Goal: Task Accomplishment & Management: Manage account settings

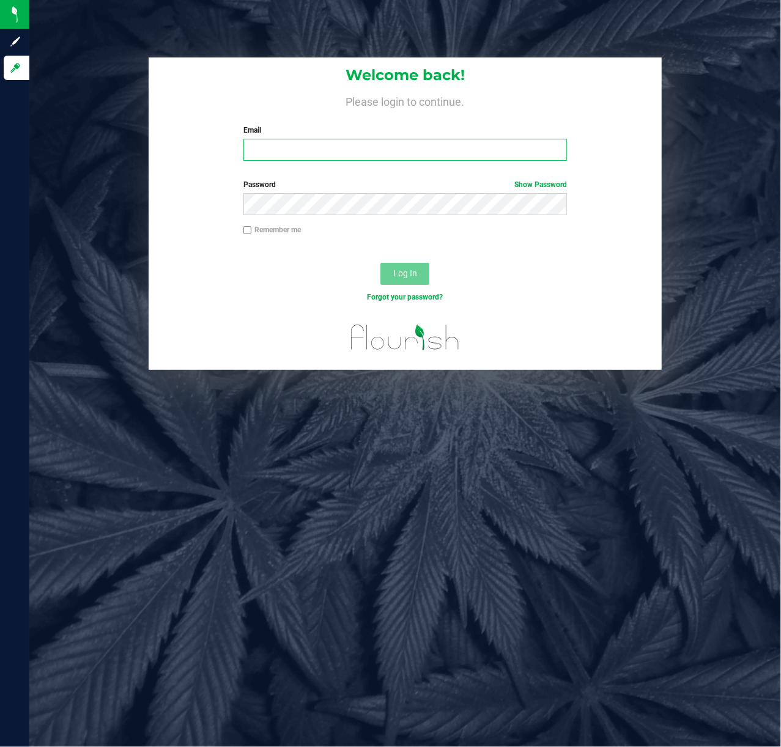
click at [302, 152] on input "Email" at bounding box center [405, 150] width 324 height 22
type input "[EMAIL_ADDRESS][DOMAIN_NAME]"
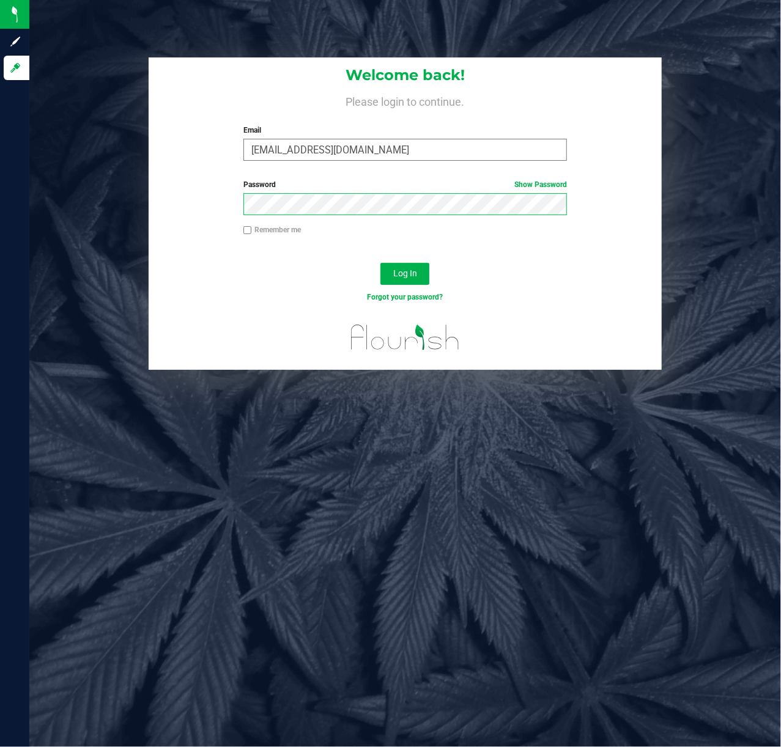
click at [380, 263] on button "Log In" at bounding box center [404, 274] width 49 height 22
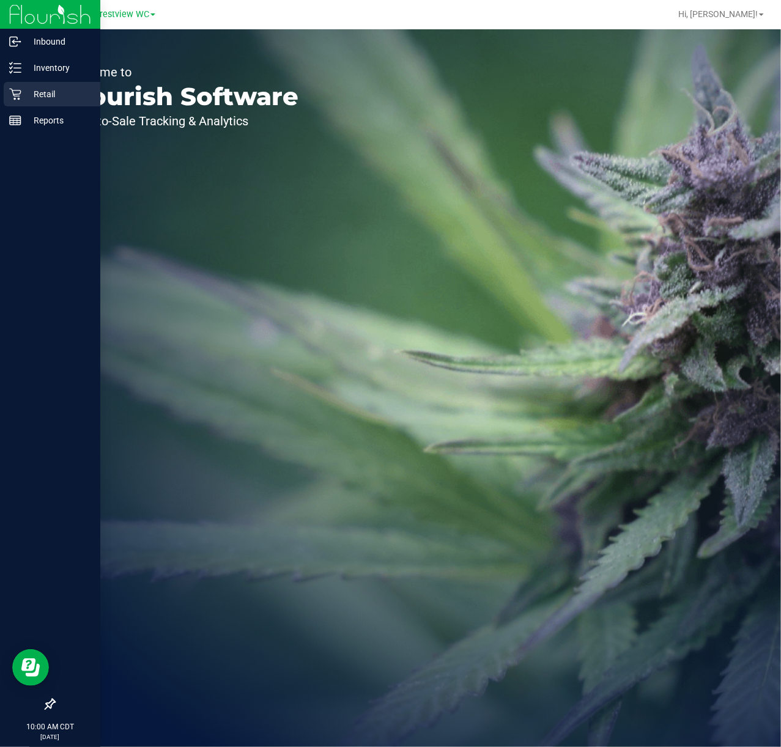
click at [18, 86] on div "Retail" at bounding box center [52, 94] width 97 height 24
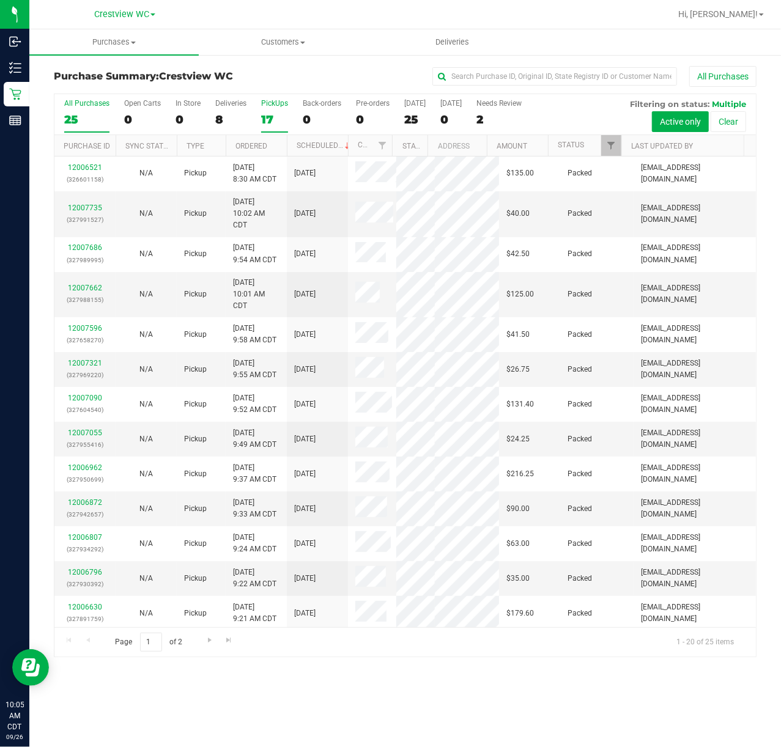
click at [265, 122] on div "17" at bounding box center [274, 120] width 27 height 14
click at [0, 0] on input "PickUps 17" at bounding box center [0, 0] width 0 height 0
click at [609, 145] on span "Filter" at bounding box center [611, 146] width 10 height 10
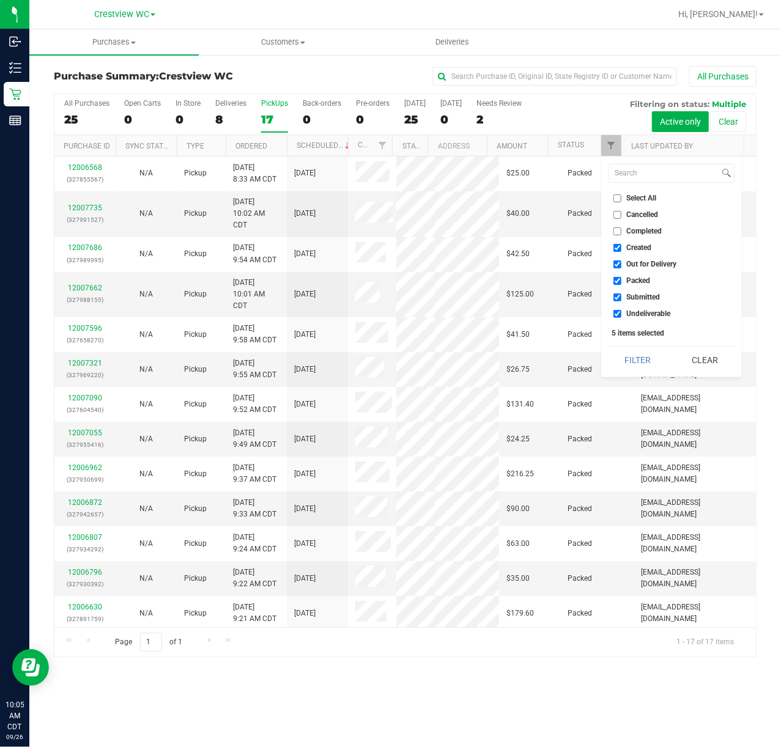
click at [632, 244] on span "Created" at bounding box center [639, 247] width 25 height 7
click at [621, 244] on input "Created" at bounding box center [617, 248] width 8 height 8
checkbox input "false"
click at [633, 262] on span "Out for Delivery" at bounding box center [652, 263] width 50 height 7
click at [621, 262] on input "Out for Delivery" at bounding box center [617, 264] width 8 height 8
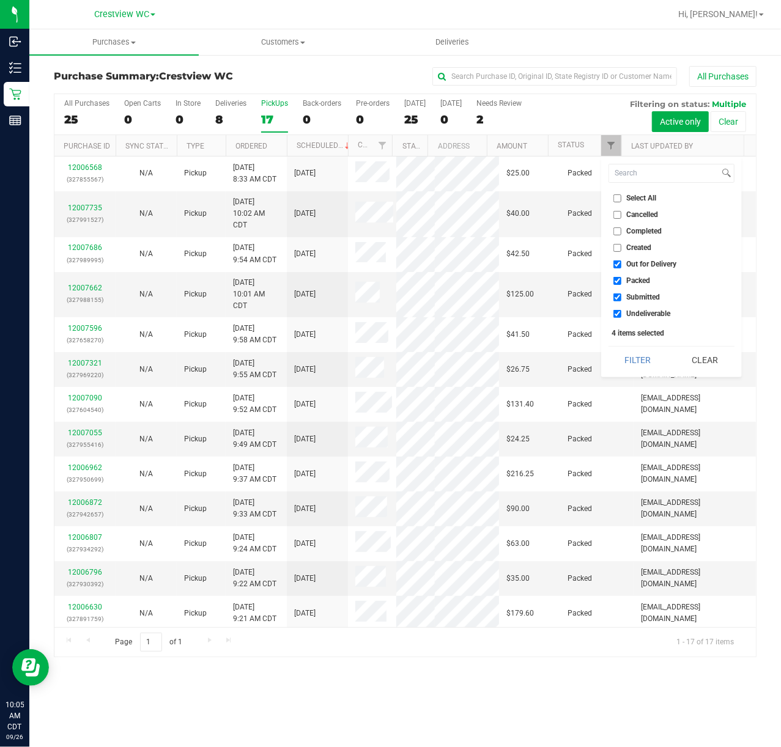
checkbox input "false"
click at [634, 275] on li "Packed" at bounding box center [671, 281] width 126 height 13
click at [640, 281] on span "Packed" at bounding box center [639, 280] width 24 height 7
click at [621, 281] on input "Packed" at bounding box center [617, 281] width 8 height 8
checkbox input "false"
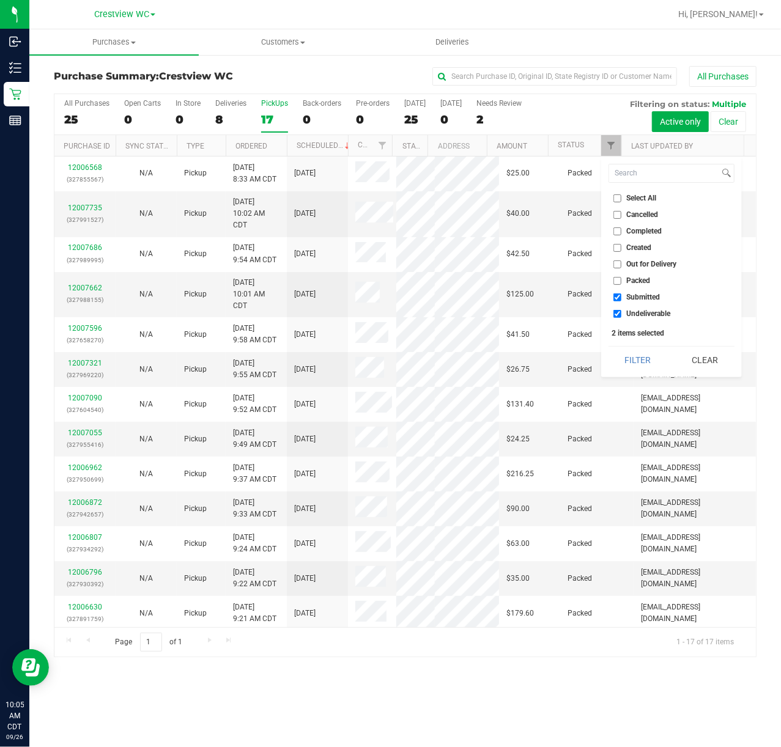
click at [640, 310] on span "Undeliverable" at bounding box center [649, 313] width 44 height 7
click at [621, 310] on input "Undeliverable" at bounding box center [617, 314] width 8 height 8
checkbox input "false"
click at [632, 355] on button "Filter" at bounding box center [637, 360] width 59 height 27
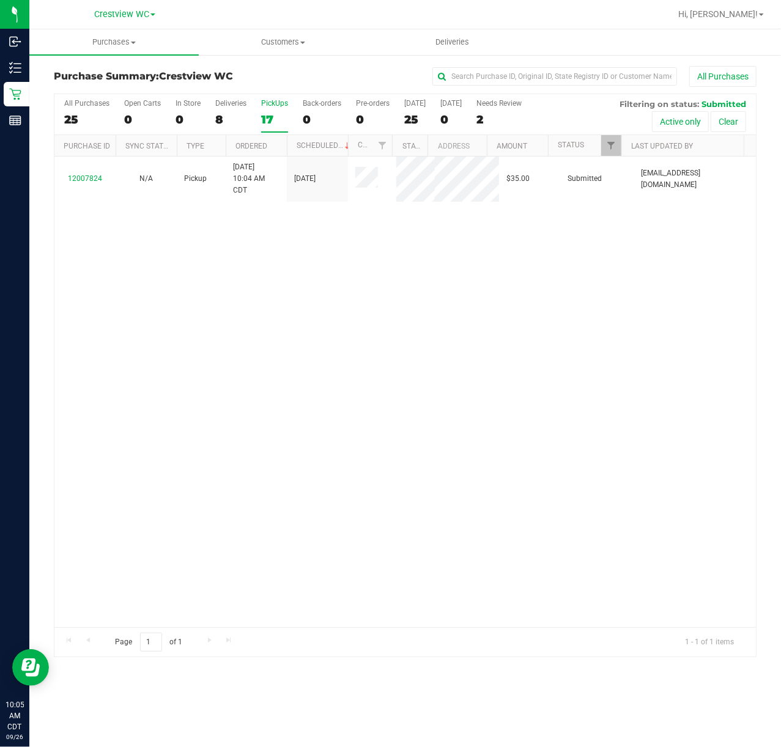
drag, startPoint x: 334, startPoint y: 378, endPoint x: 90, endPoint y: 341, distance: 246.2
click at [331, 380] on div "12007824 N/A Pickup 9/26/2025 10:04 AM CDT 9/26/2025 $35.00 Submitted aross@liv…" at bounding box center [404, 392] width 701 height 471
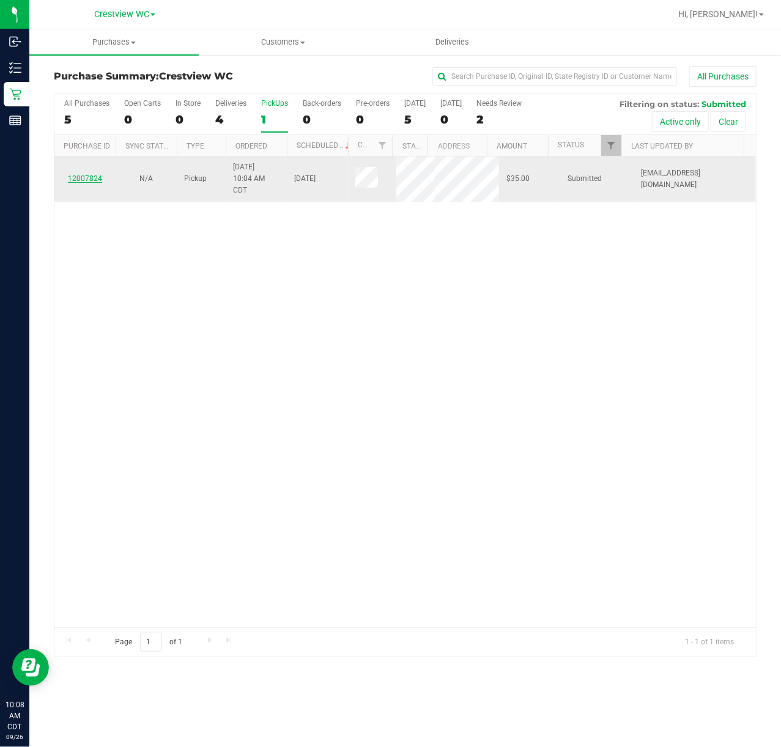
click at [93, 182] on link "12007824" at bounding box center [85, 178] width 34 height 9
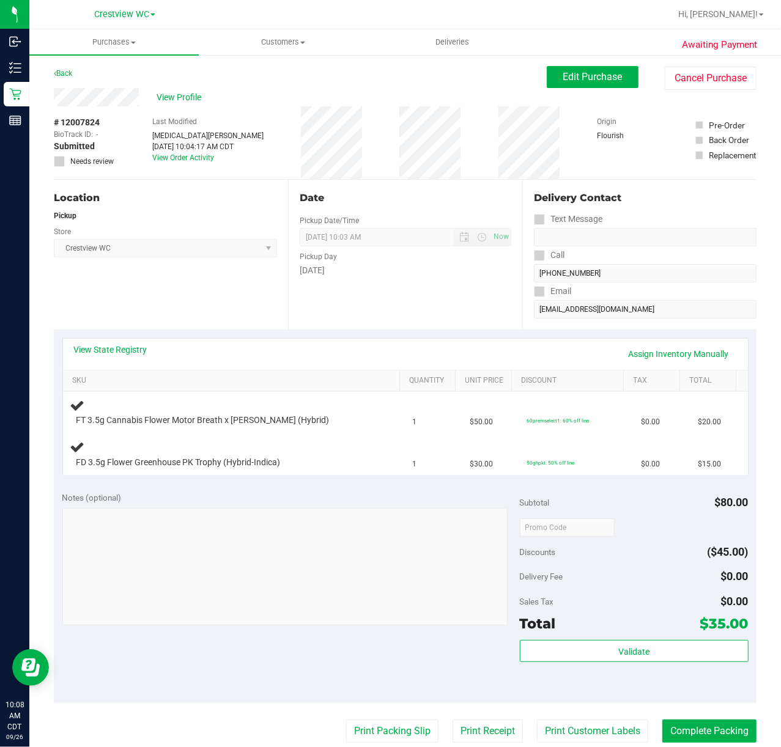
click at [240, 503] on div "Notes (optional)" at bounding box center [290, 498] width 457 height 12
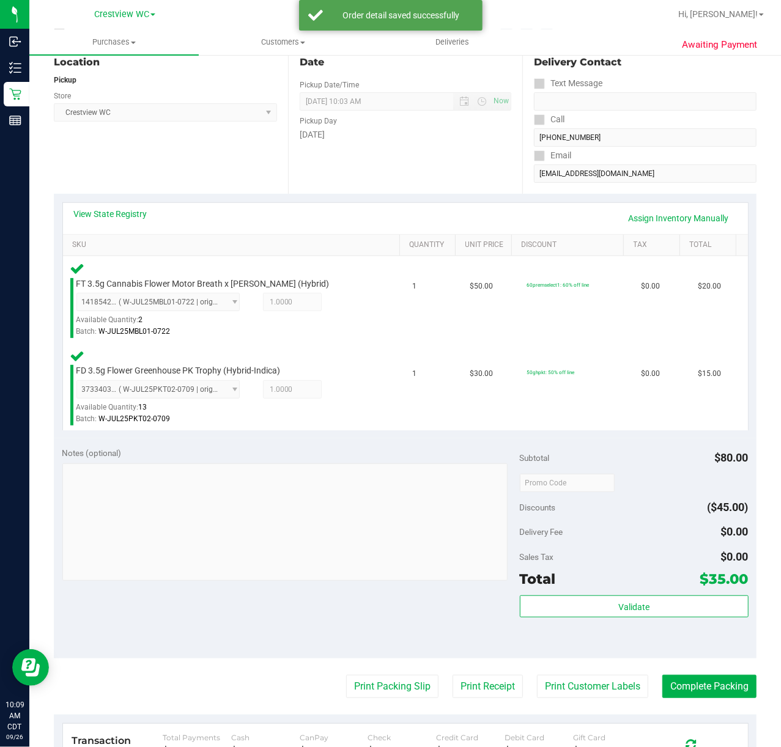
scroll to position [142, 0]
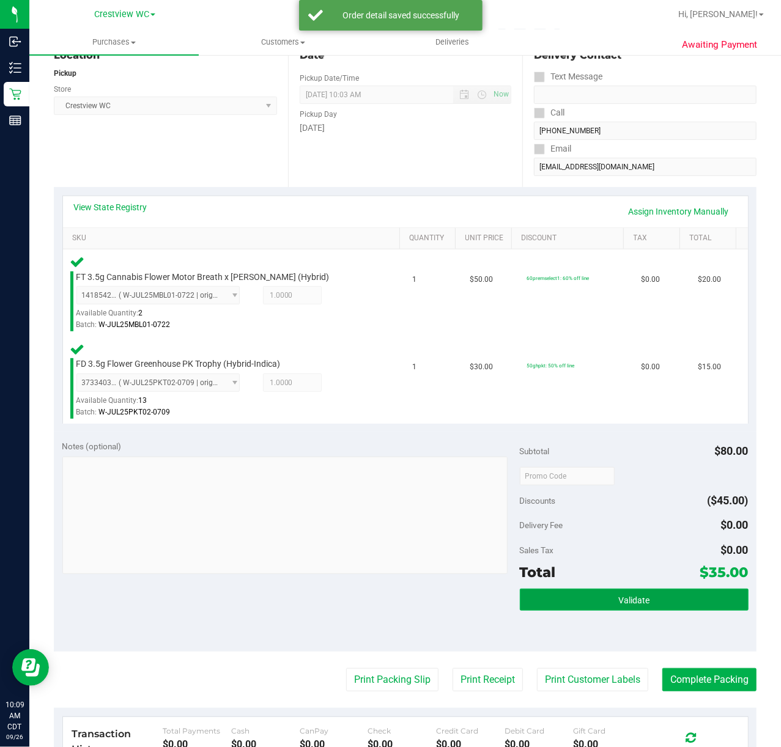
click at [629, 602] on span "Validate" at bounding box center [633, 601] width 31 height 10
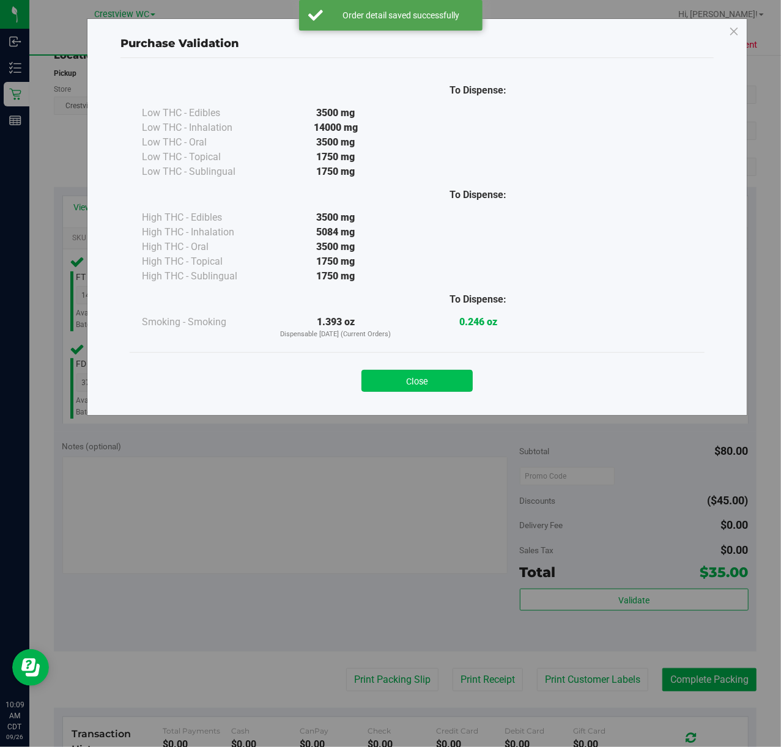
click at [432, 374] on button "Close" at bounding box center [416, 381] width 111 height 22
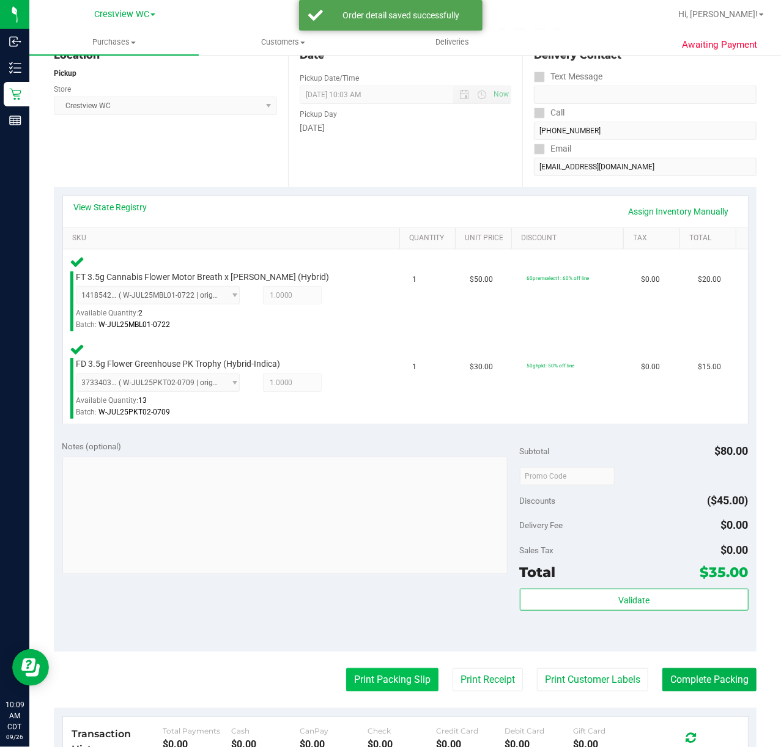
click at [382, 680] on button "Print Packing Slip" at bounding box center [392, 679] width 92 height 23
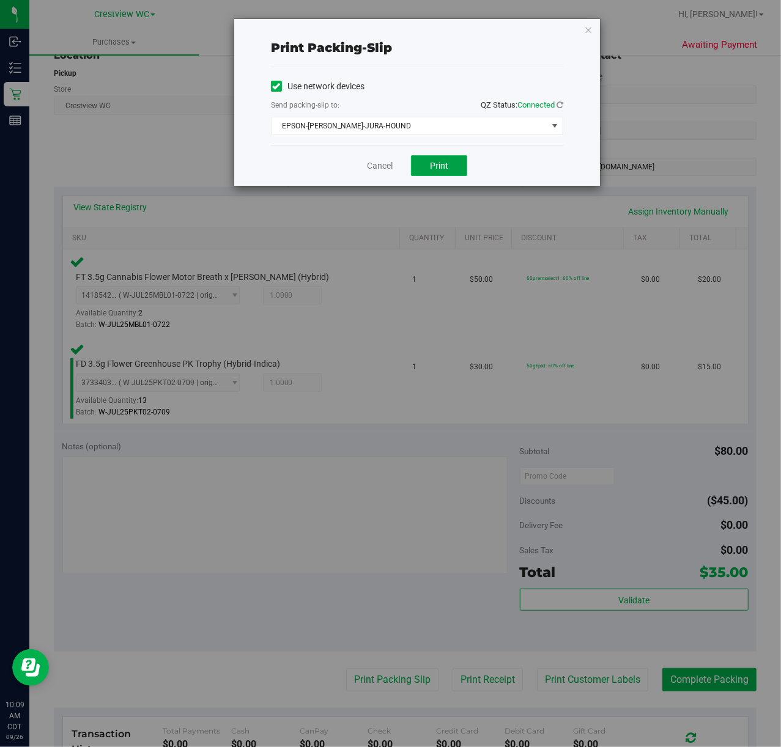
click at [443, 171] on span "Print" at bounding box center [439, 166] width 18 height 10
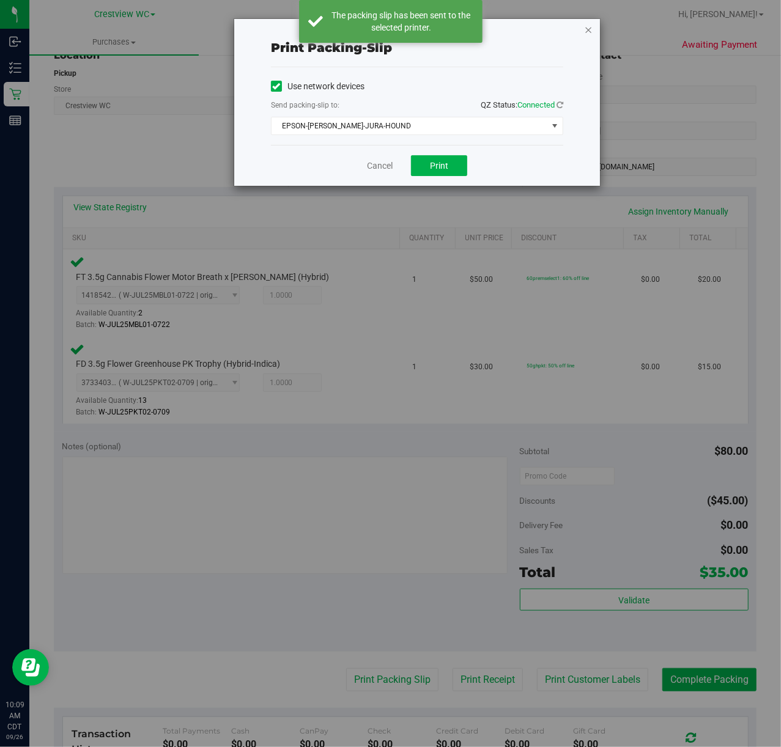
click at [585, 24] on icon "button" at bounding box center [588, 29] width 9 height 15
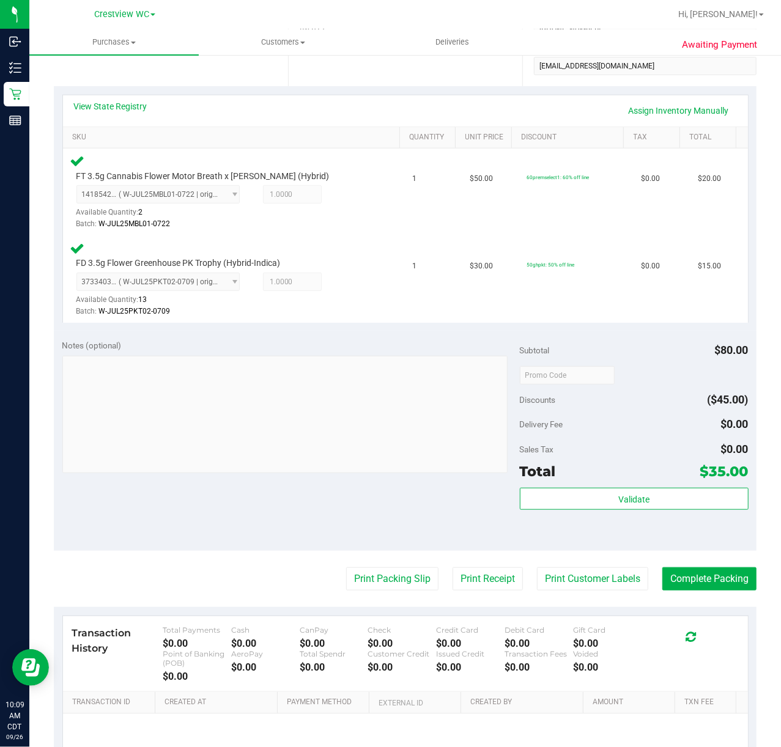
scroll to position [303, 0]
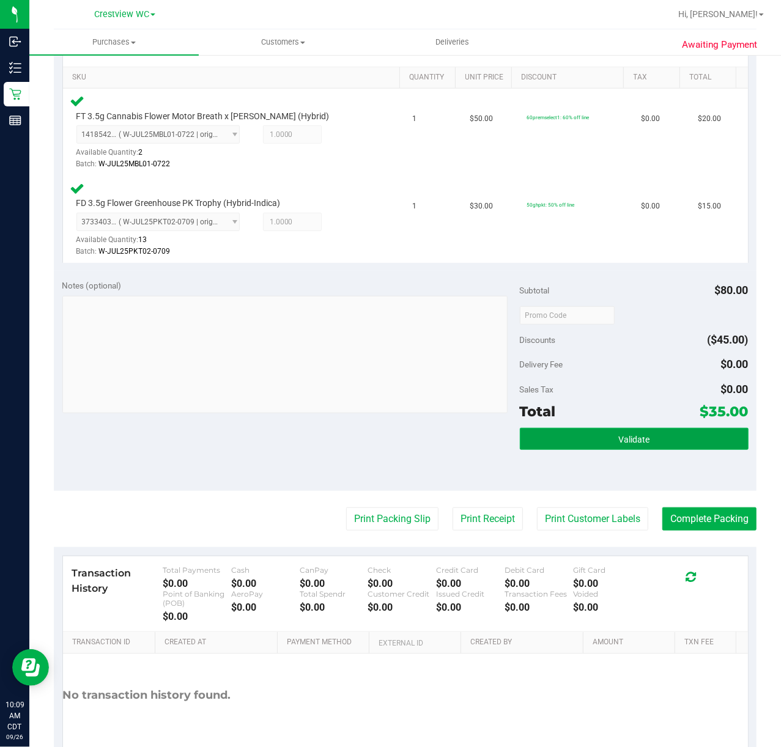
click at [644, 438] on button "Validate" at bounding box center [634, 439] width 229 height 22
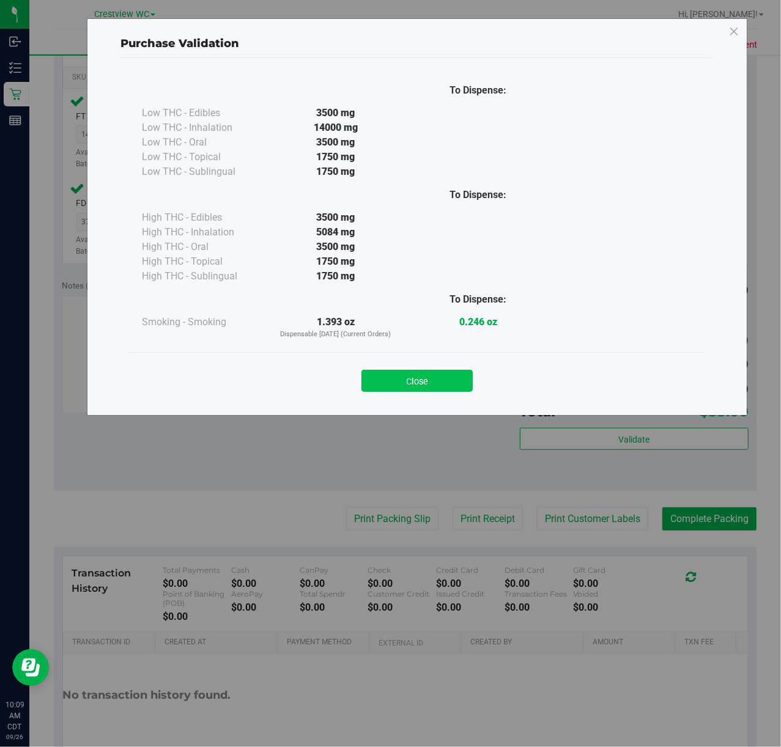
click at [412, 375] on button "Close" at bounding box center [416, 381] width 111 height 22
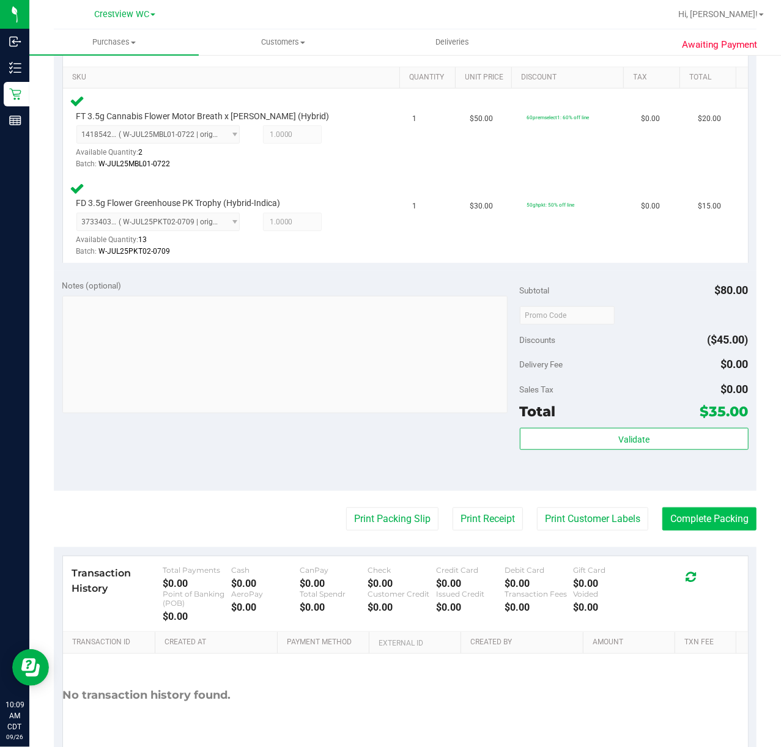
click at [705, 521] on button "Complete Packing" at bounding box center [709, 519] width 94 height 23
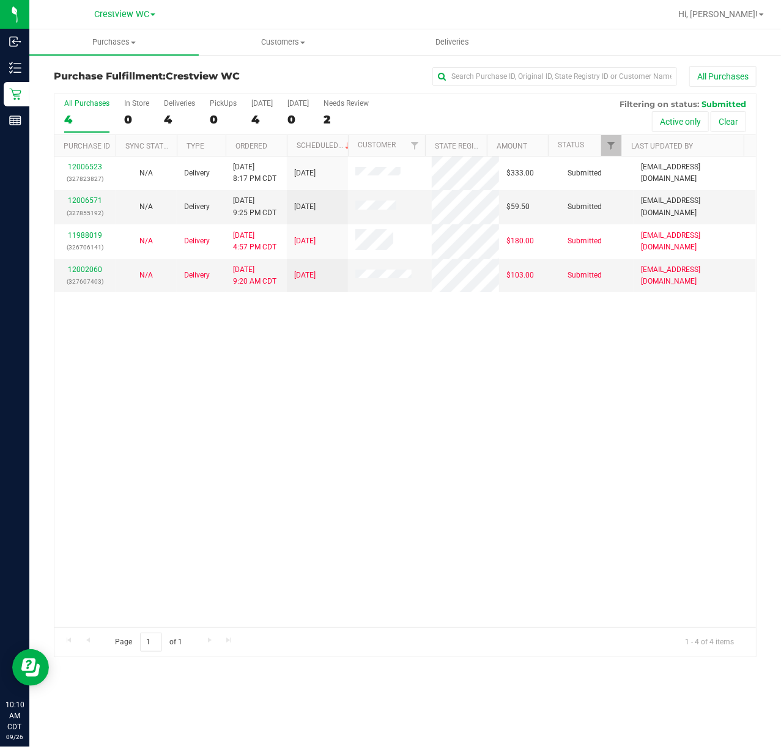
click at [412, 377] on div "12006523 (327823827) N/A Delivery 9/25/2025 8:17 PM CDT 9/26/2025 $333.00 Submi…" at bounding box center [404, 392] width 701 height 471
click at [606, 147] on span "Filter" at bounding box center [611, 146] width 10 height 10
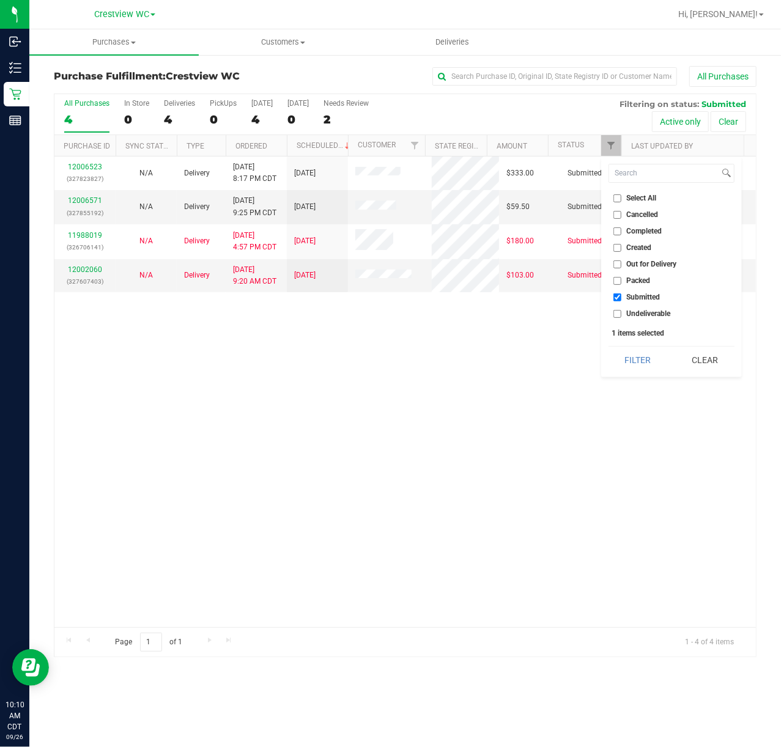
click at [497, 505] on div "12006523 (327823827) N/A Delivery 9/25/2025 8:17 PM CDT 9/26/2025 $333.00 Submi…" at bounding box center [404, 392] width 701 height 471
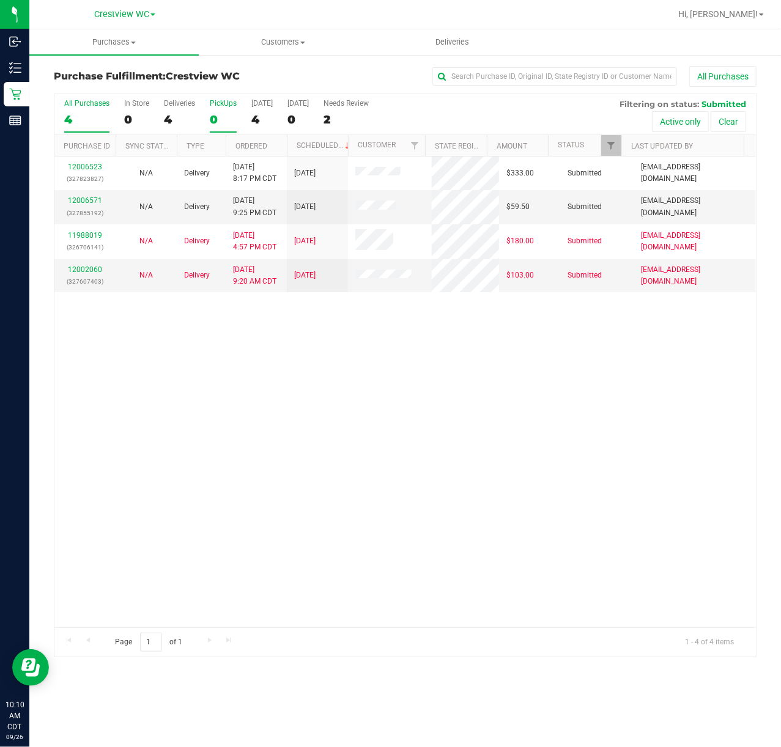
click at [212, 120] on div "0" at bounding box center [223, 120] width 27 height 14
click at [0, 0] on input "PickUps 0" at bounding box center [0, 0] width 0 height 0
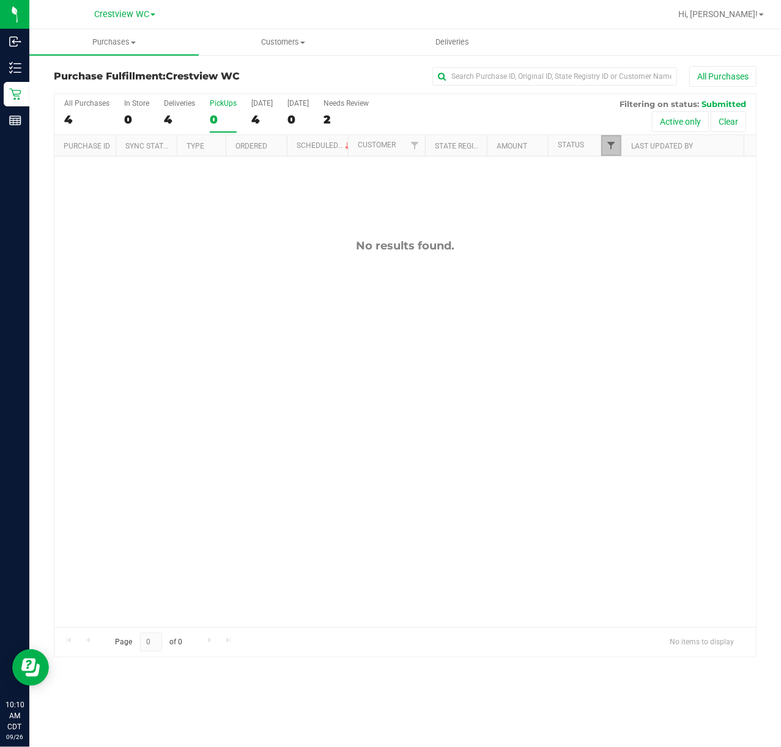
click at [615, 146] on span "Filter" at bounding box center [611, 146] width 10 height 10
click at [519, 285] on div "No results found." at bounding box center [404, 433] width 701 height 553
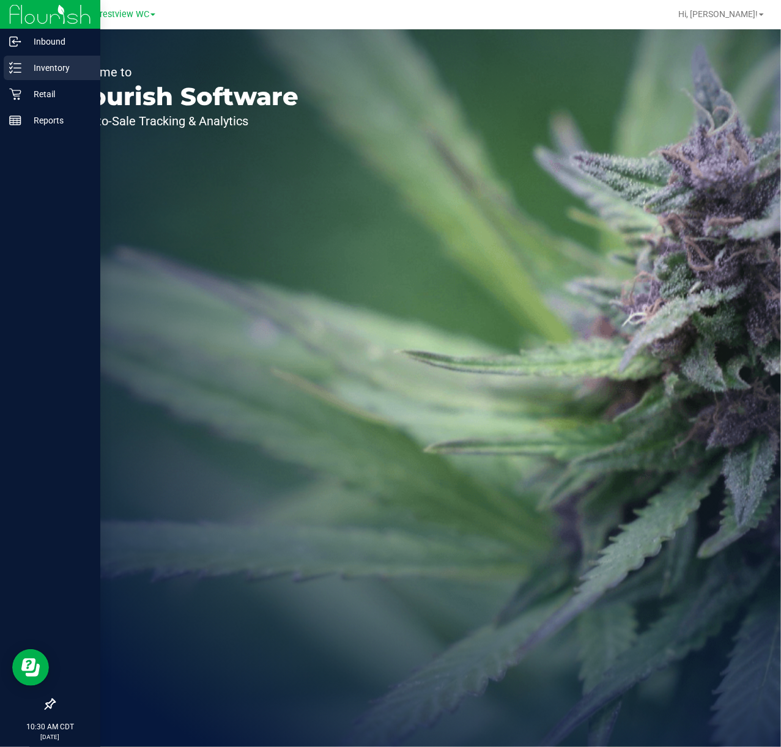
click at [22, 64] on p "Inventory" at bounding box center [57, 68] width 73 height 15
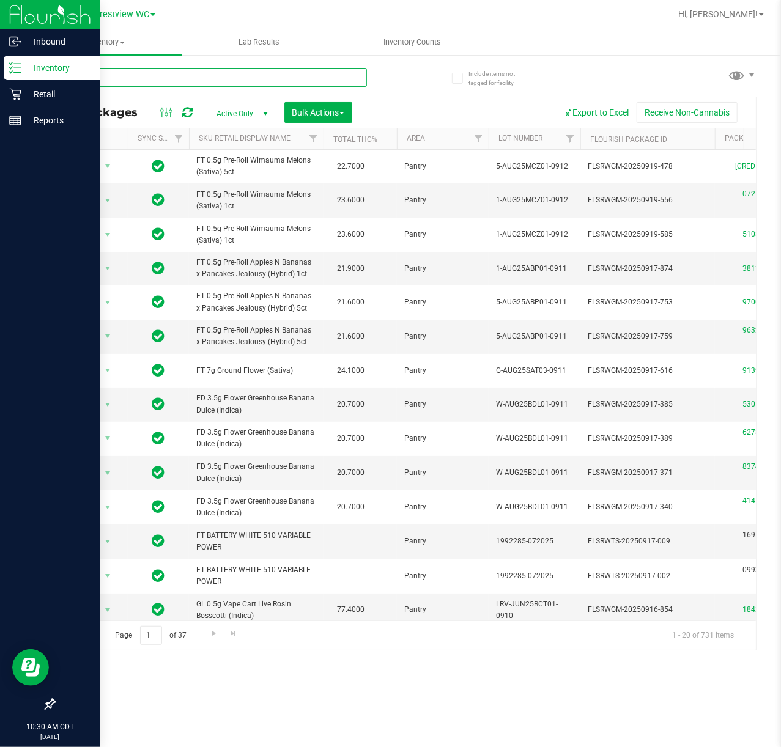
click at [157, 76] on input "text" at bounding box center [210, 77] width 313 height 18
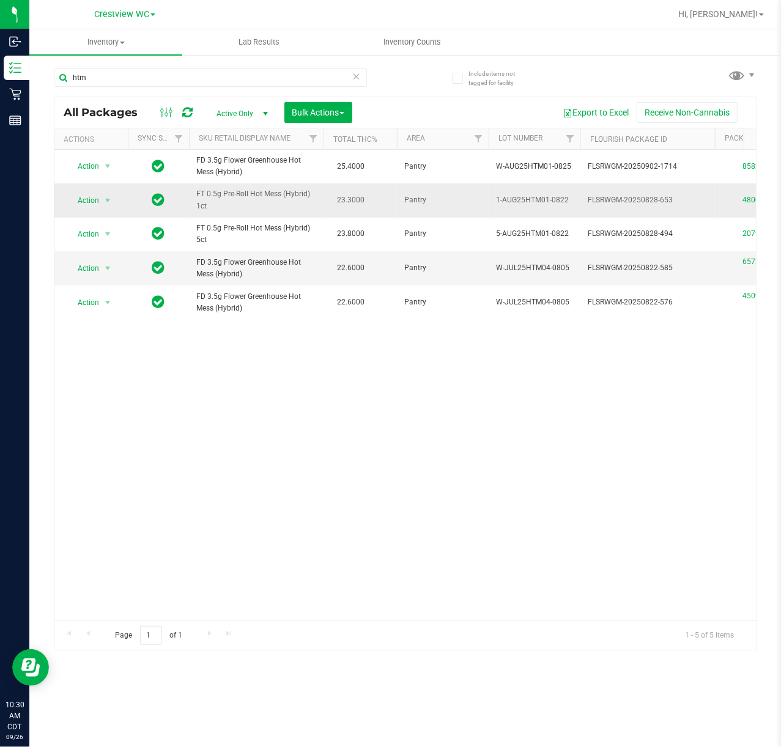
drag, startPoint x: 238, startPoint y: 213, endPoint x: 220, endPoint y: 206, distance: 19.8
click at [220, 206] on td "FT 0.5g Pre-Roll Hot Mess (Hybrid) 1ct" at bounding box center [256, 200] width 135 height 34
copy span "FT 0.5g Pre-Roll Hot Mess (Hybrid) 1ct"
click at [152, 78] on input "htm" at bounding box center [210, 77] width 313 height 18
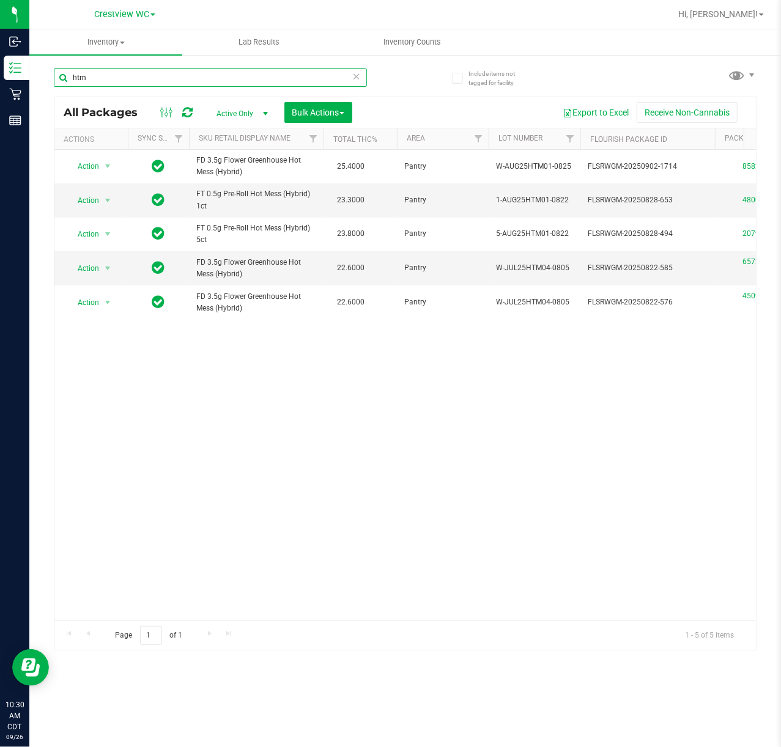
paste input "FT 0.5g Pre-Roll Hot Mess (Hybrid) 1ct"
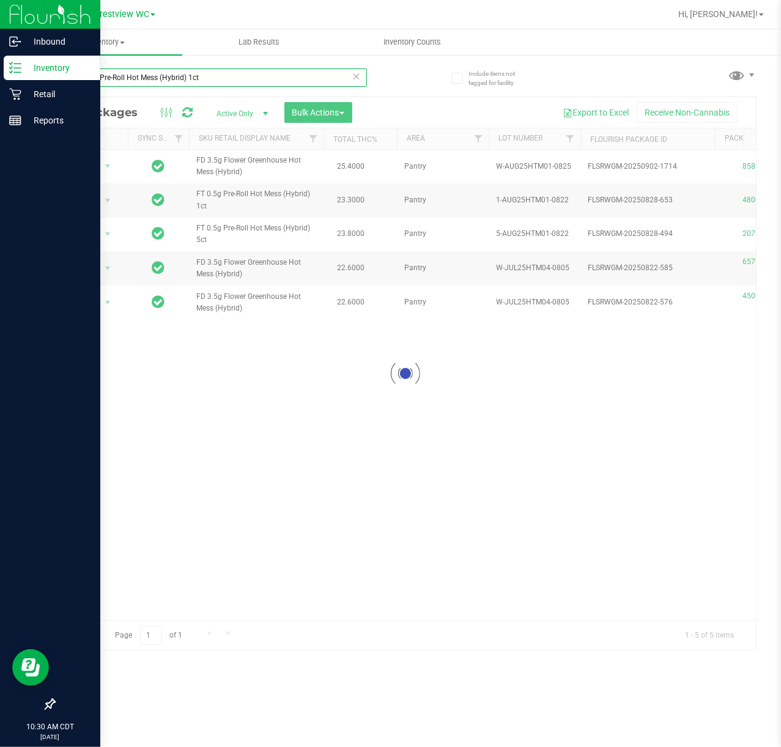
type input "FT 0.5g Pre-Roll Hot Mess (Hybrid) 1ct"
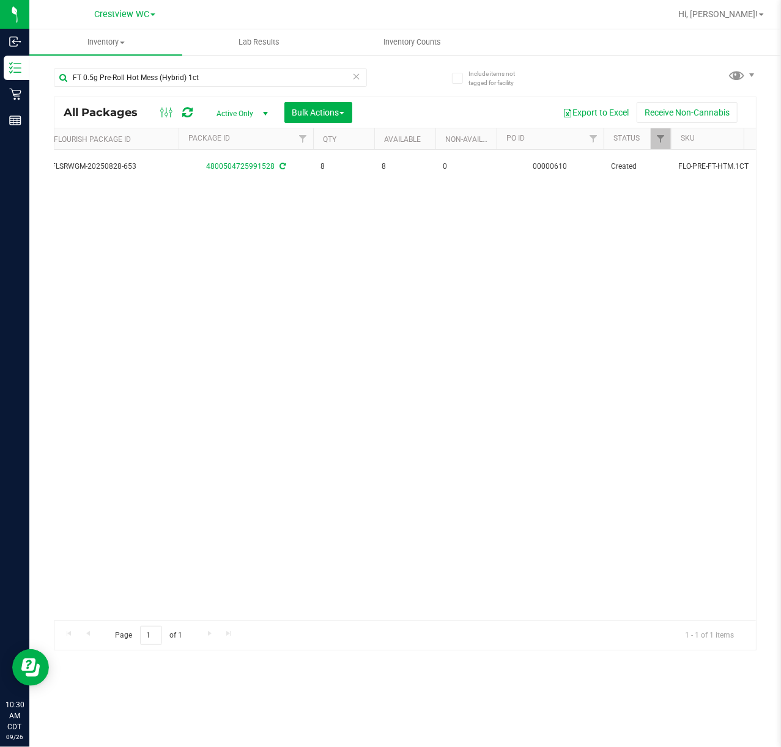
click at [556, 490] on div "Action Action Create package Edit attributes Global inventory Locate package Lo…" at bounding box center [404, 385] width 701 height 471
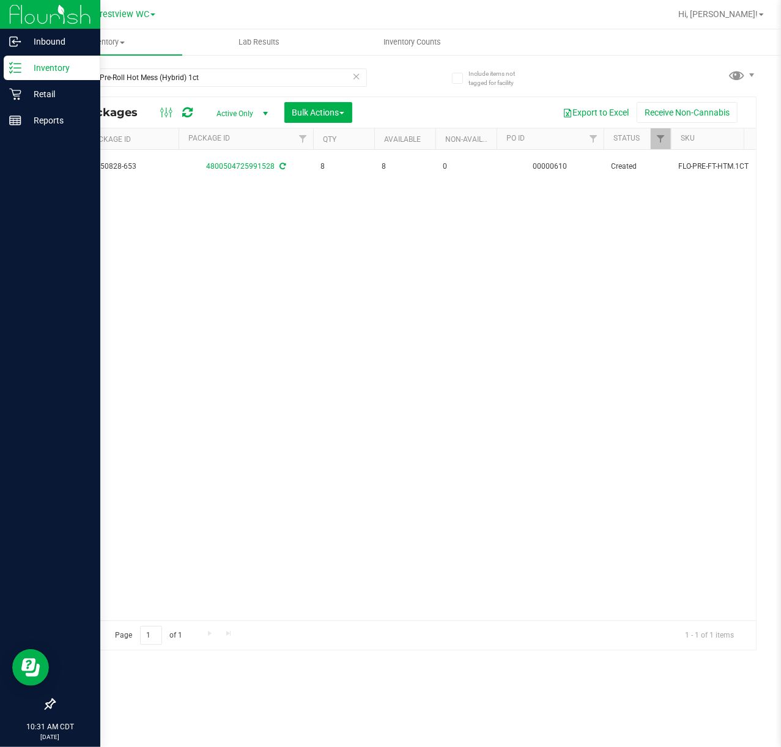
click at [137, 451] on div "Action Action Create package Edit attributes Global inventory Locate package Lo…" at bounding box center [404, 385] width 701 height 471
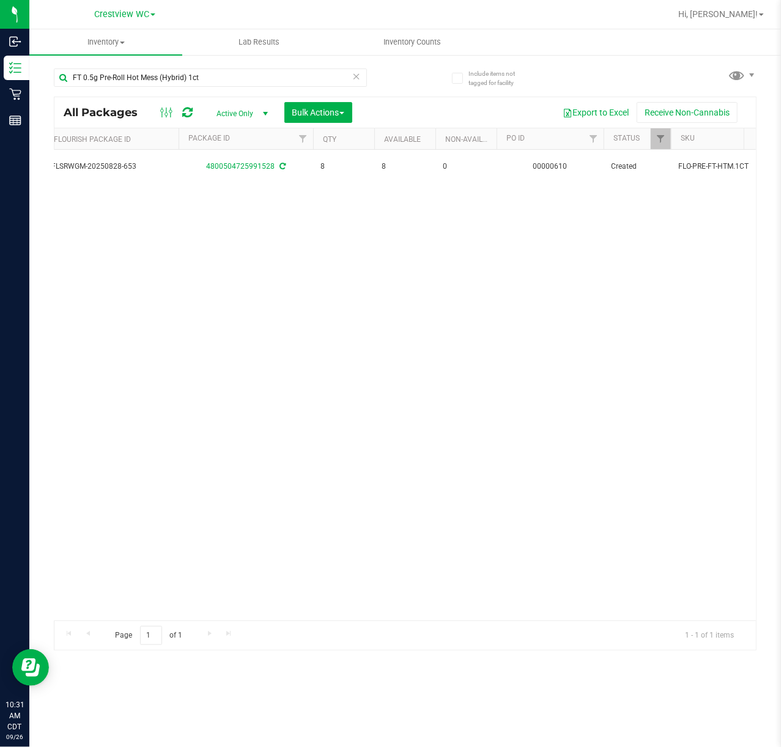
click at [279, 406] on div "Action Action Create package Edit attributes Global inventory Locate package Lo…" at bounding box center [404, 385] width 701 height 471
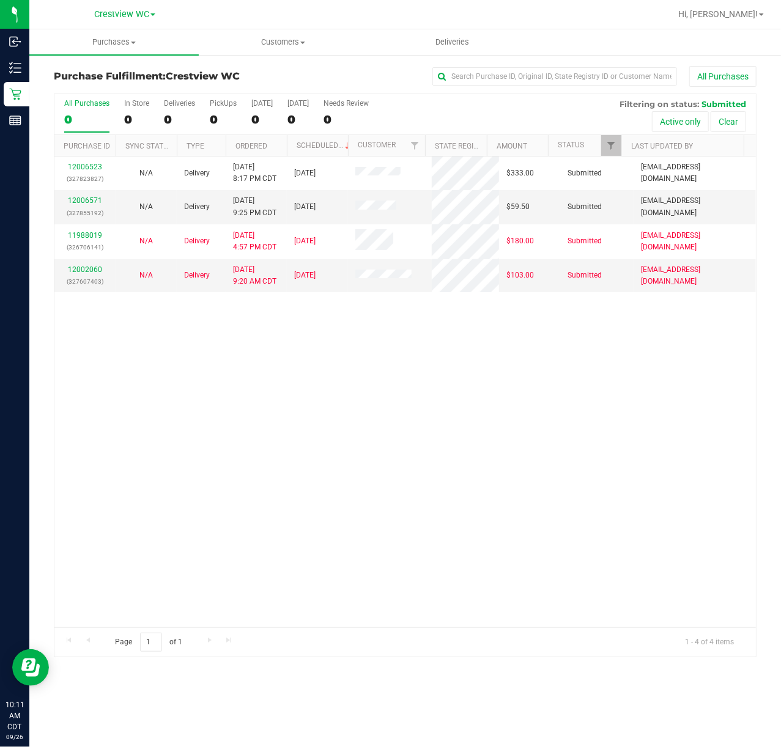
click at [343, 380] on div "12006523 (327823827) N/A Delivery 9/25/2025 8:17 PM CDT 9/26/2025 $333.00 Submi…" at bounding box center [404, 392] width 701 height 471
click at [94, 270] on link "12002060" at bounding box center [85, 269] width 34 height 9
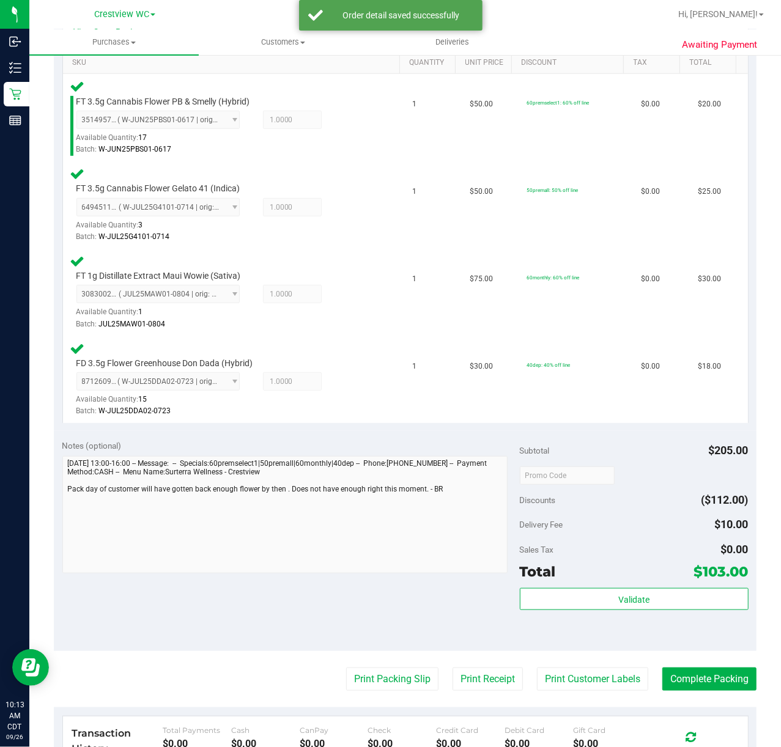
scroll to position [341, 0]
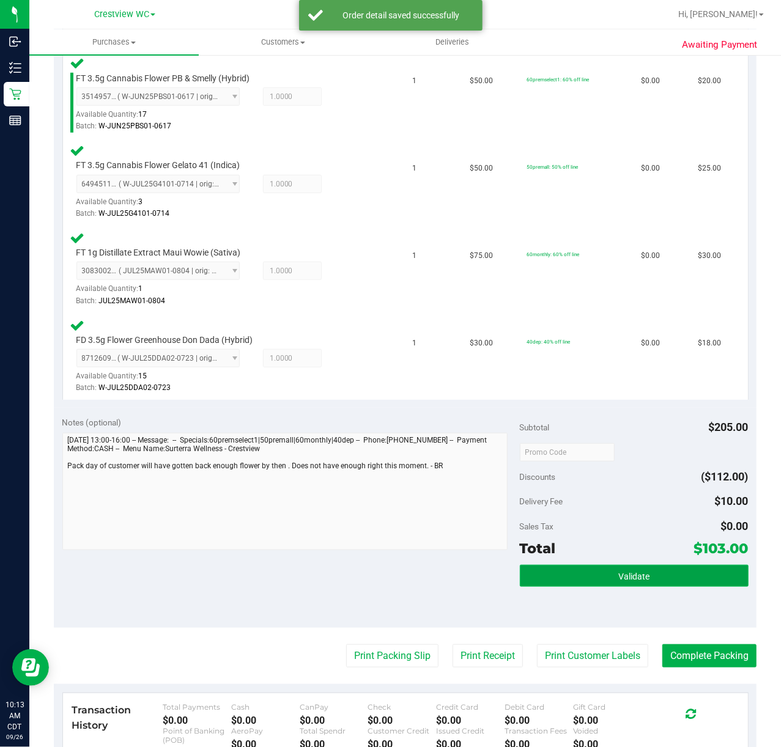
click at [647, 574] on button "Validate" at bounding box center [634, 576] width 229 height 22
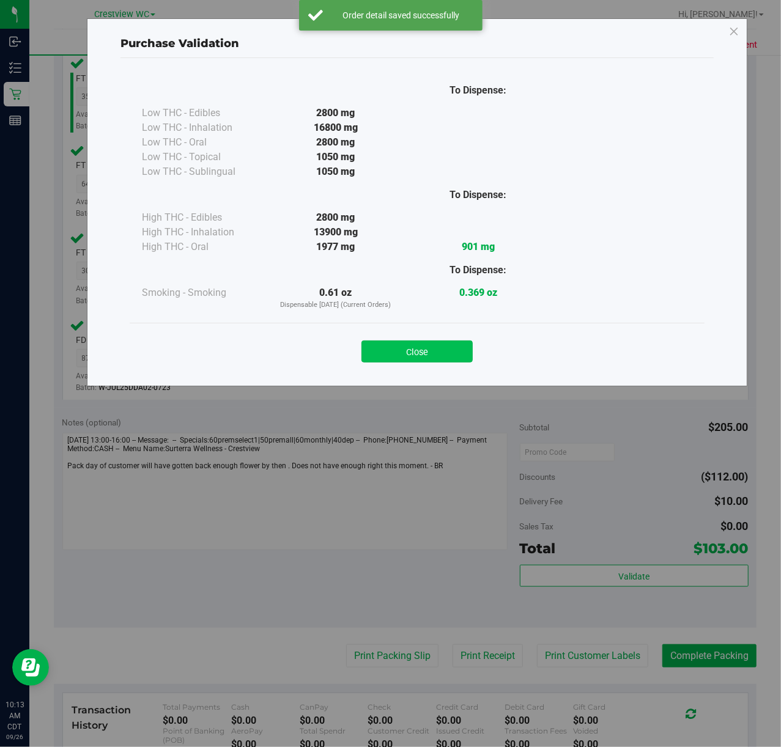
click at [431, 341] on button "Close" at bounding box center [416, 352] width 111 height 22
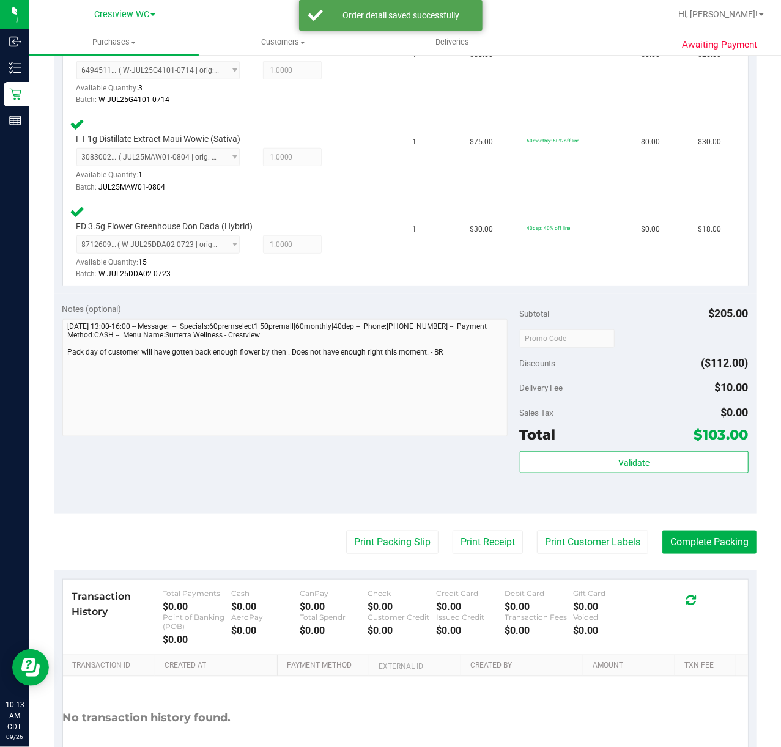
scroll to position [486, 0]
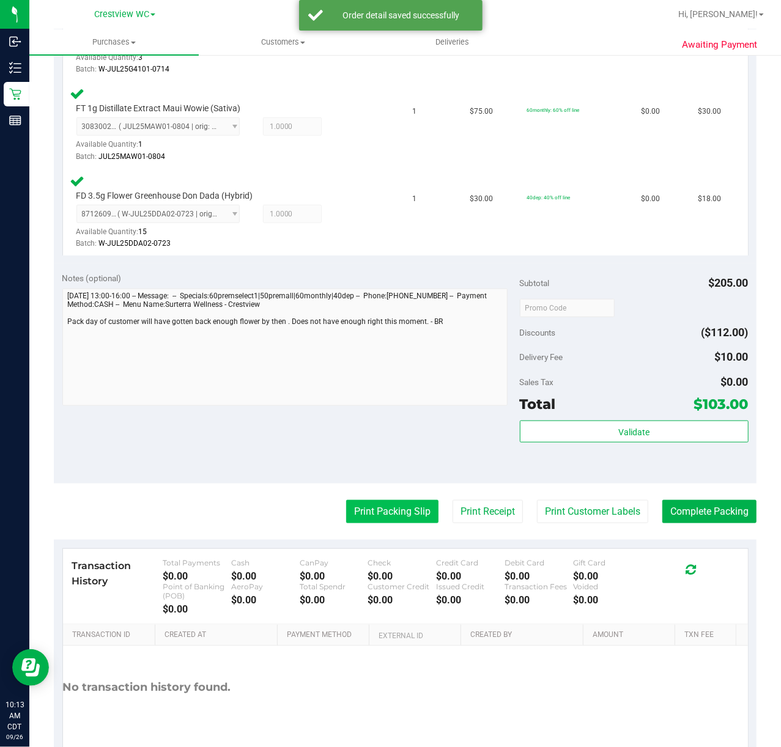
click at [391, 500] on button "Print Packing Slip" at bounding box center [392, 511] width 92 height 23
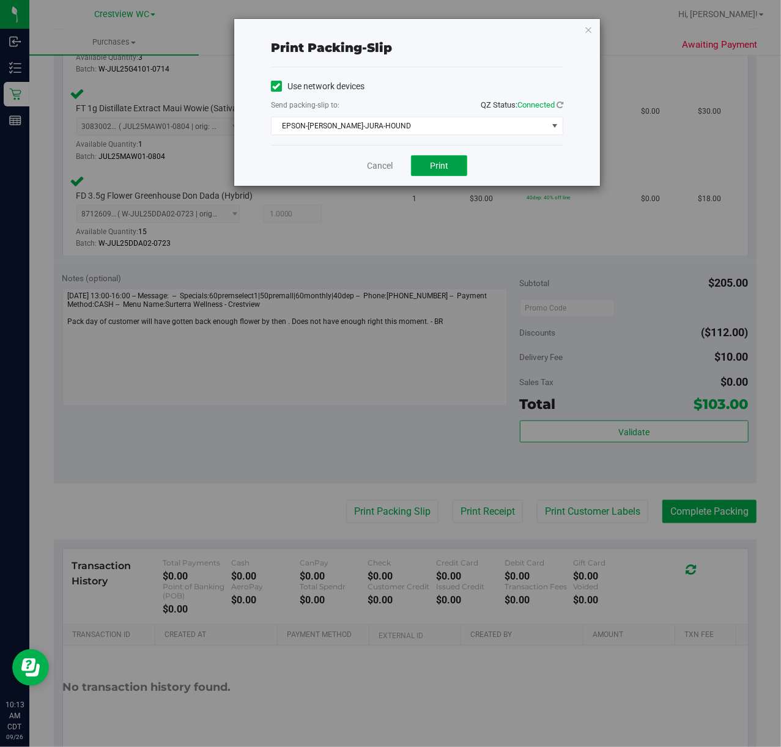
click at [448, 167] on span "Print" at bounding box center [439, 166] width 18 height 10
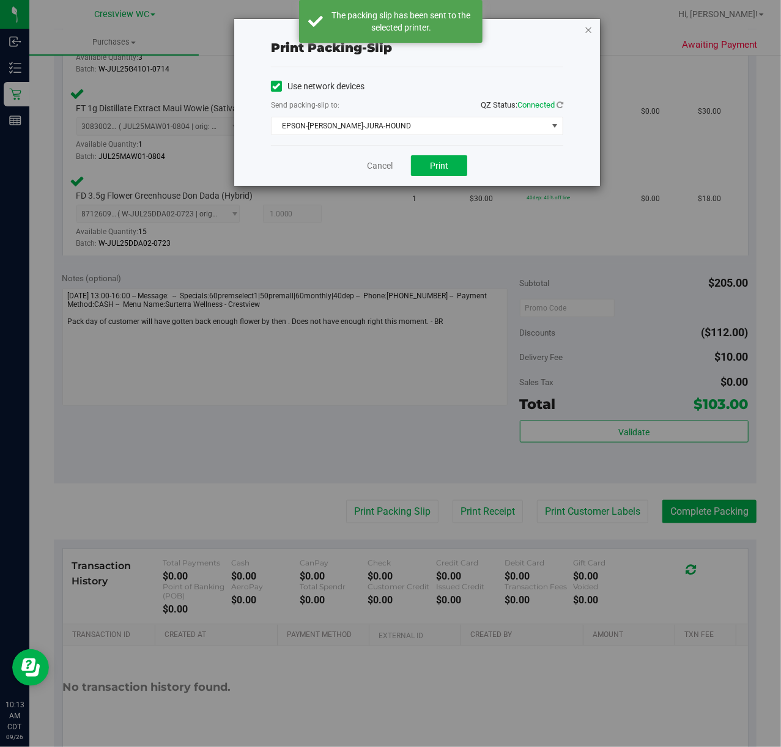
click at [588, 28] on icon "button" at bounding box center [588, 29] width 9 height 15
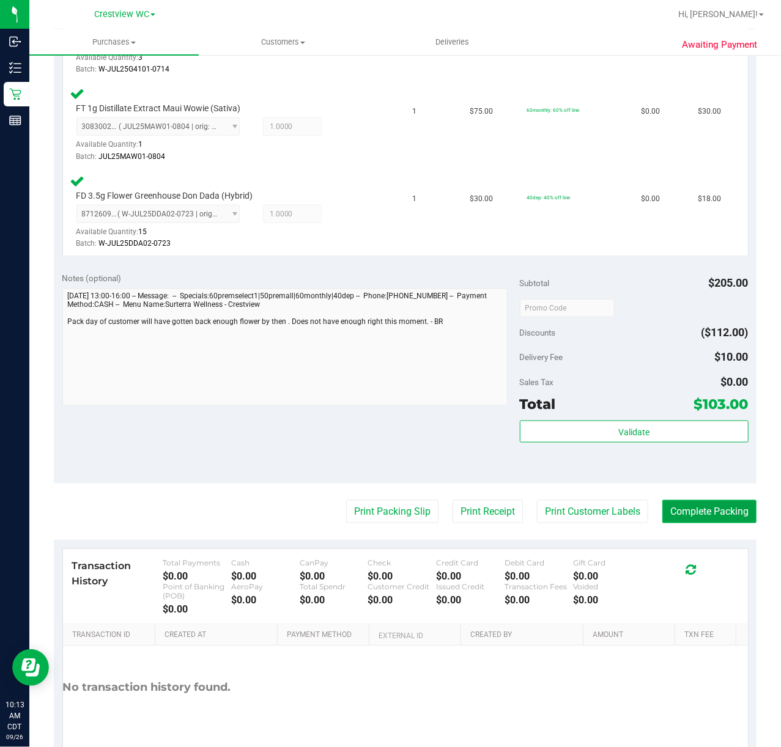
click at [715, 514] on button "Complete Packing" at bounding box center [709, 511] width 94 height 23
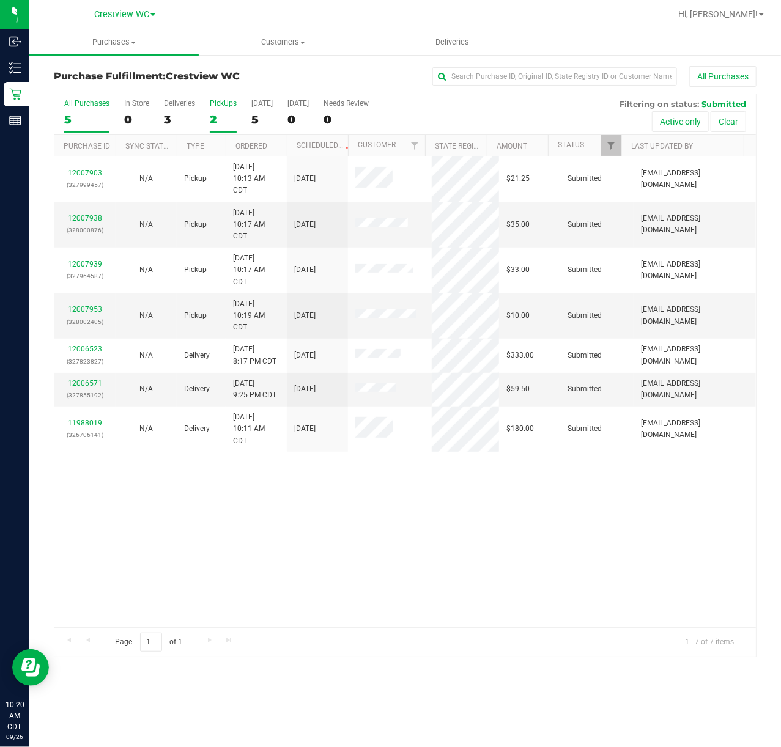
click at [213, 128] on label "PickUps 2" at bounding box center [223, 116] width 27 height 34
click at [0, 0] on input "PickUps 2" at bounding box center [0, 0] width 0 height 0
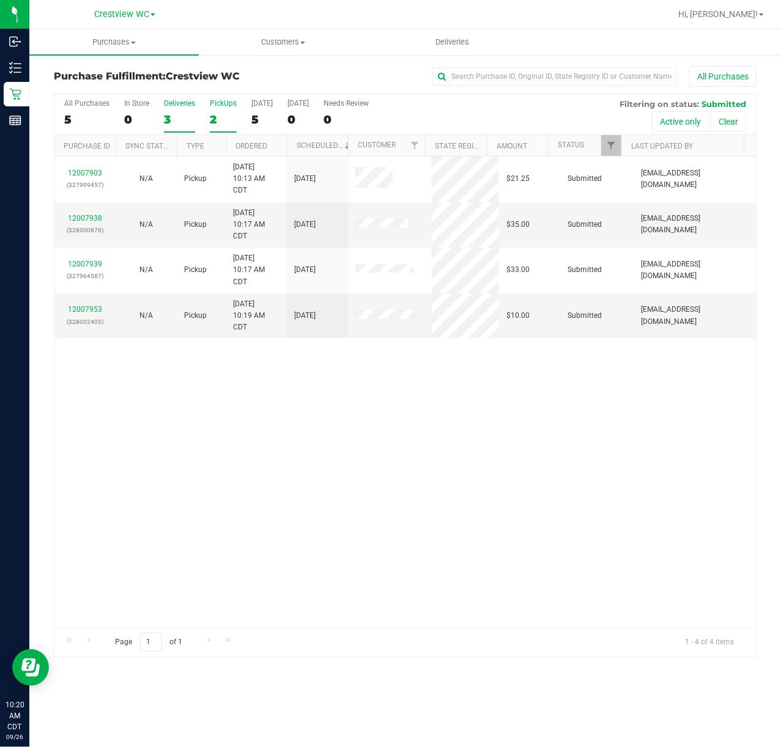
click at [177, 116] on div "3" at bounding box center [179, 120] width 31 height 14
click at [0, 0] on input "Deliveries 3" at bounding box center [0, 0] width 0 height 0
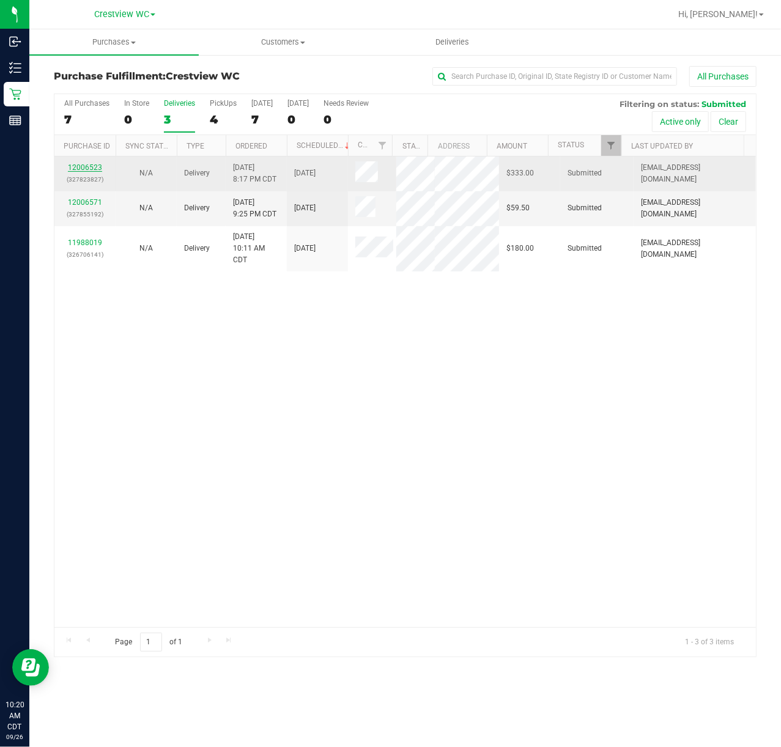
click at [92, 172] on link "12006523" at bounding box center [85, 167] width 34 height 9
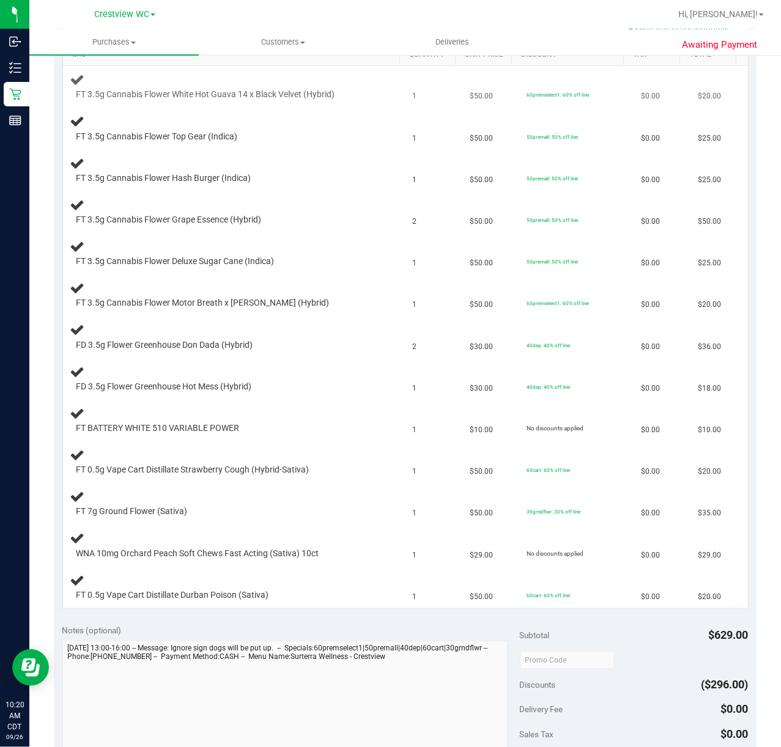
scroll to position [245, 0]
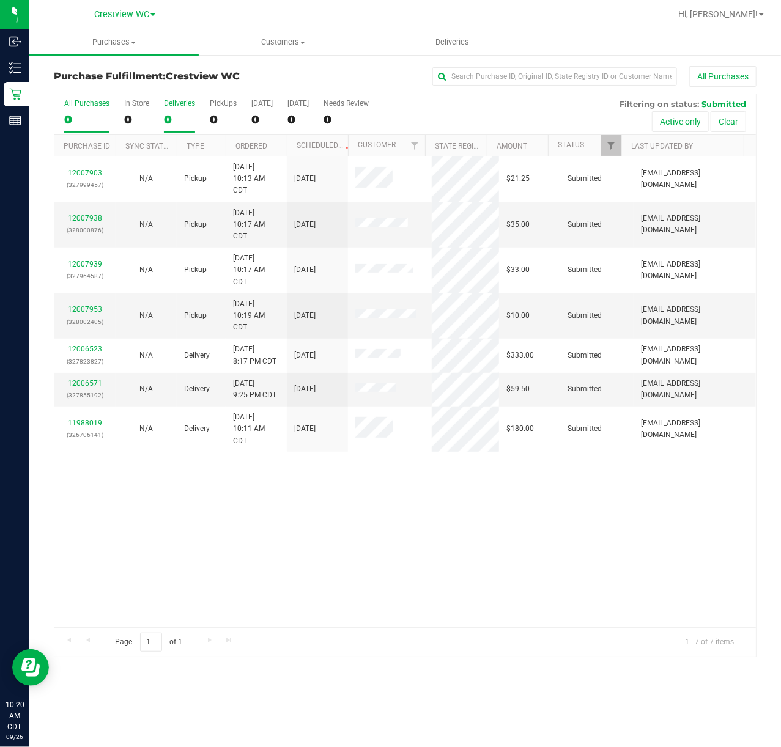
click at [176, 122] on div "0" at bounding box center [179, 120] width 31 height 14
click at [0, 0] on input "Deliveries 0" at bounding box center [0, 0] width 0 height 0
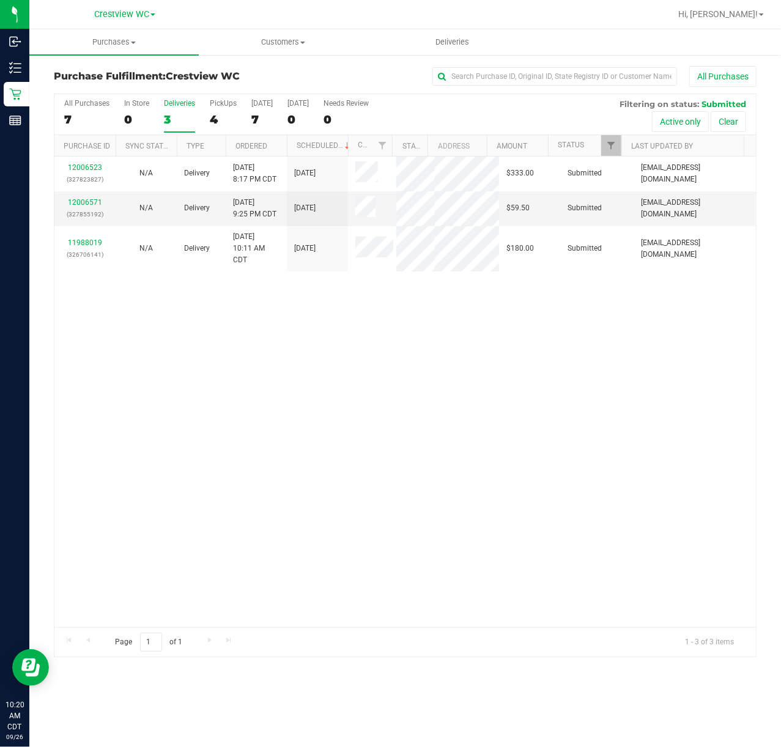
click at [245, 390] on div "12006523 (327823827) N/A Delivery 9/25/2025 8:17 PM CDT 9/26/2025 $333.00 Submi…" at bounding box center [404, 392] width 701 height 471
click at [72, 207] on link "12006571" at bounding box center [85, 202] width 34 height 9
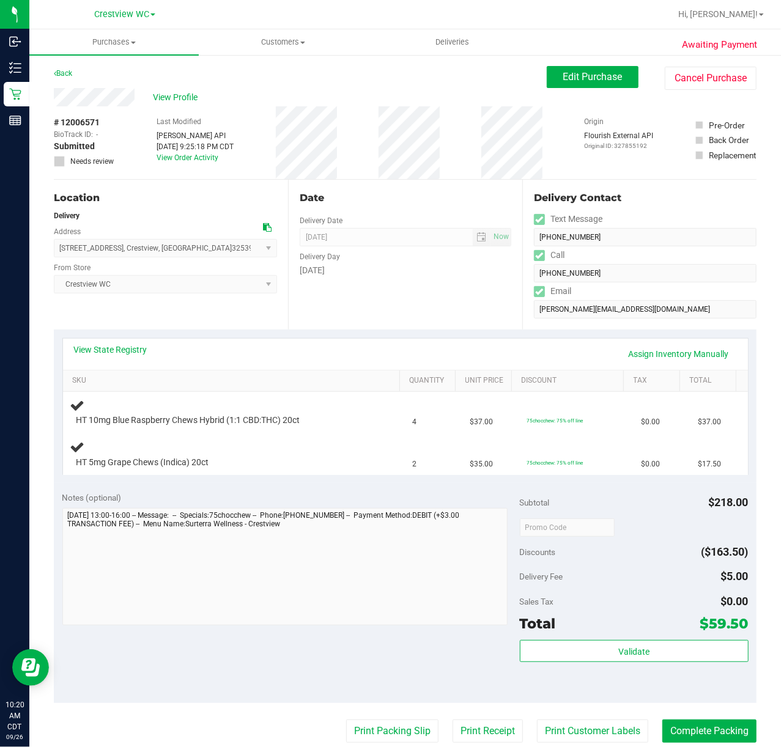
click at [234, 495] on div "Notes (optional)" at bounding box center [290, 498] width 457 height 12
click at [145, 353] on link "View State Registry" at bounding box center [110, 350] width 73 height 12
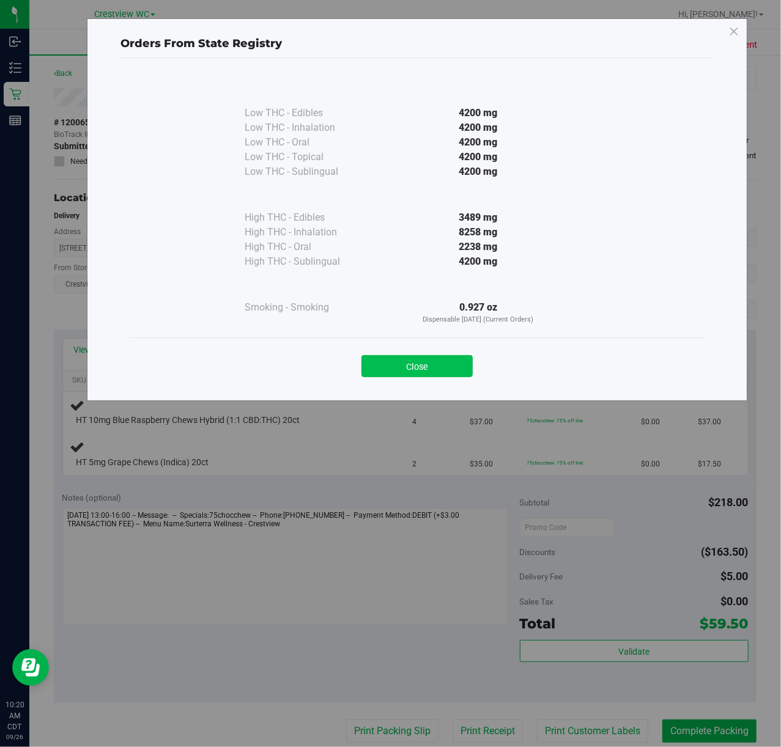
click at [443, 366] on button "Close" at bounding box center [416, 366] width 111 height 22
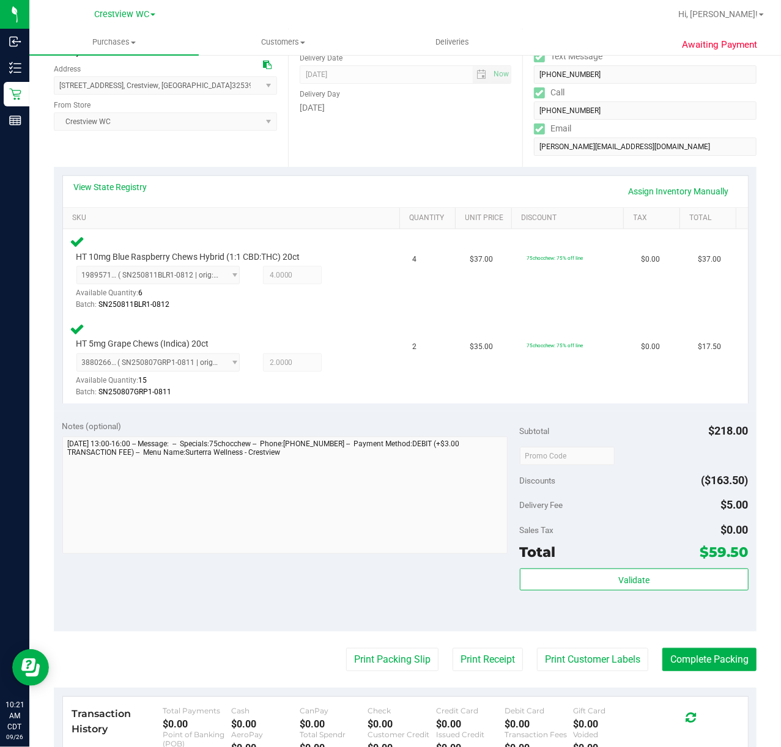
scroll to position [164, 0]
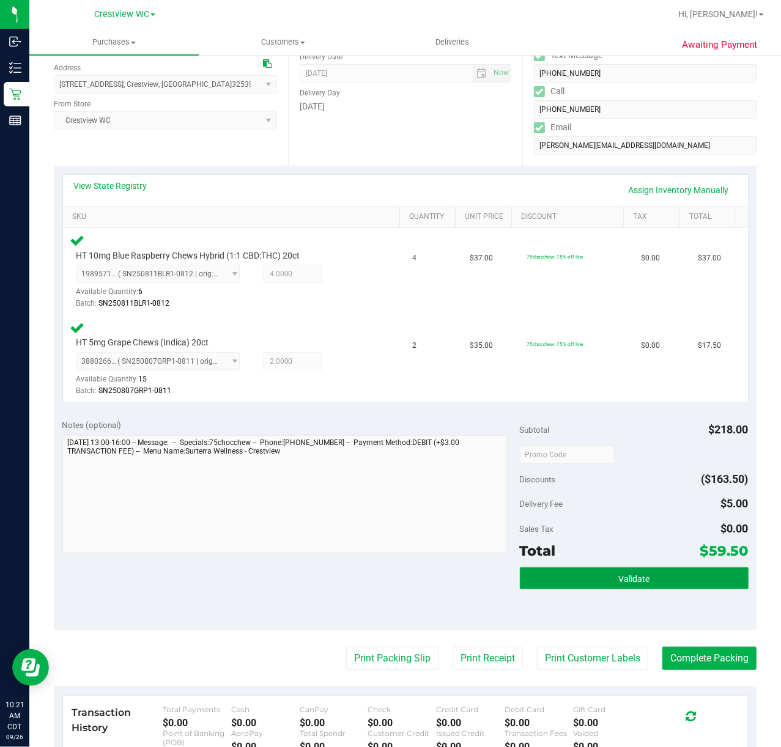
click at [656, 581] on button "Validate" at bounding box center [634, 578] width 229 height 22
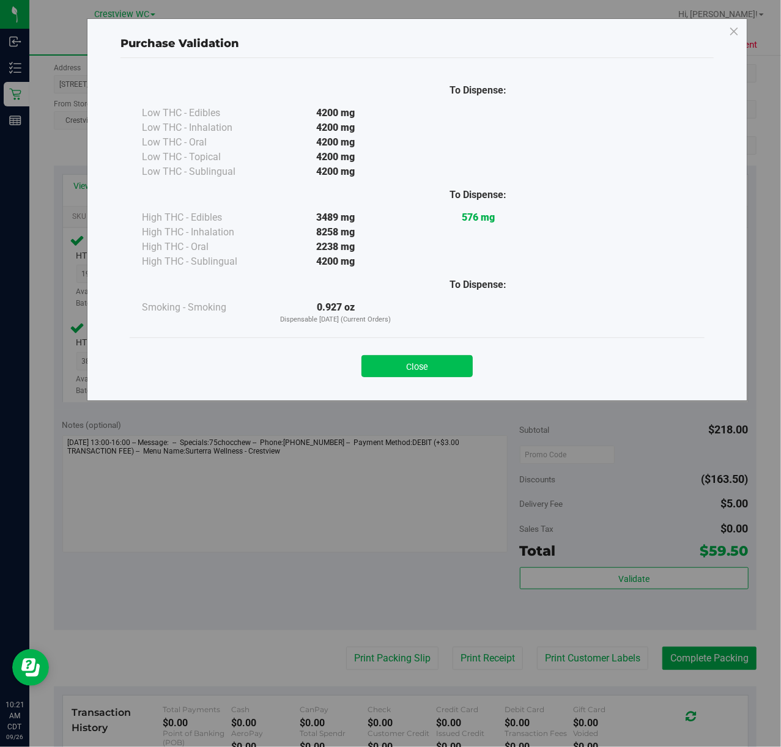
click at [430, 373] on button "Close" at bounding box center [416, 366] width 111 height 22
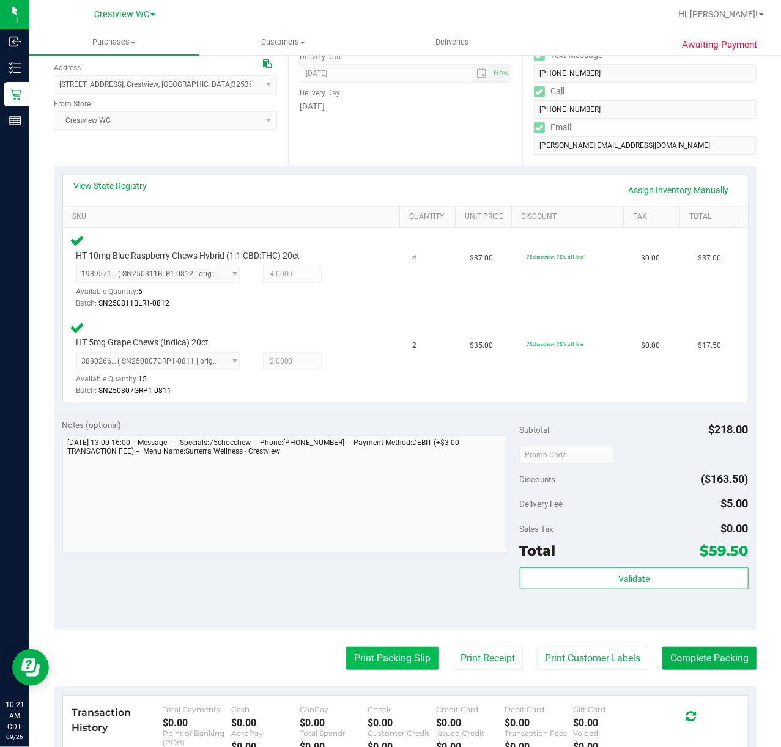
click at [380, 659] on button "Print Packing Slip" at bounding box center [392, 658] width 92 height 23
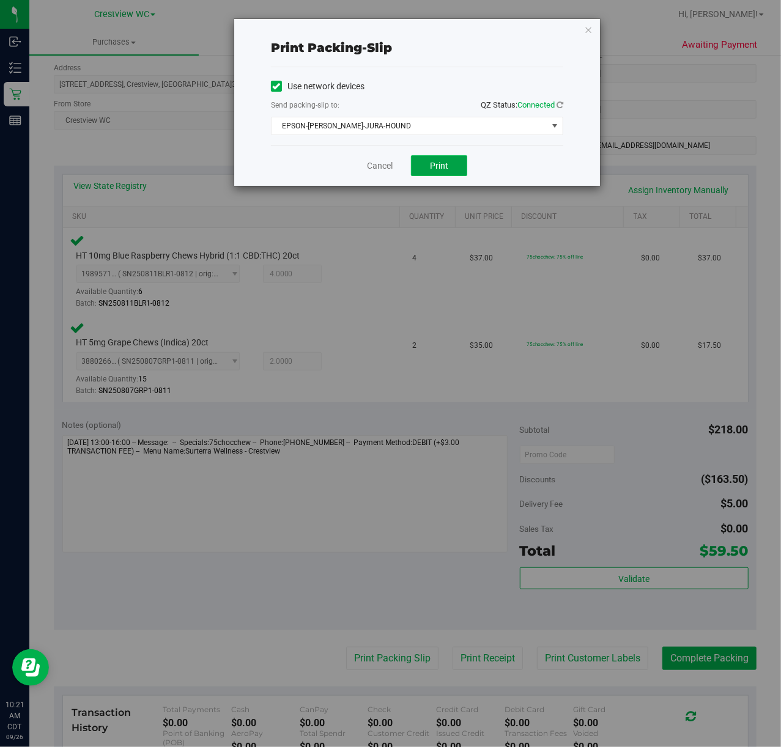
click at [452, 164] on button "Print" at bounding box center [439, 165] width 56 height 21
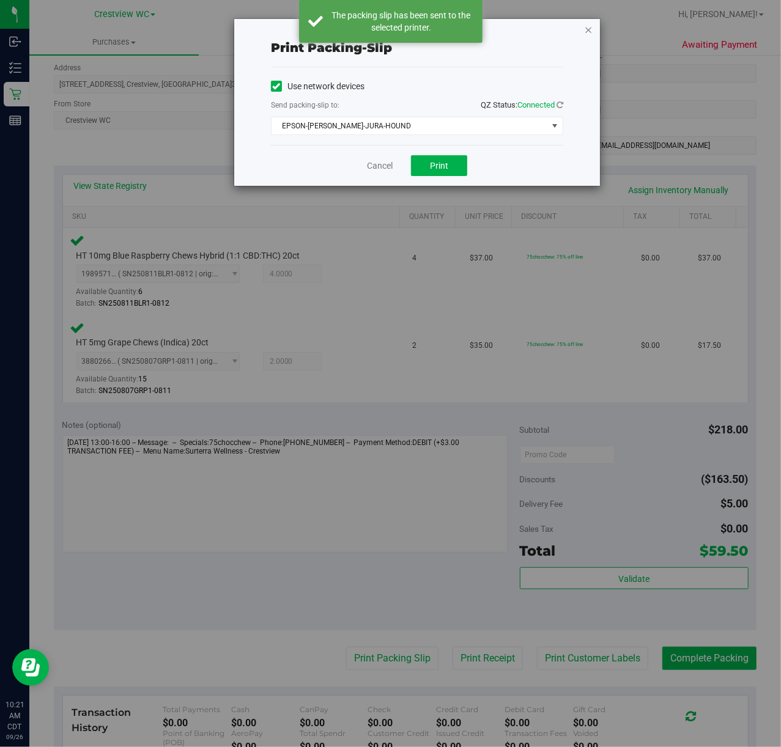
click at [588, 30] on icon "button" at bounding box center [588, 29] width 9 height 15
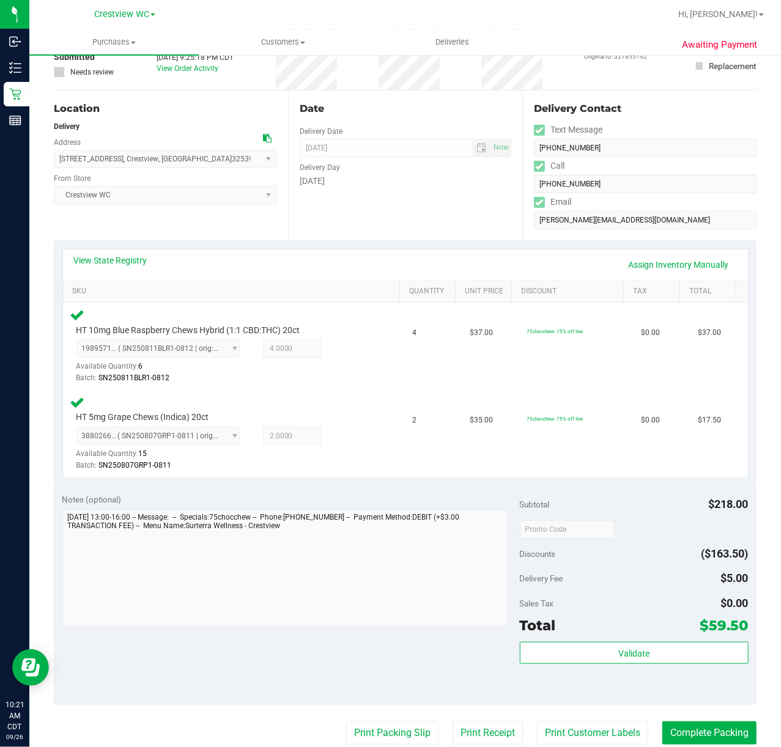
scroll to position [167, 0]
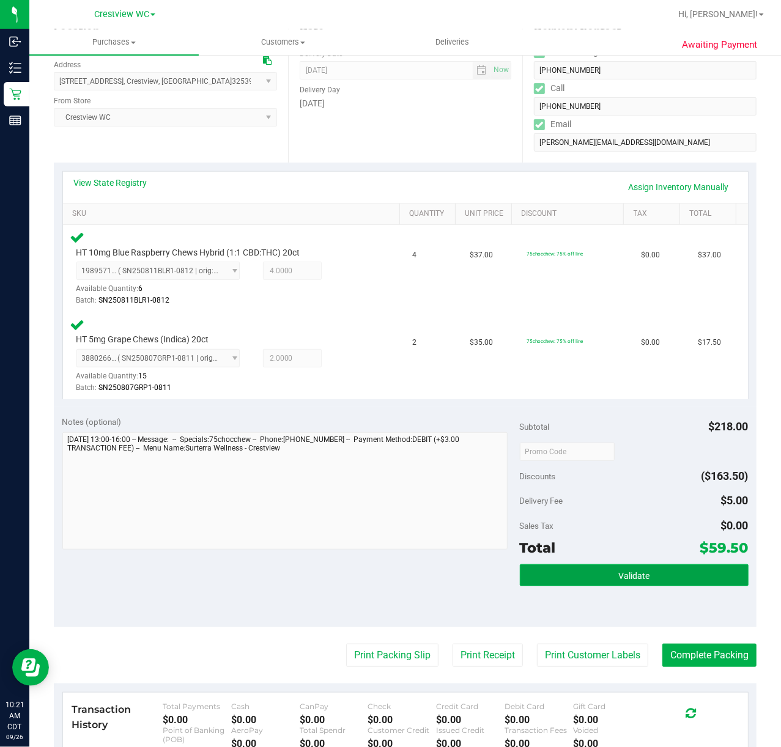
click at [626, 572] on span "Validate" at bounding box center [633, 576] width 31 height 10
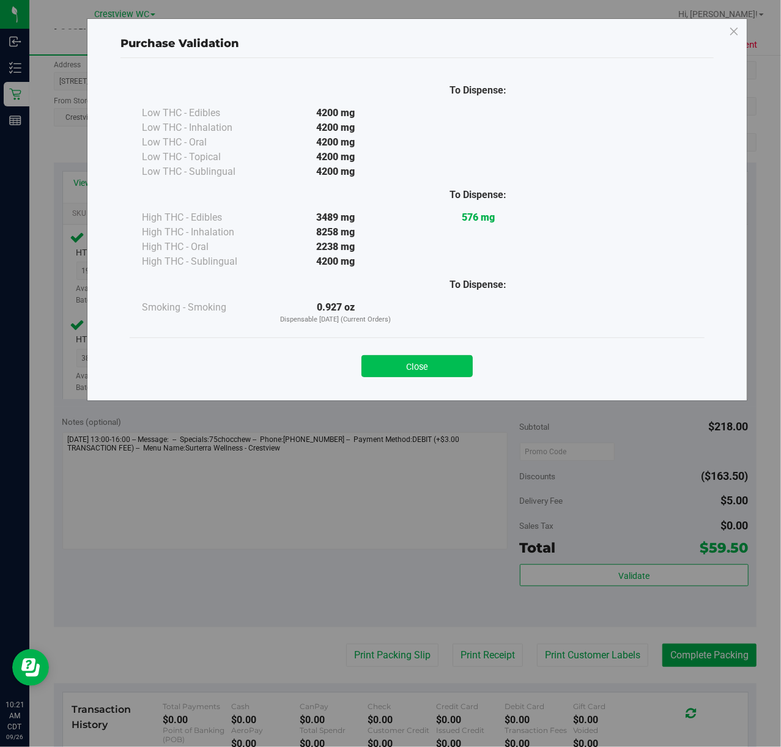
click at [429, 372] on button "Close" at bounding box center [416, 366] width 111 height 22
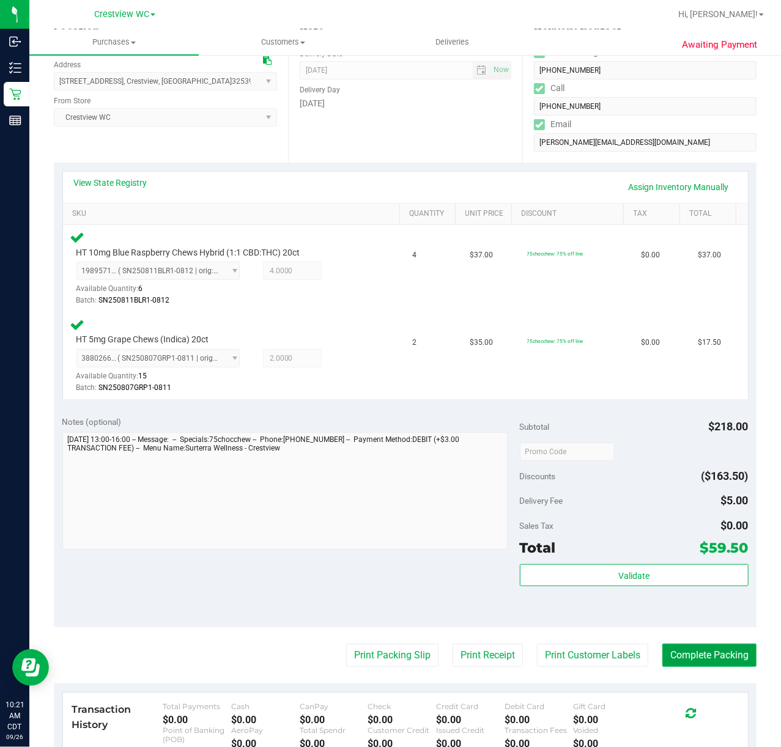
click at [713, 657] on button "Complete Packing" at bounding box center [709, 655] width 94 height 23
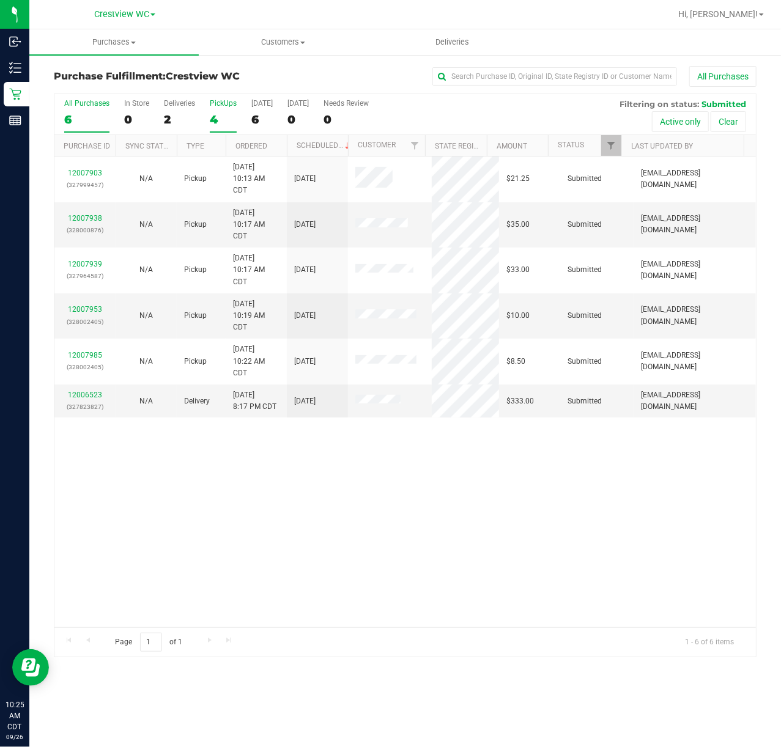
click at [223, 113] on label "PickUps 4" at bounding box center [223, 116] width 27 height 34
click at [0, 0] on input "PickUps 4" at bounding box center [0, 0] width 0 height 0
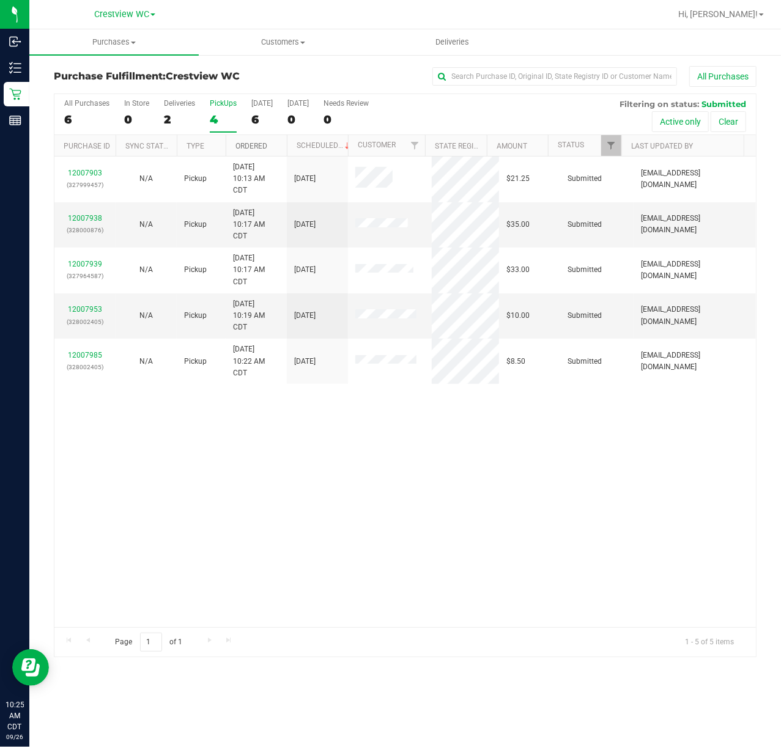
click at [262, 142] on link "Ordered" at bounding box center [251, 146] width 32 height 9
click at [250, 408] on div "12007903 (327999457) N/A Pickup 9/26/2025 10:13 AM CDT 9/26/2025 $21.25 Submitt…" at bounding box center [404, 392] width 701 height 471
click at [235, 145] on th "Ordered" at bounding box center [256, 145] width 61 height 21
click at [243, 147] on link "Ordered" at bounding box center [258, 145] width 46 height 9
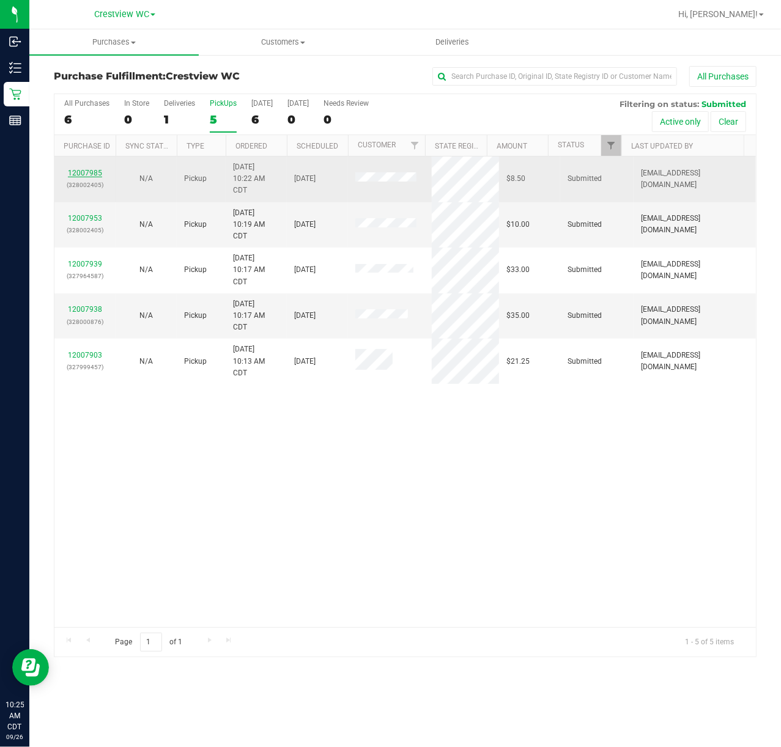
click at [90, 174] on link "12007985" at bounding box center [85, 173] width 34 height 9
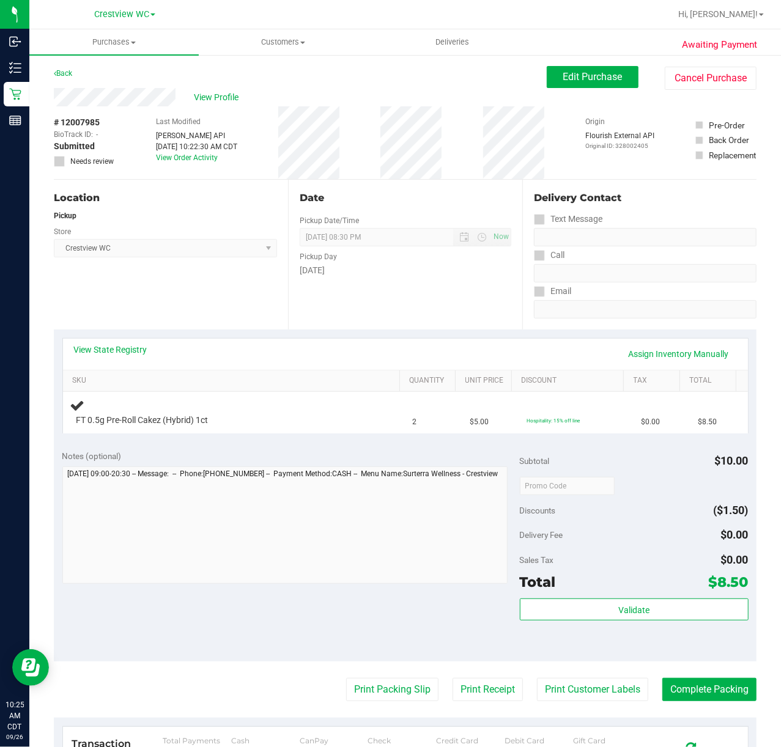
click at [166, 294] on div "Location Pickup Store Crestview WC Select Store [PERSON_NAME][GEOGRAPHIC_DATA] …" at bounding box center [171, 255] width 234 height 150
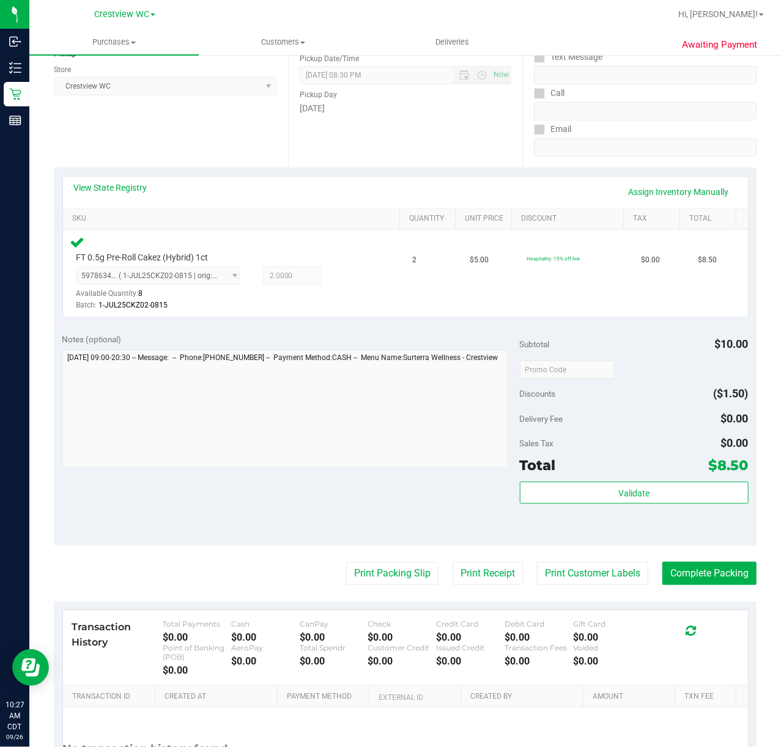
scroll to position [163, 0]
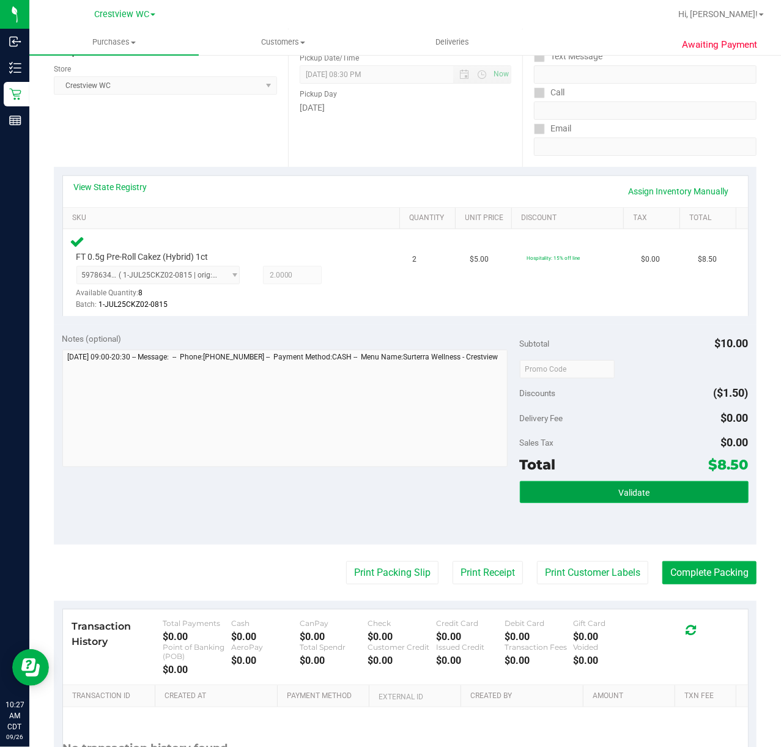
click at [652, 493] on button "Validate" at bounding box center [634, 492] width 229 height 22
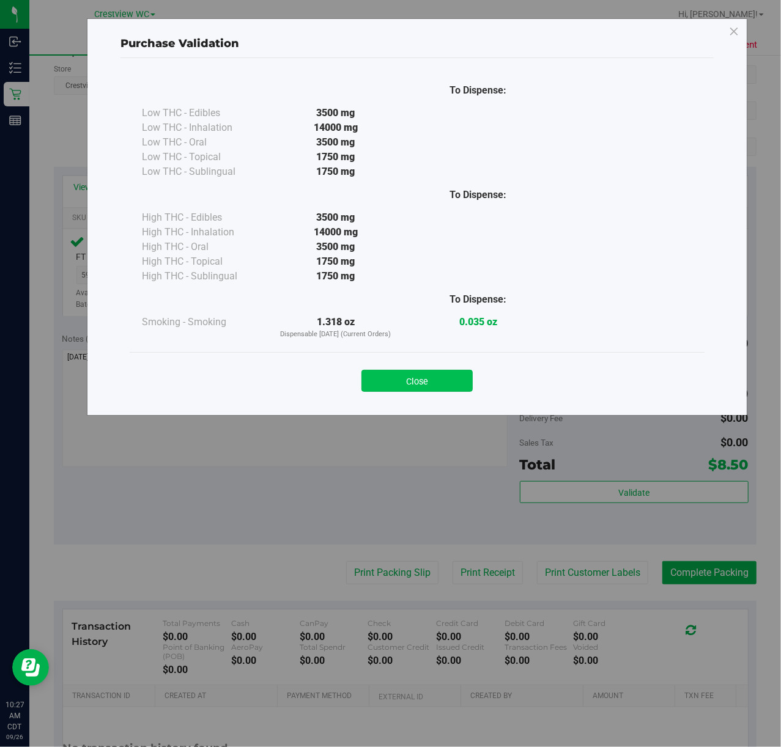
click at [408, 391] on button "Close" at bounding box center [416, 381] width 111 height 22
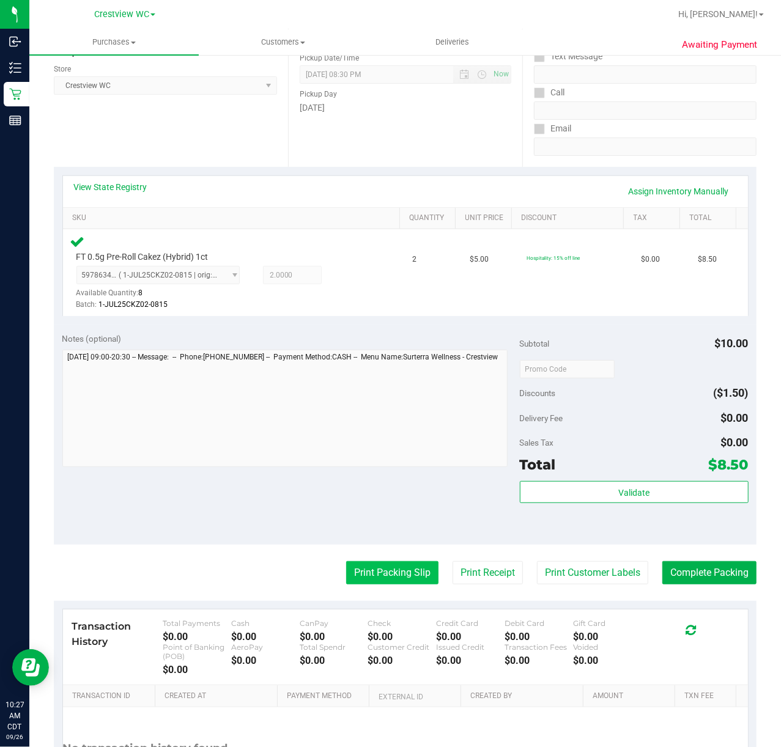
click at [407, 576] on button "Print Packing Slip" at bounding box center [392, 572] width 92 height 23
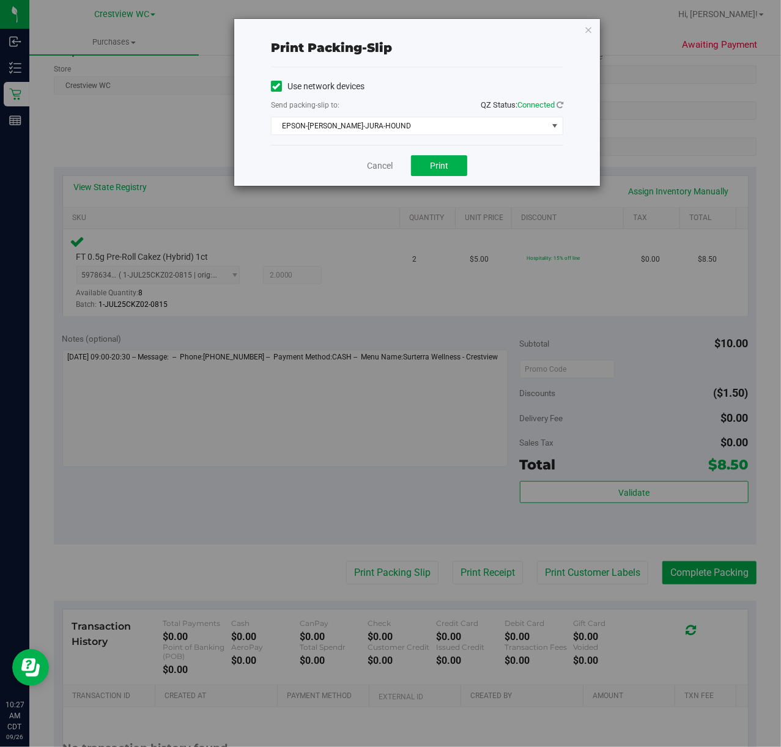
click at [439, 179] on div "Cancel Print" at bounding box center [417, 165] width 292 height 41
click at [439, 172] on button "Print" at bounding box center [439, 165] width 56 height 21
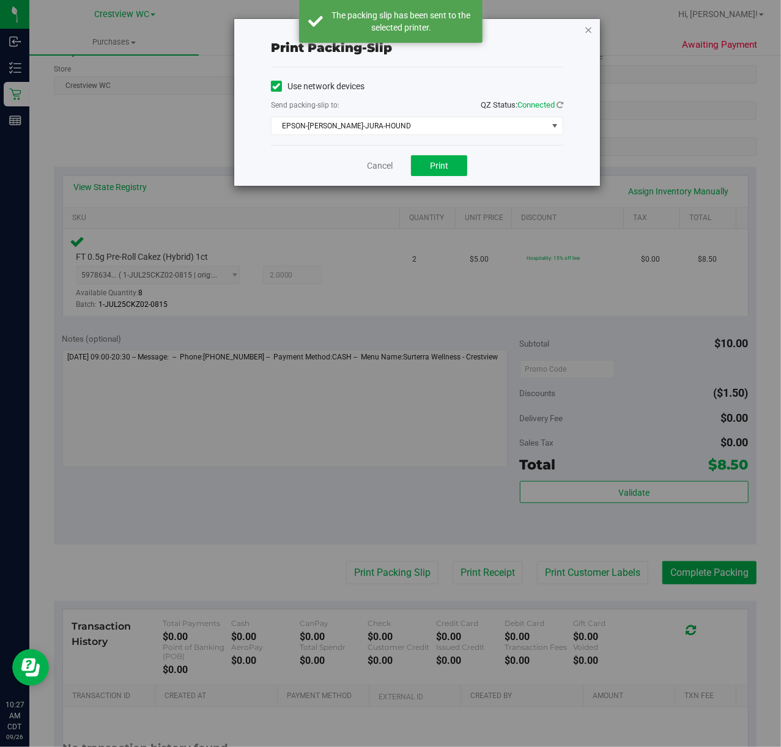
click at [587, 30] on icon "button" at bounding box center [588, 29] width 9 height 15
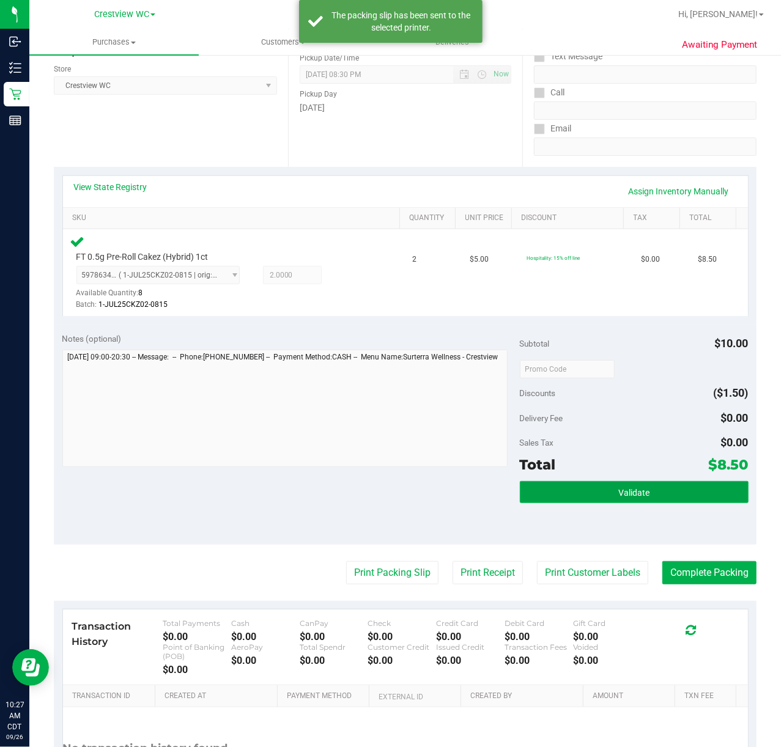
click at [679, 495] on button "Validate" at bounding box center [634, 492] width 229 height 22
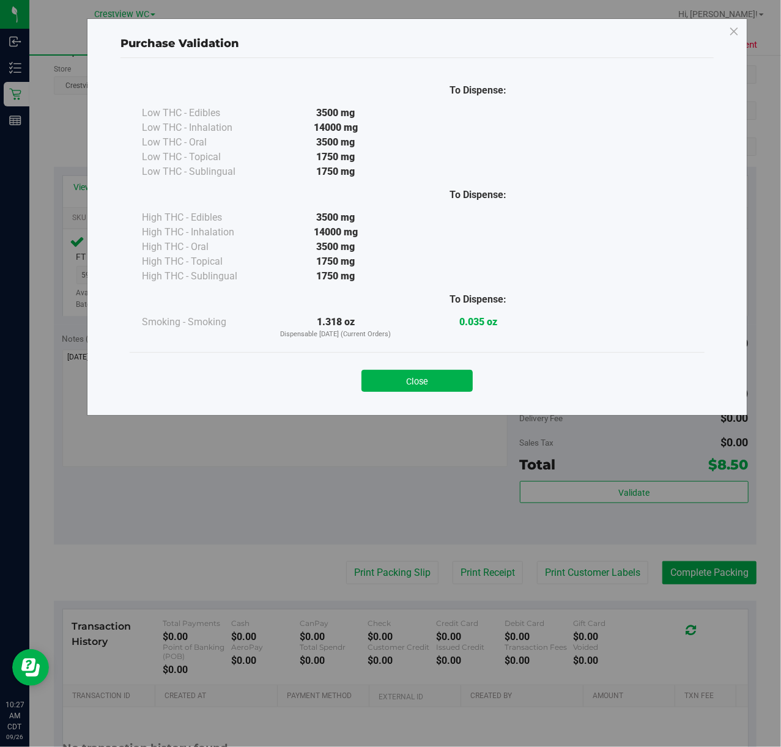
click at [418, 361] on div "Close" at bounding box center [417, 377] width 575 height 50
click at [426, 383] on button "Close" at bounding box center [416, 381] width 111 height 22
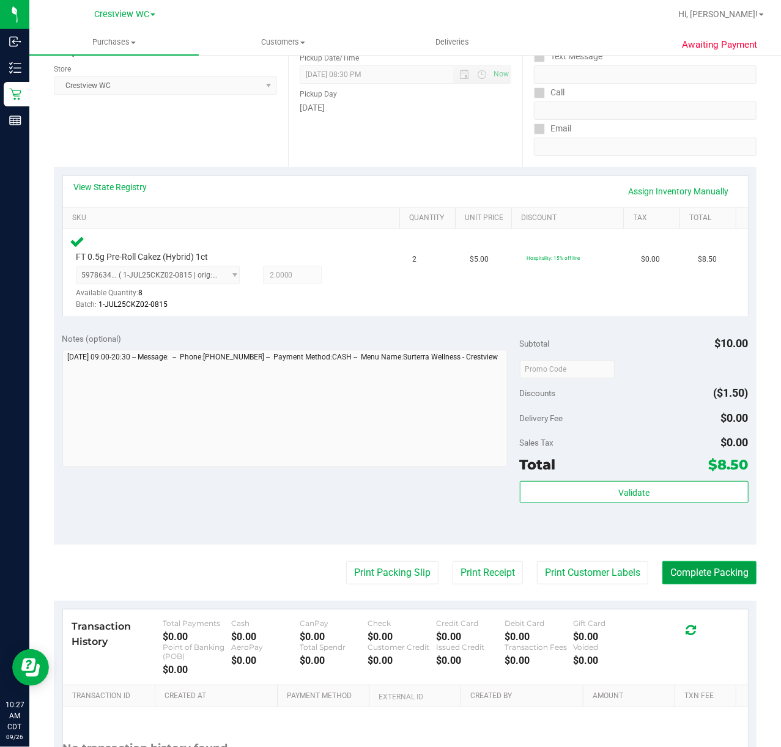
click at [678, 572] on button "Complete Packing" at bounding box center [709, 572] width 94 height 23
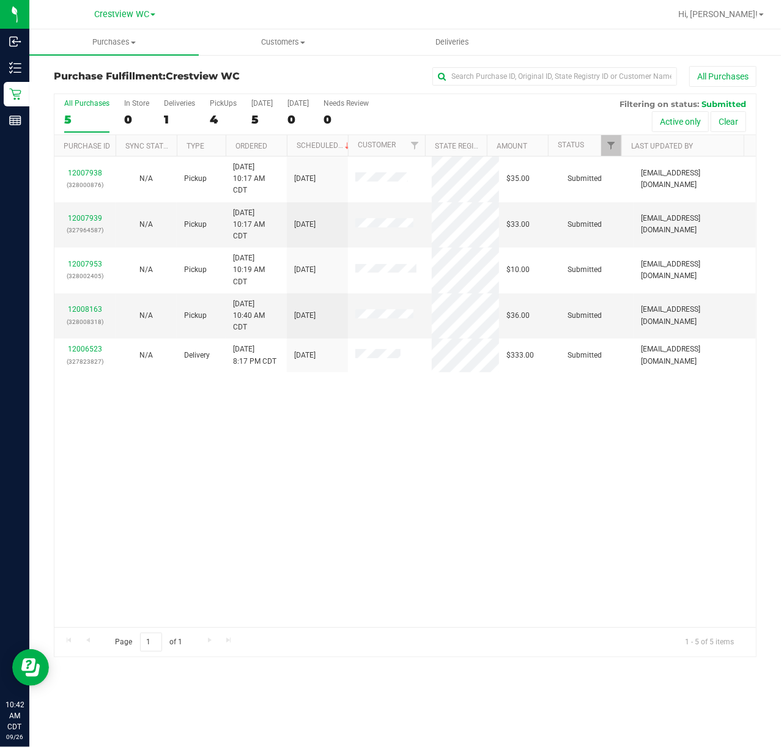
click at [262, 558] on div "12007938 (328000876) N/A Pickup 9/26/2025 10:17 AM CDT 9/26/2025 $35.00 Submitt…" at bounding box center [404, 392] width 701 height 471
click at [218, 121] on div "4" at bounding box center [223, 120] width 27 height 14
click at [0, 0] on input "PickUps 4" at bounding box center [0, 0] width 0 height 0
click at [265, 146] on link "Ordered" at bounding box center [251, 146] width 32 height 9
click at [612, 142] on span "Filter" at bounding box center [611, 146] width 10 height 10
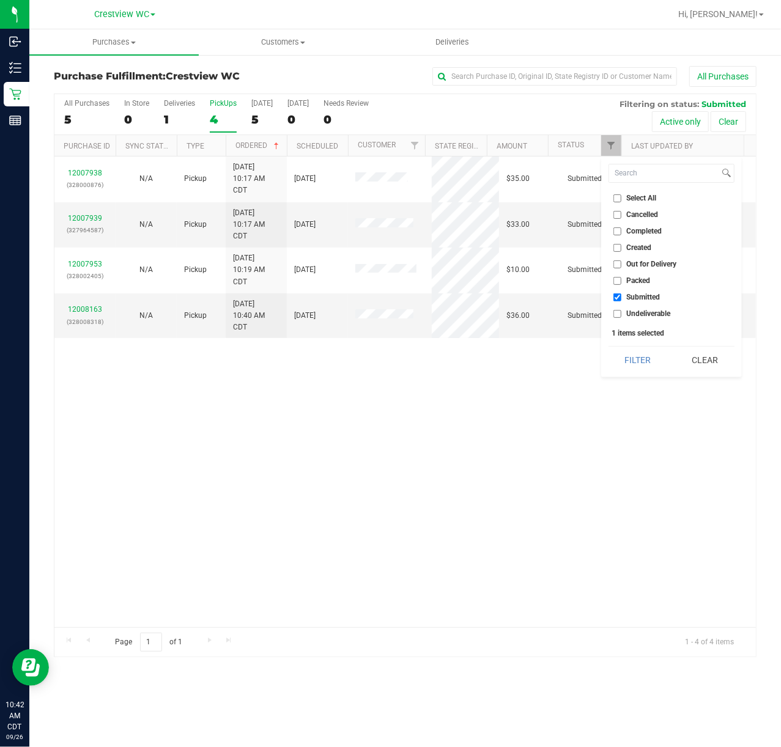
click at [552, 366] on div "12007938 (328000876) N/A Pickup 9/26/2025 10:17 AM CDT 9/26/2025 $35.00 Submitt…" at bounding box center [404, 392] width 701 height 471
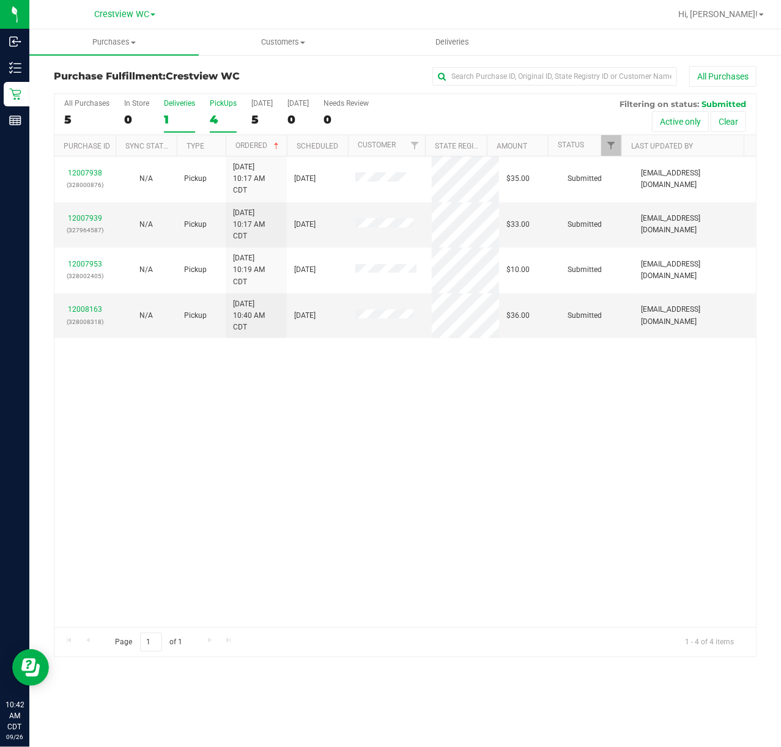
click at [172, 122] on div "1" at bounding box center [179, 120] width 31 height 14
click at [0, 0] on input "Deliveries 1" at bounding box center [0, 0] width 0 height 0
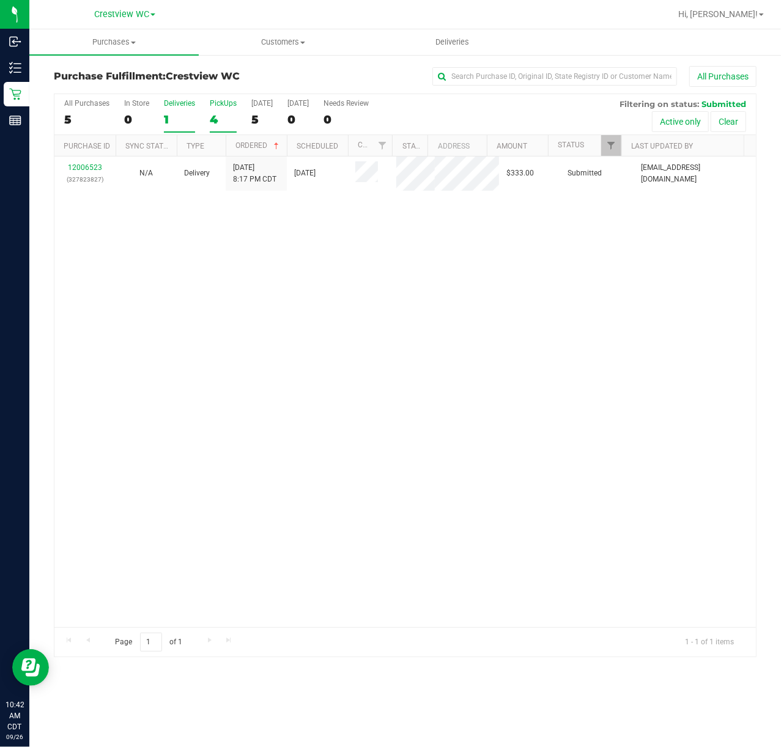
click at [213, 119] on div "4" at bounding box center [223, 120] width 27 height 14
click at [0, 0] on input "PickUps 4" at bounding box center [0, 0] width 0 height 0
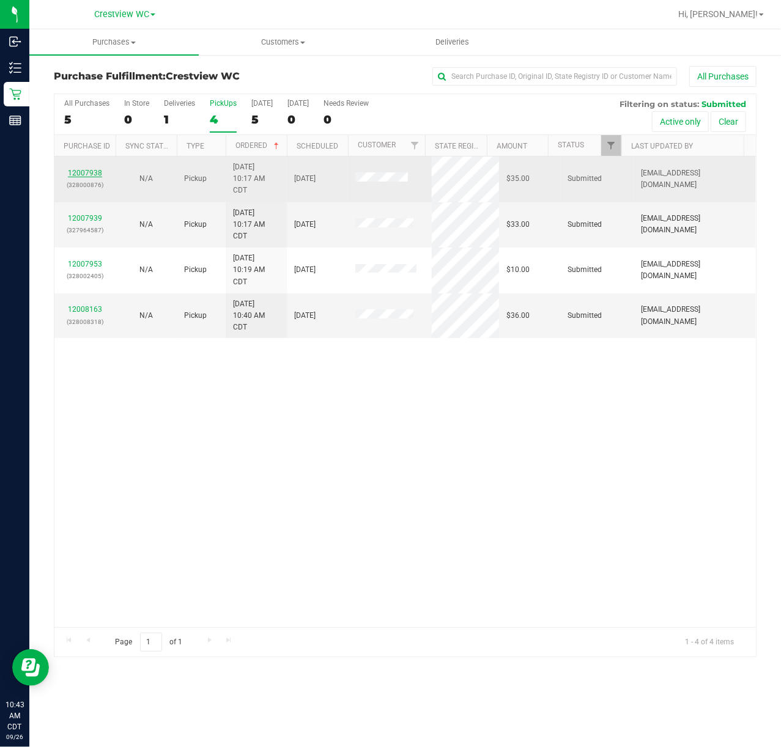
click at [94, 174] on link "12007938" at bounding box center [85, 173] width 34 height 9
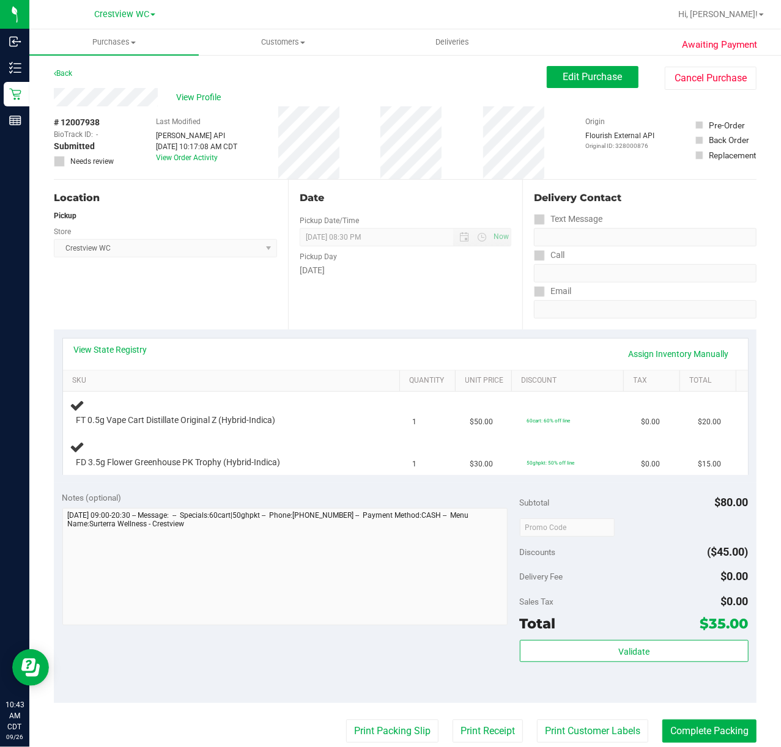
click at [223, 372] on th "SKU" at bounding box center [231, 382] width 336 height 22
click at [237, 358] on div "View State Registry Assign Inventory Manually" at bounding box center [405, 354] width 663 height 21
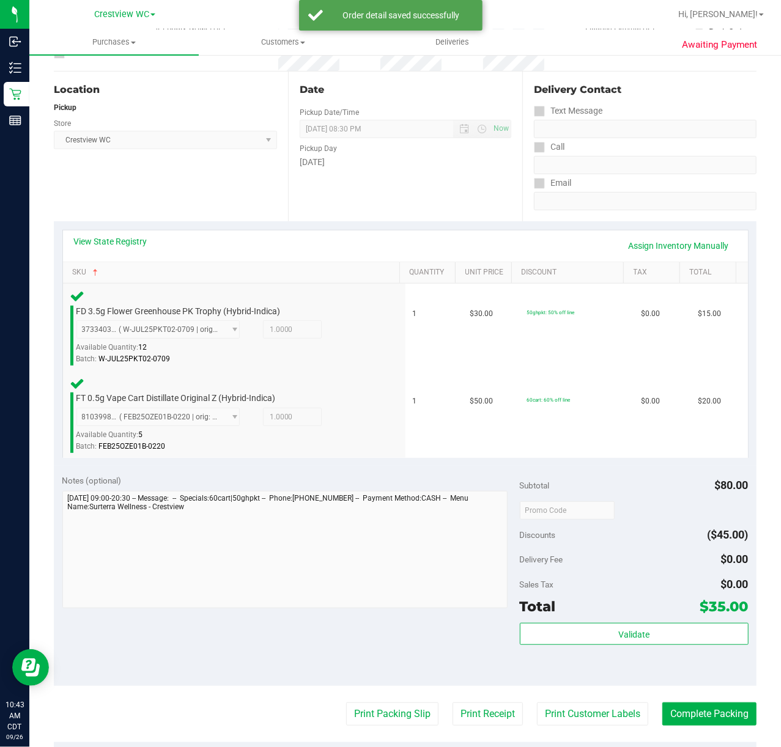
scroll to position [108, 0]
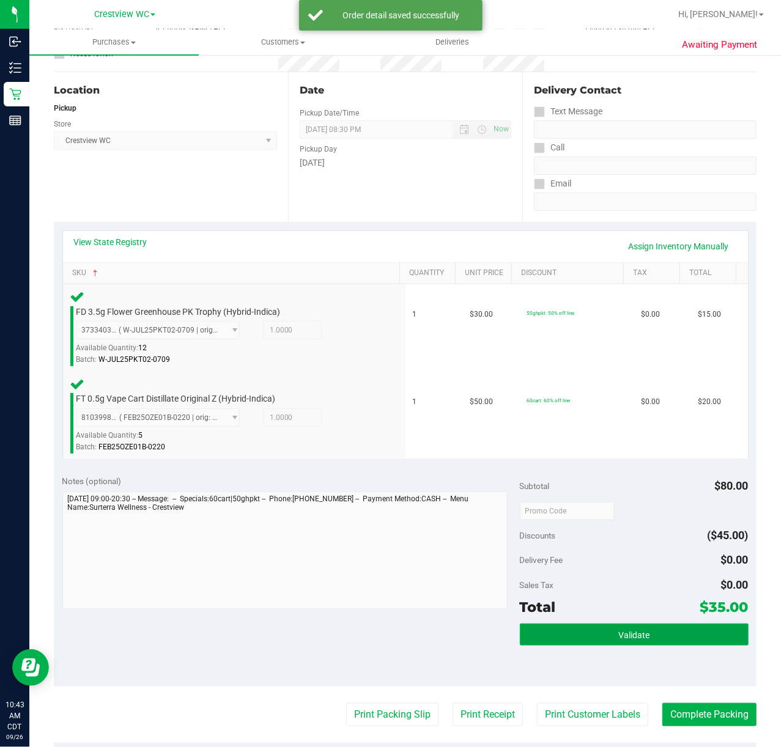
click at [637, 638] on span "Validate" at bounding box center [633, 635] width 31 height 10
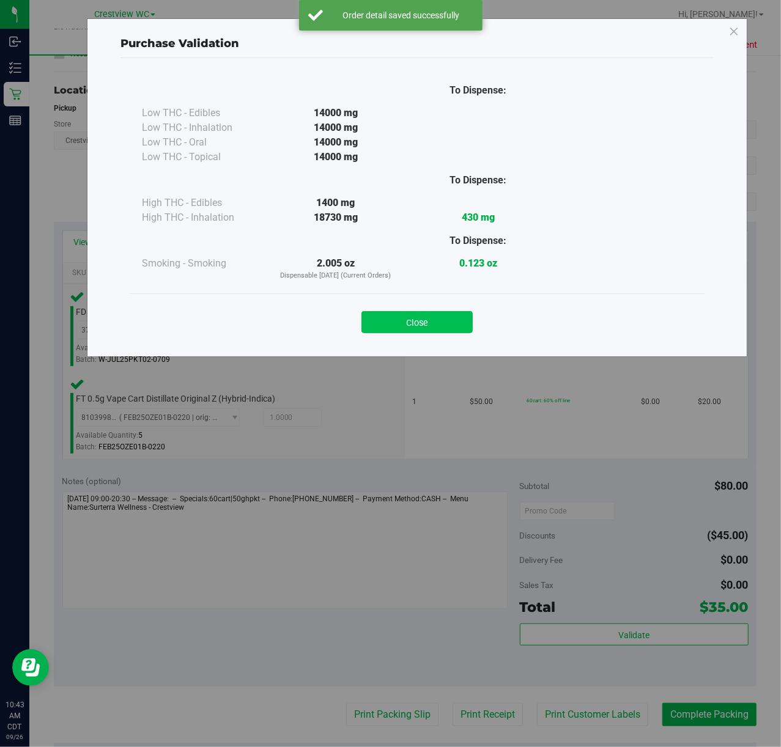
click at [437, 320] on button "Close" at bounding box center [416, 322] width 111 height 22
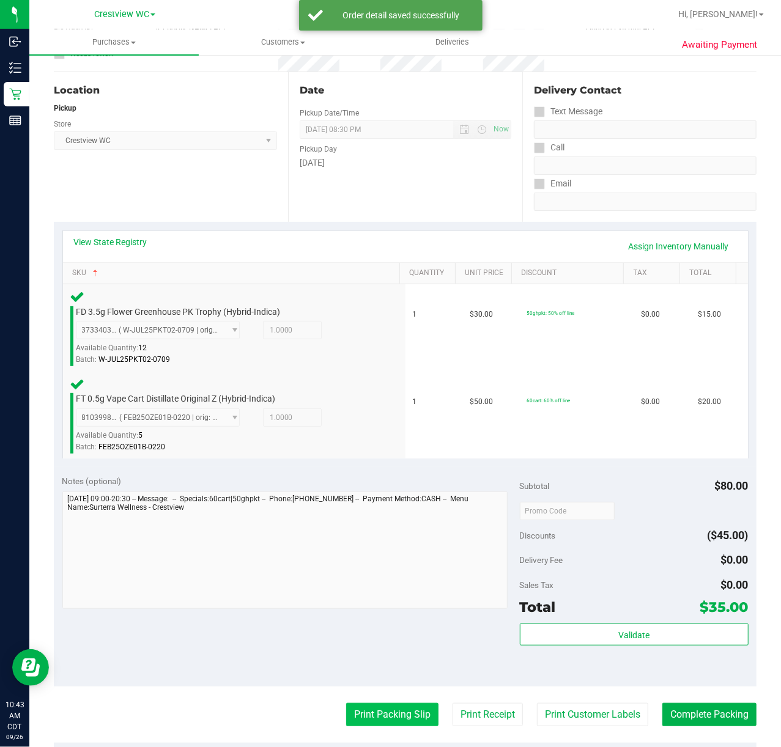
click at [377, 712] on button "Print Packing Slip" at bounding box center [392, 714] width 92 height 23
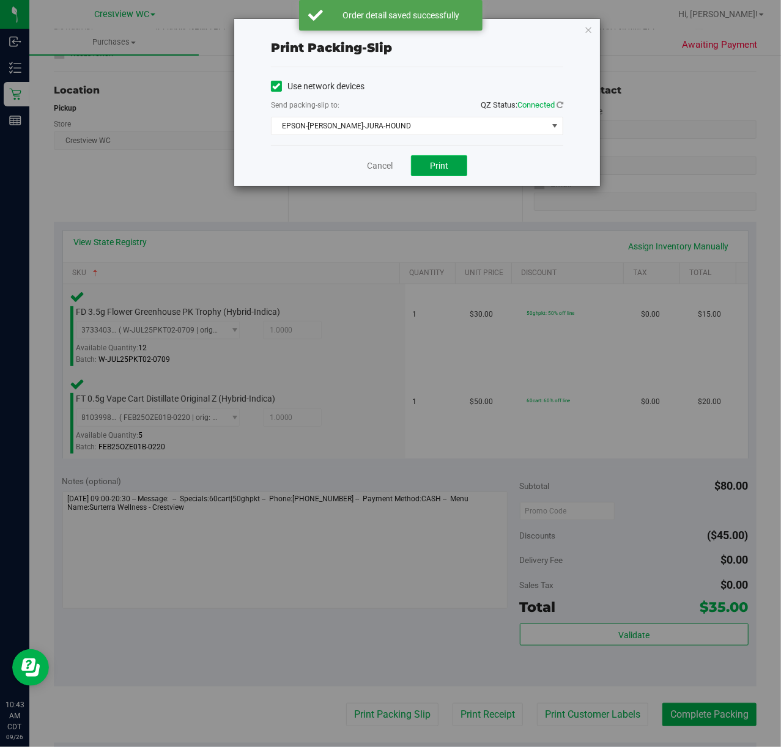
click at [439, 161] on span "Print" at bounding box center [439, 166] width 18 height 10
click at [588, 30] on icon "button" at bounding box center [588, 29] width 9 height 15
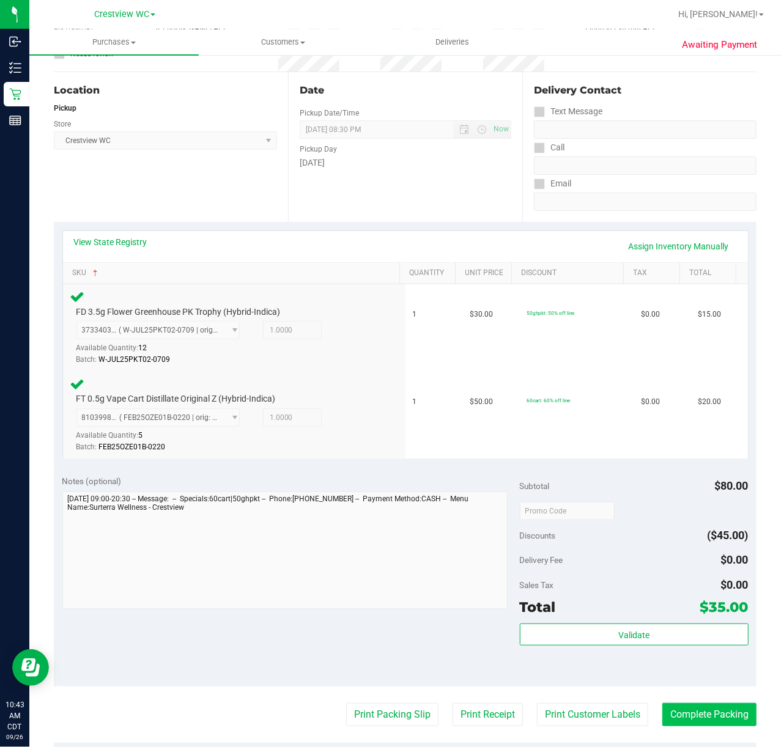
click at [702, 713] on button "Complete Packing" at bounding box center [709, 714] width 94 height 23
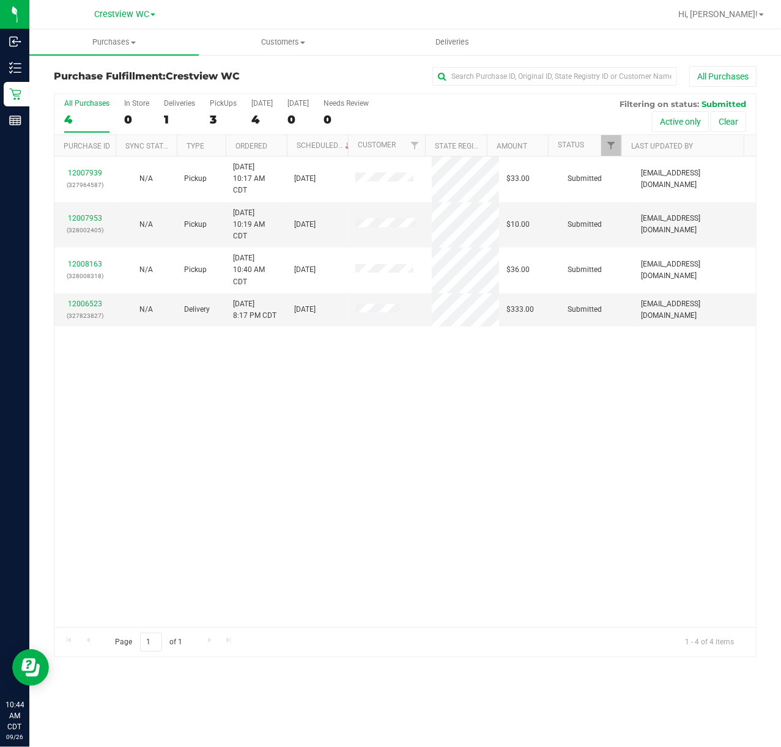
drag, startPoint x: 224, startPoint y: 407, endPoint x: 226, endPoint y: 390, distance: 17.8
click at [225, 407] on div "12007939 (327964587) N/A Pickup 9/26/2025 10:17 AM CDT 9/26/2025 $33.00 Submitt…" at bounding box center [404, 392] width 701 height 471
click at [243, 146] on link "Ordered" at bounding box center [251, 146] width 32 height 9
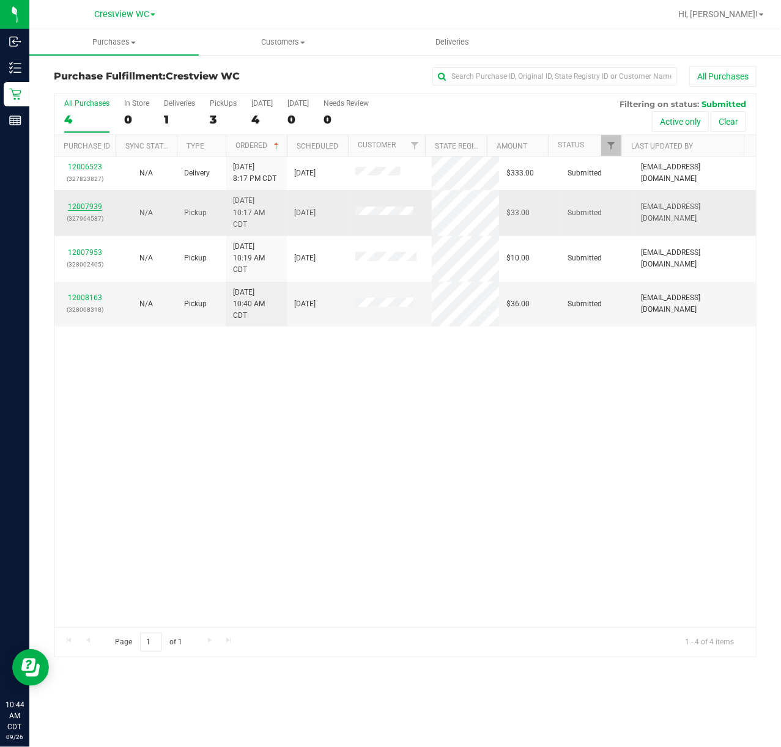
click at [90, 206] on link "12007939" at bounding box center [85, 206] width 34 height 9
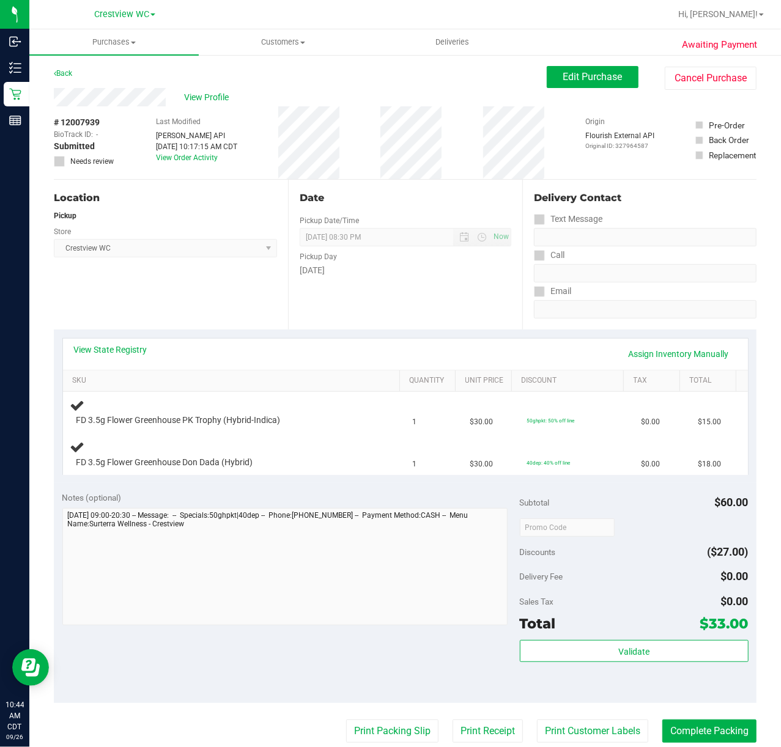
click at [252, 495] on div "Notes (optional)" at bounding box center [290, 498] width 457 height 12
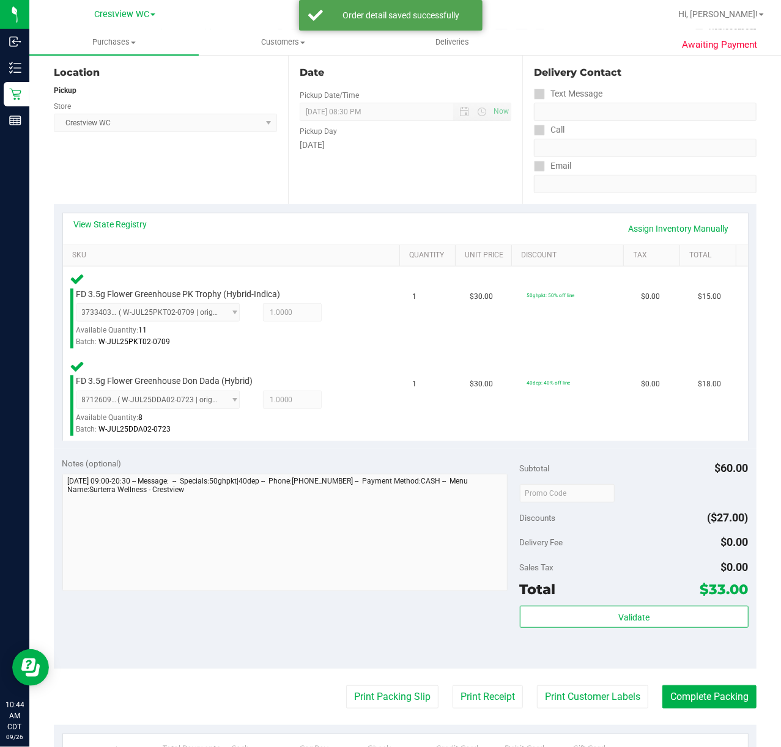
scroll to position [130, 0]
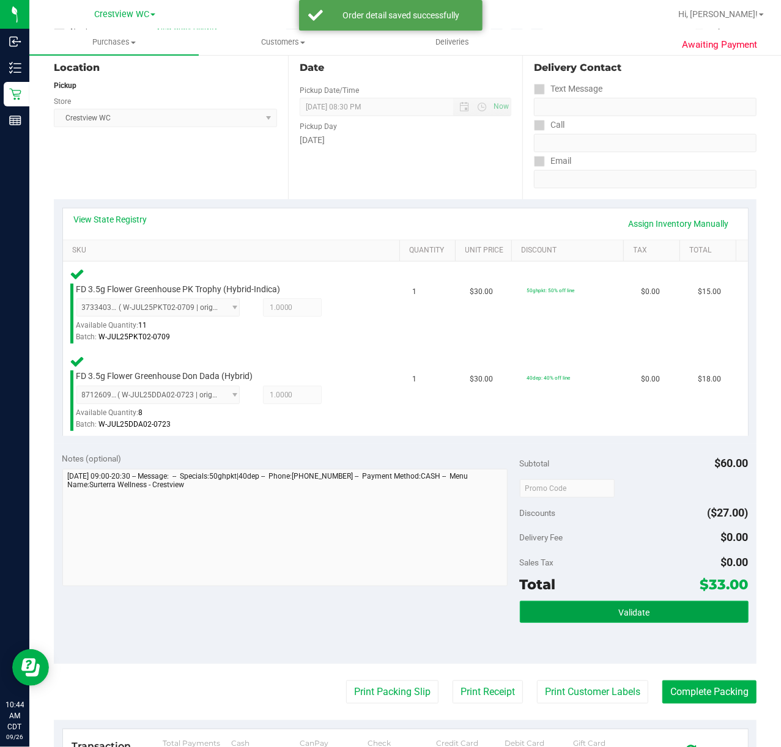
click at [646, 610] on button "Validate" at bounding box center [634, 612] width 229 height 22
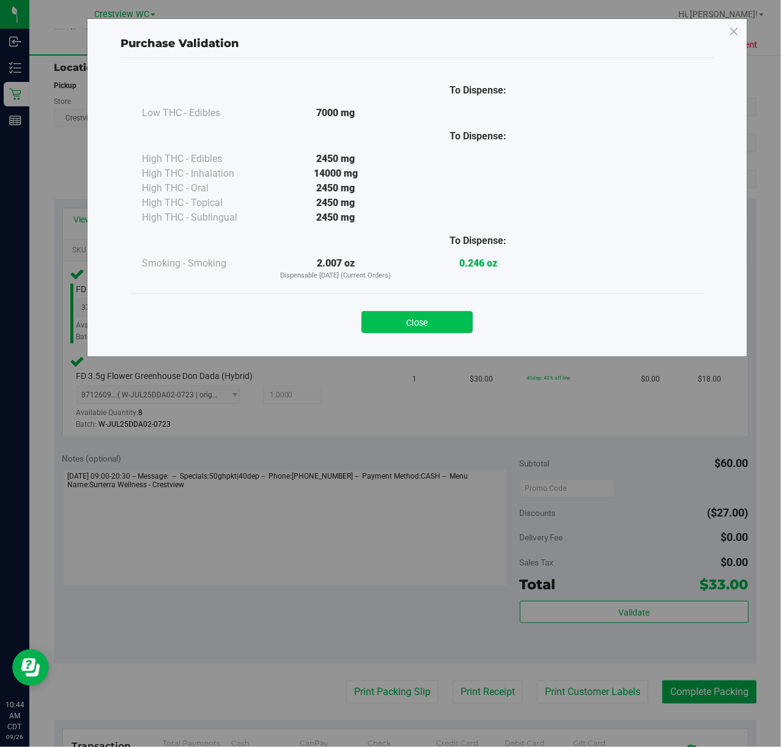
click at [433, 331] on button "Close" at bounding box center [416, 322] width 111 height 22
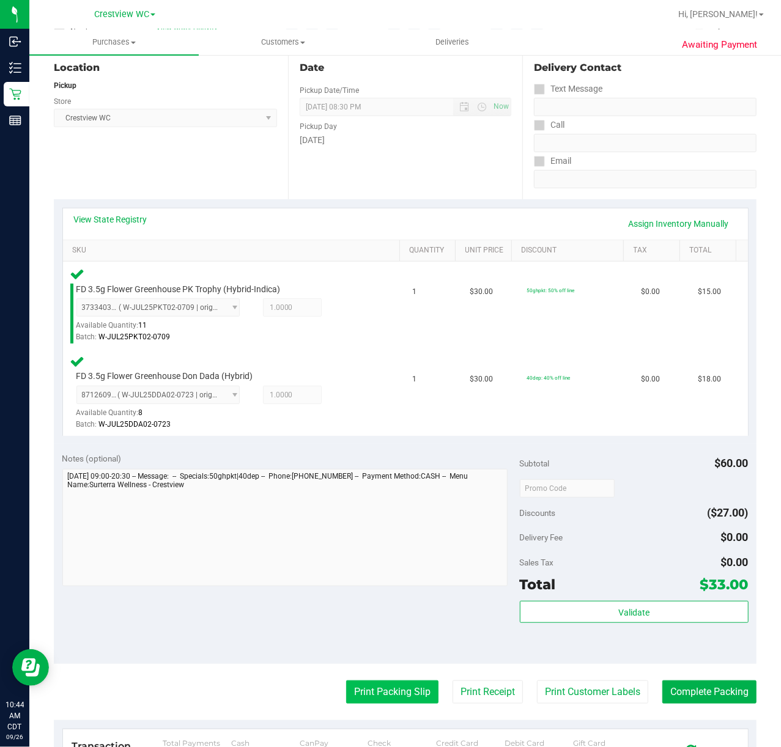
click at [407, 695] on button "Print Packing Slip" at bounding box center [392, 692] width 92 height 23
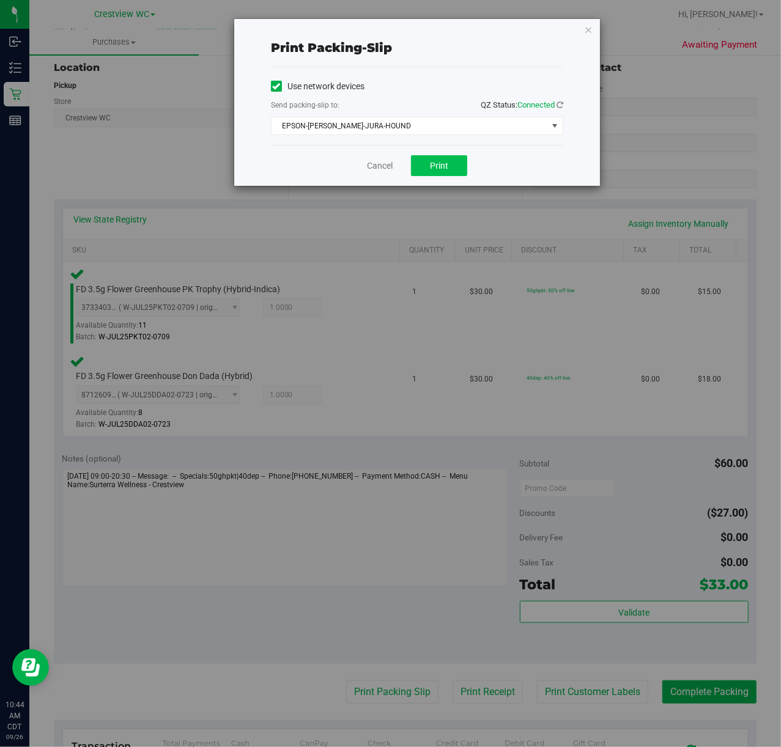
click at [439, 169] on span "Print" at bounding box center [439, 166] width 18 height 10
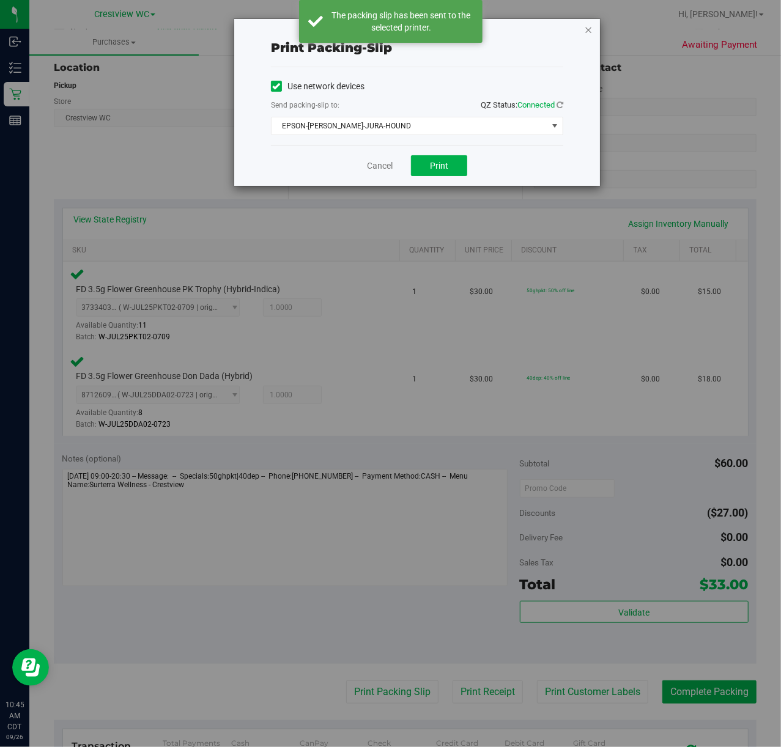
click at [590, 32] on icon "button" at bounding box center [588, 29] width 9 height 15
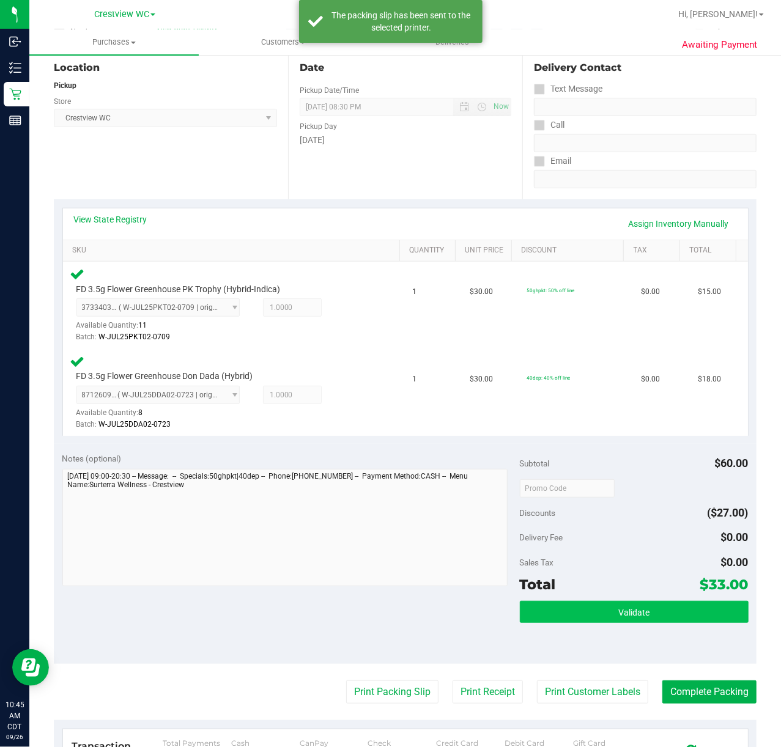
click at [667, 612] on button "Validate" at bounding box center [634, 612] width 229 height 22
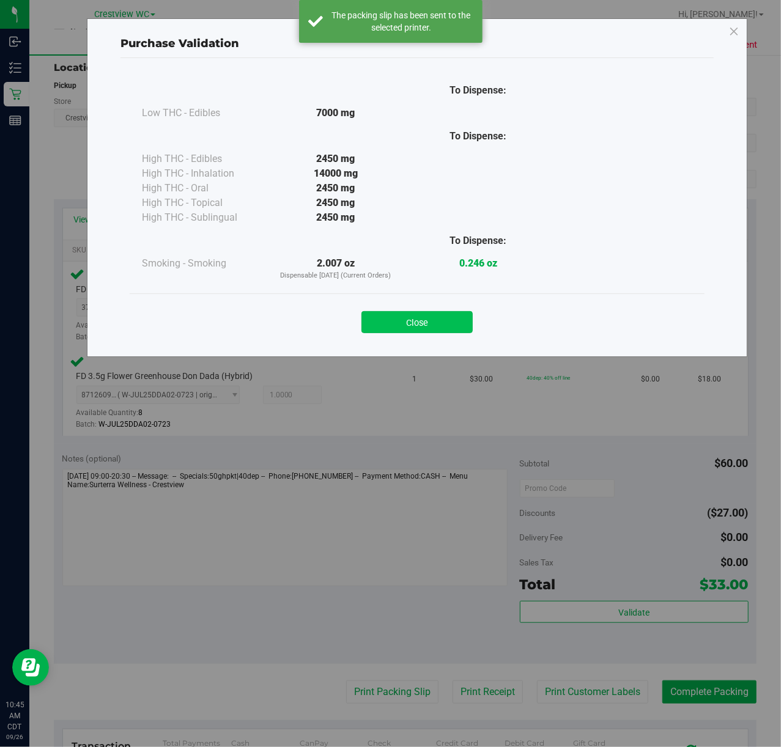
click at [426, 317] on button "Close" at bounding box center [416, 322] width 111 height 22
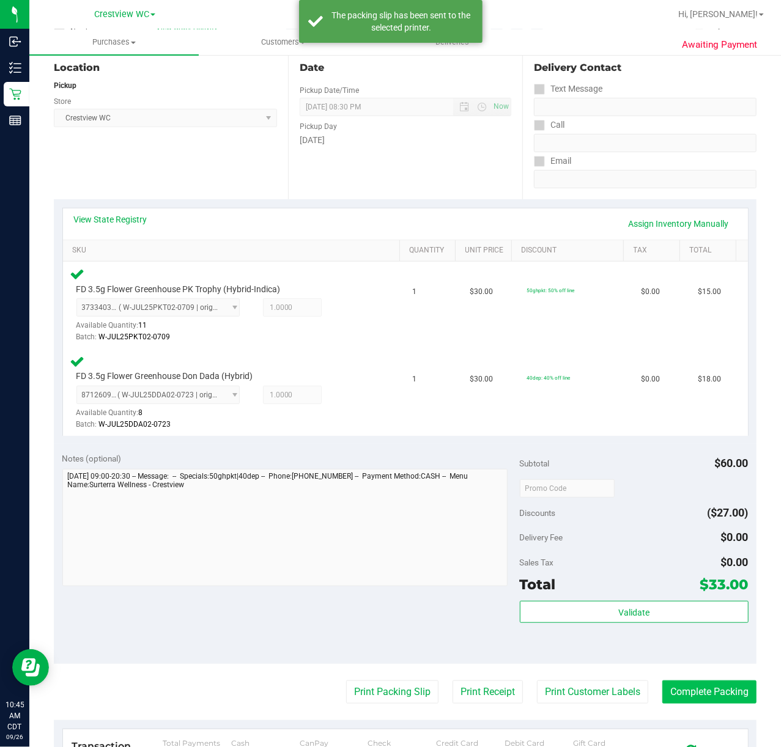
click at [725, 692] on button "Complete Packing" at bounding box center [709, 692] width 94 height 23
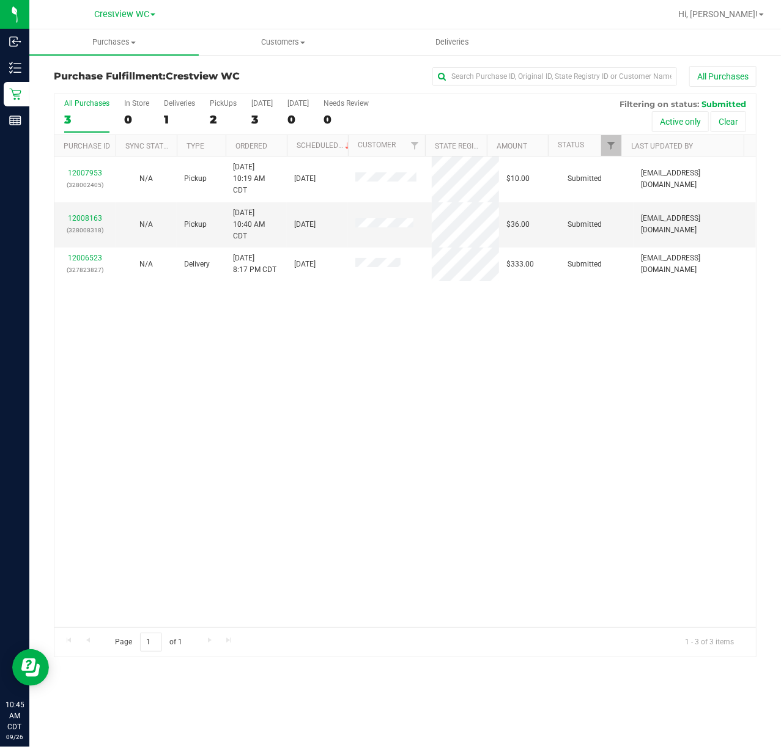
click at [209, 421] on div "12007953 (328002405) N/A Pickup 9/26/2025 10:19 AM CDT 9/26/2025 $10.00 Submitt…" at bounding box center [404, 392] width 701 height 471
click at [321, 378] on div "12007953 (328002405) N/A Pickup 9/26/2025 10:19 AM CDT 9/26/2025 $10.00 Submitt…" at bounding box center [404, 392] width 701 height 471
click at [249, 147] on link "Ordered" at bounding box center [251, 146] width 32 height 9
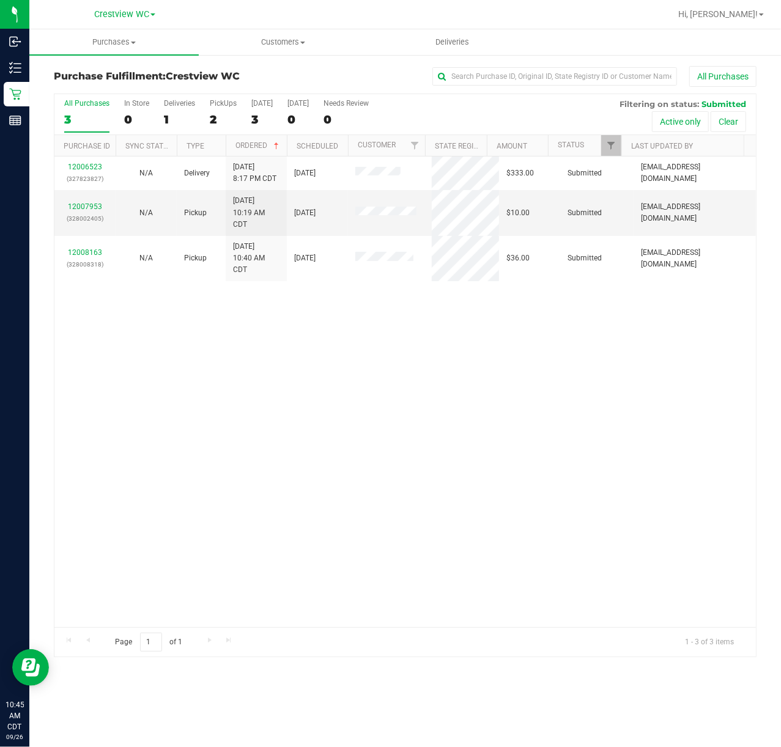
click at [383, 558] on div "12006523 (327823827) N/A Delivery 9/25/2025 8:17 PM CDT 9/26/2025 $333.00 Submi…" at bounding box center [404, 392] width 701 height 471
click at [373, 537] on div "12006523 (327823827) N/A Delivery 9/25/2025 8:17 PM CDT 9/26/2025 $333.00 Submi…" at bounding box center [404, 392] width 701 height 471
click at [249, 423] on div "12006523 (327823827) N/A Delivery 9/25/2025 8:17 PM CDT 9/26/2025 $333.00 Submi…" at bounding box center [404, 392] width 701 height 471
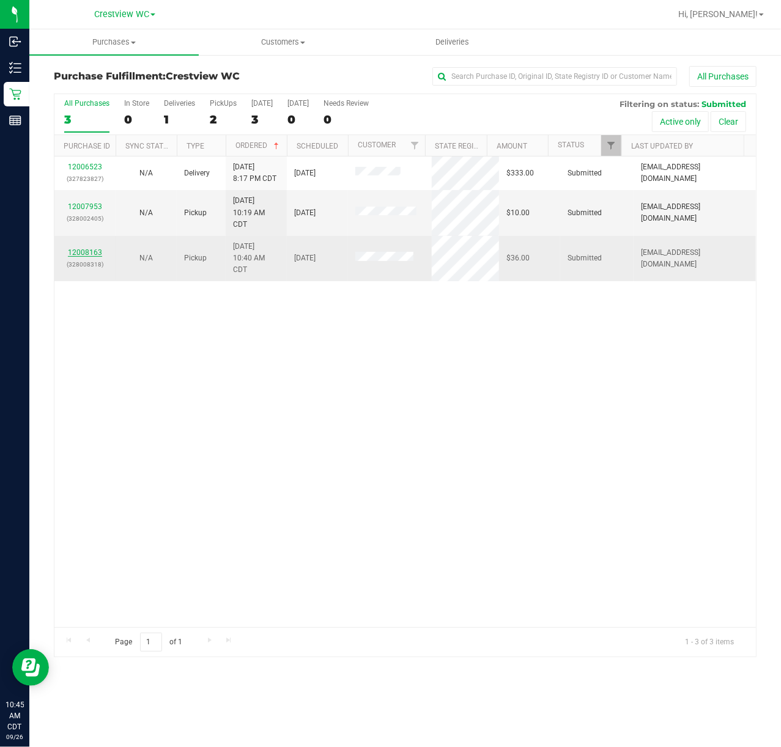
click at [90, 254] on link "12008163" at bounding box center [85, 252] width 34 height 9
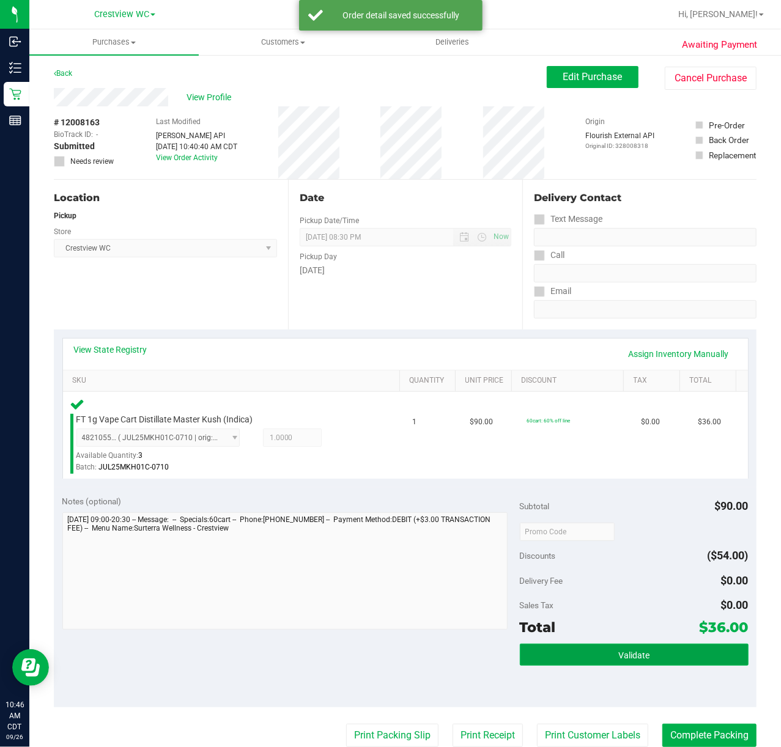
click at [556, 664] on button "Validate" at bounding box center [634, 655] width 229 height 22
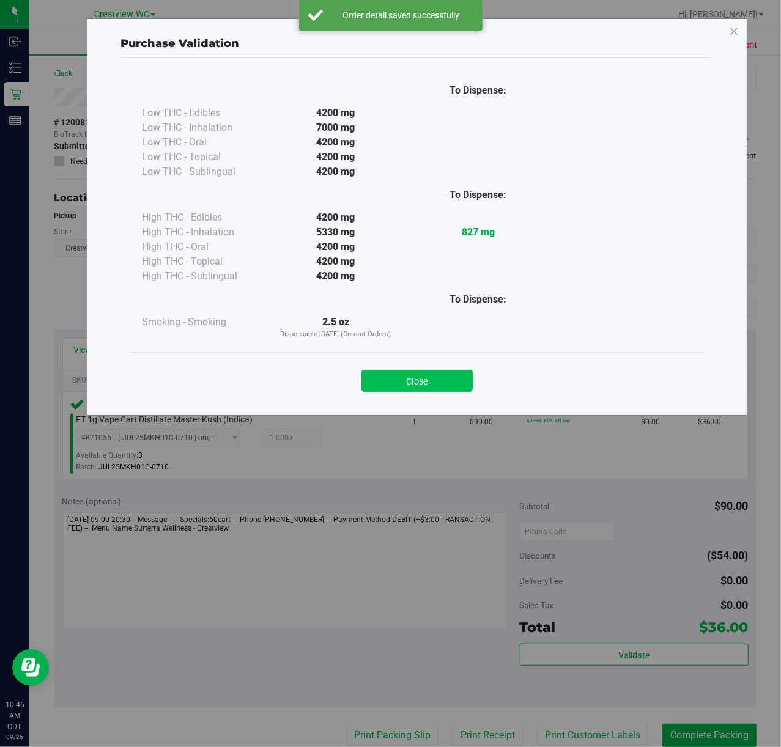
click at [372, 377] on button "Close" at bounding box center [416, 381] width 111 height 22
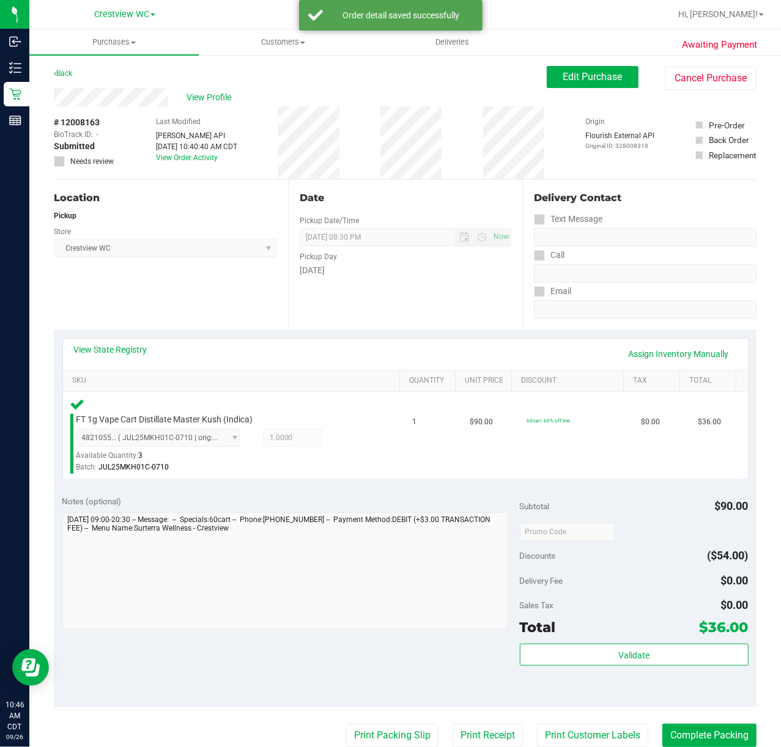
scroll to position [279, 0]
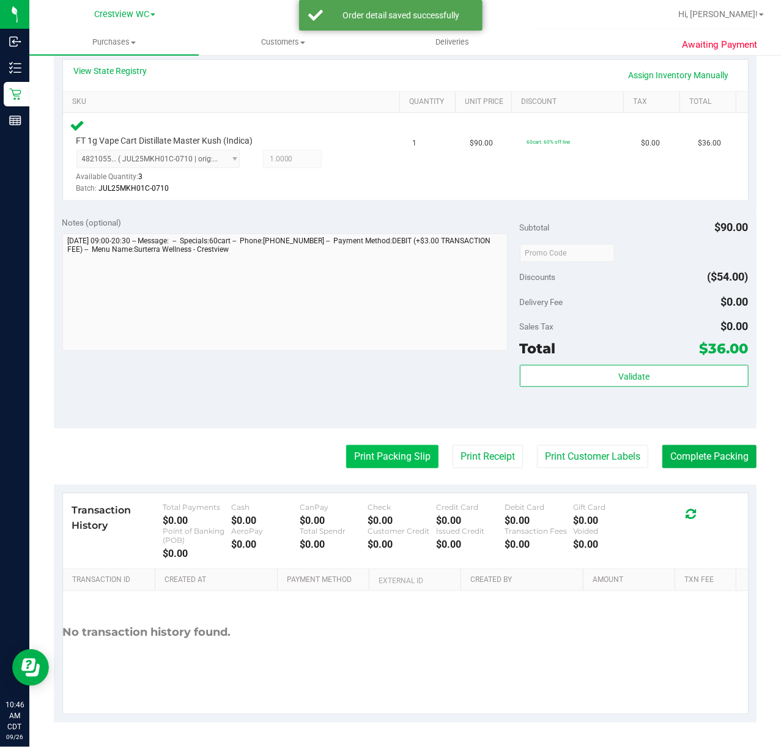
click at [370, 448] on button "Print Packing Slip" at bounding box center [392, 456] width 92 height 23
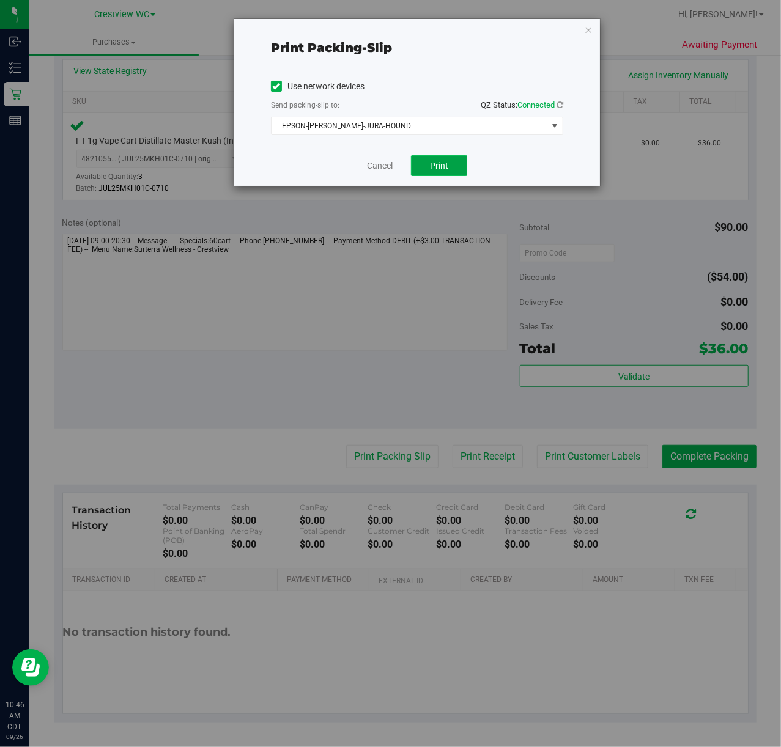
click at [430, 171] on span "Print" at bounding box center [439, 166] width 18 height 10
click at [587, 31] on icon "button" at bounding box center [588, 29] width 9 height 15
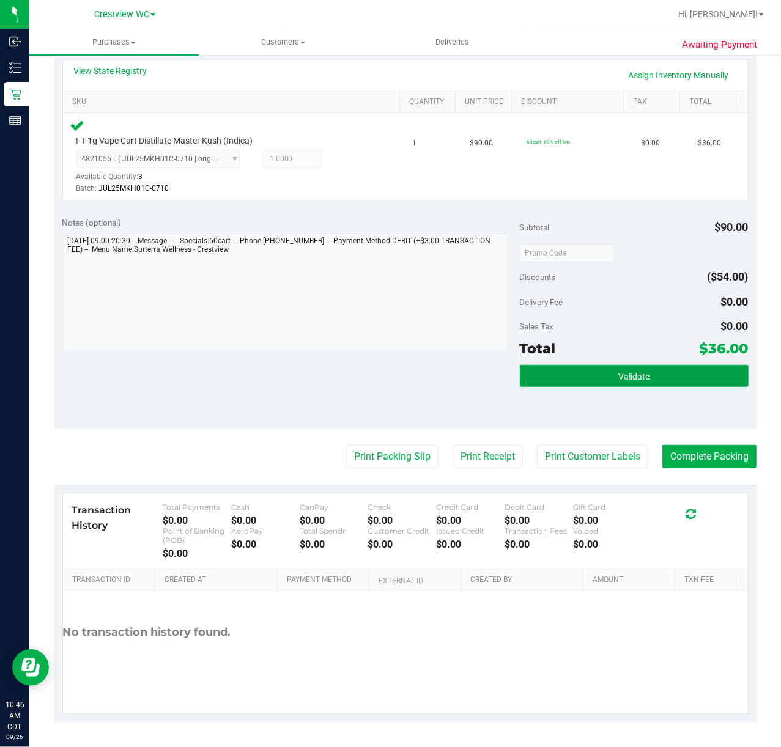
click at [629, 373] on span "Validate" at bounding box center [633, 377] width 31 height 10
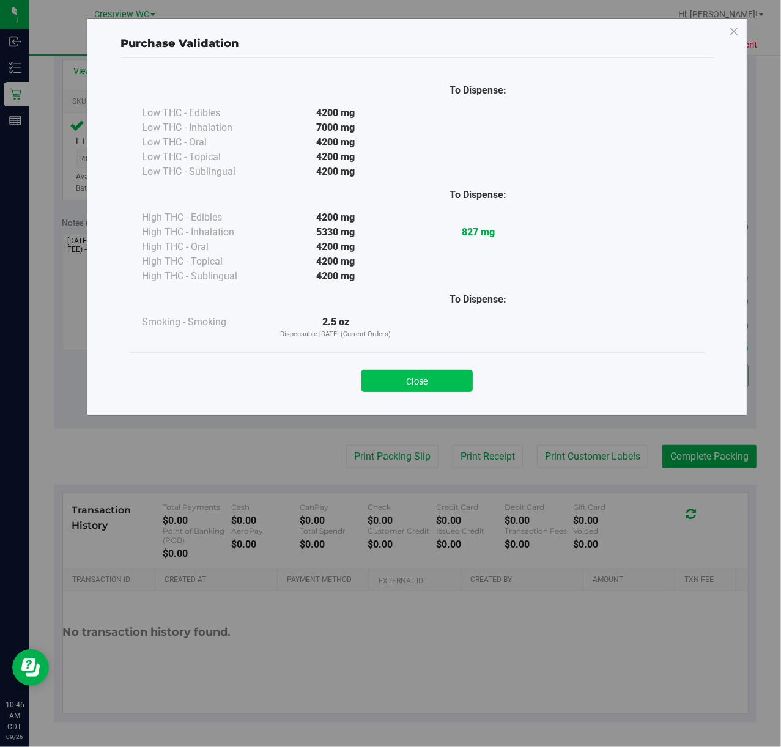
click at [392, 378] on button "Close" at bounding box center [416, 381] width 111 height 22
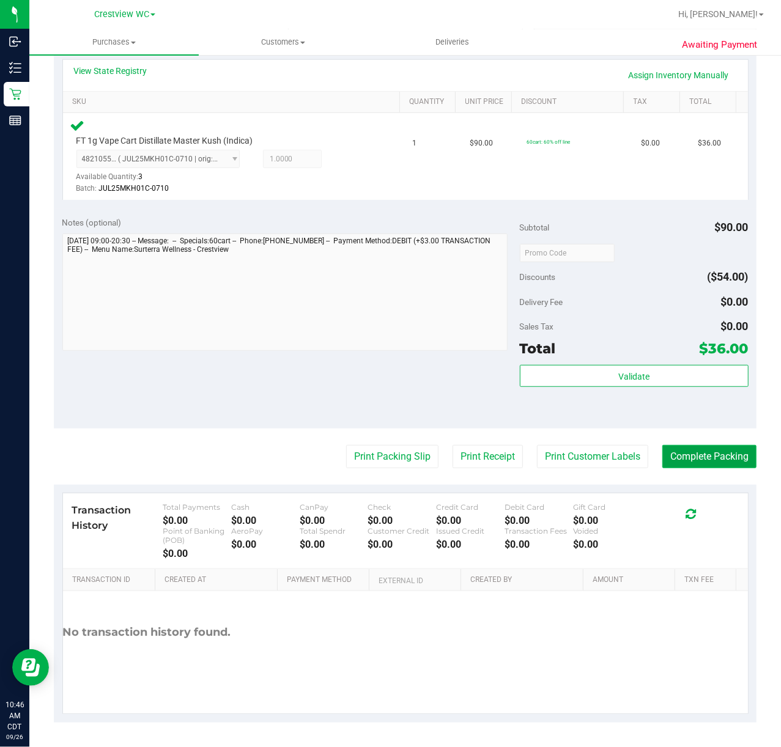
click at [734, 462] on button "Complete Packing" at bounding box center [709, 456] width 94 height 23
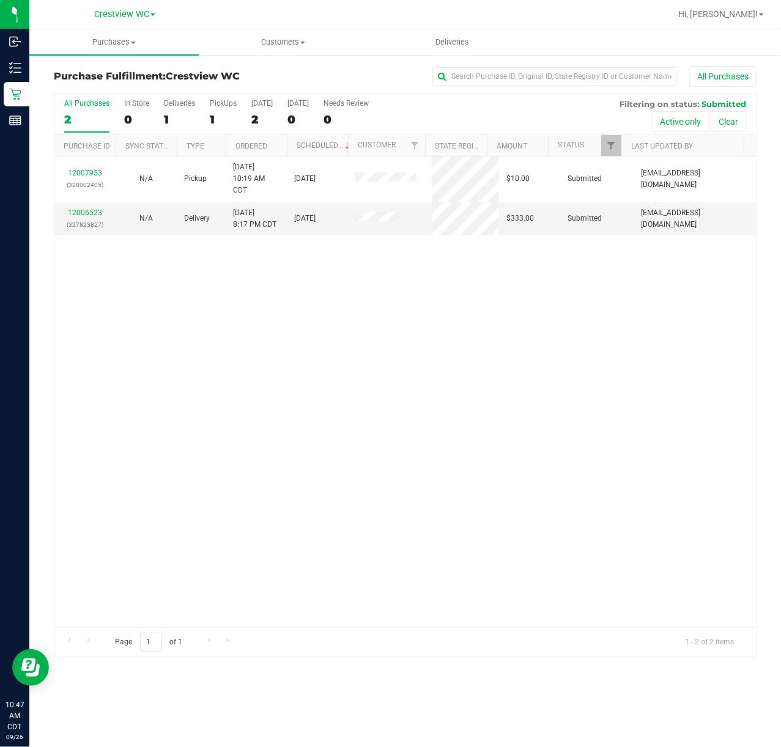
click at [610, 434] on div "12007953 (328002405) N/A Pickup 9/26/2025 10:19 AM CDT 9/26/2025 $10.00 Submitt…" at bounding box center [404, 392] width 701 height 471
click at [91, 213] on link "12006523" at bounding box center [85, 213] width 34 height 9
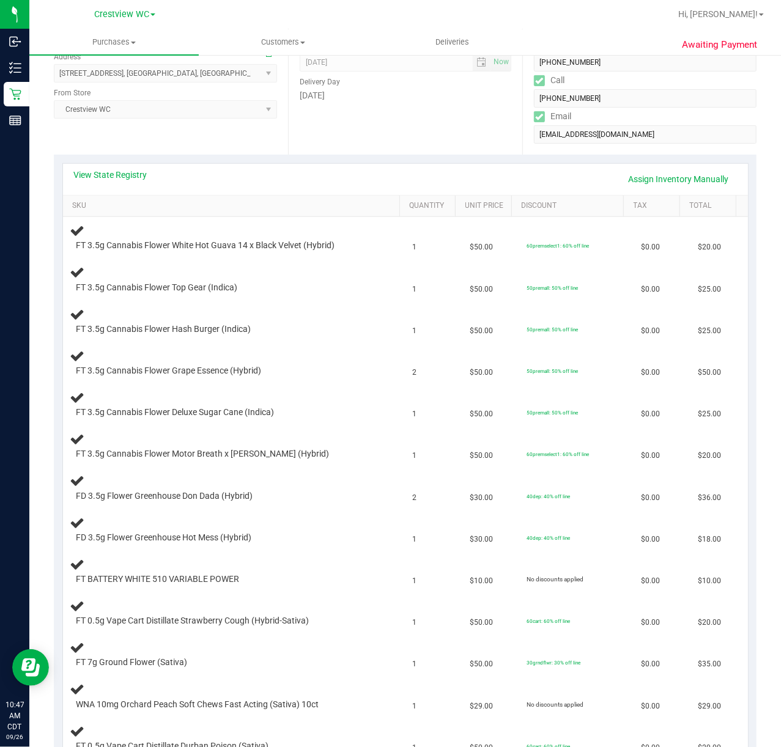
scroll to position [245, 0]
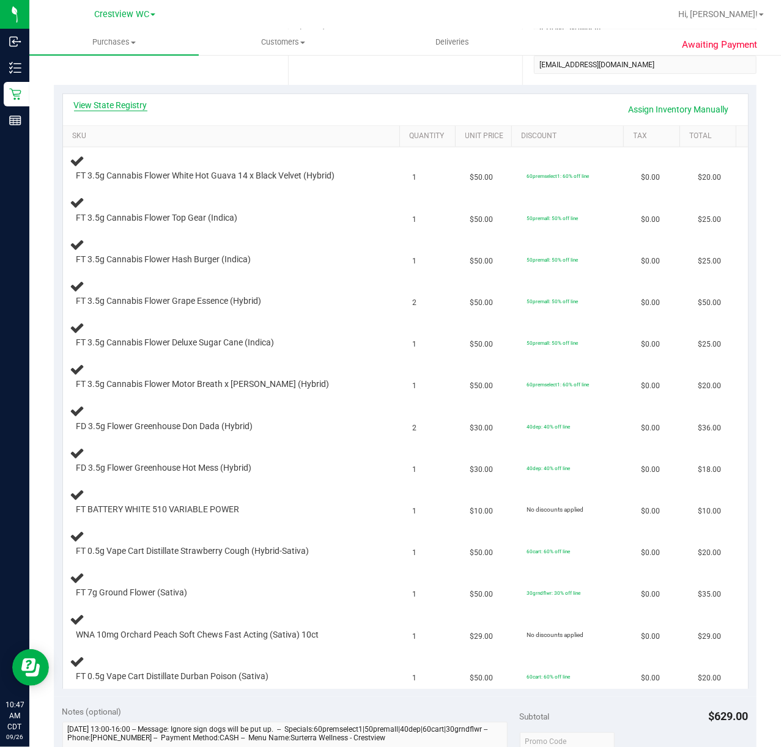
click at [135, 100] on link "View State Registry" at bounding box center [110, 105] width 73 height 12
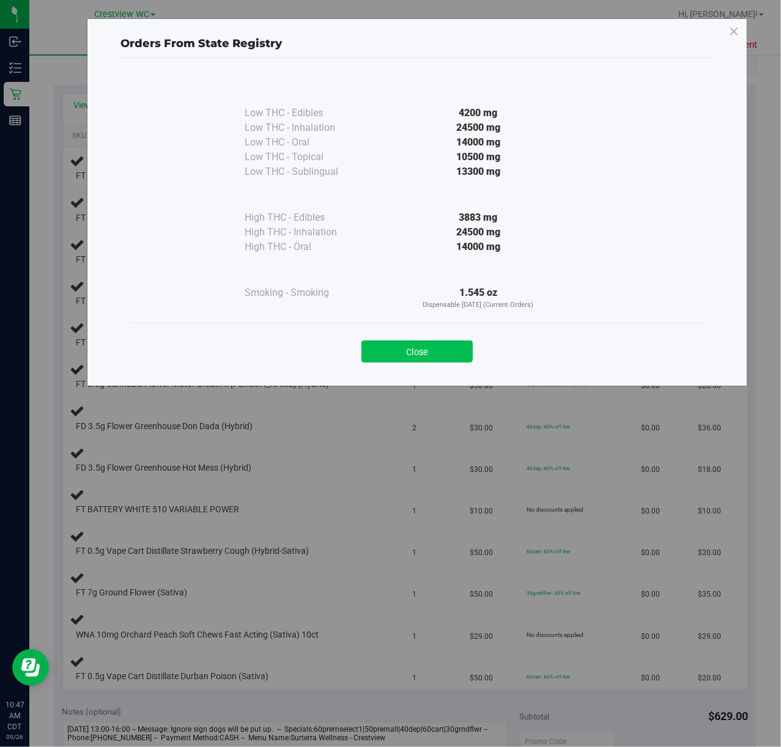
click at [422, 355] on button "Close" at bounding box center [416, 352] width 111 height 22
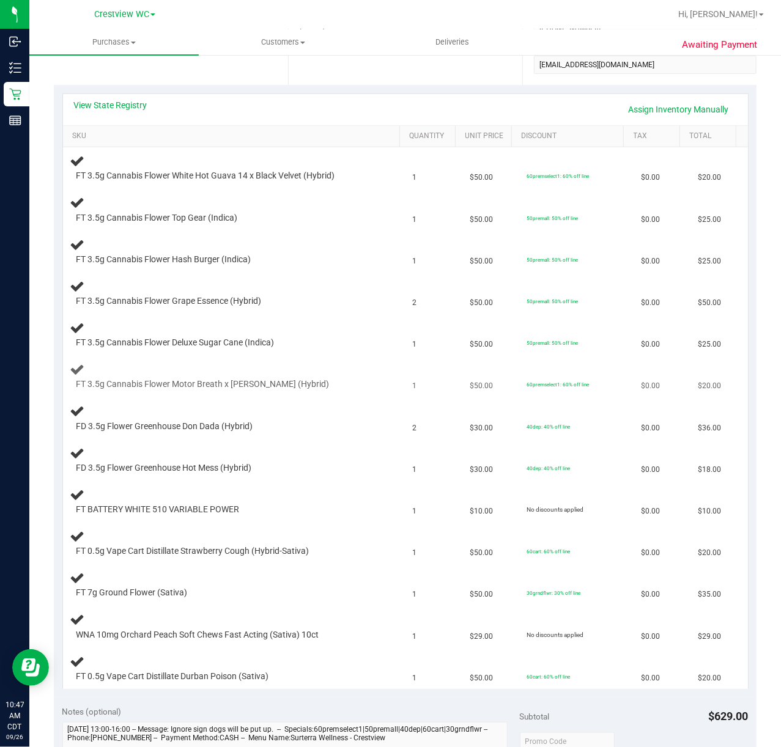
scroll to position [326, 0]
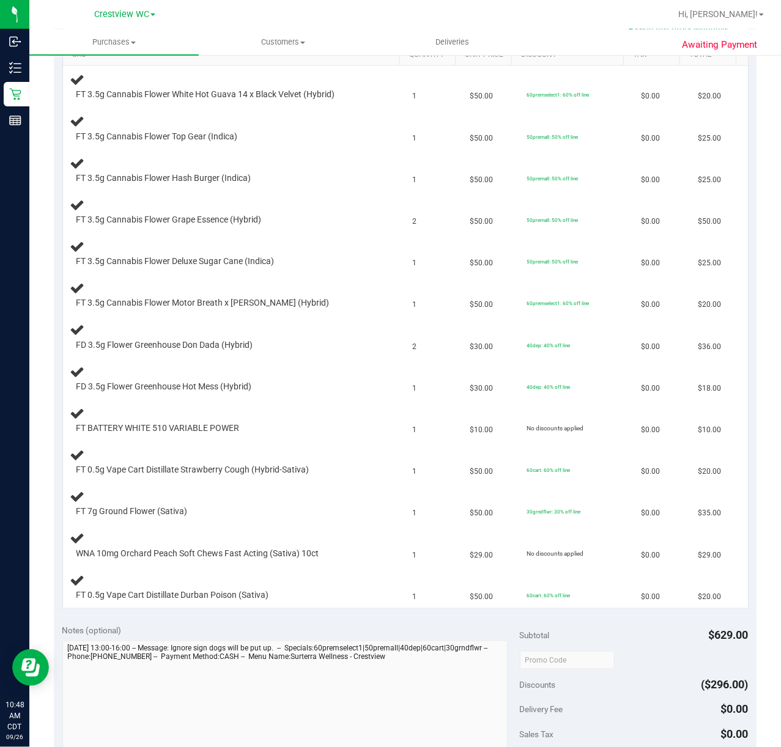
click at [339, 631] on div "Notes (optional)" at bounding box center [290, 630] width 457 height 12
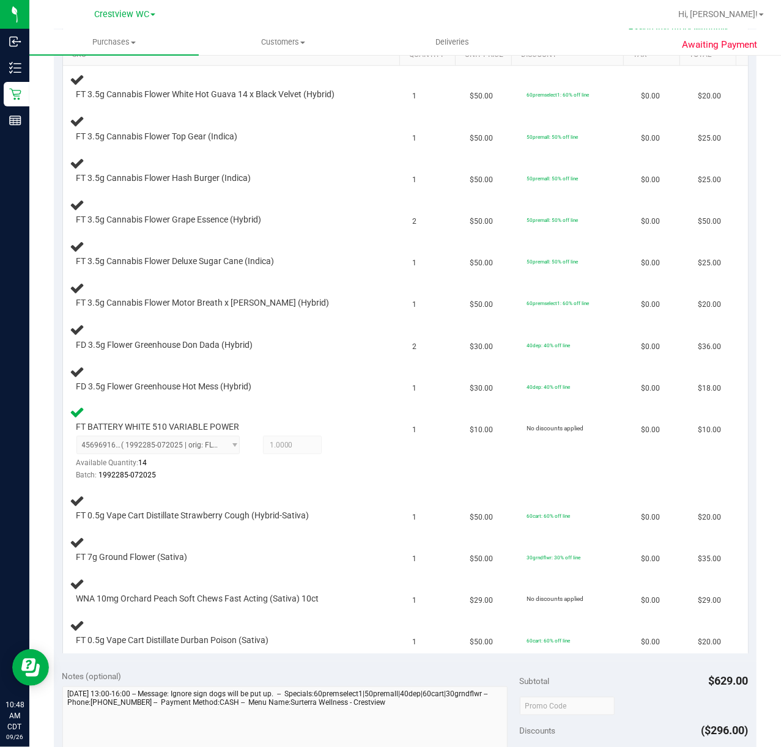
click at [209, 675] on div "Notes (optional)" at bounding box center [290, 676] width 457 height 12
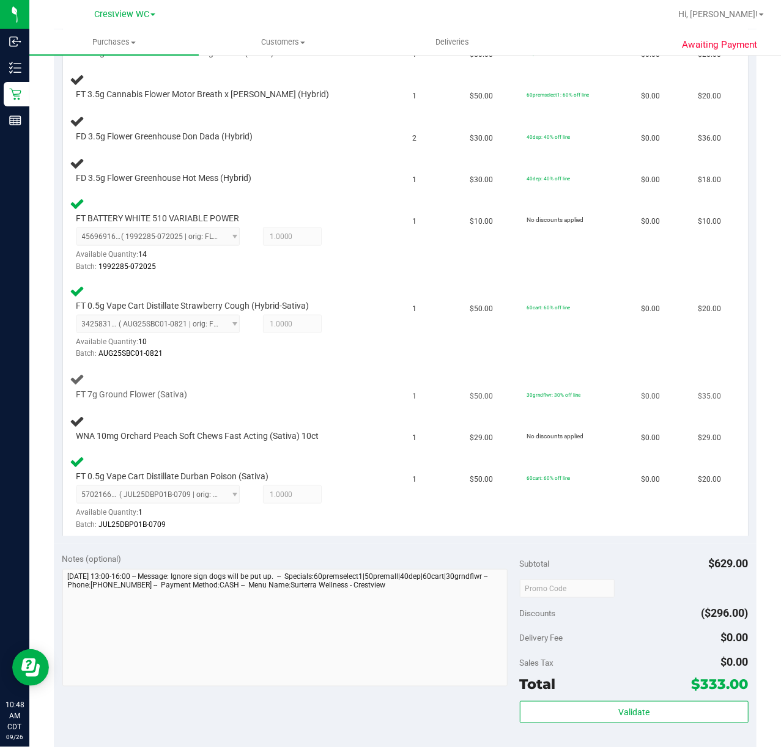
scroll to position [538, 0]
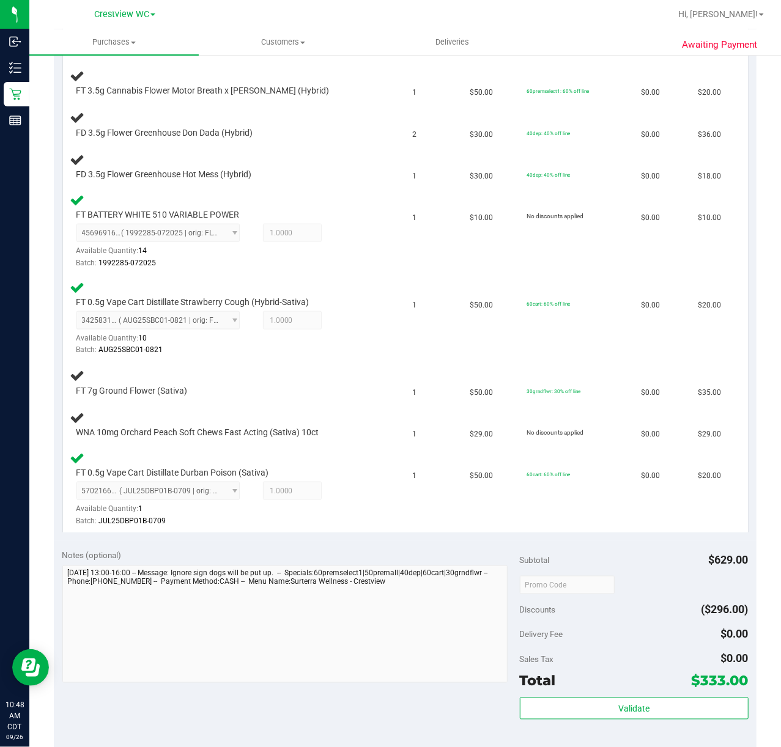
click at [409, 554] on div "Notes (optional)" at bounding box center [290, 555] width 457 height 12
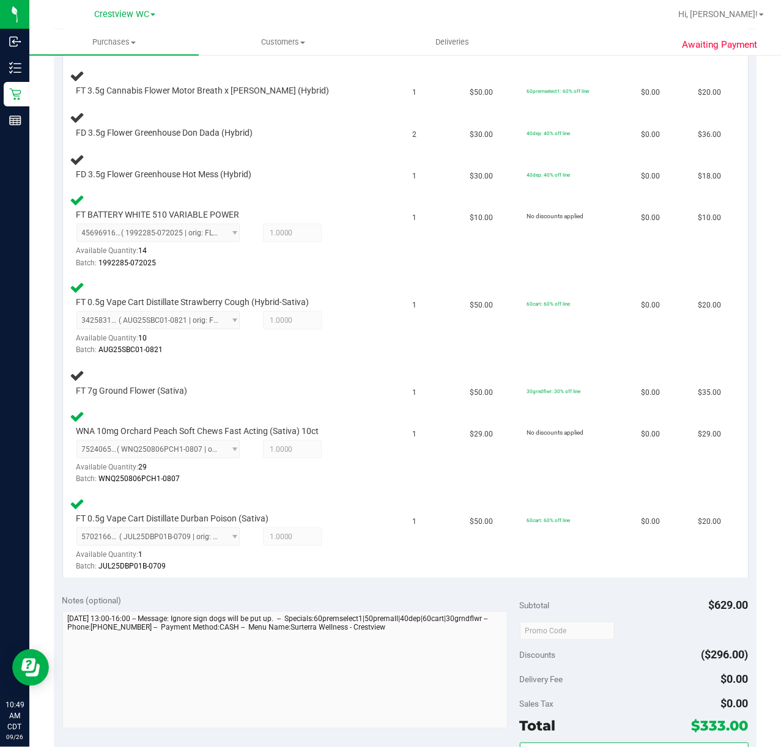
click at [340, 607] on div "Notes (optional)" at bounding box center [290, 600] width 457 height 12
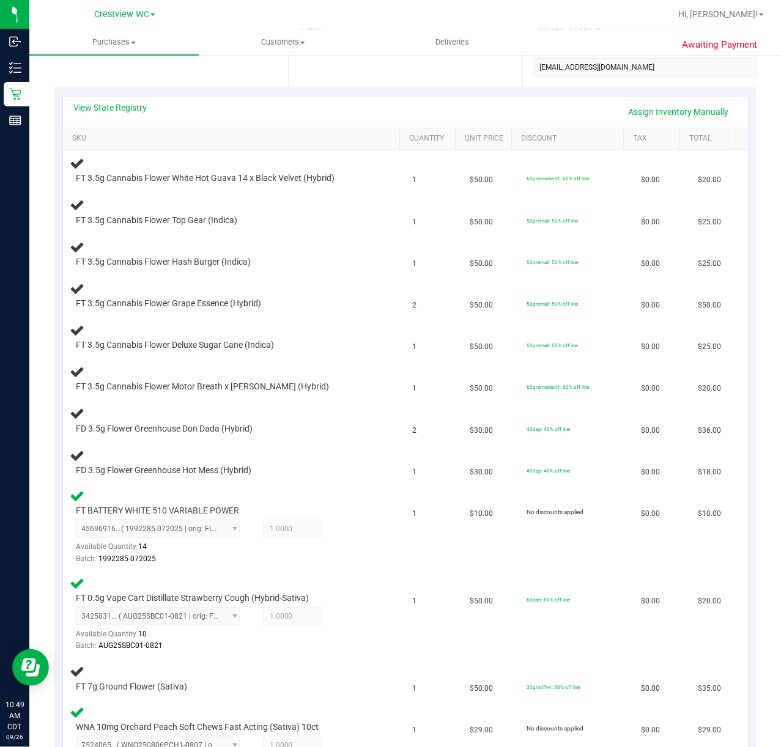
scroll to position [212, 0]
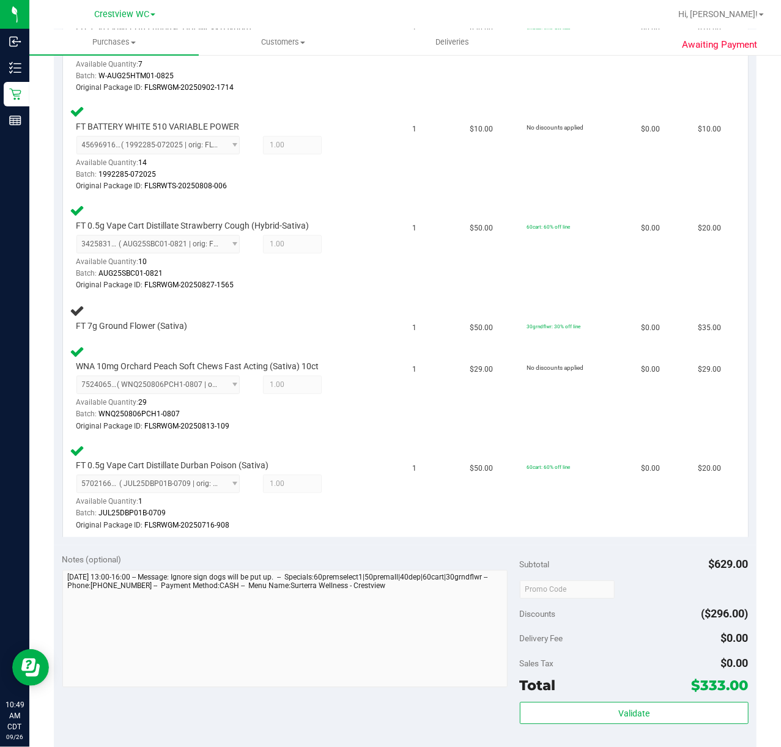
scroll to position [1141, 0]
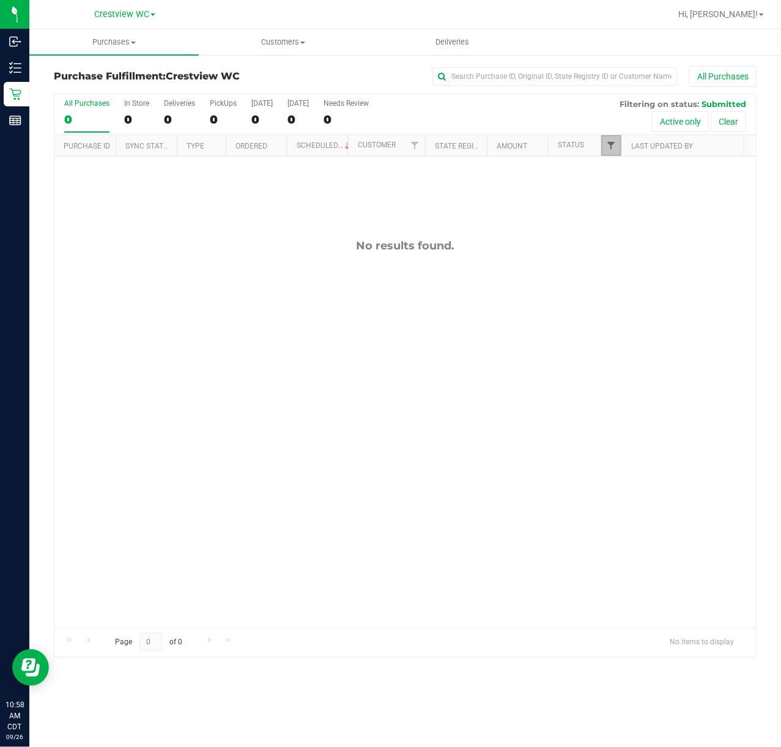
click at [613, 142] on span "Filter" at bounding box center [611, 146] width 10 height 10
click at [534, 306] on div "No results found." at bounding box center [404, 433] width 701 height 553
click at [240, 210] on div "No results found." at bounding box center [404, 433] width 701 height 553
click at [370, 67] on div "All Purchases" at bounding box center [522, 76] width 468 height 21
click at [364, 86] on div "All Purchases" at bounding box center [522, 76] width 468 height 21
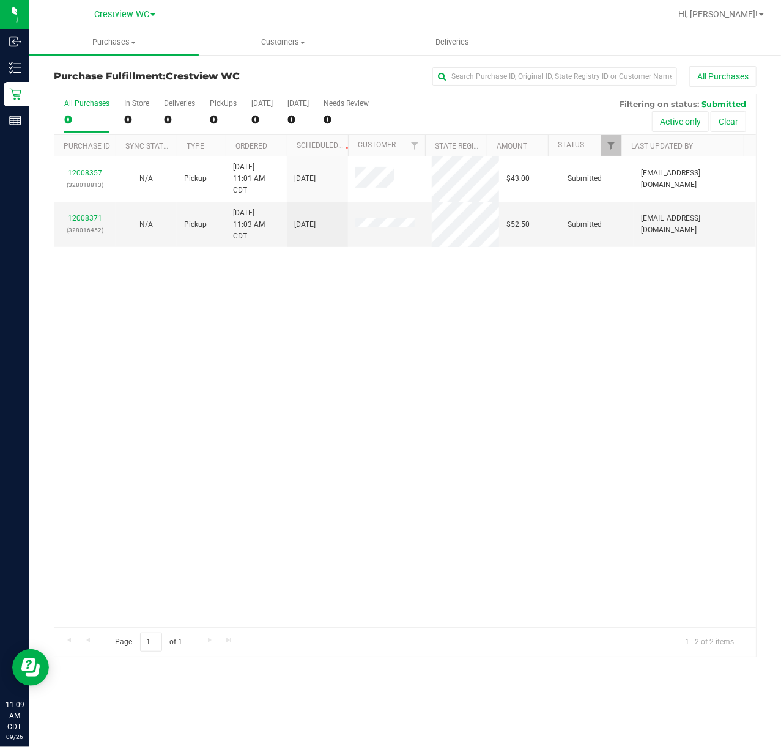
click at [558, 319] on div "12008357 (328018813) N/A Pickup 9/26/2025 11:01 AM CDT 9/26/2025 $43.00 Submitt…" at bounding box center [404, 392] width 701 height 471
click at [147, 529] on div "12008371 (328016452) N/A Pickup 9/26/2025 11:03 AM CDT 9/26/2025 $52.50 Submitt…" at bounding box center [404, 392] width 701 height 471
click at [314, 356] on div "12008371 (328016452) N/A Pickup [DATE] 11:03 AM CDT 9/26/2025 $52.50 Submitted …" at bounding box center [404, 392] width 701 height 471
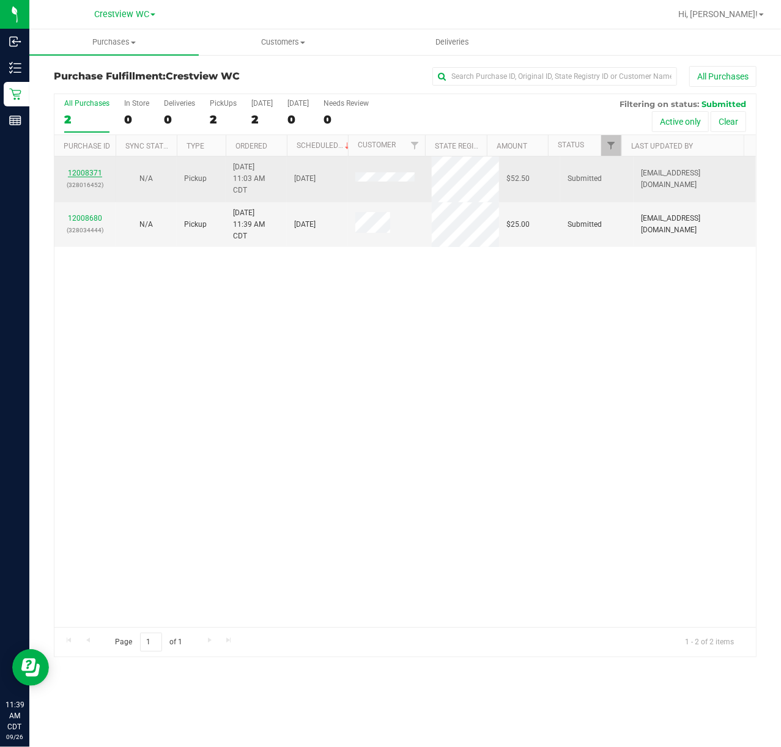
click at [95, 169] on link "12008371" at bounding box center [85, 173] width 34 height 9
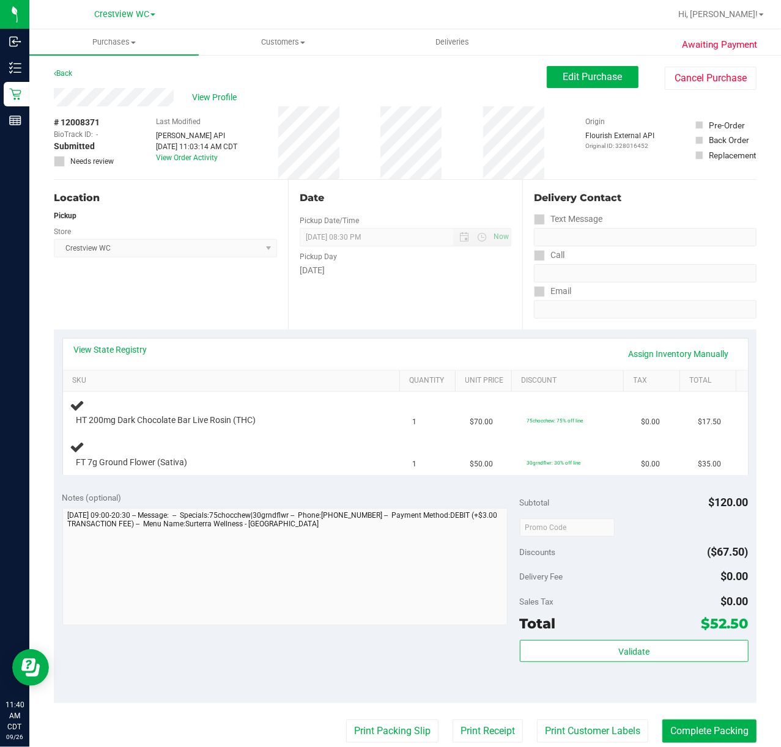
click at [264, 492] on div "Notes (optional)" at bounding box center [290, 498] width 457 height 12
click at [213, 282] on div "Location Pickup Store Crestview WC Select Store [PERSON_NAME][GEOGRAPHIC_DATA] …" at bounding box center [171, 255] width 234 height 150
click at [214, 279] on div "Location Pickup Store Crestview WC Select Store [PERSON_NAME][GEOGRAPHIC_DATA] …" at bounding box center [171, 255] width 234 height 150
click at [202, 284] on div "Location Pickup Store Crestview WC Select Store [PERSON_NAME][GEOGRAPHIC_DATA] …" at bounding box center [171, 255] width 234 height 150
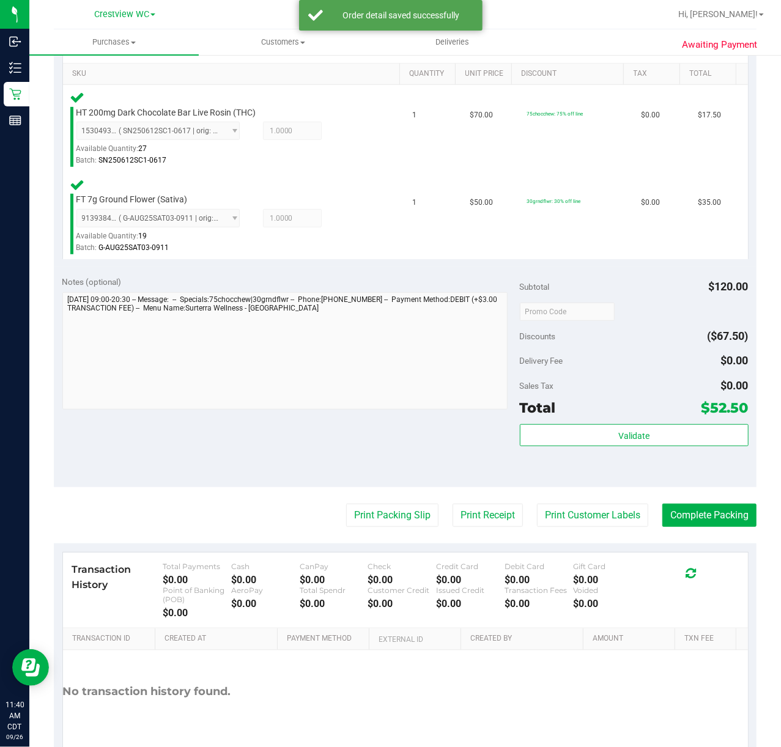
scroll to position [309, 0]
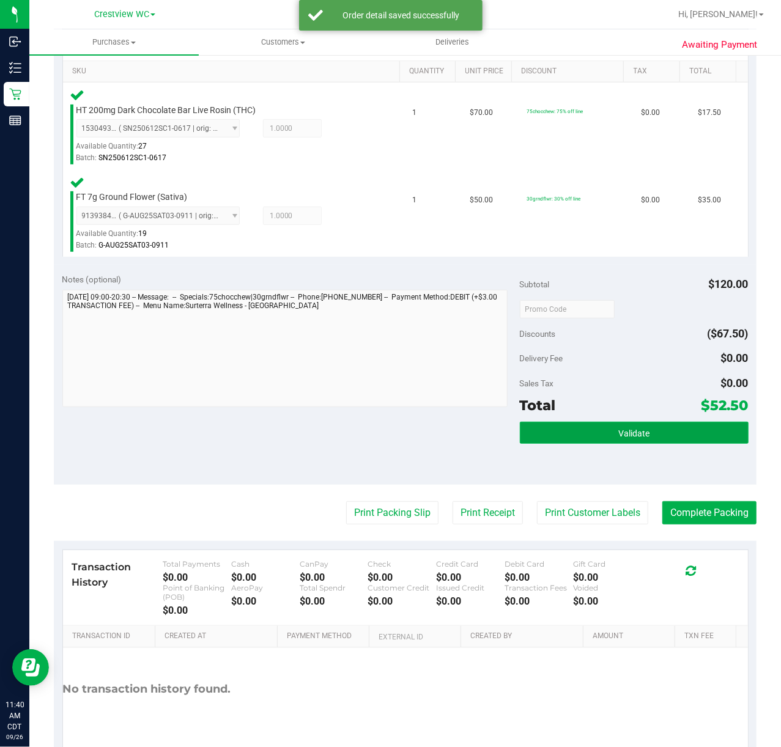
click at [632, 427] on button "Validate" at bounding box center [634, 433] width 229 height 22
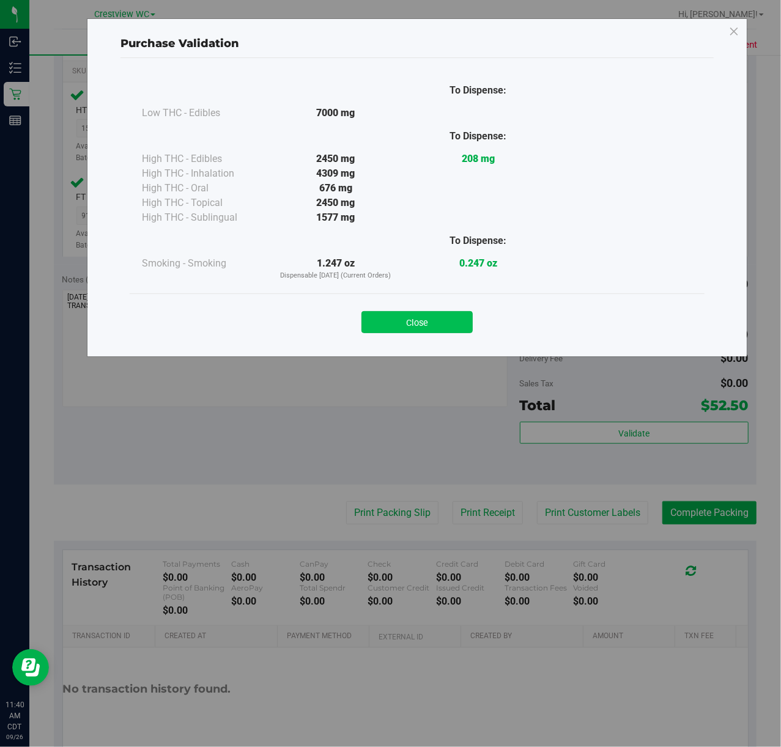
click at [441, 331] on button "Close" at bounding box center [416, 322] width 111 height 22
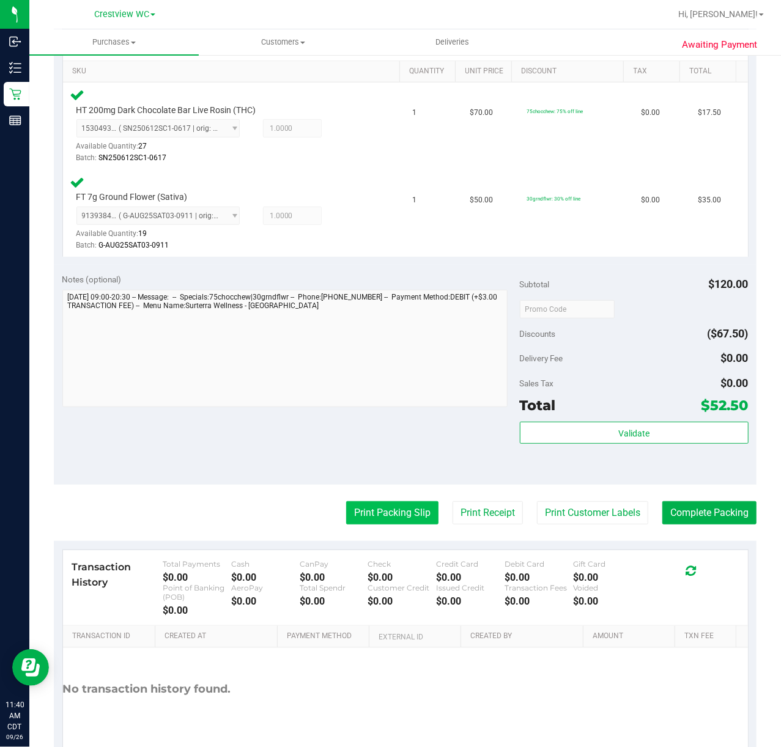
click at [395, 512] on button "Print Packing Slip" at bounding box center [392, 512] width 92 height 23
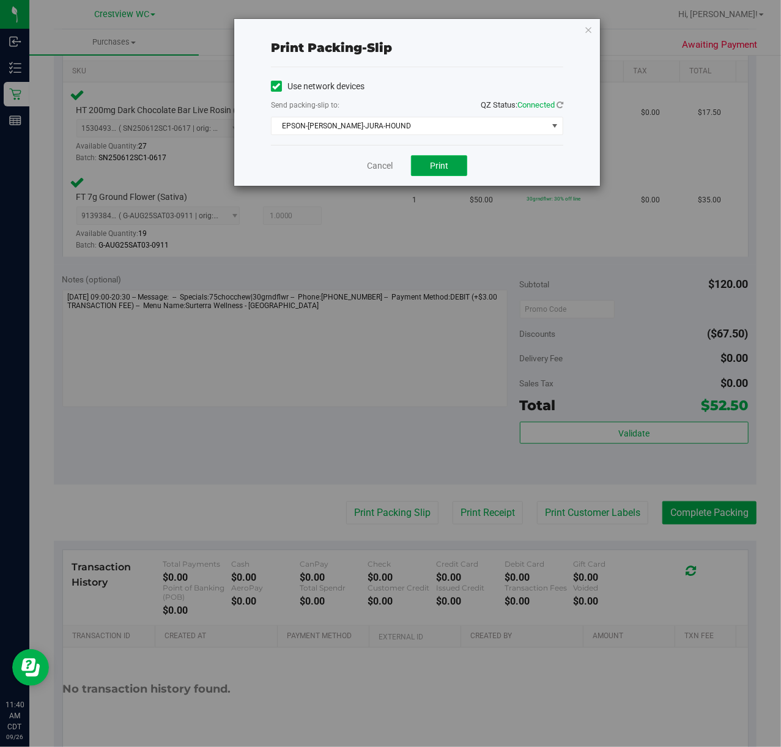
click at [449, 167] on button "Print" at bounding box center [439, 165] width 56 height 21
click at [586, 32] on icon "button" at bounding box center [588, 29] width 9 height 15
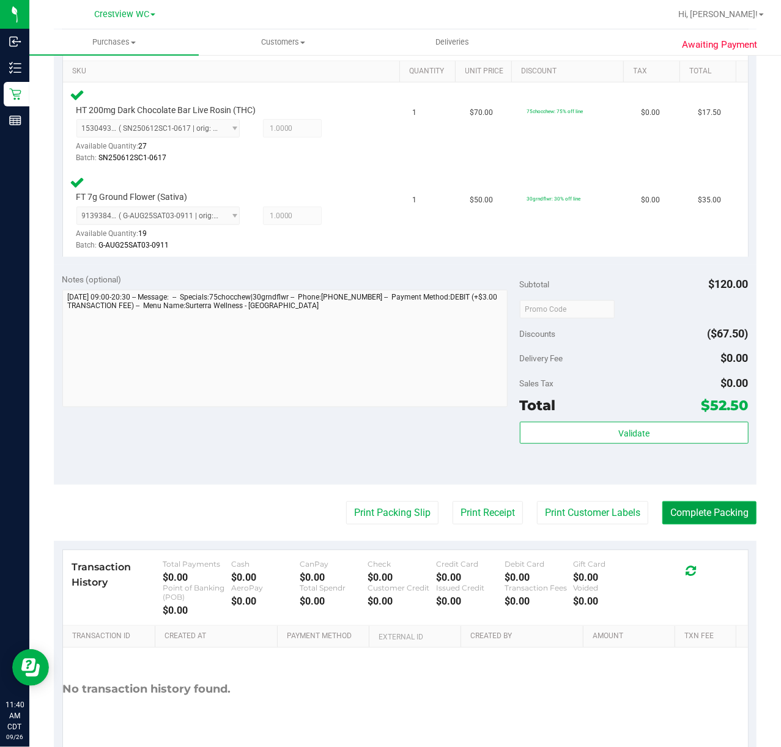
click at [701, 514] on button "Complete Packing" at bounding box center [709, 512] width 94 height 23
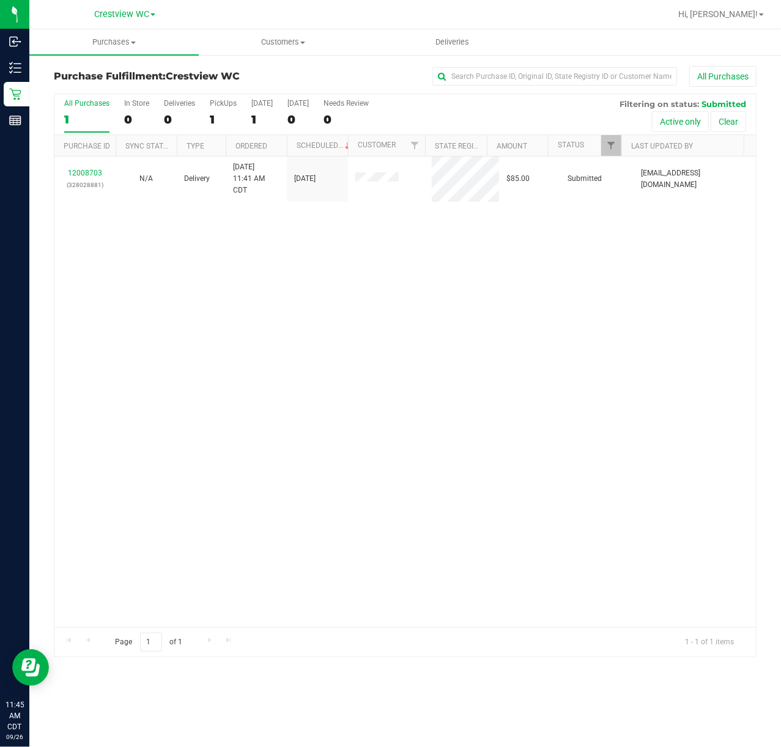
click at [176, 338] on div "12008703 (328028881) N/A Delivery [DATE] 11:41 AM CDT 9/27/2025 $85.00 Submitte…" at bounding box center [404, 392] width 701 height 471
click at [478, 322] on div "12008703 (328028881) N/A Delivery [DATE] 11:41 AM CDT 9/27/2025 $85.00 Submitte…" at bounding box center [404, 392] width 701 height 471
click at [133, 306] on div "12008703 (328028881) N/A Delivery [DATE] 11:41 AM CDT 9/27/2025 $85.00 Submitte…" at bounding box center [404, 392] width 701 height 471
click at [174, 294] on div "12008703 (328028881) N/A Delivery [DATE] 11:41 AM CDT 9/27/2025 $85.00 Submitte…" at bounding box center [404, 392] width 701 height 471
click at [174, 321] on div "12008703 (328028881) N/A Delivery [DATE] 11:41 AM CDT 9/27/2025 $85.00 Submitte…" at bounding box center [404, 392] width 701 height 471
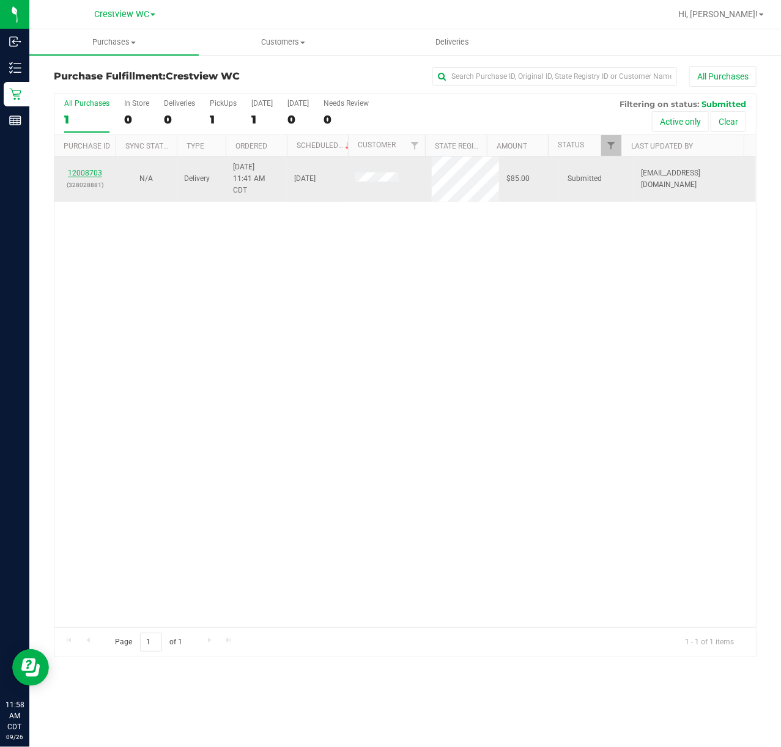
click at [86, 172] on link "12008703" at bounding box center [85, 173] width 34 height 9
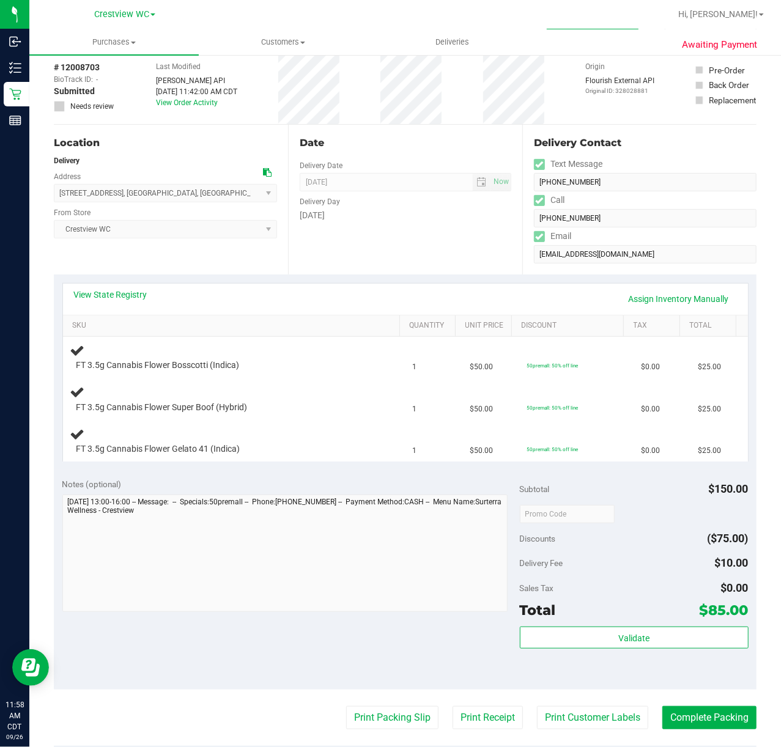
scroll to position [81, 0]
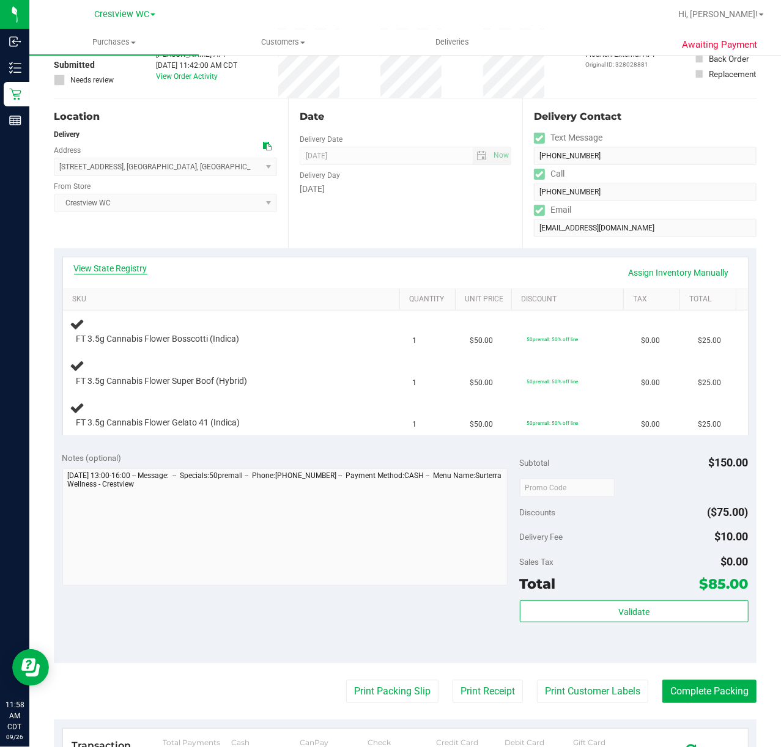
click at [125, 269] on link "View State Registry" at bounding box center [110, 268] width 73 height 12
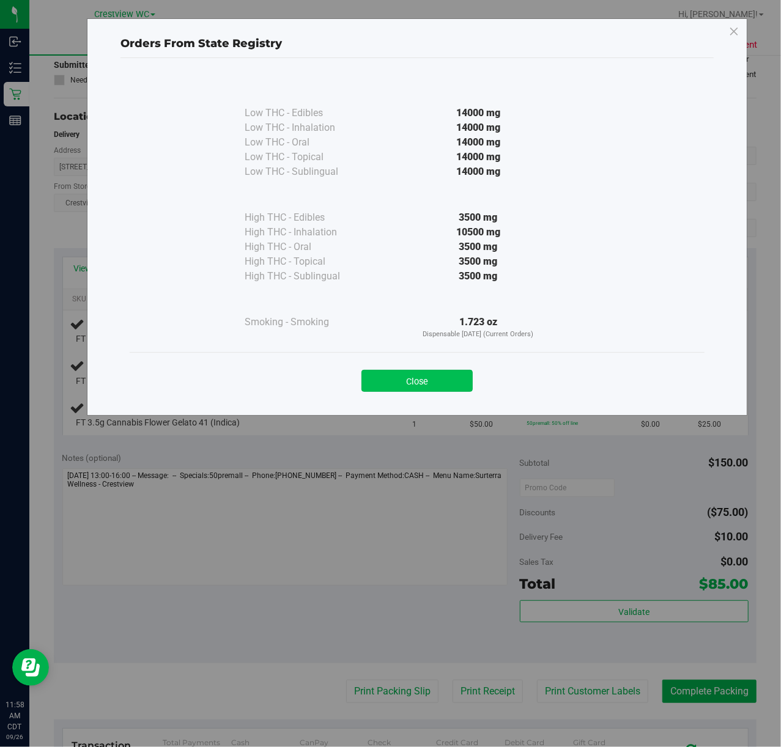
click at [397, 379] on button "Close" at bounding box center [416, 381] width 111 height 22
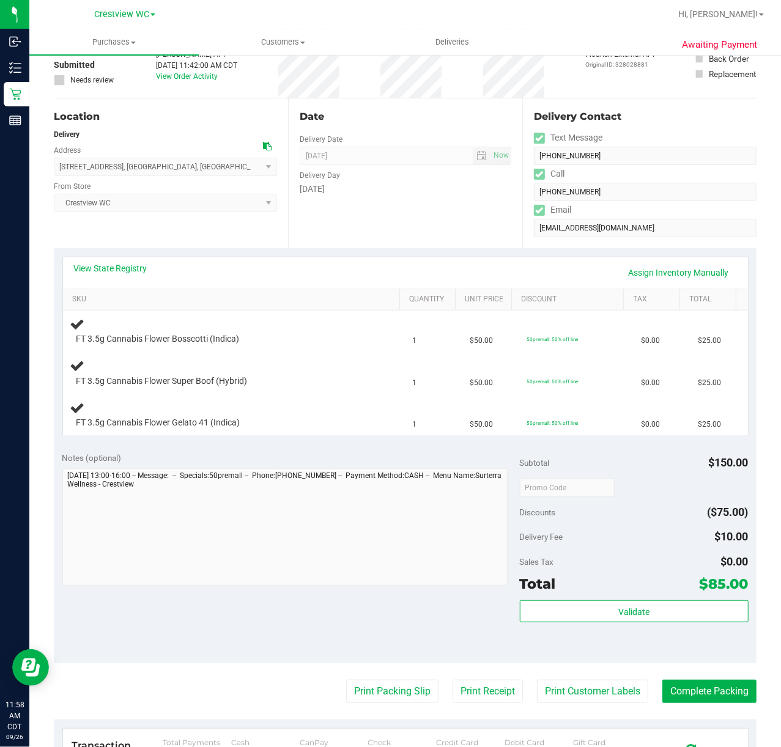
click at [316, 455] on div "Notes (optional)" at bounding box center [290, 458] width 457 height 12
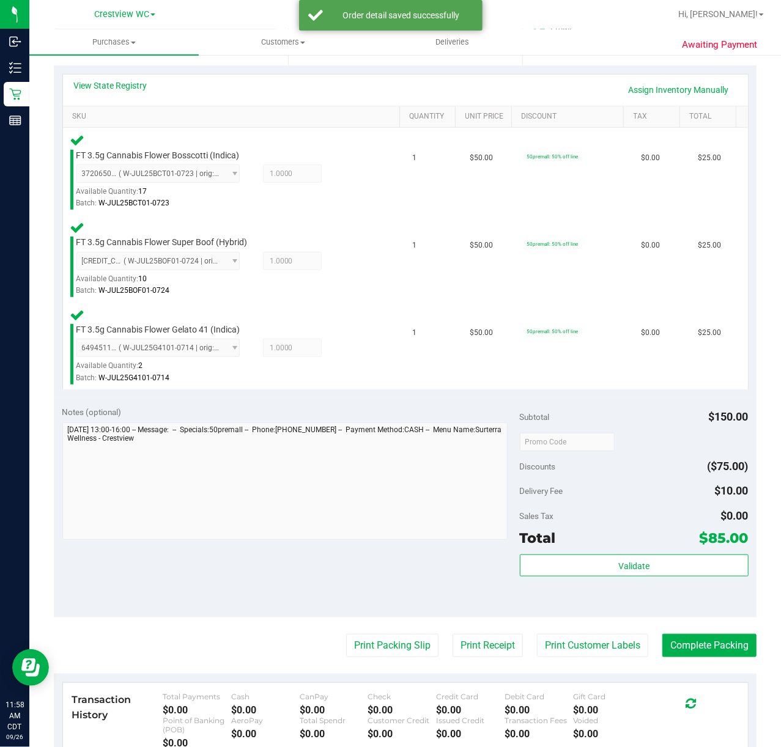
scroll to position [265, 0]
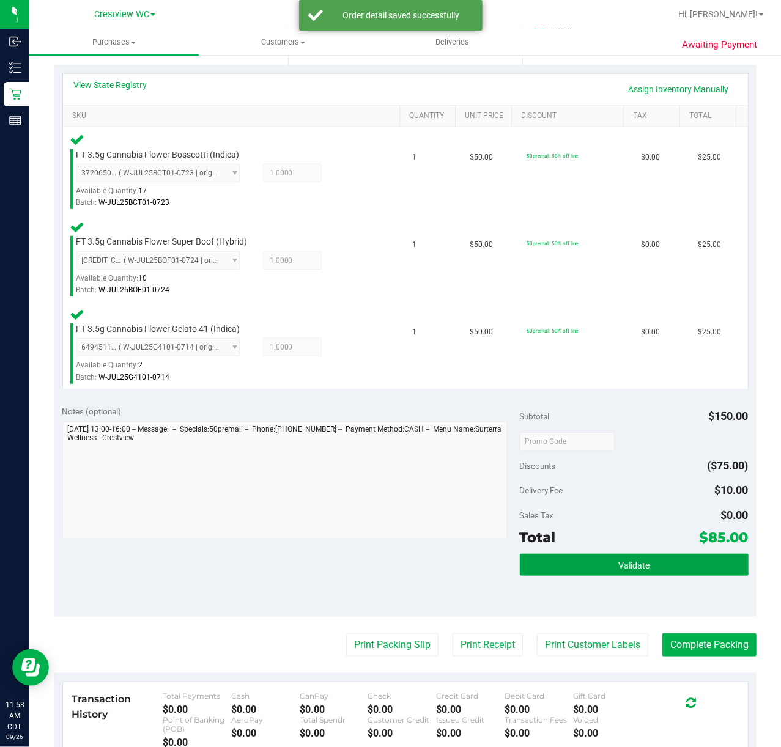
click at [644, 556] on button "Validate" at bounding box center [634, 565] width 229 height 22
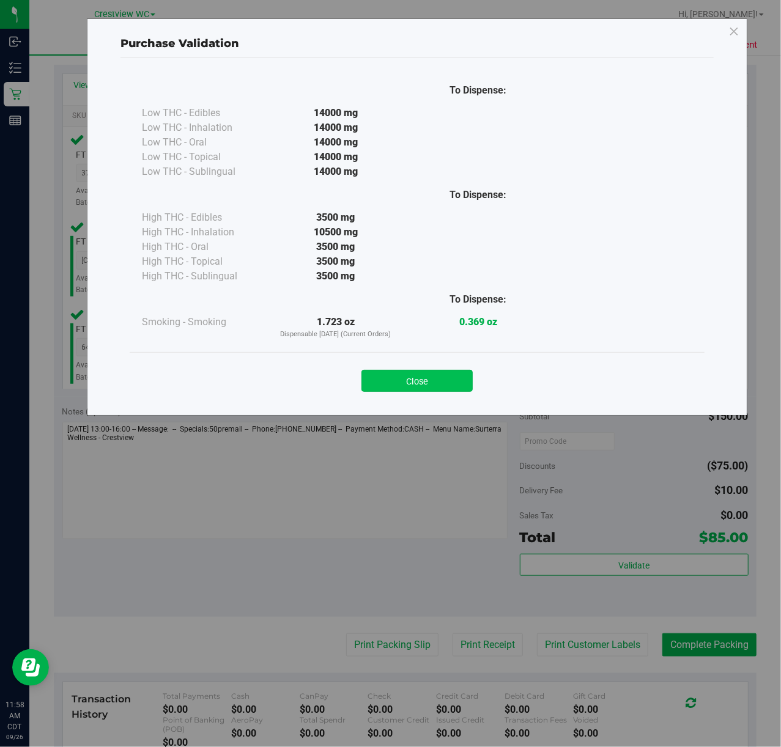
click at [433, 385] on button "Close" at bounding box center [416, 381] width 111 height 22
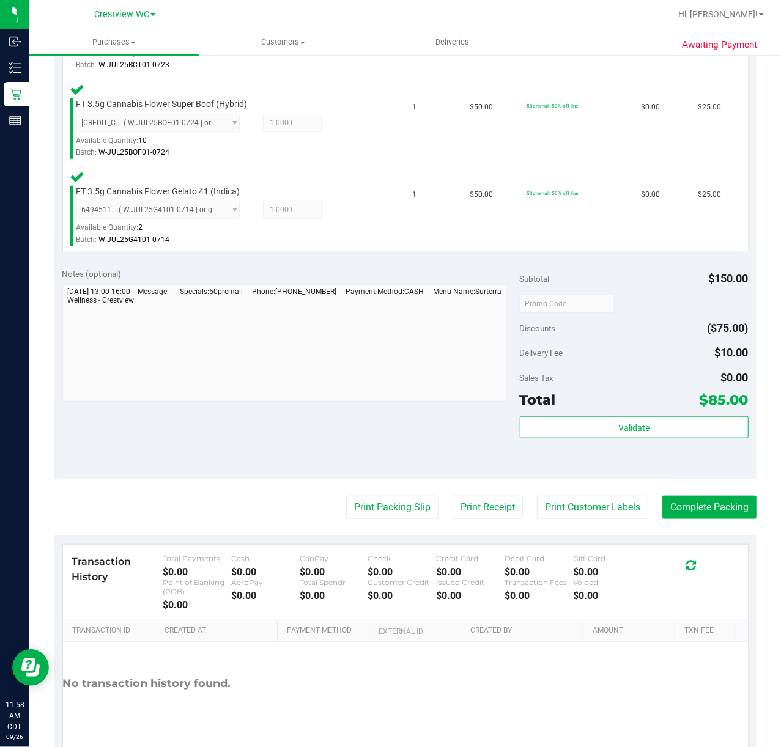
scroll to position [428, 0]
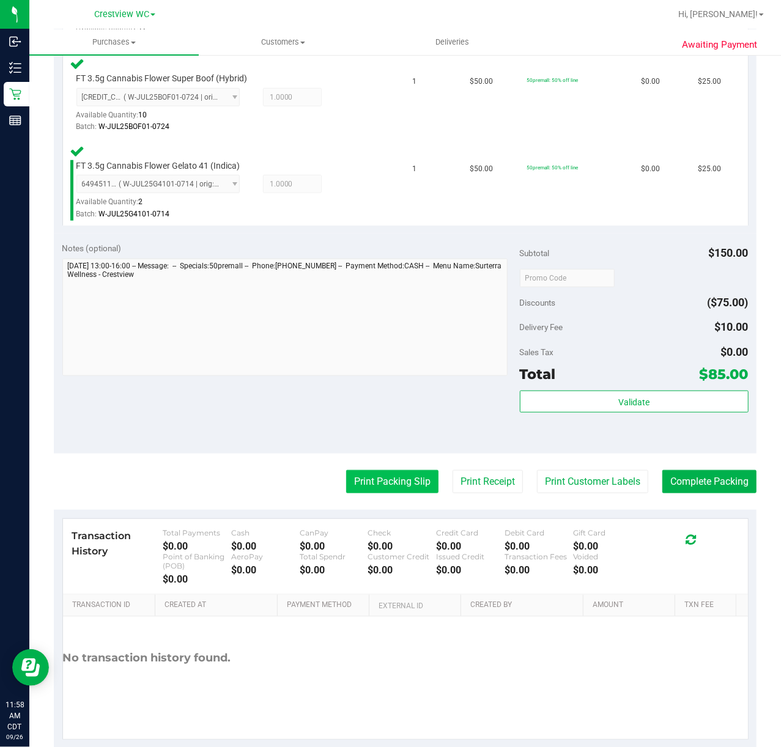
click at [392, 487] on button "Print Packing Slip" at bounding box center [392, 481] width 92 height 23
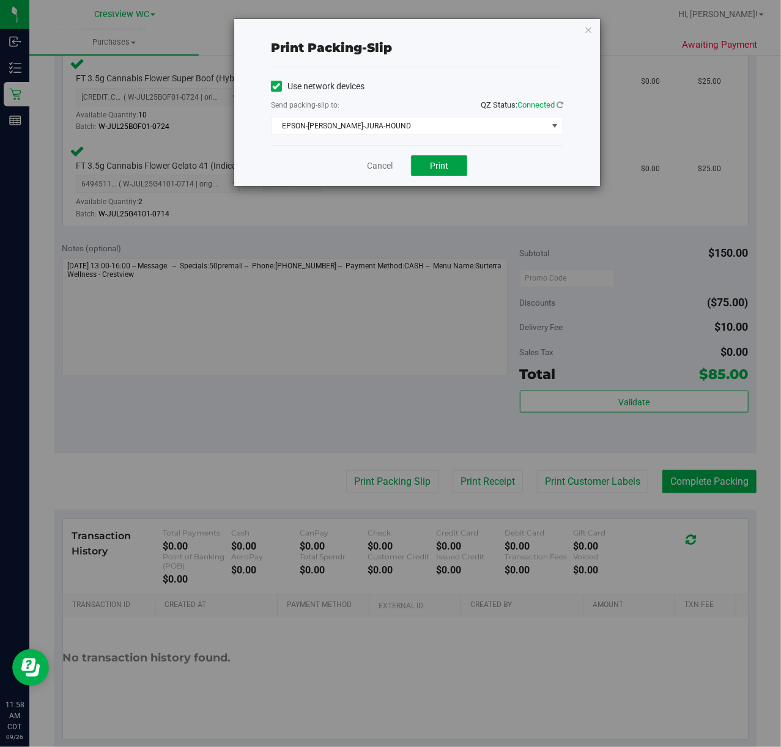
click at [448, 164] on button "Print" at bounding box center [439, 165] width 56 height 21
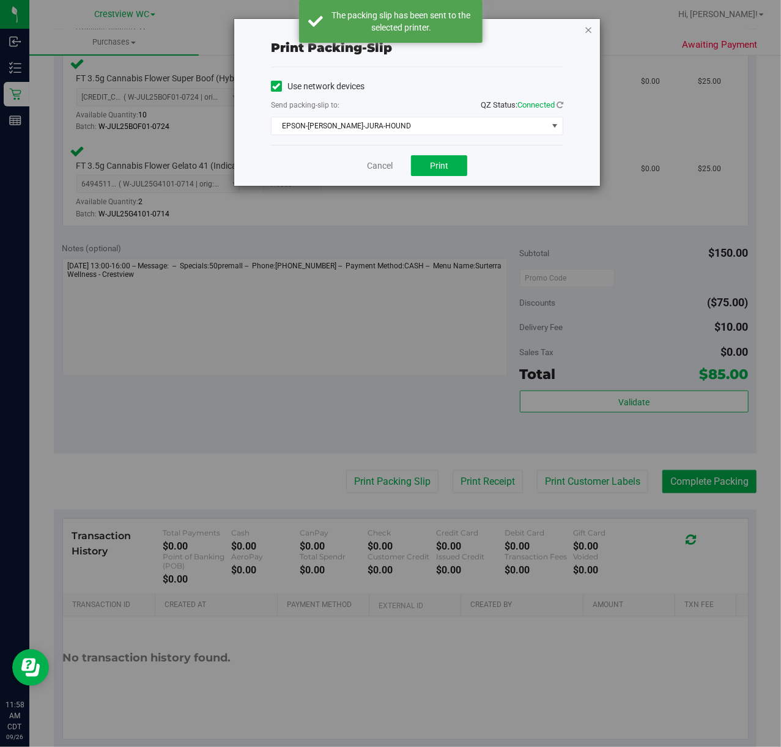
click at [586, 31] on icon "button" at bounding box center [588, 29] width 9 height 15
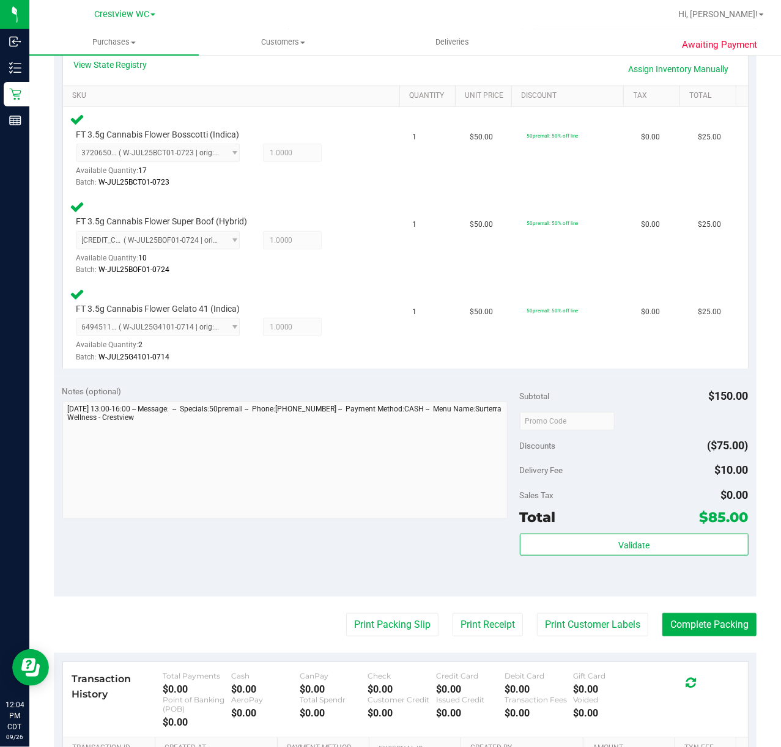
scroll to position [289, 0]
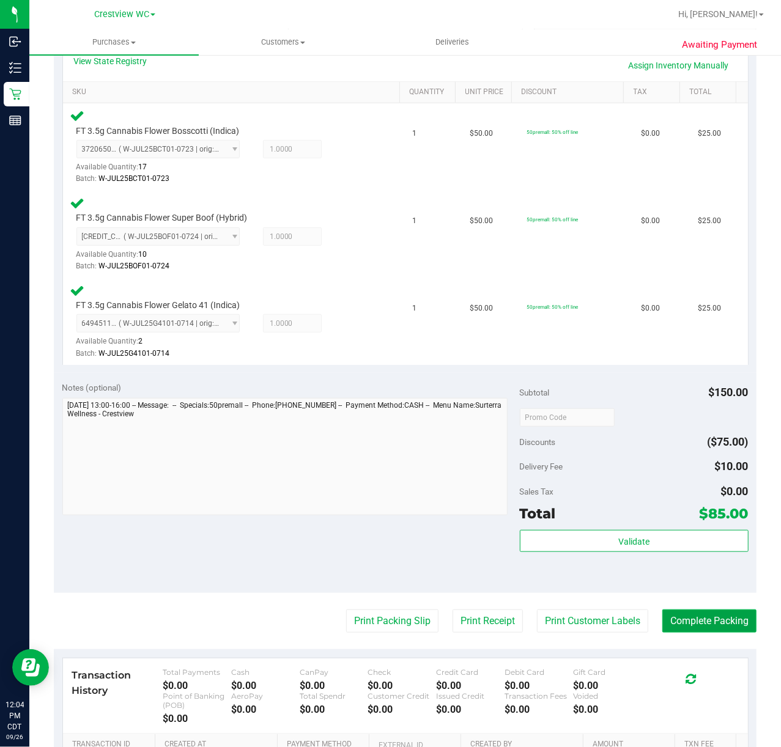
click at [709, 627] on button "Complete Packing" at bounding box center [709, 621] width 94 height 23
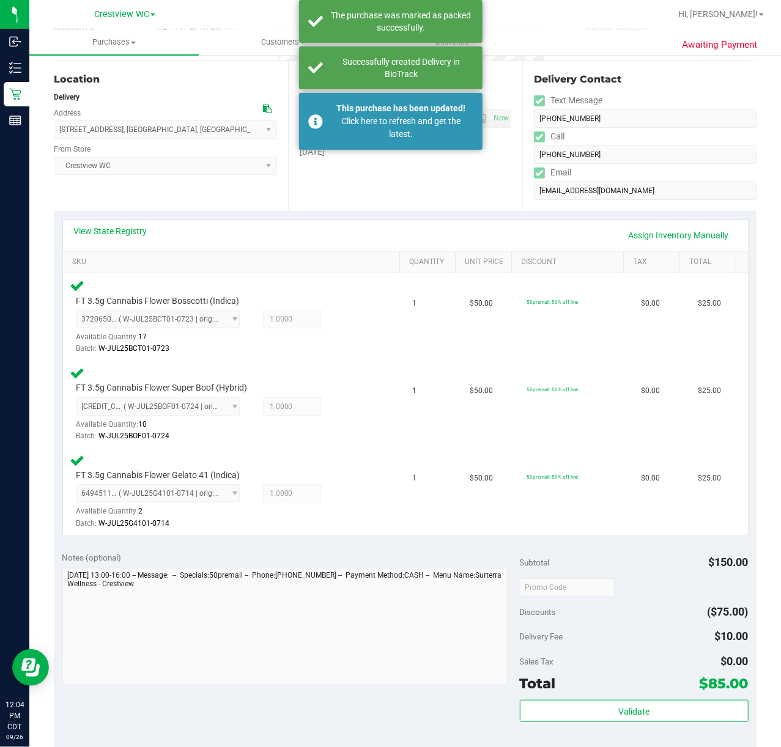
scroll to position [109, 0]
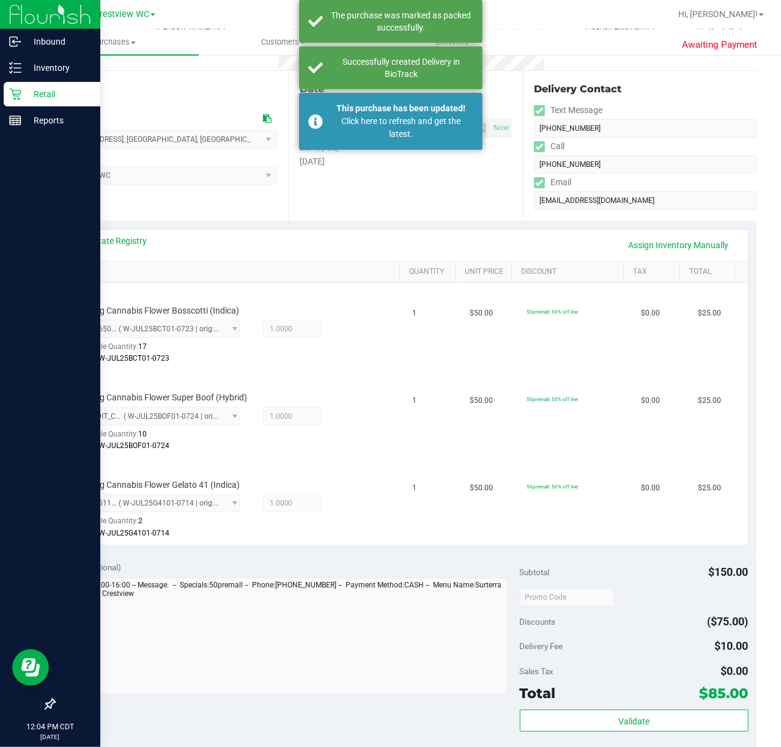
click at [18, 94] on icon at bounding box center [15, 95] width 12 height 12
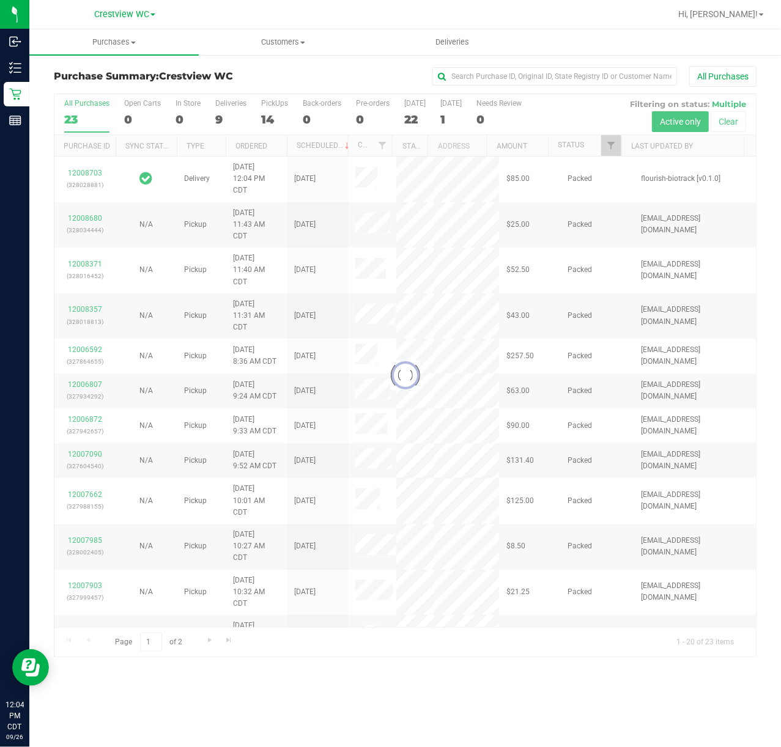
click at [615, 147] on div at bounding box center [404, 375] width 701 height 563
click at [611, 148] on div at bounding box center [404, 375] width 701 height 563
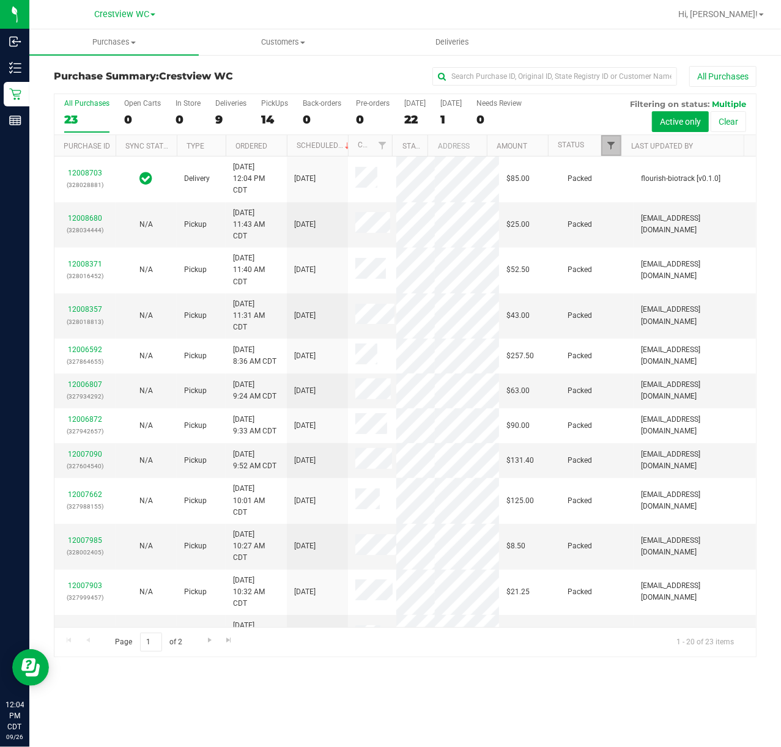
click at [608, 146] on span "Filter" at bounding box center [611, 146] width 10 height 10
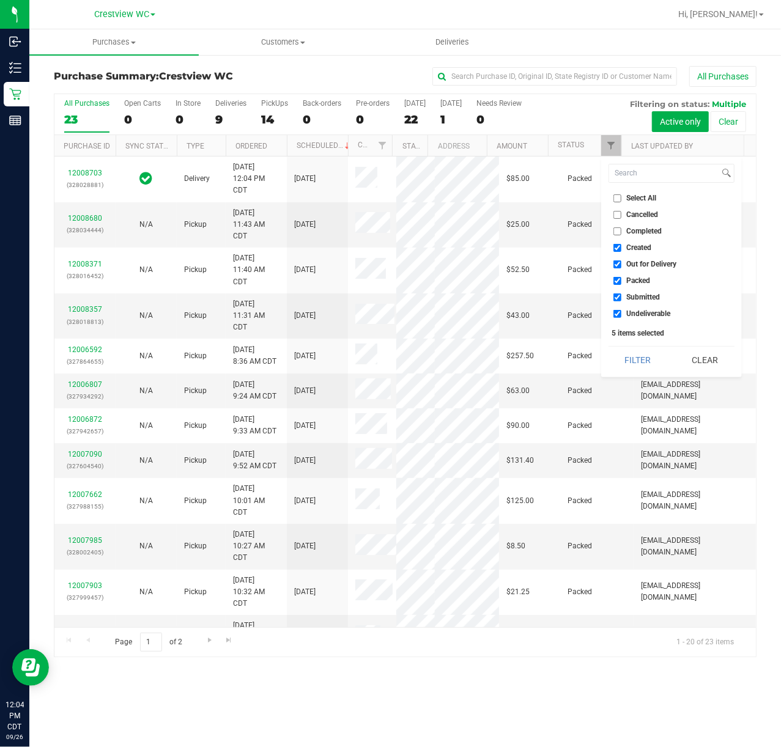
click at [637, 248] on span "Created" at bounding box center [639, 247] width 25 height 7
click at [621, 248] on input "Created" at bounding box center [617, 248] width 8 height 8
checkbox input "false"
click at [638, 265] on span "Out for Delivery" at bounding box center [652, 263] width 50 height 7
click at [621, 265] on input "Out for Delivery" at bounding box center [617, 264] width 8 height 8
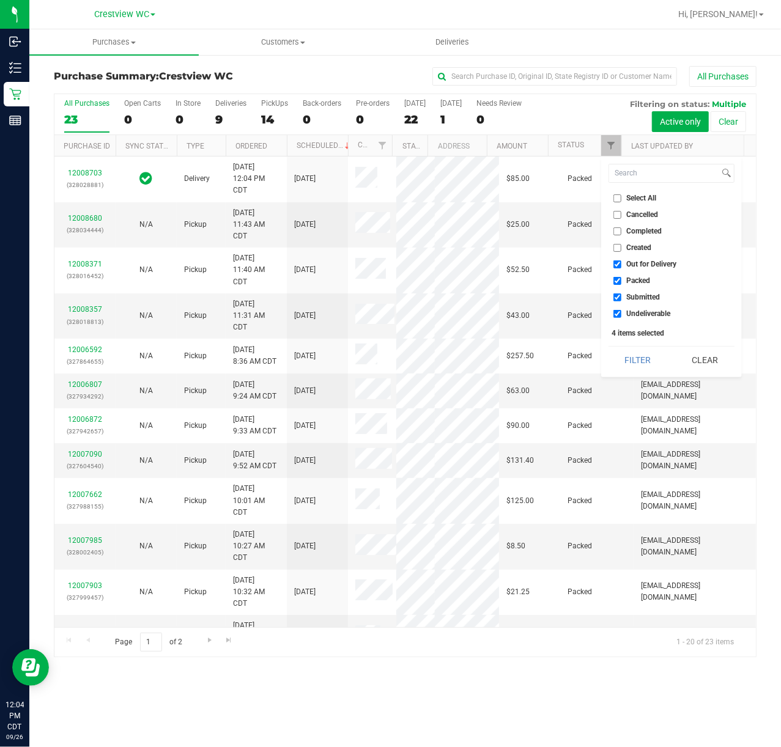
checkbox input "false"
click at [635, 280] on span "Packed" at bounding box center [639, 280] width 24 height 7
click at [621, 280] on input "Packed" at bounding box center [617, 281] width 8 height 8
checkbox input "false"
click at [640, 316] on span "Undeliverable" at bounding box center [649, 313] width 44 height 7
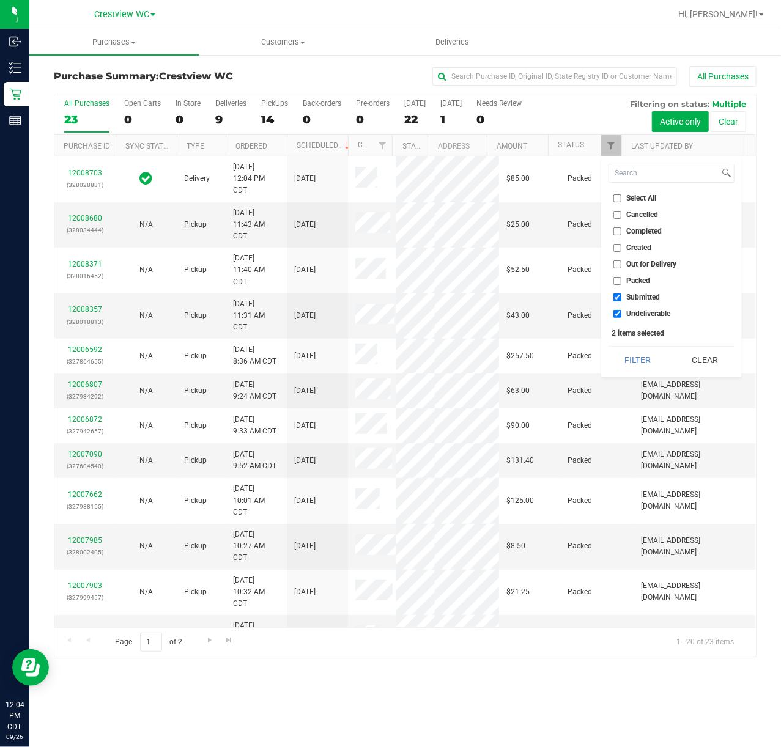
click at [621, 316] on input "Undeliverable" at bounding box center [617, 314] width 8 height 8
checkbox input "false"
click at [637, 375] on div "Select All Cancelled Completed Created Out for Delivery Packed Submitted Undeli…" at bounding box center [671, 267] width 141 height 221
click at [633, 361] on button "Filter" at bounding box center [637, 360] width 59 height 27
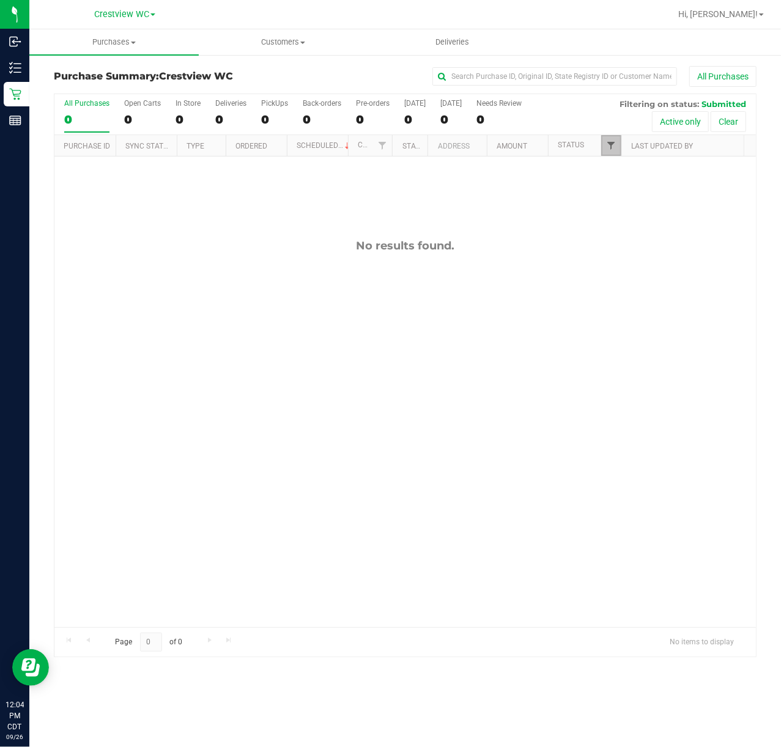
click at [610, 146] on span "Filter" at bounding box center [611, 146] width 10 height 10
click at [565, 350] on div "No results found." at bounding box center [404, 433] width 701 height 553
click at [247, 722] on div "Purchases Summary of purchases Fulfillment All purchases Customers All customer…" at bounding box center [405, 388] width 752 height 718
drag, startPoint x: 613, startPoint y: 141, endPoint x: 570, endPoint y: 164, distance: 48.7
click at [613, 141] on span "Filter" at bounding box center [611, 146] width 10 height 10
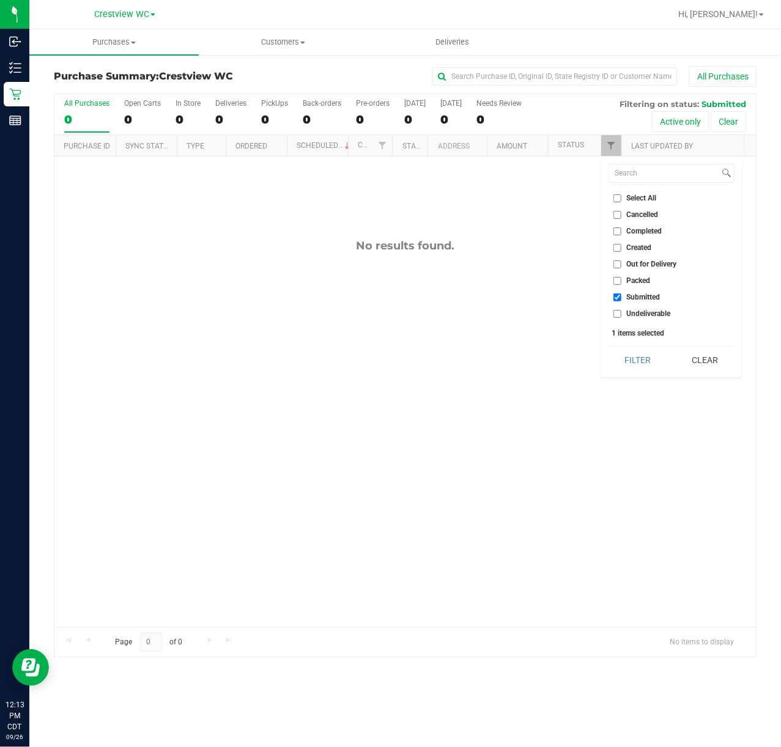
click at [543, 424] on div "No results found." at bounding box center [404, 433] width 701 height 553
click at [440, 436] on div "No results found." at bounding box center [404, 433] width 701 height 553
click at [277, 123] on div "0" at bounding box center [274, 120] width 27 height 14
click at [0, 0] on input "PickUps 0" at bounding box center [0, 0] width 0 height 0
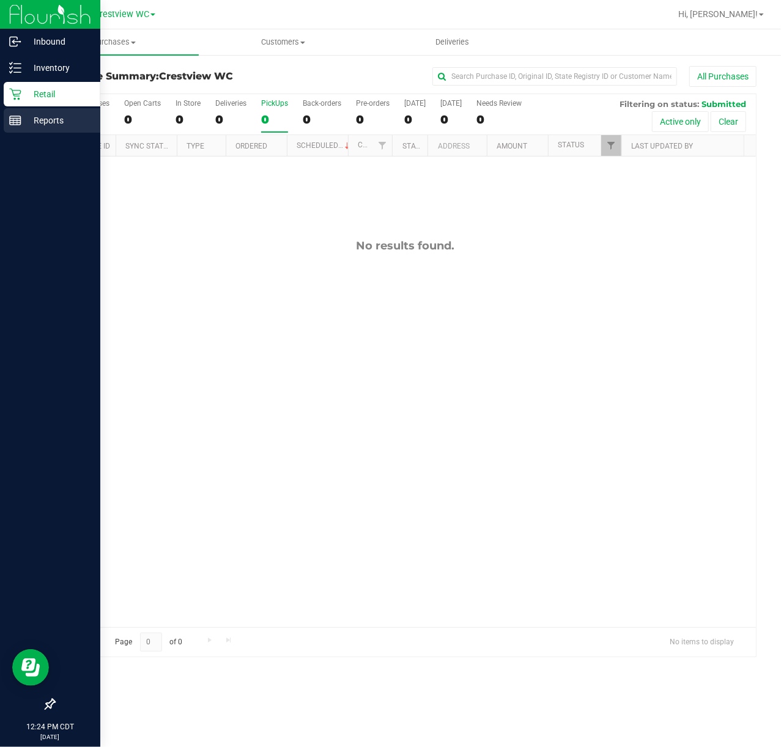
click at [31, 118] on p "Reports" at bounding box center [57, 120] width 73 height 15
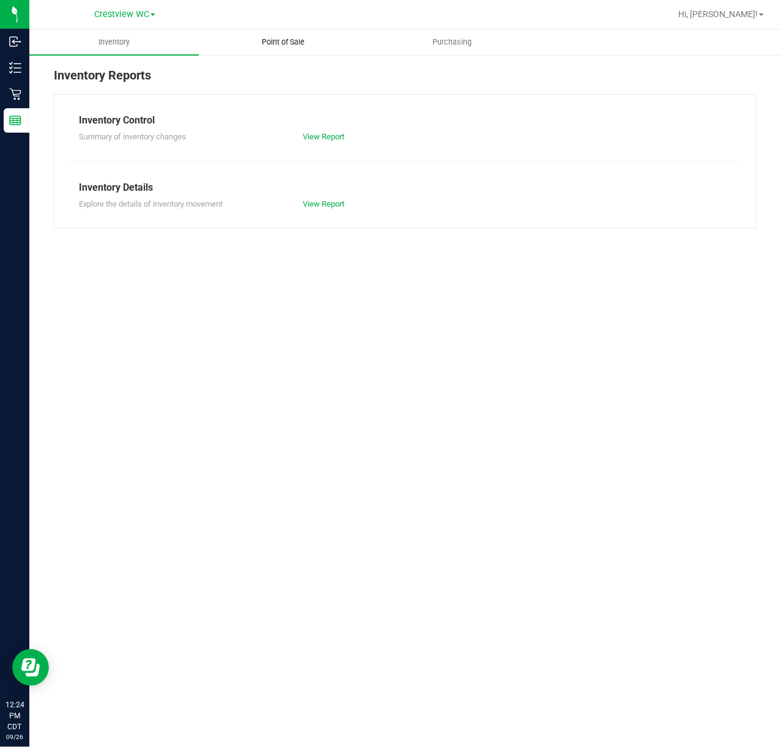
click at [284, 40] on span "Point of Sale" at bounding box center [283, 42] width 76 height 11
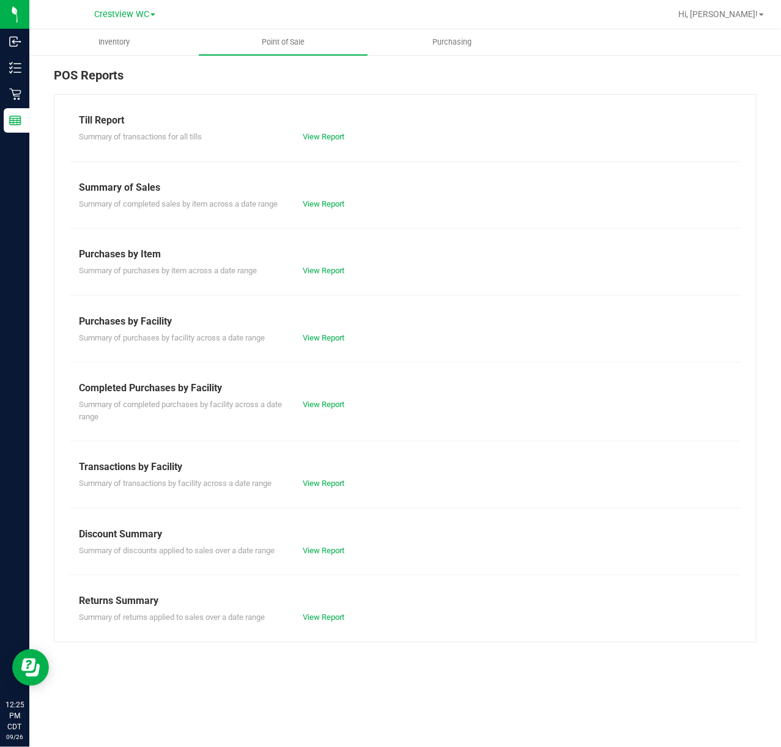
click at [347, 397] on div "Summary of completed purchases by facility across a date range View Report" at bounding box center [405, 409] width 671 height 27
click at [347, 409] on div "View Report" at bounding box center [350, 405] width 112 height 12
click at [338, 409] on link "View Report" at bounding box center [324, 404] width 42 height 9
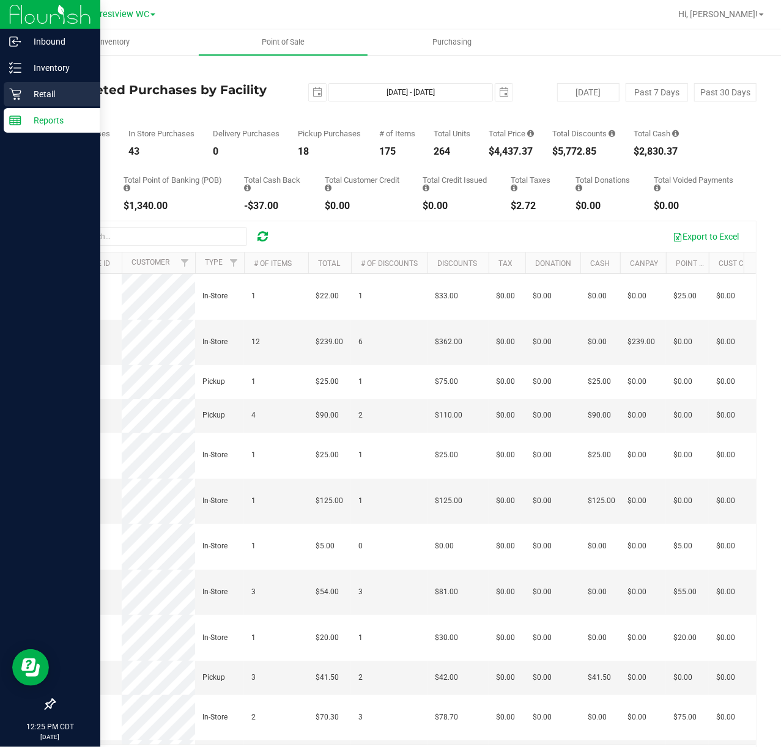
click at [23, 103] on div "Retail" at bounding box center [52, 94] width 97 height 24
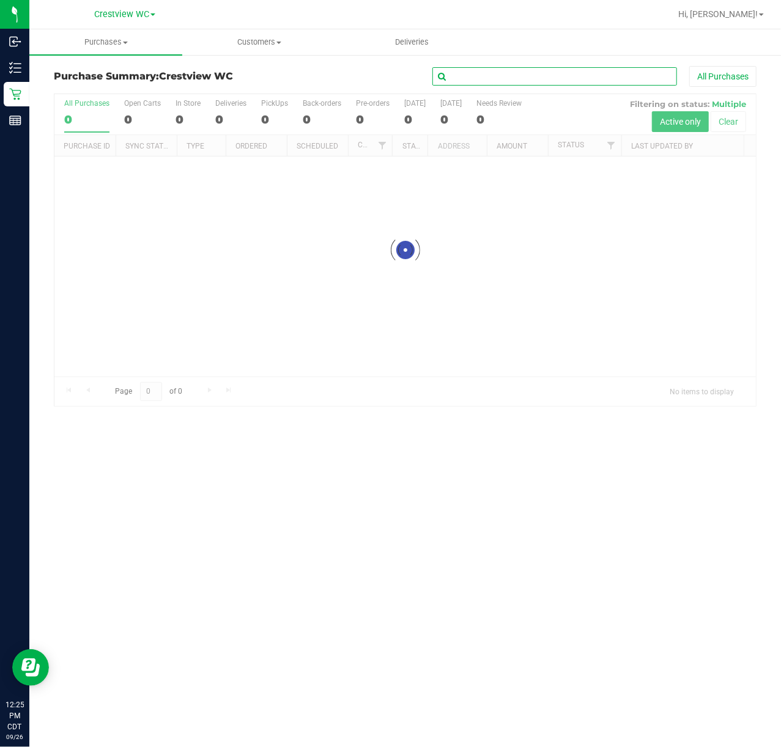
click at [549, 81] on input "text" at bounding box center [554, 76] width 245 height 18
type input "d"
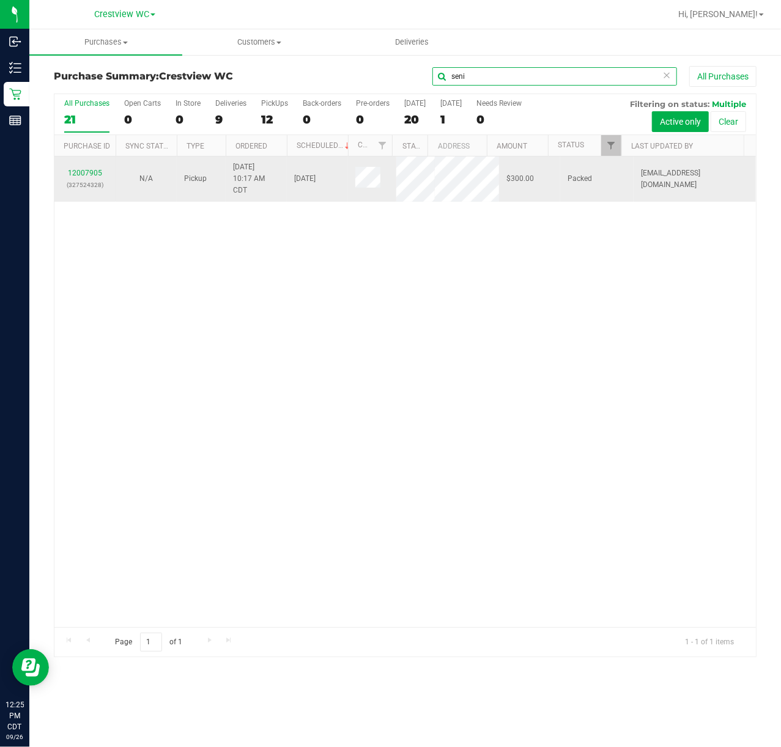
type input "seni"
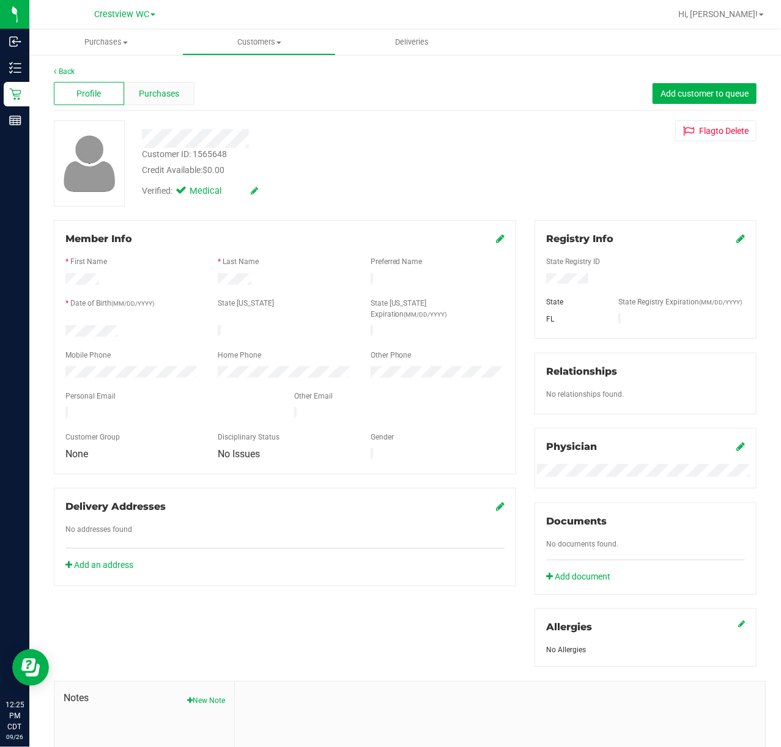
click at [135, 92] on div "Purchases" at bounding box center [159, 93] width 70 height 23
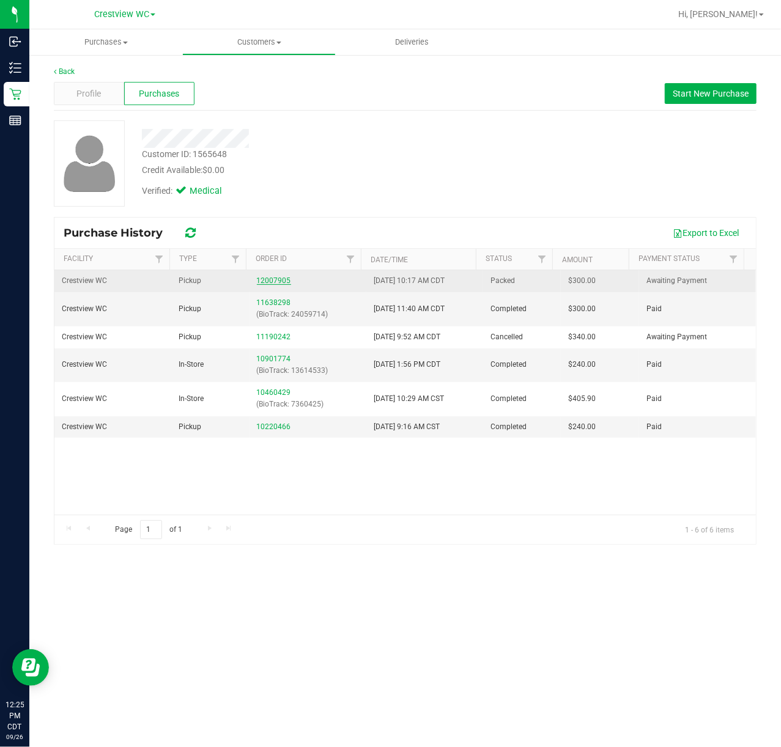
click at [275, 278] on link "12007905" at bounding box center [274, 280] width 34 height 9
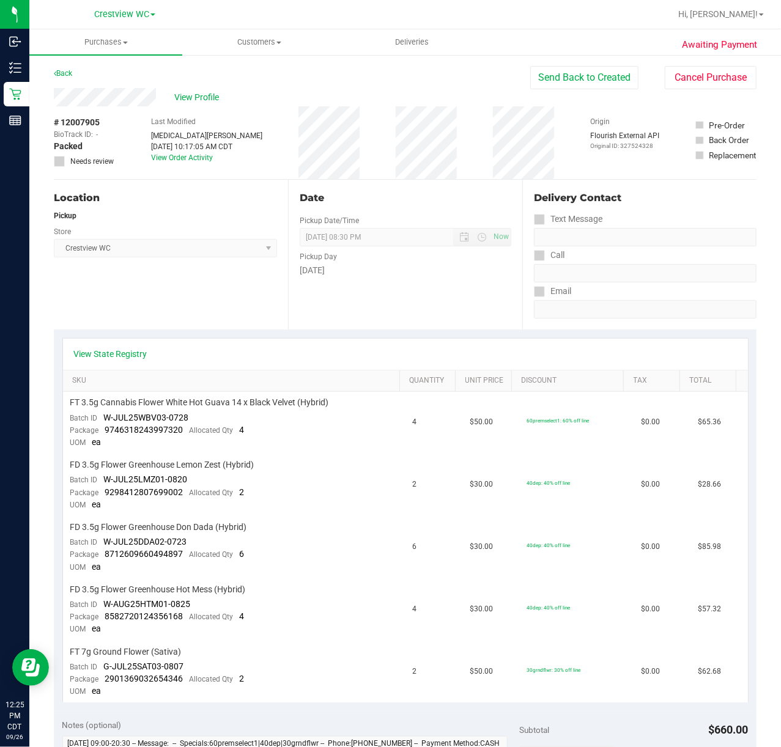
click at [139, 347] on div "View State Registry" at bounding box center [405, 354] width 685 height 31
click at [139, 364] on div "View State Registry" at bounding box center [405, 354] width 685 height 31
click at [139, 353] on link "View State Registry" at bounding box center [110, 354] width 73 height 12
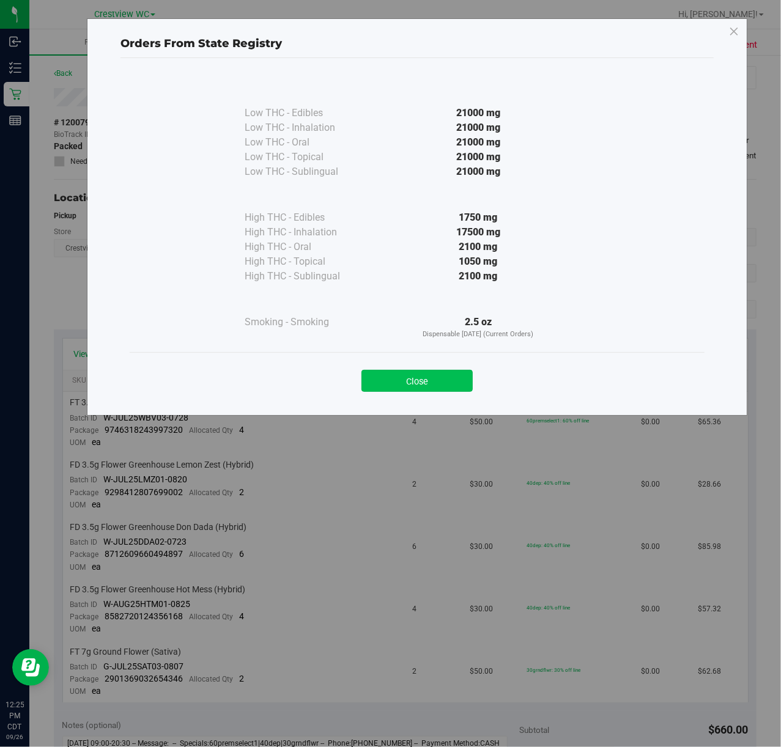
click at [426, 375] on button "Close" at bounding box center [416, 381] width 111 height 22
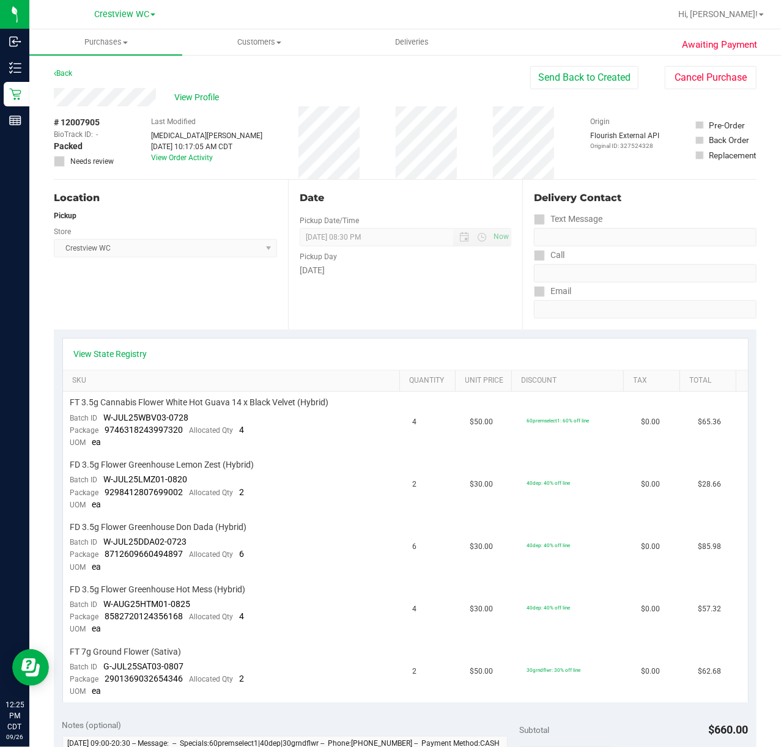
click at [202, 164] on div "Last Modified Alora Ross Sep 26, 2025 10:17:05 AM CDT View Order Activity" at bounding box center [206, 142] width 111 height 73
click at [199, 161] on link "View Order Activity" at bounding box center [182, 157] width 62 height 9
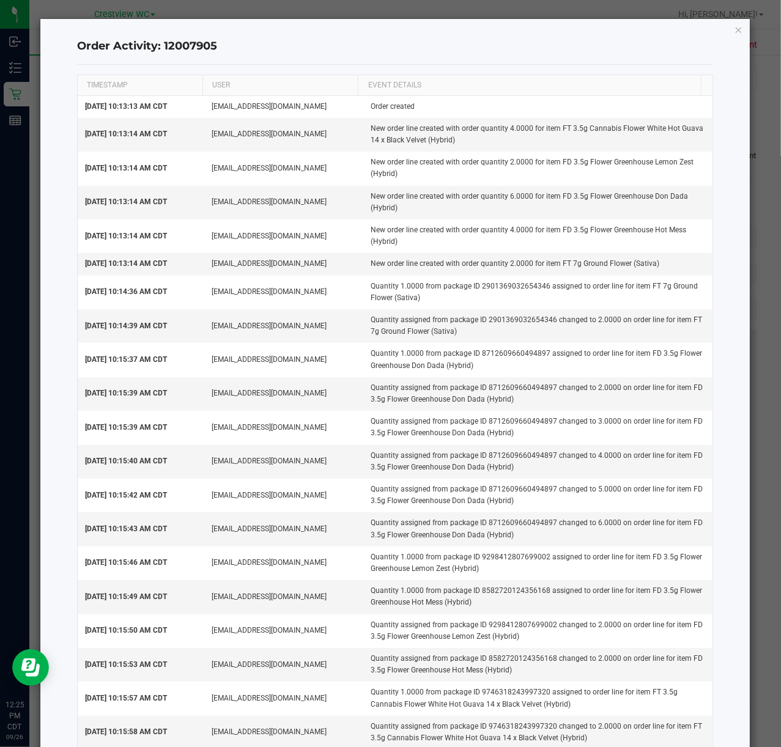
click at [731, 31] on div "Order Activity: 12007905 TIMESTAMP USER EVENT DETAILS Sep 26, 2025 10:13:13 AM …" at bounding box center [395, 468] width 710 height 898
click at [734, 30] on icon "button" at bounding box center [738, 29] width 9 height 15
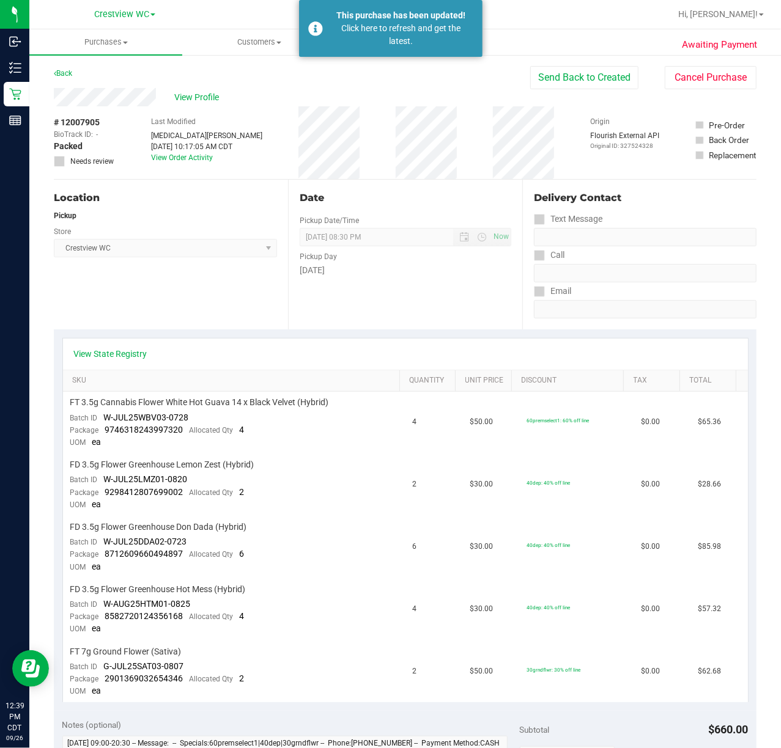
click at [30, 103] on div "Awaiting Payment Back Send Back to Created Cancel Purchase View Profile # 12007…" at bounding box center [405, 652] width 752 height 1196
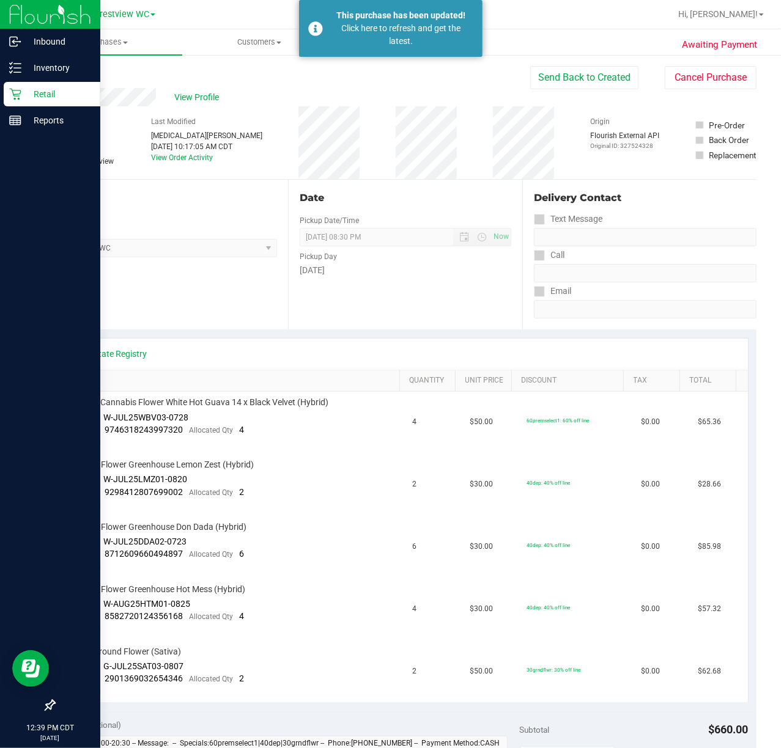
click at [27, 100] on p "Retail" at bounding box center [57, 94] width 73 height 15
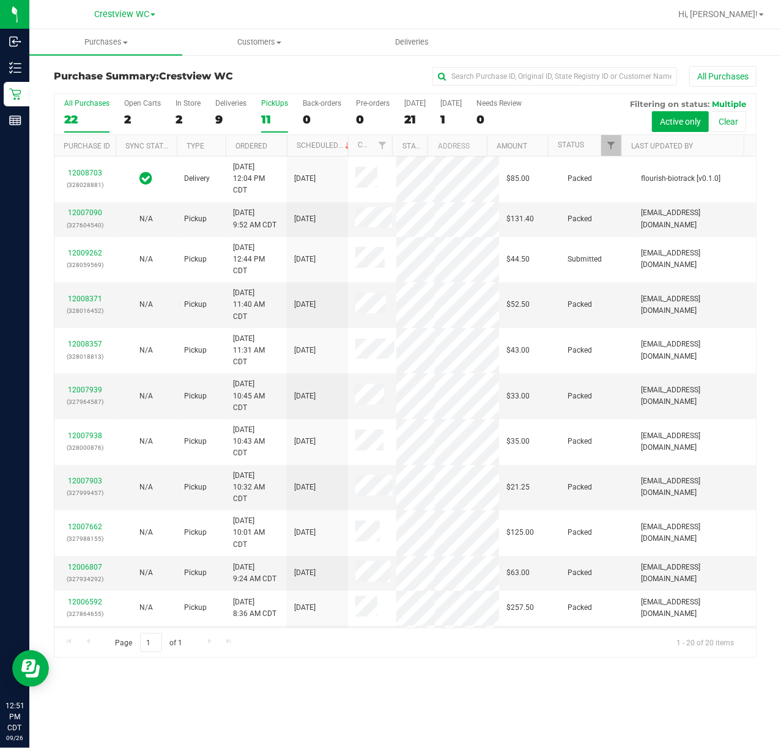
click at [277, 117] on div "11" at bounding box center [274, 120] width 27 height 14
click at [0, 0] on input "PickUps 11" at bounding box center [0, 0] width 0 height 0
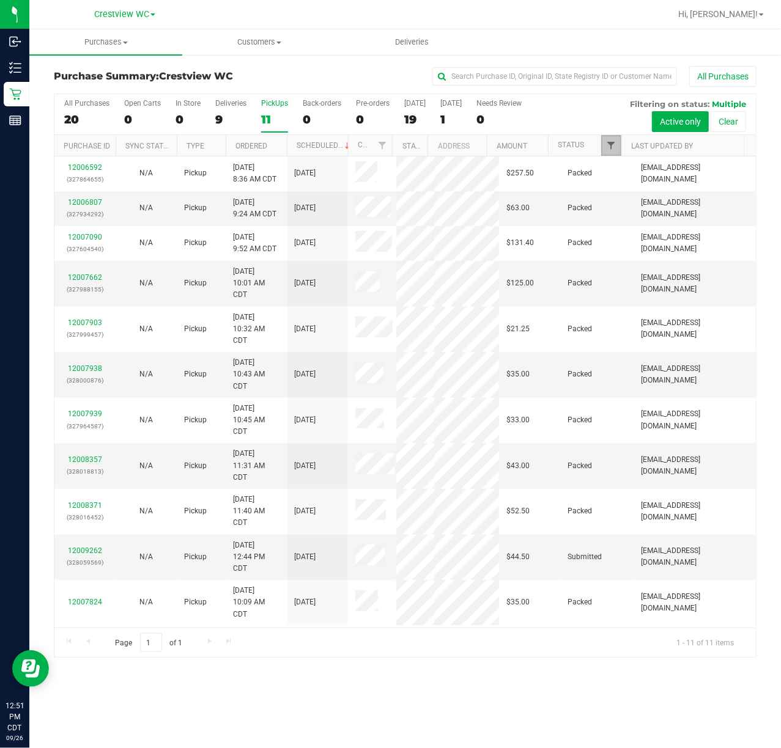
click at [610, 146] on span "Filter" at bounding box center [611, 146] width 10 height 10
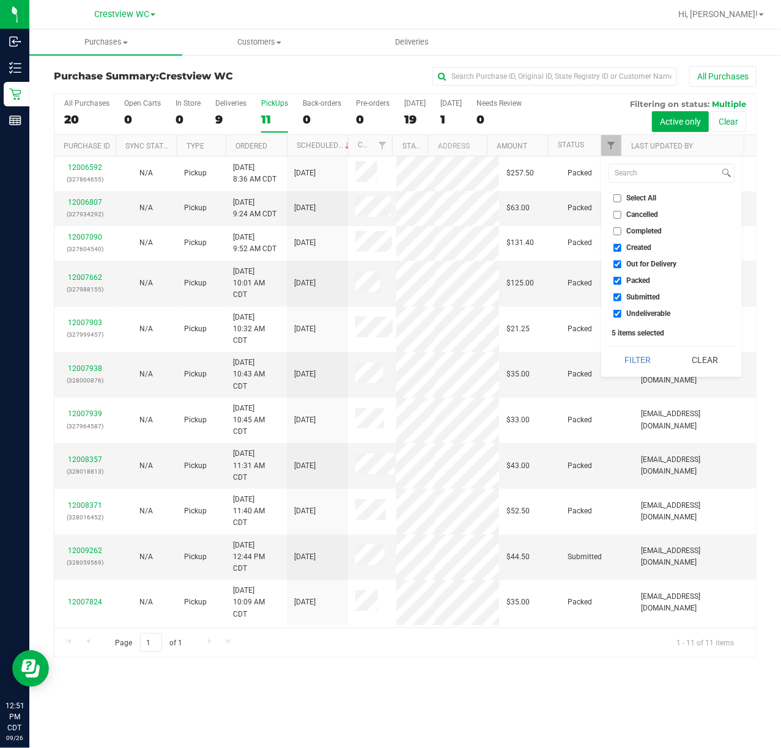
click at [633, 251] on span "Created" at bounding box center [639, 247] width 25 height 7
click at [621, 252] on input "Created" at bounding box center [617, 248] width 8 height 8
checkbox input "false"
click at [633, 264] on span "Out for Delivery" at bounding box center [652, 263] width 50 height 7
click at [621, 264] on input "Out for Delivery" at bounding box center [617, 264] width 8 height 8
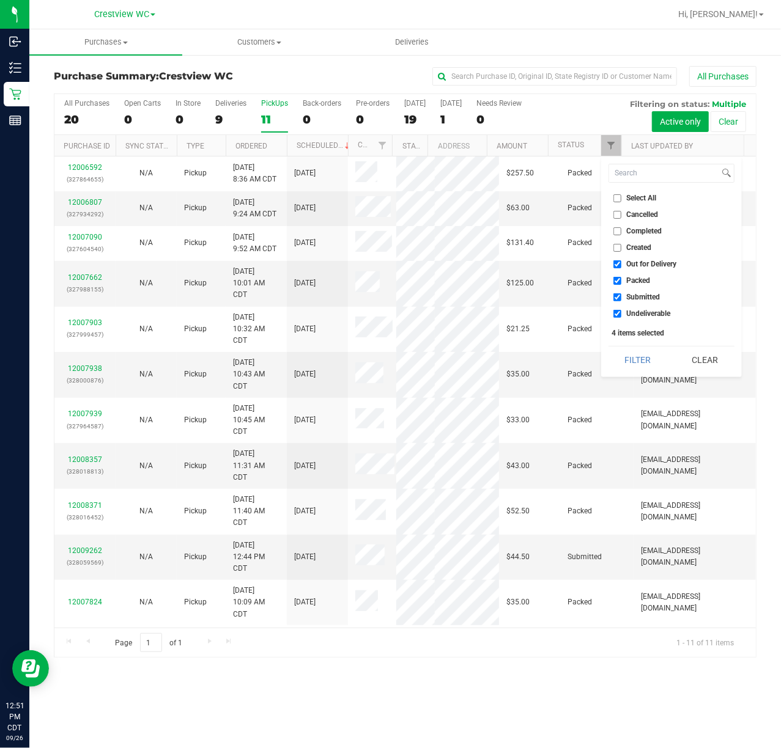
checkbox input "false"
click at [632, 279] on span "Packed" at bounding box center [639, 280] width 24 height 7
click at [621, 279] on input "Packed" at bounding box center [617, 281] width 8 height 8
checkbox input "false"
click at [632, 314] on span "Undeliverable" at bounding box center [649, 313] width 44 height 7
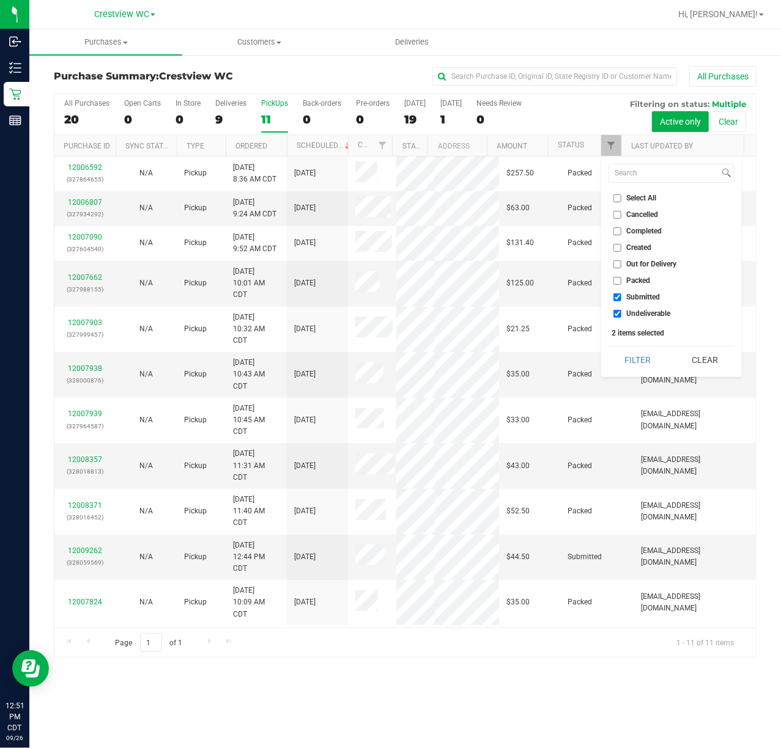
click at [621, 314] on input "Undeliverable" at bounding box center [617, 314] width 8 height 8
checkbox input "false"
click at [625, 363] on button "Filter" at bounding box center [637, 360] width 59 height 27
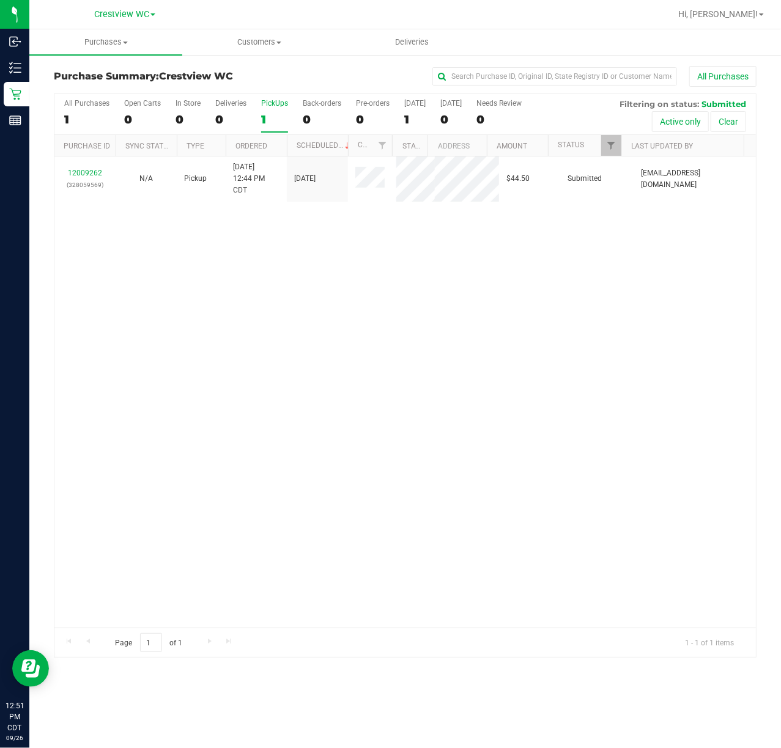
click at [159, 259] on div "12009262 (328059569) N/A Pickup 9/26/2025 12:44 PM CDT 9/26/2025 $44.50 Submitt…" at bounding box center [404, 392] width 701 height 471
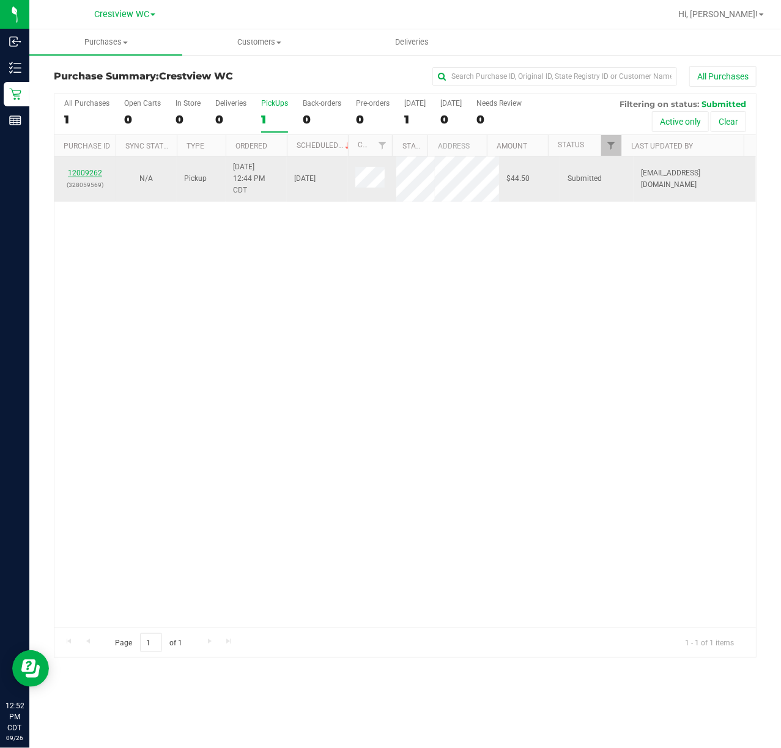
click at [69, 170] on link "12009262" at bounding box center [85, 173] width 34 height 9
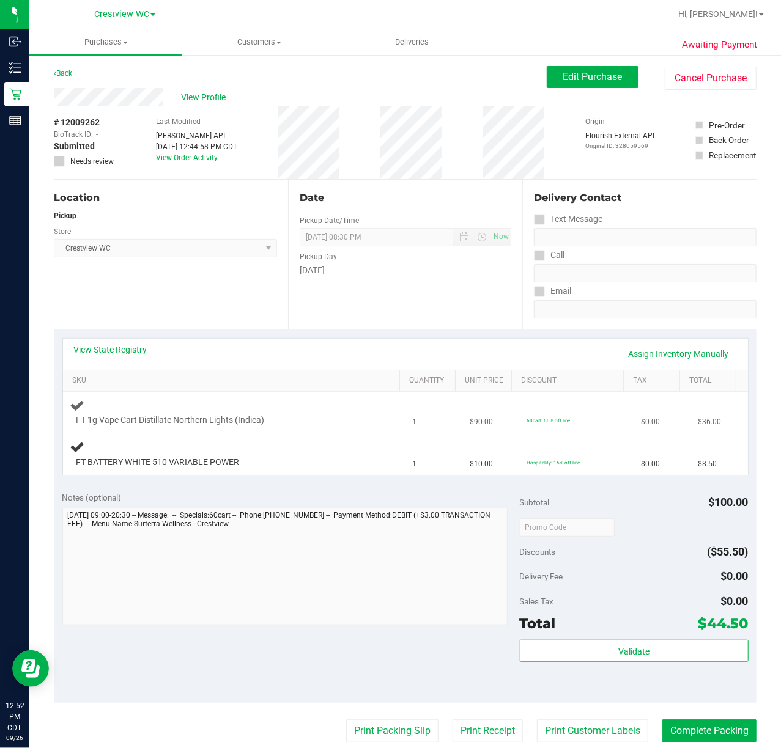
scroll to position [81, 0]
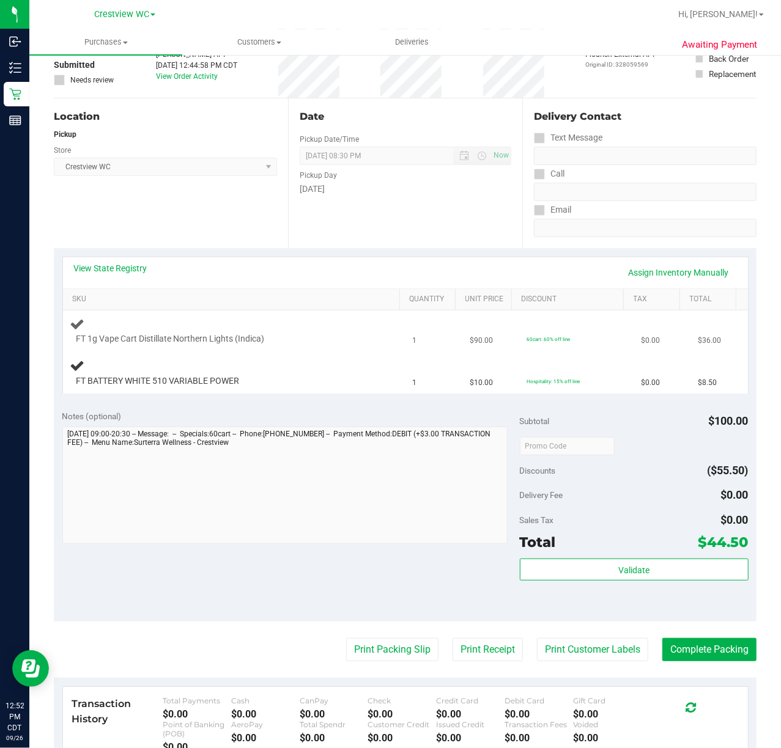
click at [209, 414] on div "Notes (optional)" at bounding box center [290, 416] width 457 height 12
click at [165, 599] on div "Notes (optional) Subtotal $100.00 Discounts ($55.50) Delivery Fee $0.00 Sales T…" at bounding box center [405, 512] width 703 height 220
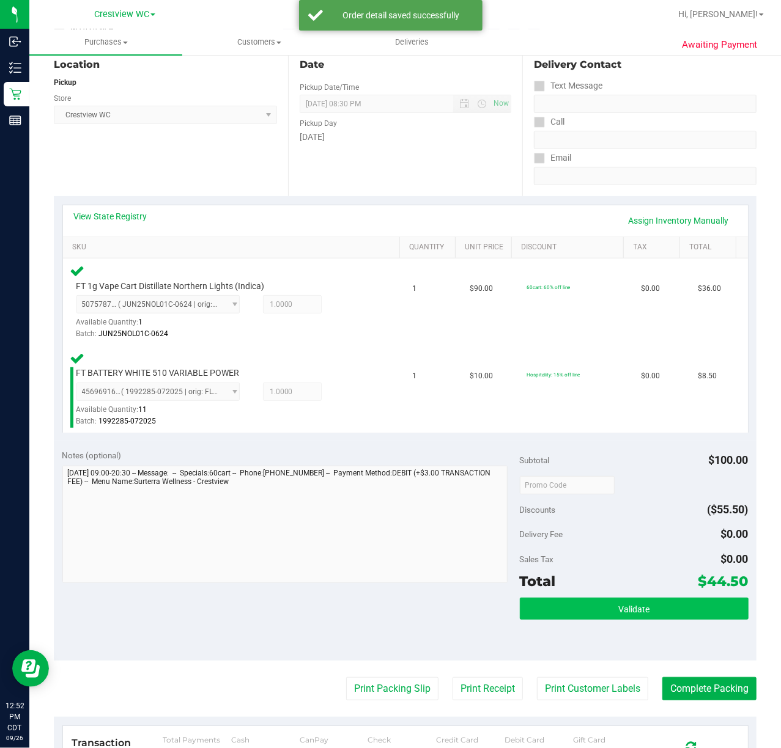
scroll to position [163, 0]
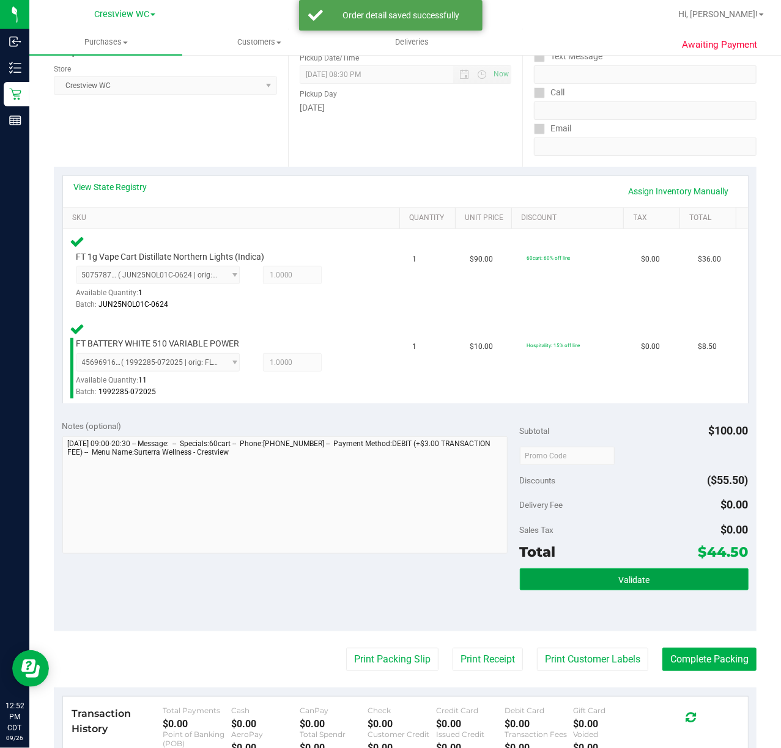
click at [635, 569] on button "Validate" at bounding box center [634, 580] width 229 height 22
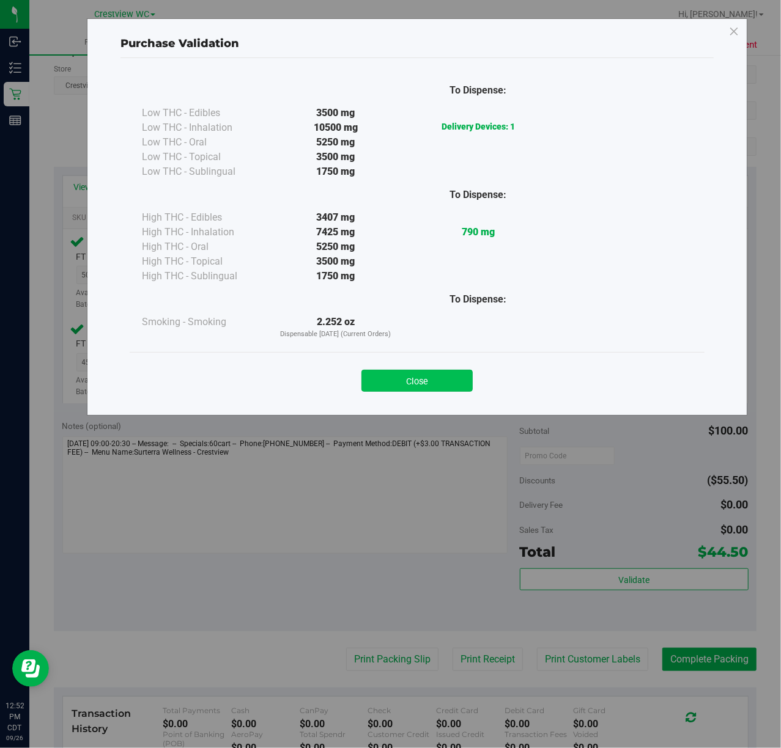
click at [433, 391] on button "Close" at bounding box center [416, 381] width 111 height 22
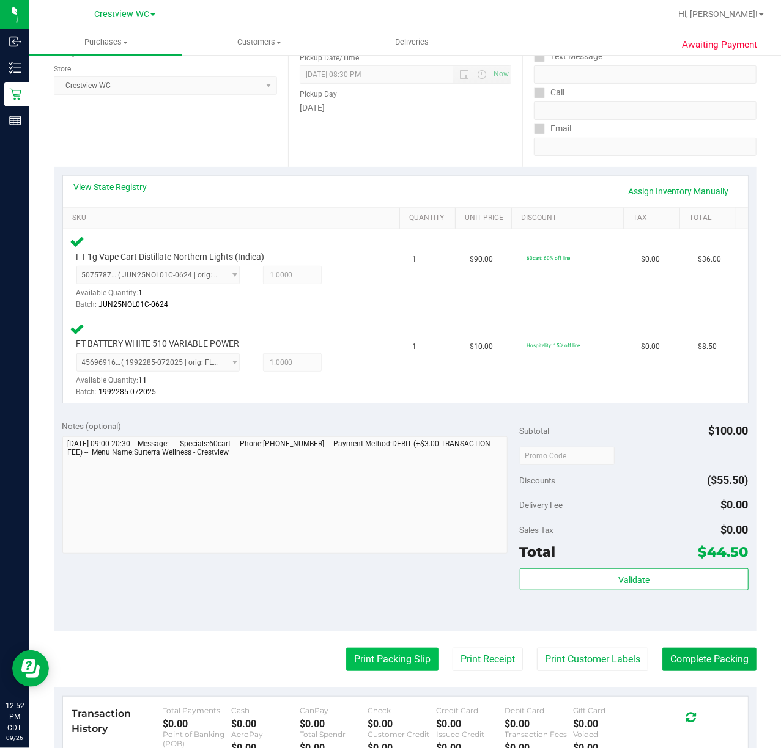
click at [377, 654] on button "Print Packing Slip" at bounding box center [392, 659] width 92 height 23
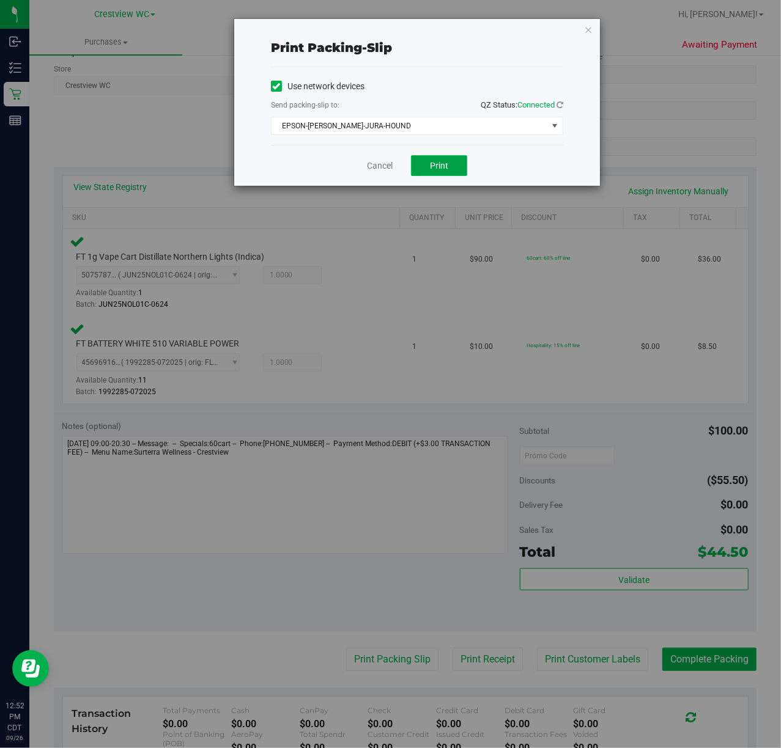
click at [459, 175] on button "Print" at bounding box center [439, 165] width 56 height 21
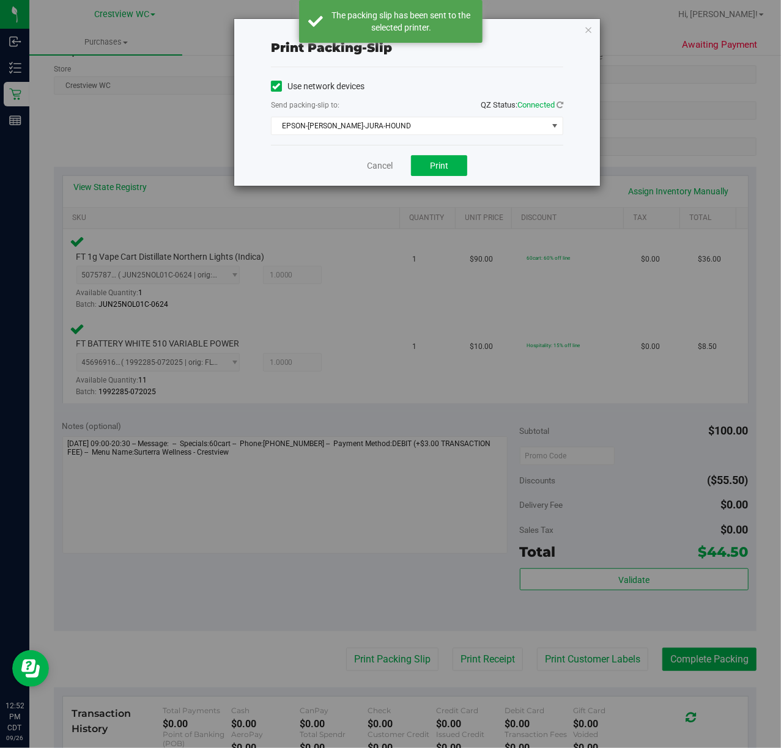
click at [585, 27] on icon "button" at bounding box center [588, 29] width 9 height 15
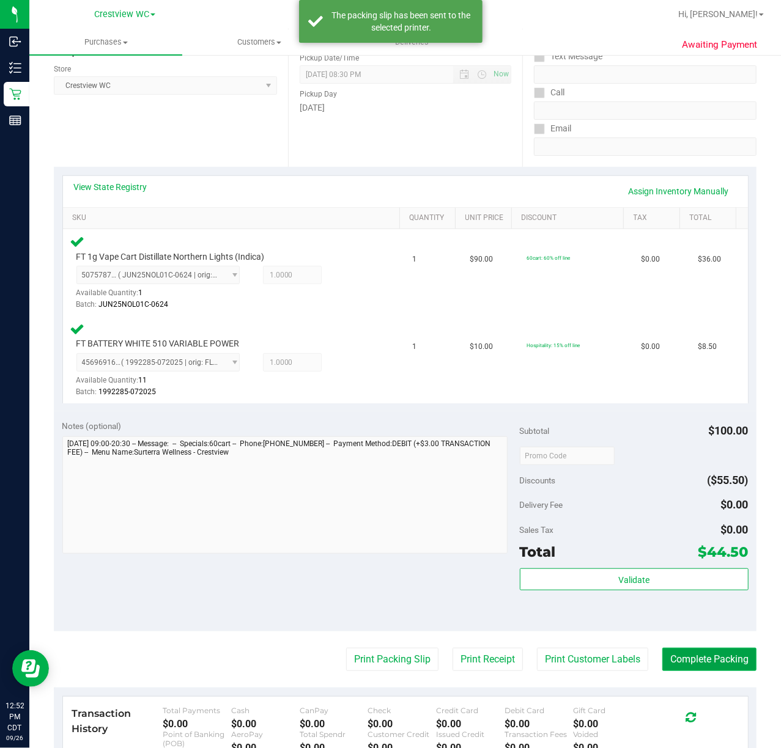
click at [707, 658] on button "Complete Packing" at bounding box center [709, 659] width 94 height 23
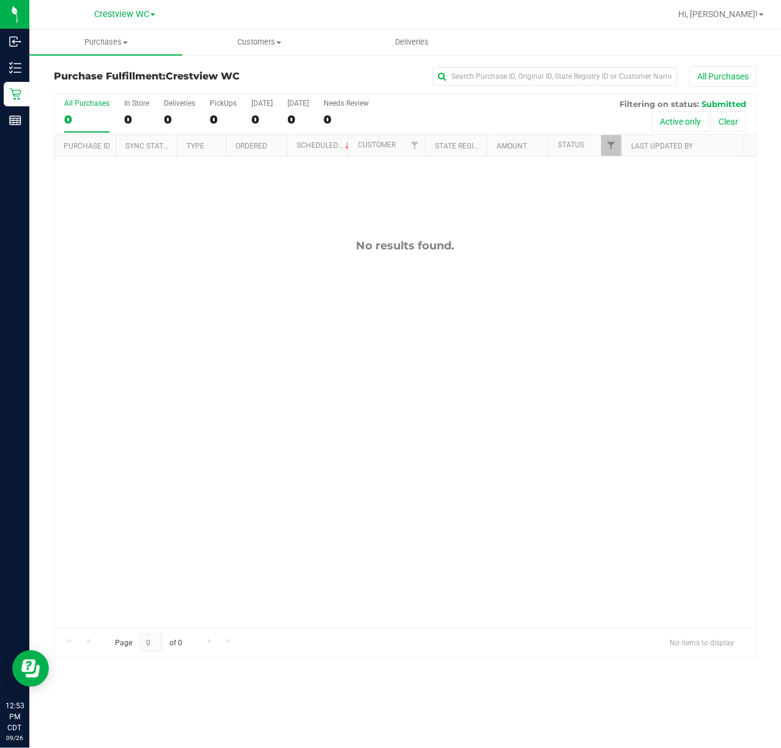
click at [187, 338] on div "No results found." at bounding box center [404, 434] width 701 height 554
click at [187, 284] on div "No results found." at bounding box center [404, 434] width 701 height 554
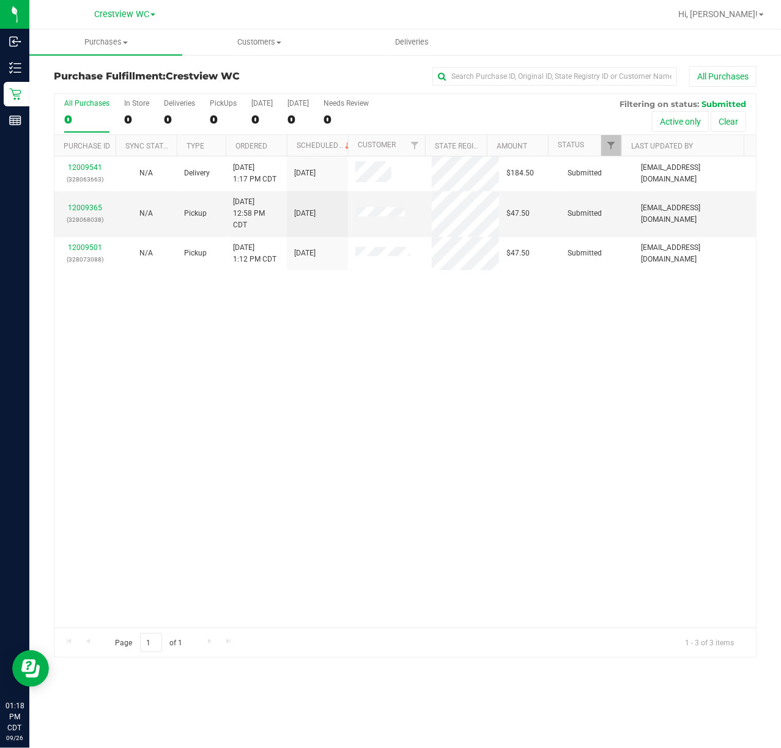
click at [284, 394] on div "12009541 (328063663) N/A Delivery 9/26/2025 1:17 PM CDT 9/27/2025 $184.50 Submi…" at bounding box center [404, 392] width 701 height 471
click at [314, 512] on div "12009541 (328063663) N/A Delivery 9/26/2025 1:17 PM CDT 9/27/2025 $184.50 Submi…" at bounding box center [404, 392] width 701 height 471
click at [227, 360] on div "12009541 (328063663) N/A Delivery 9/26/2025 1:17 PM CDT 9/27/2025 $184.50 Submi…" at bounding box center [404, 392] width 701 height 471
drag, startPoint x: 294, startPoint y: 355, endPoint x: 256, endPoint y: 292, distance: 73.0
click at [294, 355] on div "12009541 (328063663) N/A Delivery 9/26/2025 1:17 PM CDT 9/27/2025 $184.50 Submi…" at bounding box center [404, 392] width 701 height 471
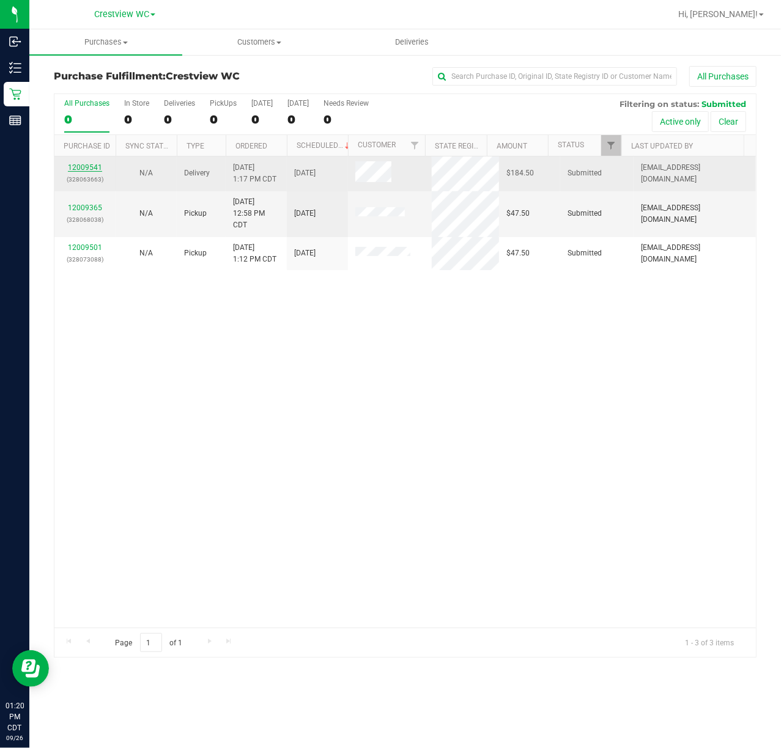
click at [88, 164] on link "12009541" at bounding box center [85, 167] width 34 height 9
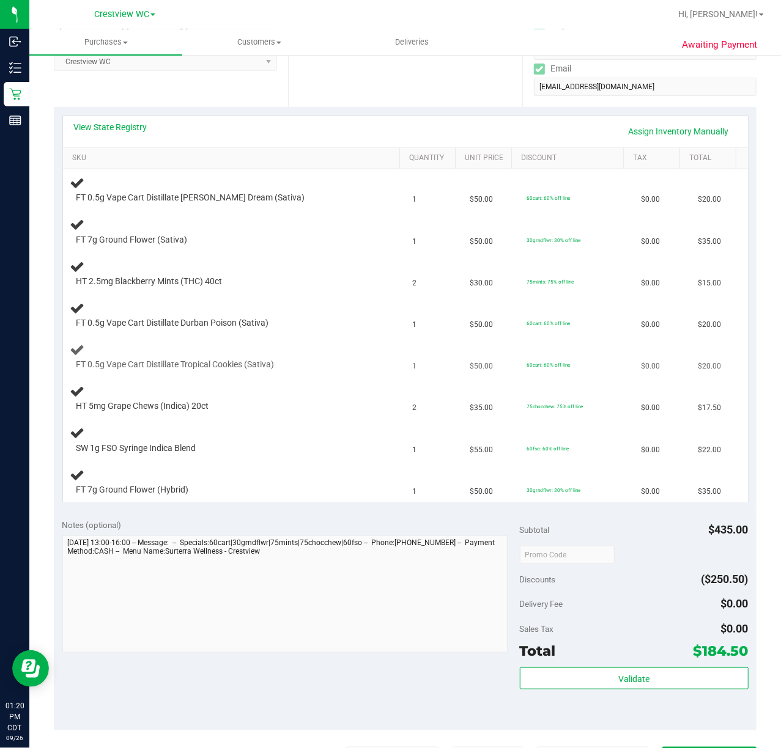
scroll to position [245, 0]
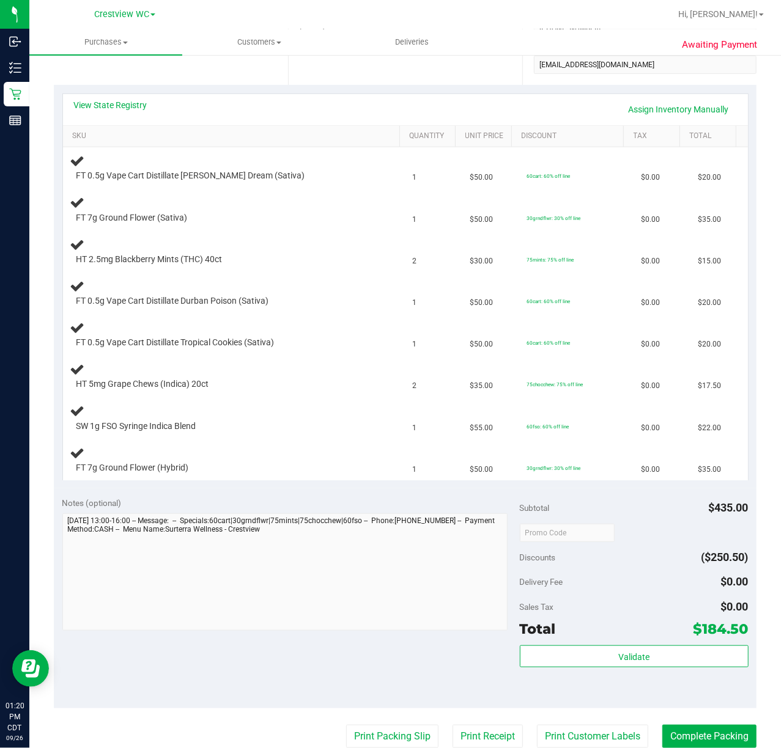
click at [286, 506] on div "Notes (optional)" at bounding box center [290, 503] width 457 height 12
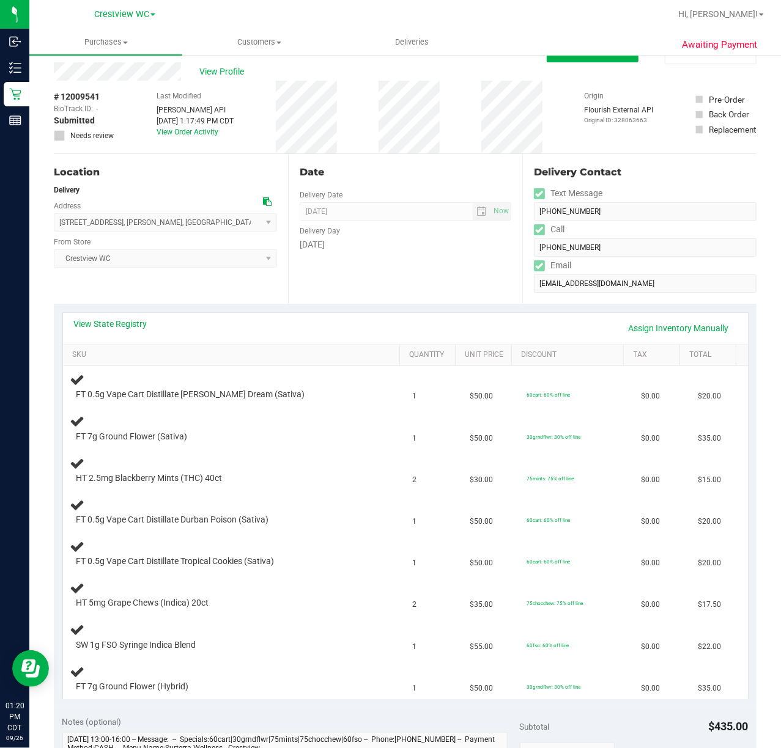
scroll to position [0, 0]
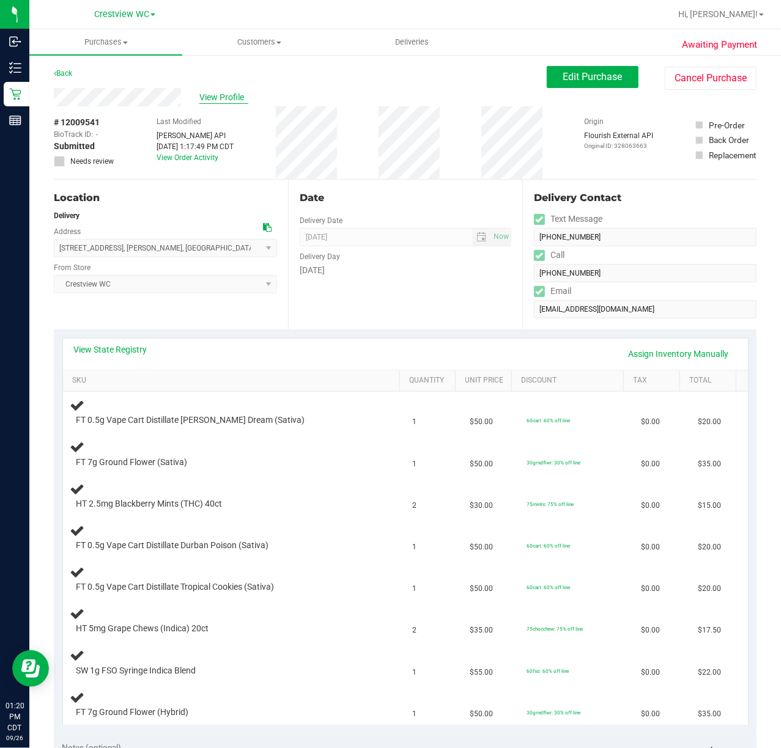
click at [226, 97] on span "View Profile" at bounding box center [223, 97] width 49 height 13
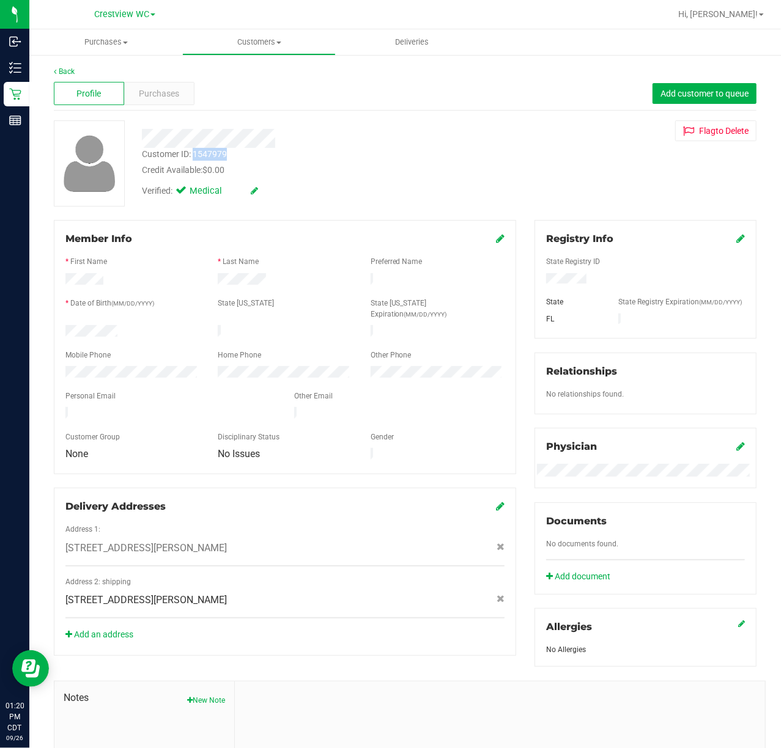
drag, startPoint x: 241, startPoint y: 154, endPoint x: 194, endPoint y: 155, distance: 46.5
click at [194, 155] on div "Customer ID: 1547979 Credit Available: $0.00" at bounding box center [313, 162] width 361 height 29
copy div "1547979"
click at [60, 67] on link "Back" at bounding box center [64, 71] width 21 height 9
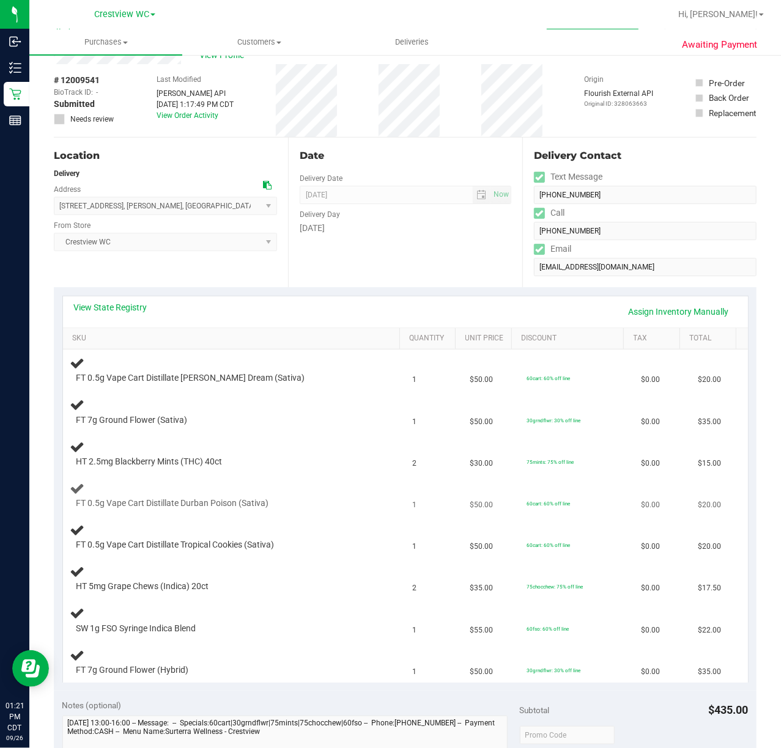
scroll to position [81, 0]
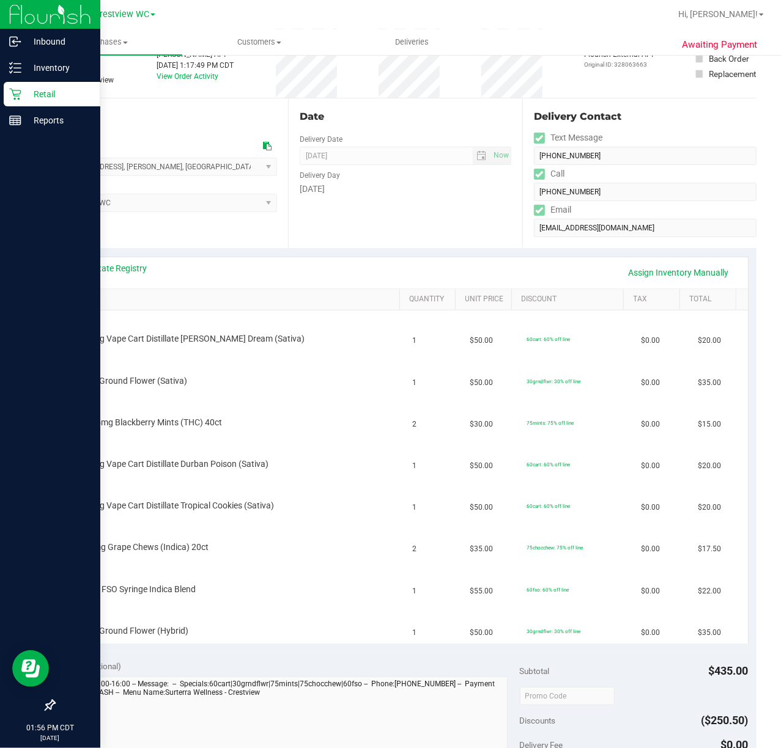
click at [18, 95] on icon at bounding box center [15, 94] width 12 height 12
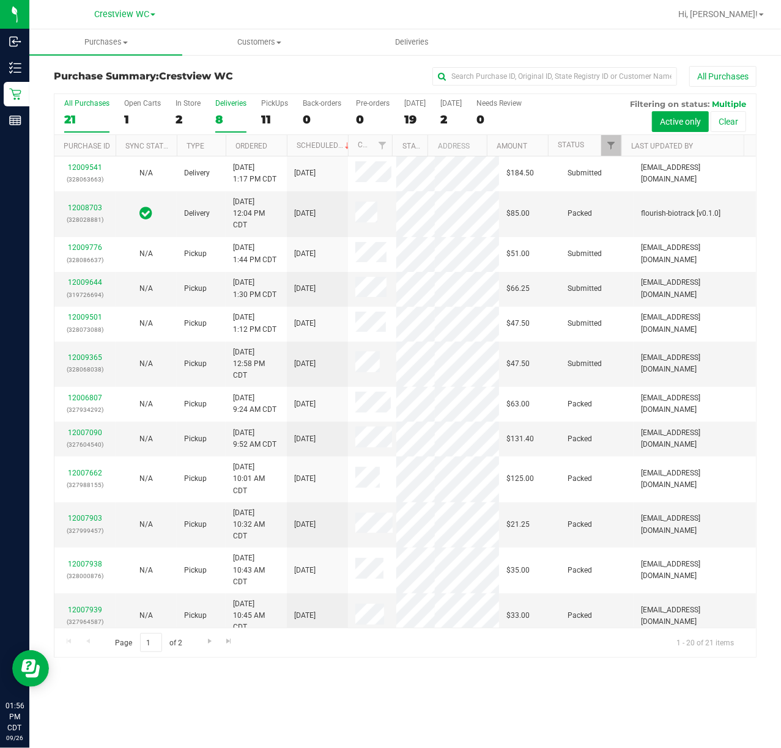
click at [223, 120] on div "8" at bounding box center [230, 120] width 31 height 14
click at [0, 0] on input "Deliveries 8" at bounding box center [0, 0] width 0 height 0
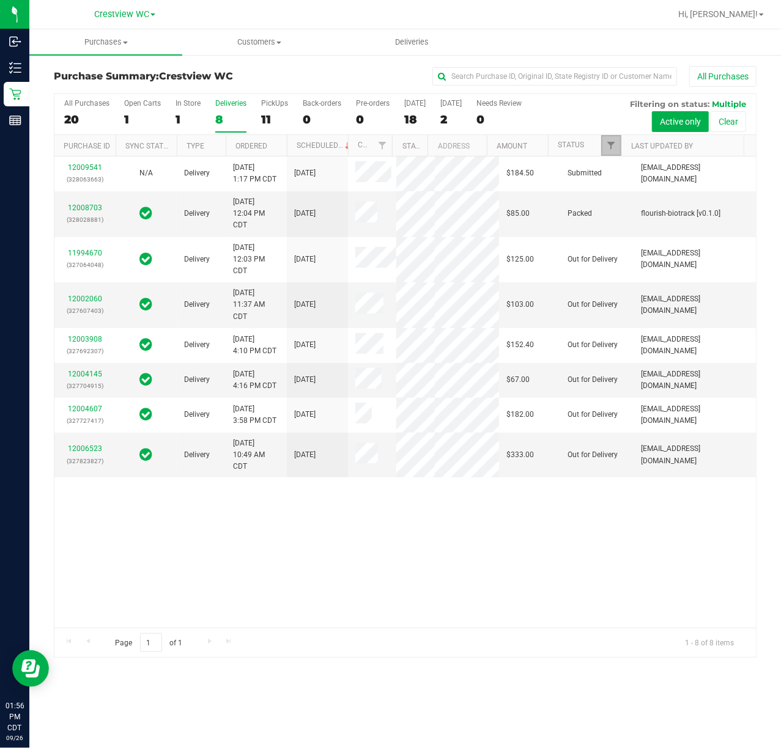
click at [610, 140] on link "Filter" at bounding box center [611, 145] width 20 height 21
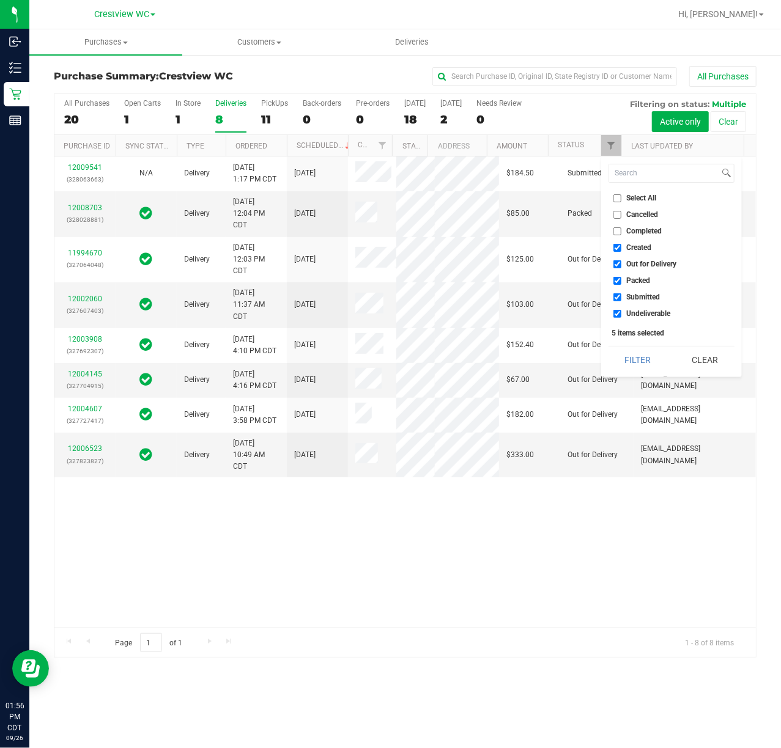
click at [634, 248] on span "Created" at bounding box center [639, 247] width 25 height 7
click at [621, 248] on input "Created" at bounding box center [617, 248] width 8 height 8
checkbox input "false"
click at [636, 265] on span "Out for Delivery" at bounding box center [652, 263] width 50 height 7
click at [621, 265] on input "Out for Delivery" at bounding box center [617, 264] width 8 height 8
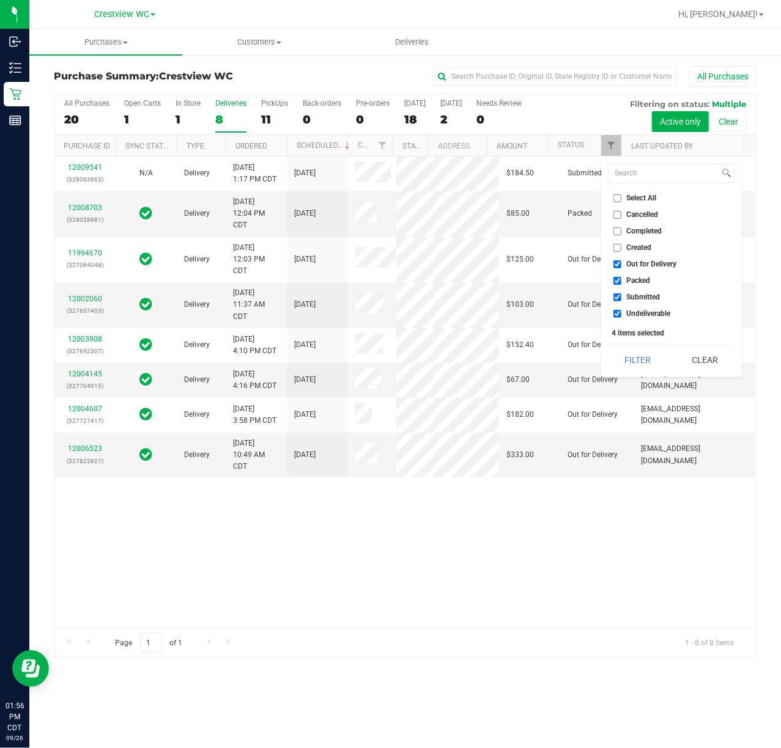
checkbox input "false"
click at [634, 284] on span "Packed" at bounding box center [639, 280] width 24 height 7
click at [621, 284] on input "Packed" at bounding box center [617, 281] width 8 height 8
checkbox input "false"
click at [640, 306] on ul "Select All Cancelled Completed Created Out for Delivery Packed Submitted Undeli…" at bounding box center [671, 256] width 126 height 128
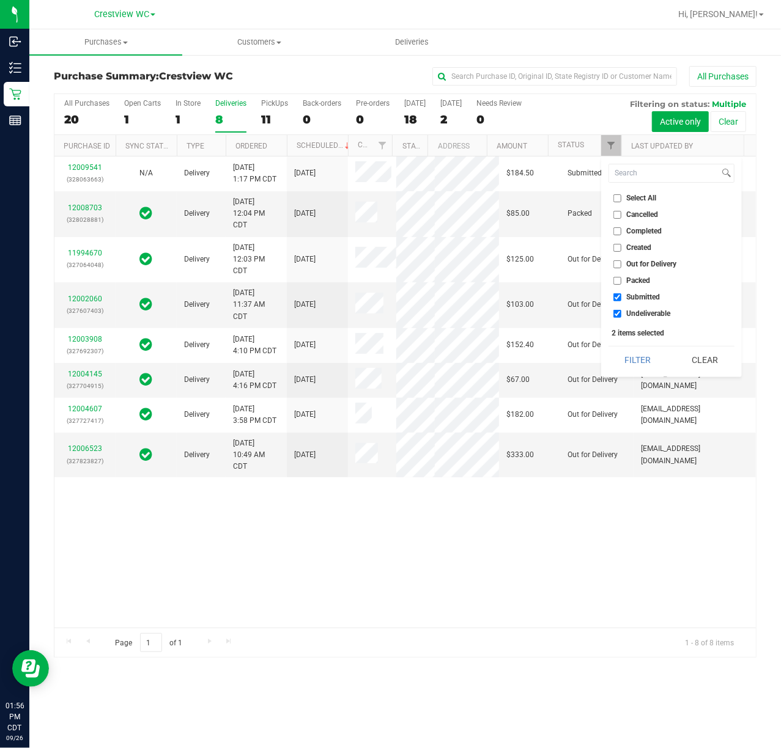
click at [640, 310] on span "Undeliverable" at bounding box center [649, 313] width 44 height 7
click at [621, 310] on input "Undeliverable" at bounding box center [617, 314] width 8 height 8
checkbox input "false"
click at [624, 355] on button "Filter" at bounding box center [637, 360] width 59 height 27
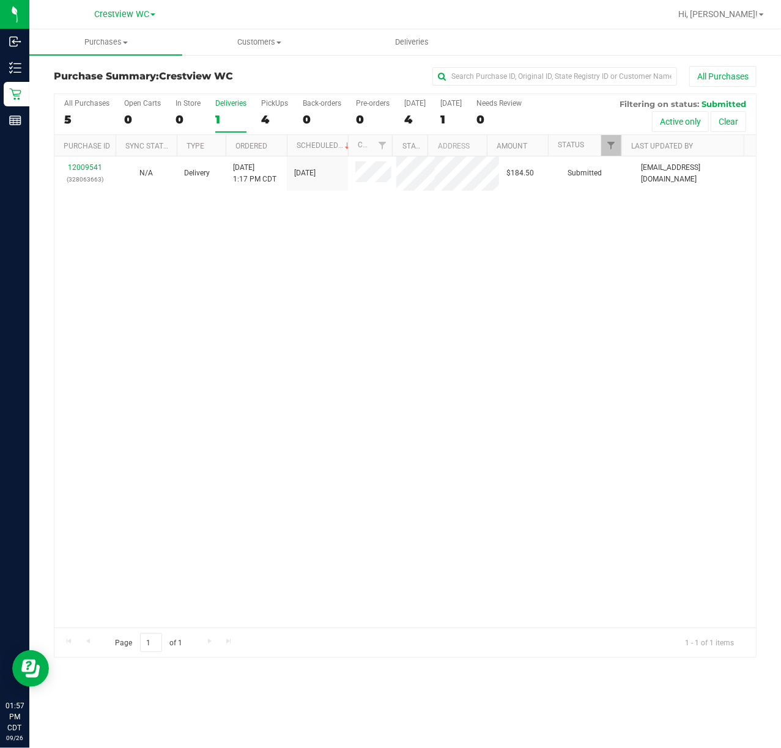
click at [464, 303] on div "12009541 (328063663) N/A Delivery [DATE] 1:17 PM CDT 9/27/2025 $184.50 Submitte…" at bounding box center [404, 392] width 701 height 471
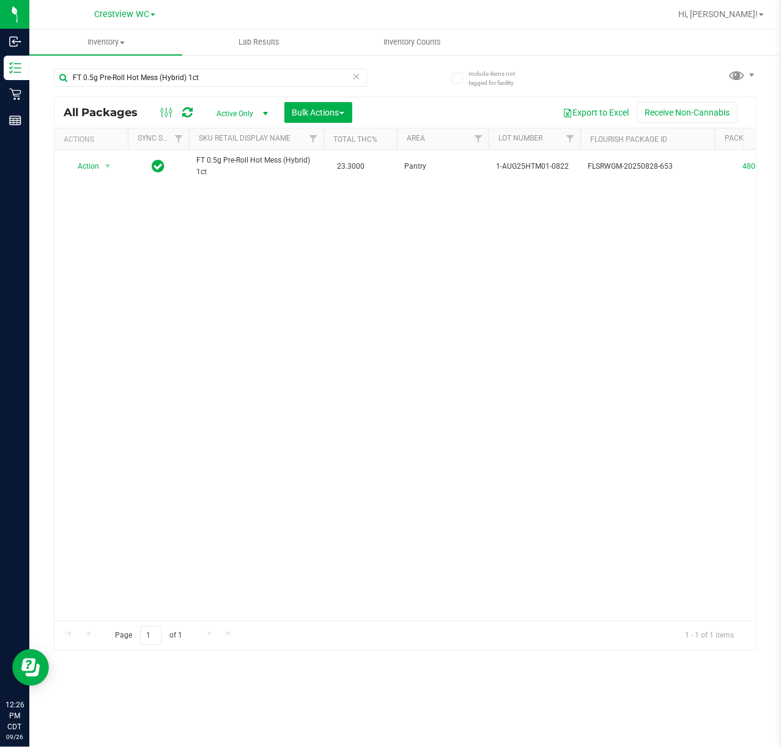
scroll to position [0, 536]
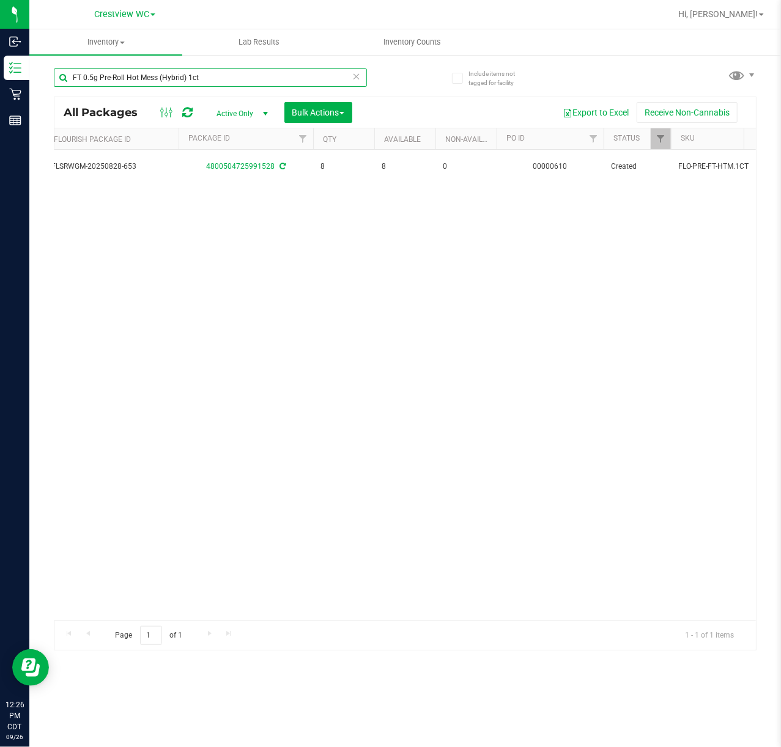
drag, startPoint x: 209, startPoint y: 79, endPoint x: -363, endPoint y: -12, distance: 579.6
click at [0, 0] on html "Inbound Inventory Retail Reports 12:26 PM CDT [DATE] 09/26 Crestview WC Hi, [PE…" at bounding box center [390, 373] width 781 height 747
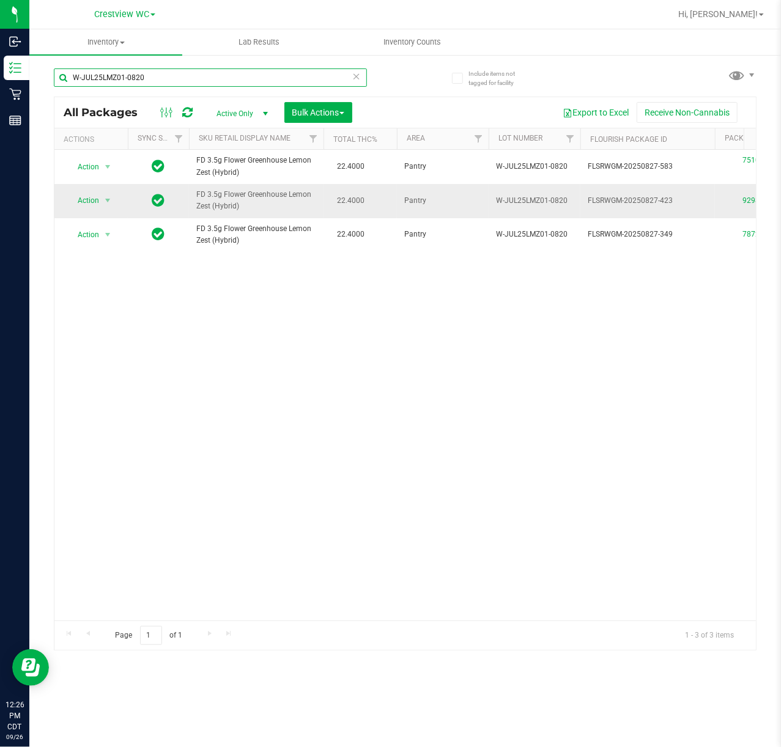
type input "W-JUL25LMZ01-0820"
click at [84, 201] on span "Action" at bounding box center [83, 200] width 33 height 17
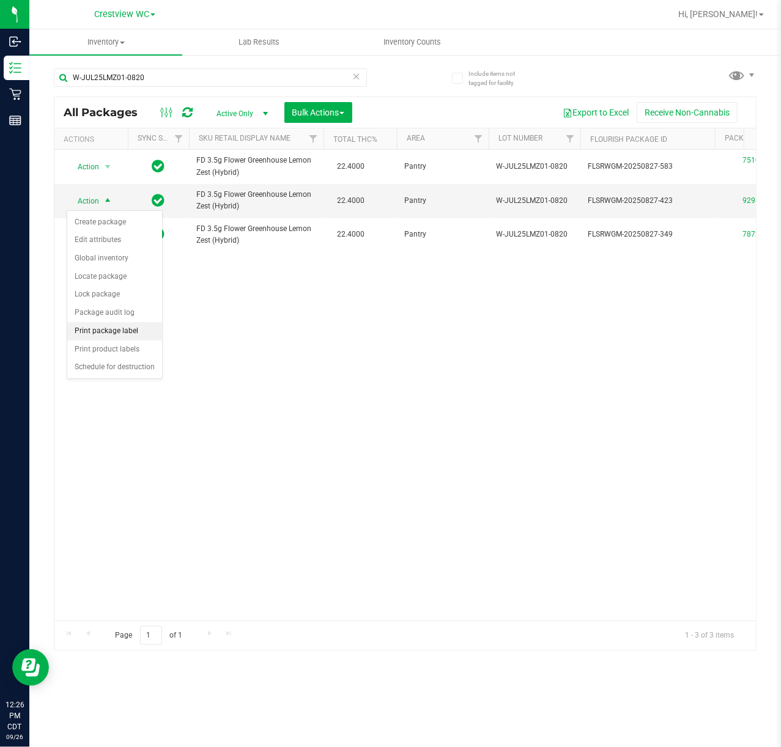
click at [101, 338] on li "Print package label" at bounding box center [114, 331] width 95 height 18
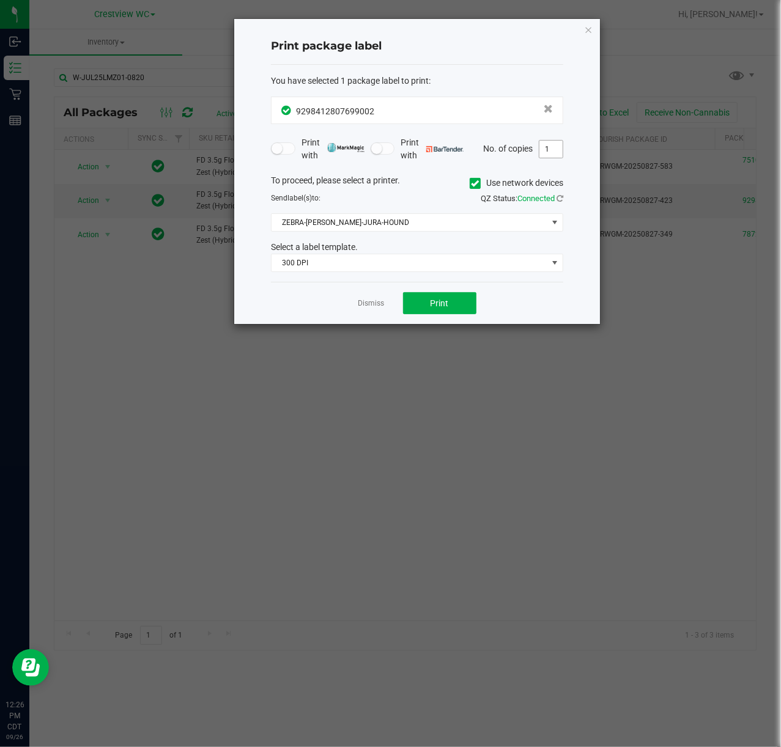
click at [543, 150] on input "1" at bounding box center [550, 149] width 23 height 17
type input "2"
click at [305, 259] on span "300 DPI" at bounding box center [409, 262] width 276 height 17
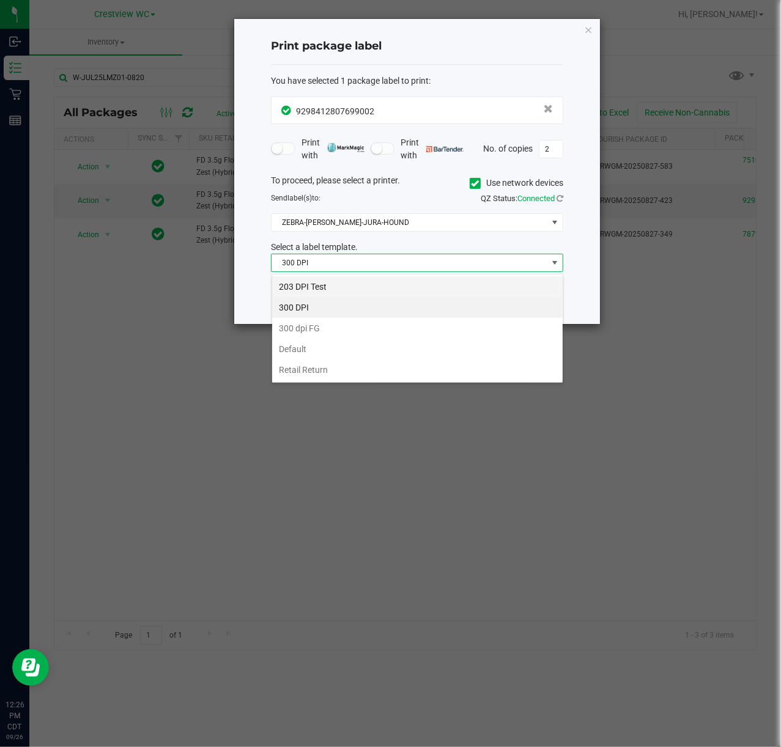
click at [321, 281] on li "203 DPI Test" at bounding box center [417, 286] width 290 height 21
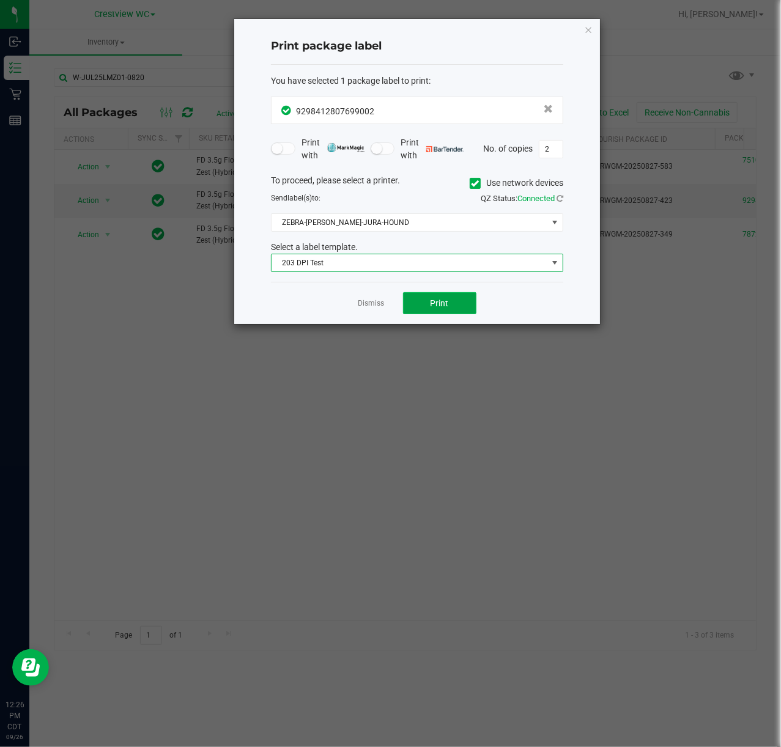
click at [441, 301] on span "Print" at bounding box center [439, 303] width 18 height 10
click at [367, 333] on ngb-modal-window "Print package label You have selected 1 package label to print : 92984128076990…" at bounding box center [395, 373] width 790 height 747
click at [373, 328] on ngb-modal-window "Print package label You have selected 1 package label to print : 92984128076990…" at bounding box center [395, 373] width 790 height 747
click at [382, 309] on link "Dismiss" at bounding box center [371, 303] width 26 height 10
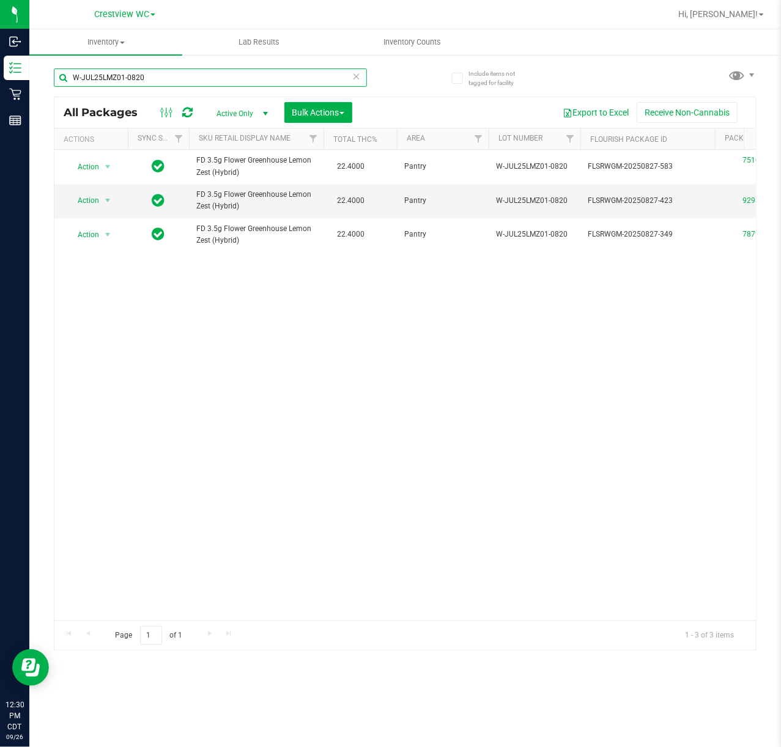
drag, startPoint x: 165, startPoint y: 84, endPoint x: -274, endPoint y: 94, distance: 439.2
click at [0, 94] on html "Inbound Inventory Retail Reports 12:30 PM CDT 09/26/2025 09/26 Crestview WC Hi,…" at bounding box center [390, 373] width 781 height 747
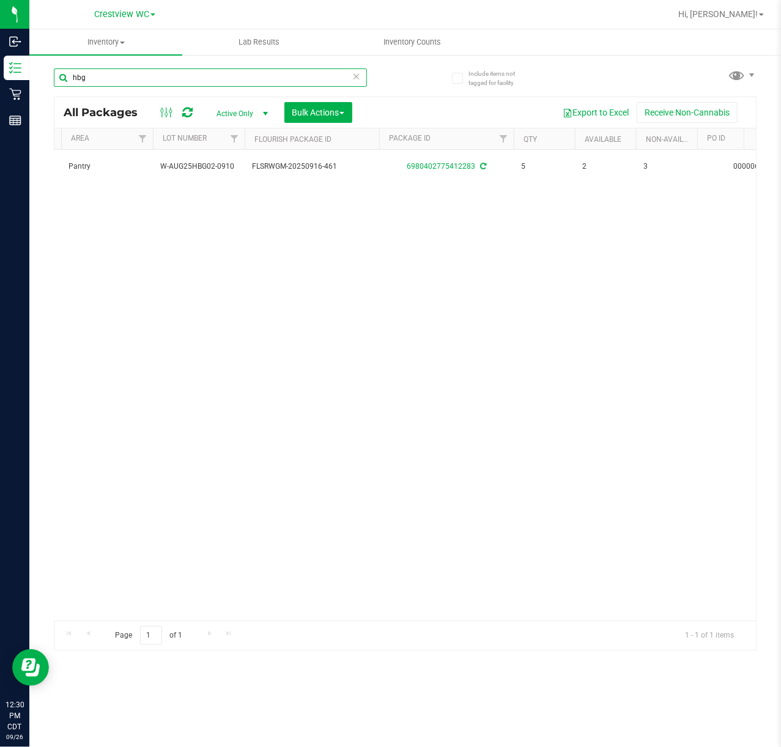
scroll to position [0, 336]
click at [115, 82] on input "hbg" at bounding box center [210, 77] width 313 height 18
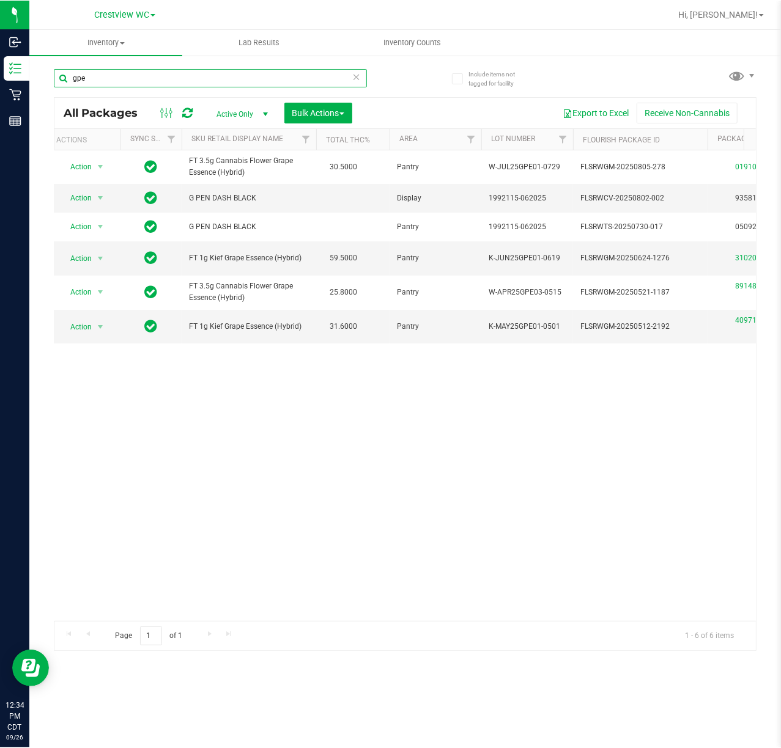
scroll to position [0, 5]
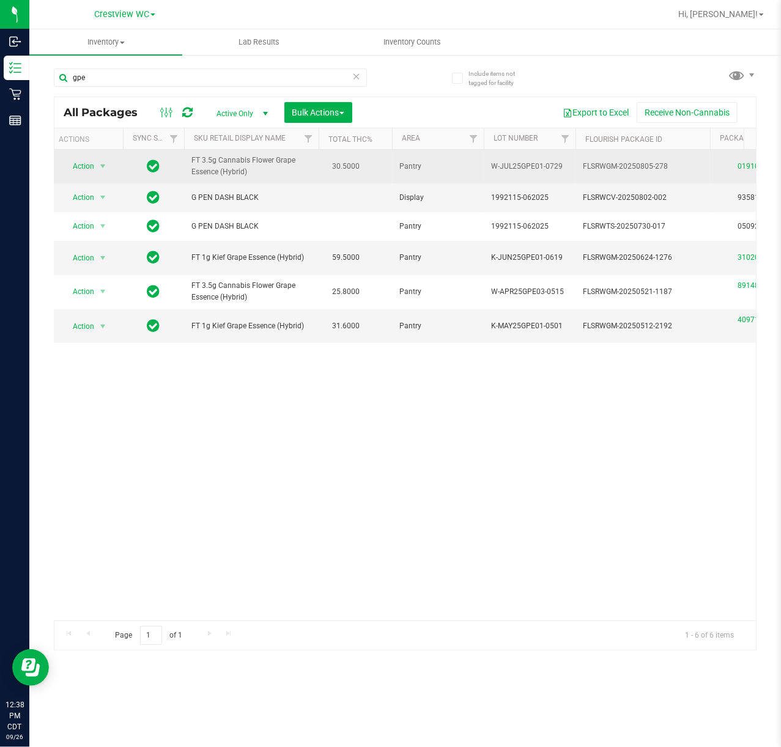
drag, startPoint x: 265, startPoint y: 174, endPoint x: 184, endPoint y: 150, distance: 84.2
click at [184, 150] on td "FT 3.5g Cannabis Flower Grape Essence (Hybrid)" at bounding box center [251, 167] width 135 height 34
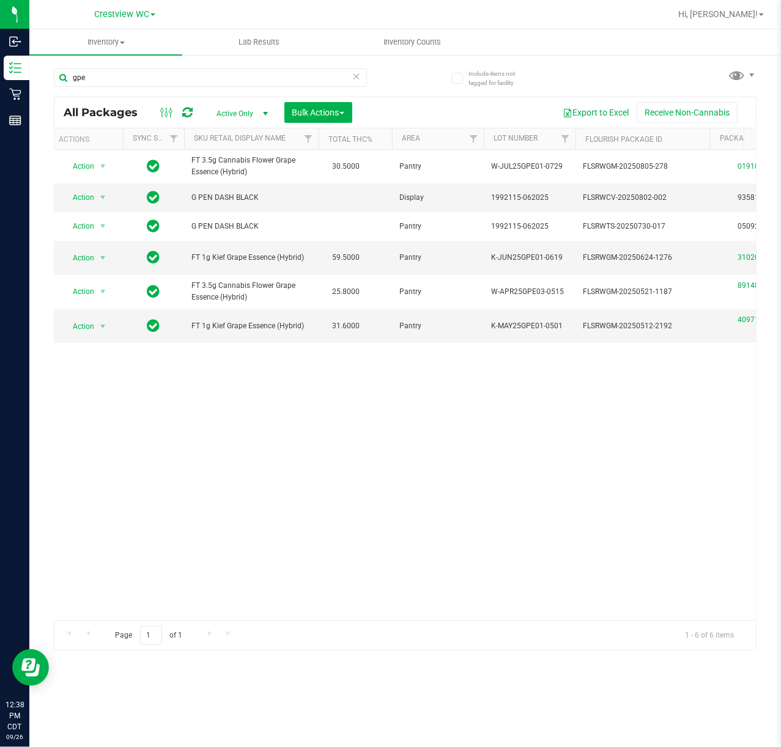
copy span "FT 3.5g Cannabis Flower Grape Essence (Hybrid)"
drag, startPoint x: 175, startPoint y: 75, endPoint x: -248, endPoint y: 86, distance: 423.3
click at [0, 86] on html "Inbound Inventory Retail Reports 12:38 PM CDT 09/26/2025 09/26 Crestview WC Hi,…" at bounding box center [390, 373] width 781 height 747
paste input "FT 3.5g Cannabis Flower Grape Essence (Hybrid)"
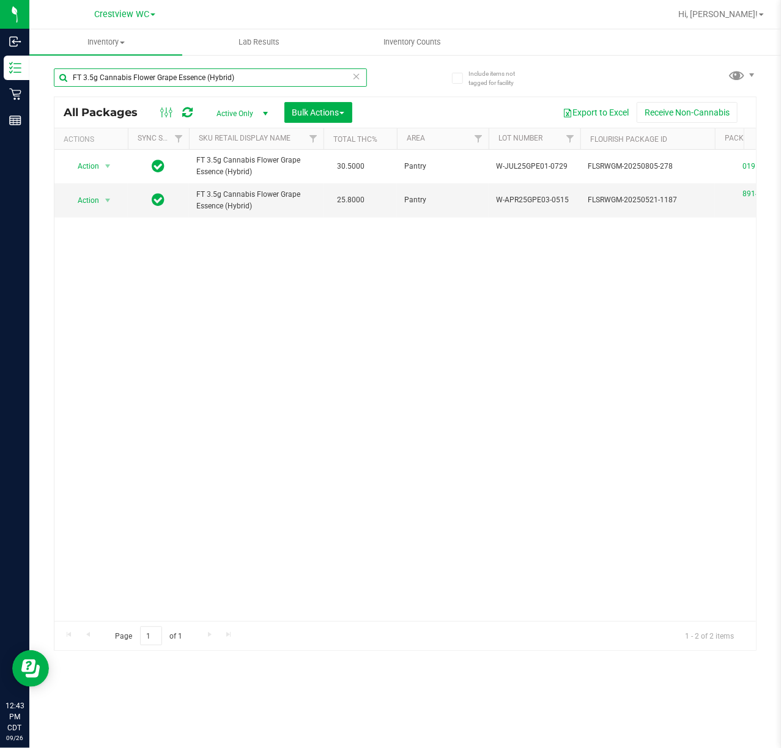
click at [302, 82] on input "FT 3.5g Cannabis Flower Grape Essence (Hybrid)" at bounding box center [210, 77] width 313 height 18
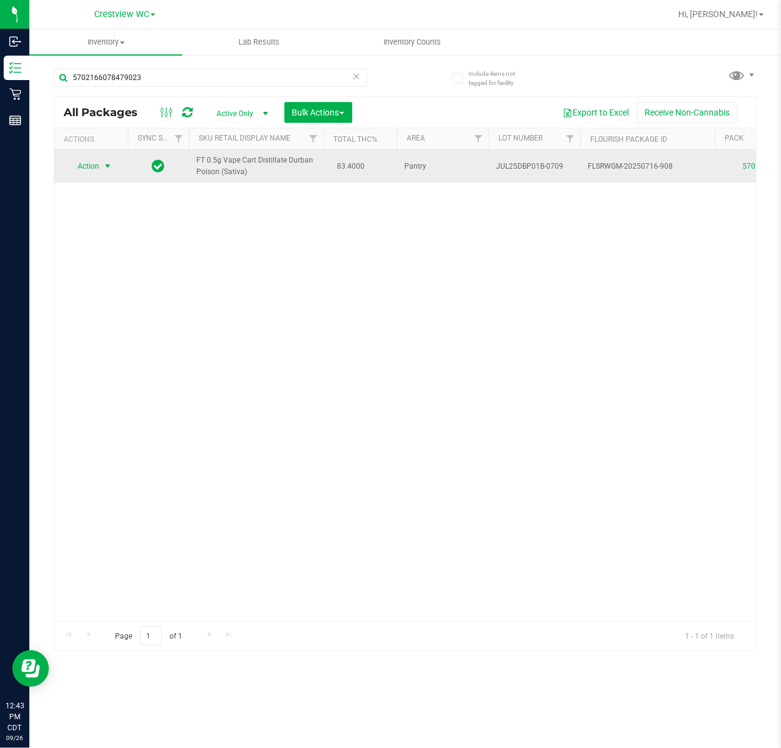
click at [103, 165] on span "select" at bounding box center [108, 166] width 10 height 10
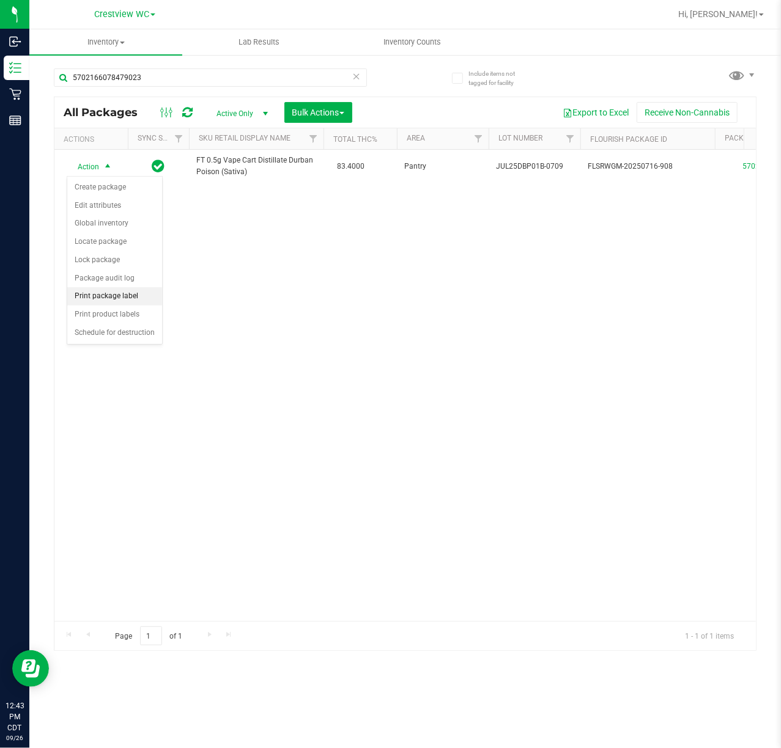
click at [119, 302] on li "Print package label" at bounding box center [114, 296] width 95 height 18
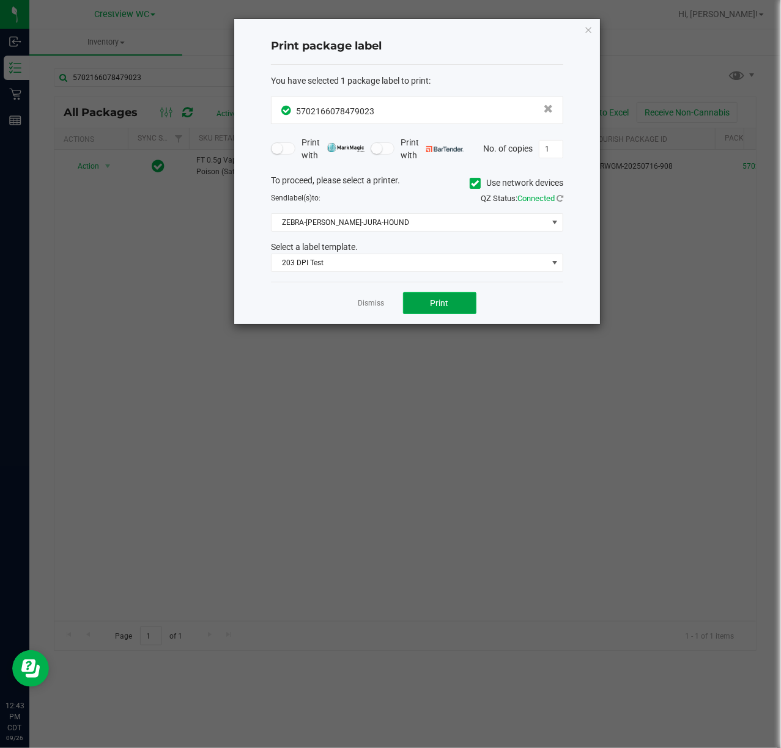
click at [422, 301] on button "Print" at bounding box center [439, 303] width 73 height 22
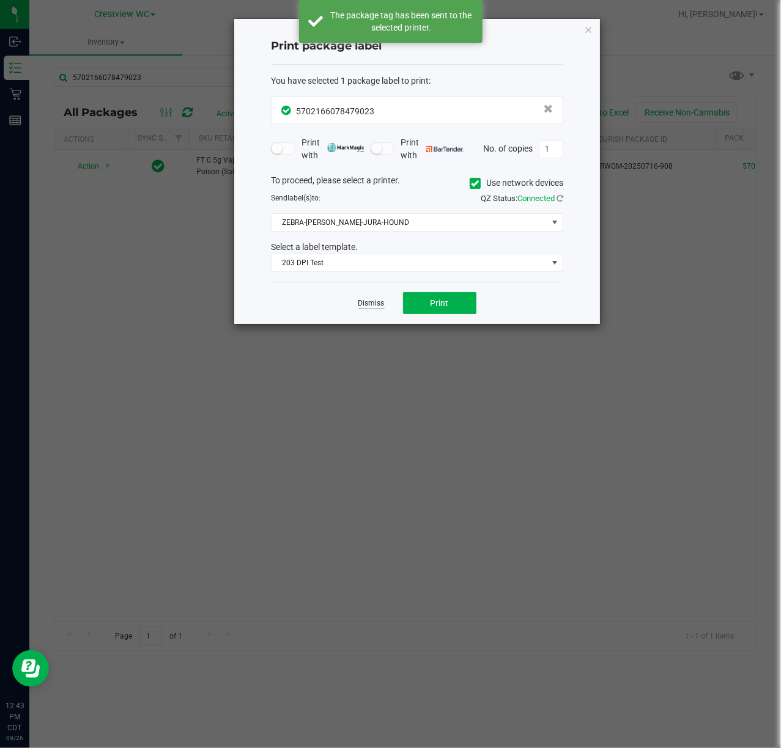
click at [367, 305] on link "Dismiss" at bounding box center [371, 303] width 26 height 10
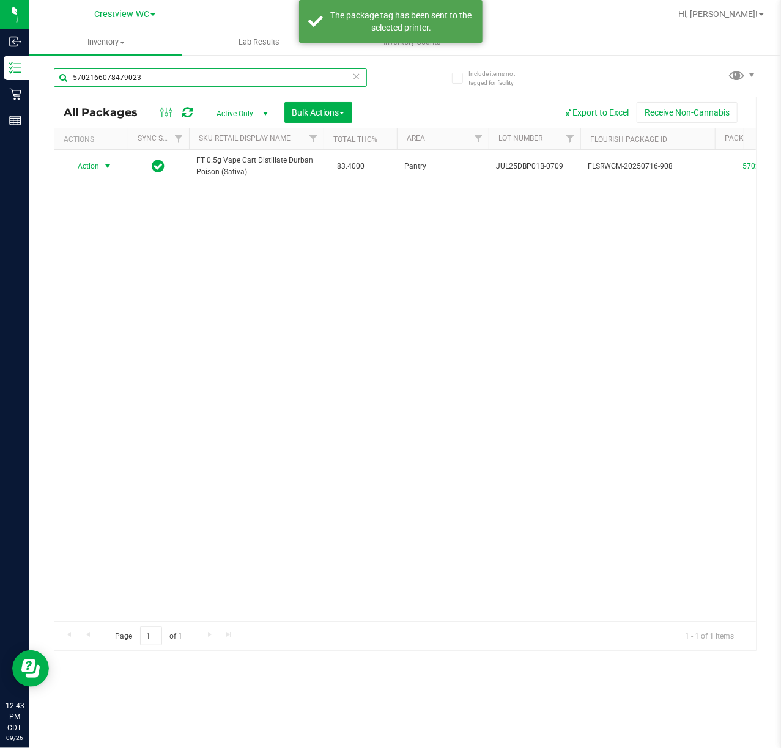
click at [149, 76] on input "5702166078479023" at bounding box center [210, 77] width 313 height 18
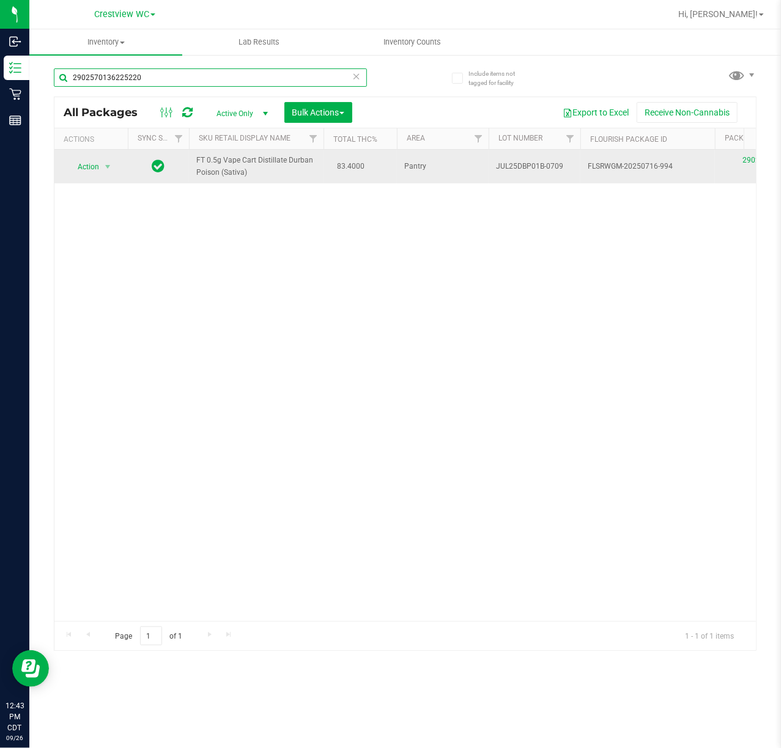
type input "2902570136225220"
click at [88, 171] on span "Action" at bounding box center [83, 166] width 33 height 17
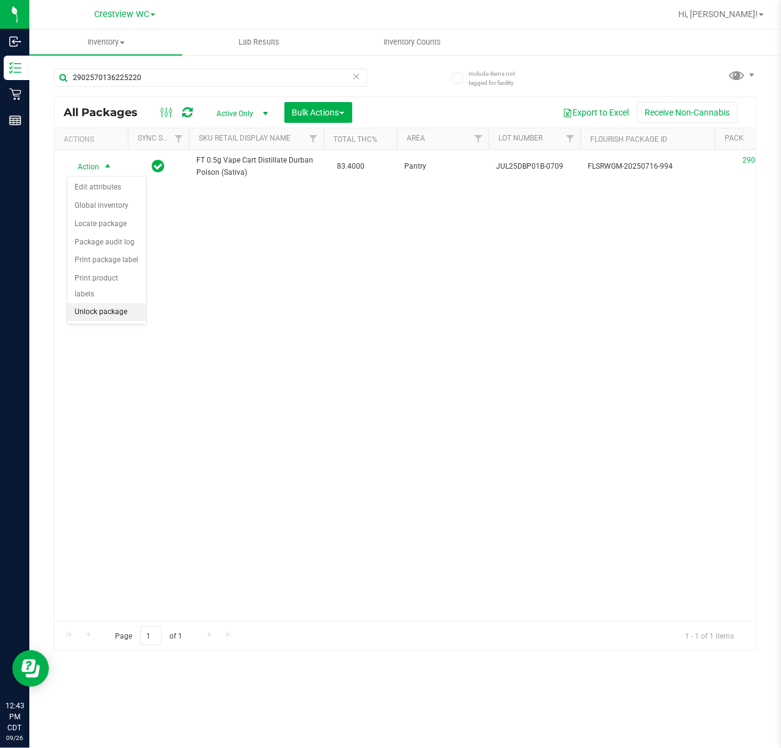
click at [106, 316] on li "Unlock package" at bounding box center [106, 312] width 79 height 18
click at [196, 87] on div "2902570136225220" at bounding box center [210, 82] width 313 height 28
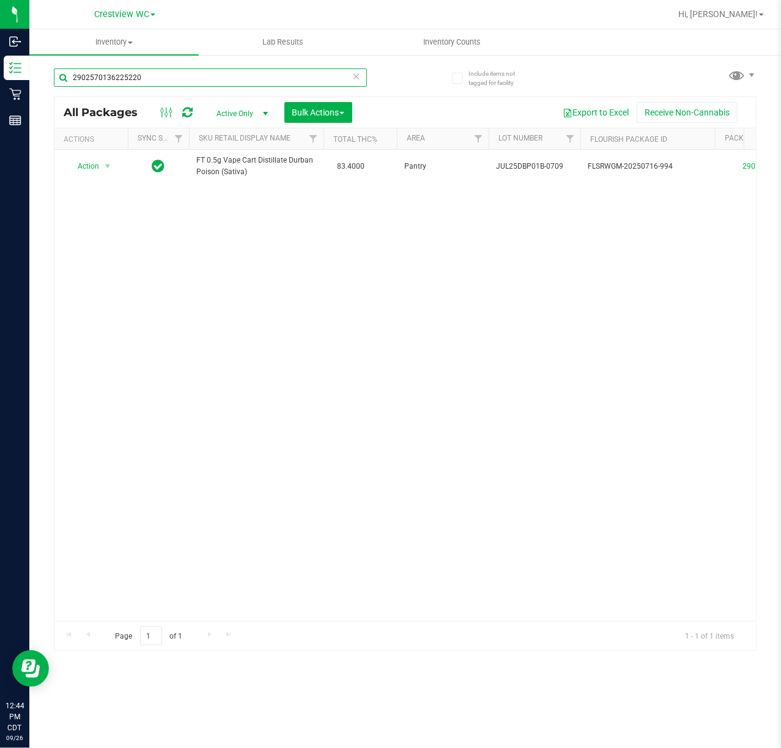
click at [196, 86] on input "2902570136225220" at bounding box center [210, 77] width 313 height 18
click at [194, 84] on input "2902570136225220" at bounding box center [210, 77] width 313 height 18
click at [231, 72] on input "29025701362252207994354143204285" at bounding box center [210, 77] width 313 height 18
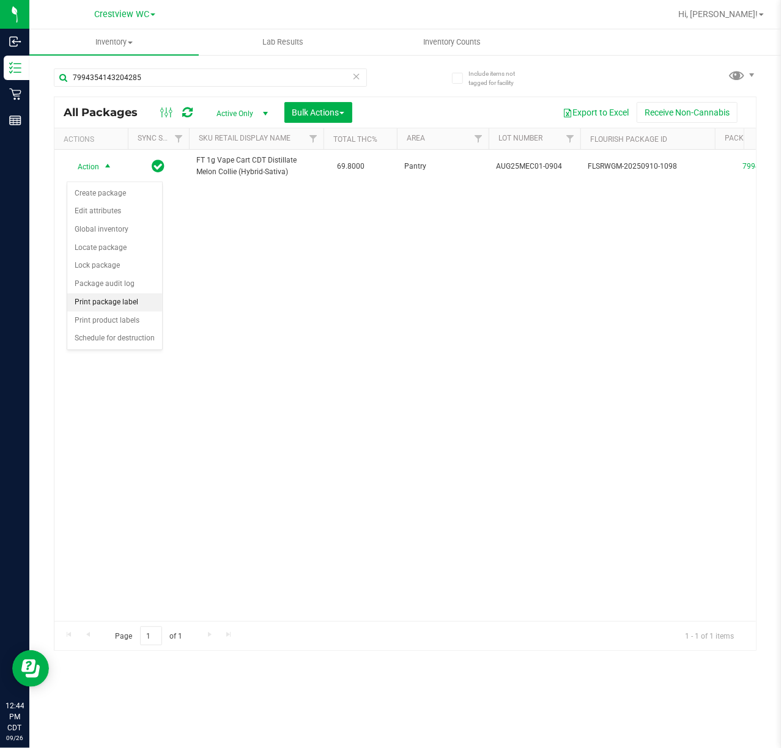
click at [119, 305] on li "Print package label" at bounding box center [114, 303] width 95 height 18
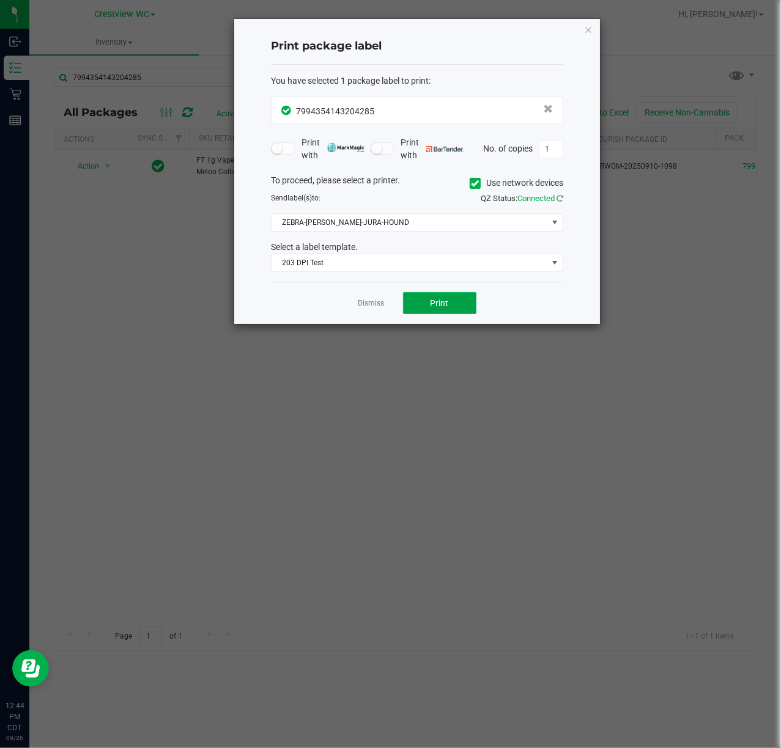
click at [448, 301] on span "Print" at bounding box center [439, 303] width 18 height 10
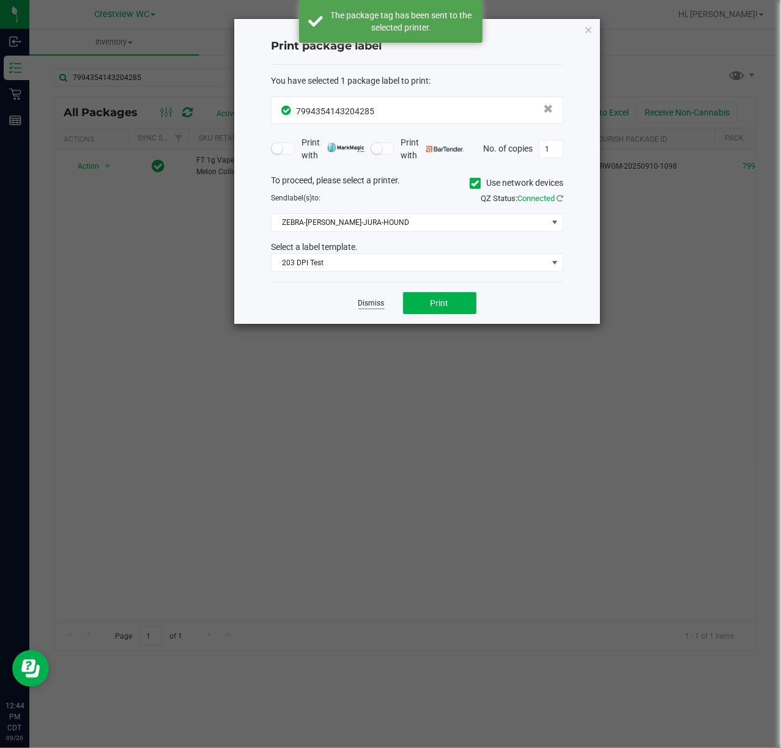
click at [374, 301] on link "Dismiss" at bounding box center [371, 303] width 26 height 10
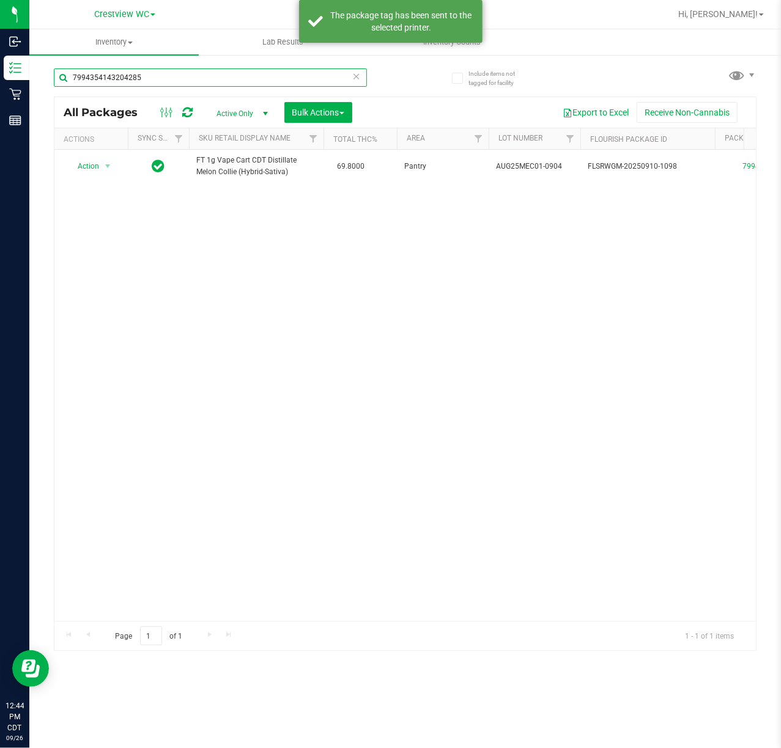
click at [166, 75] on input "7994354143204285" at bounding box center [210, 77] width 313 height 18
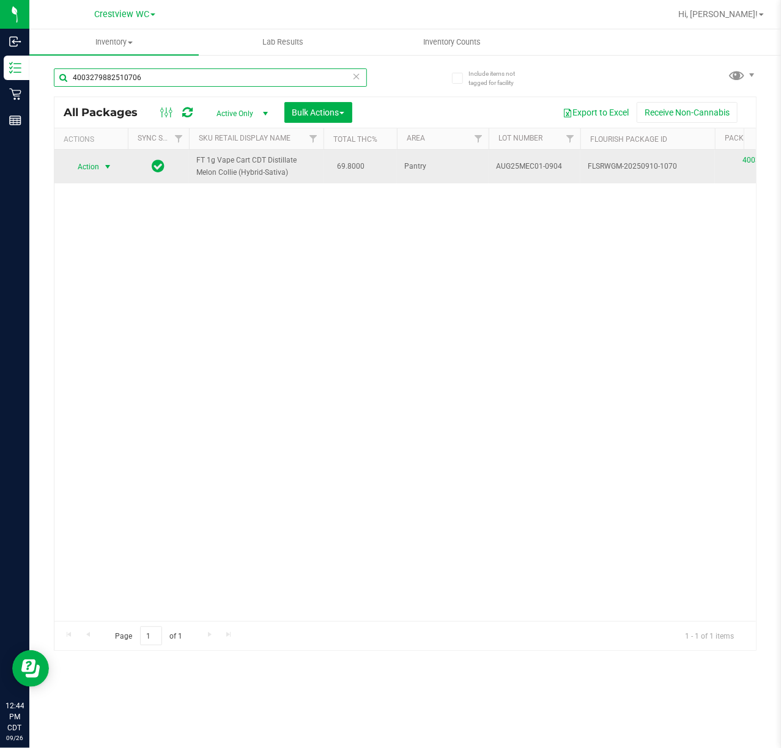
type input "4003279882510706"
click at [105, 168] on span "select" at bounding box center [108, 167] width 10 height 10
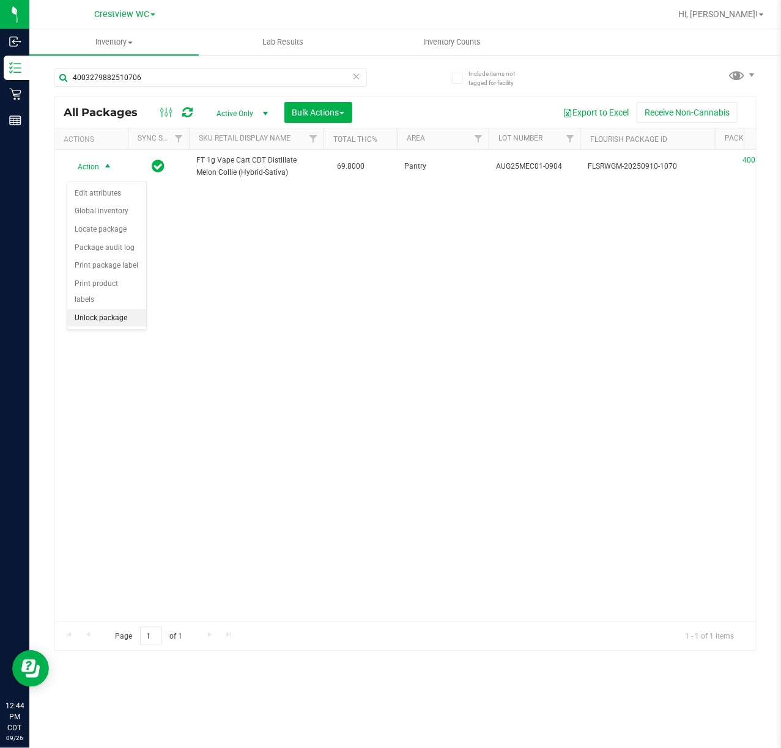
click at [100, 320] on li "Unlock package" at bounding box center [106, 318] width 79 height 18
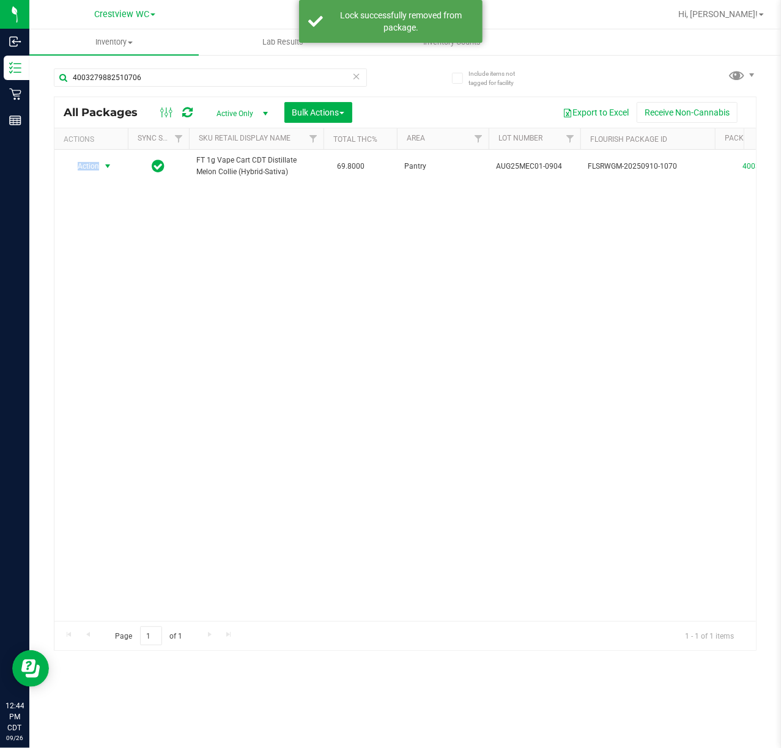
click at [95, 172] on span "Action" at bounding box center [83, 166] width 33 height 17
click at [206, 391] on div "Action Action Create package Edit attributes Global inventory Locate package Lo…" at bounding box center [404, 385] width 701 height 471
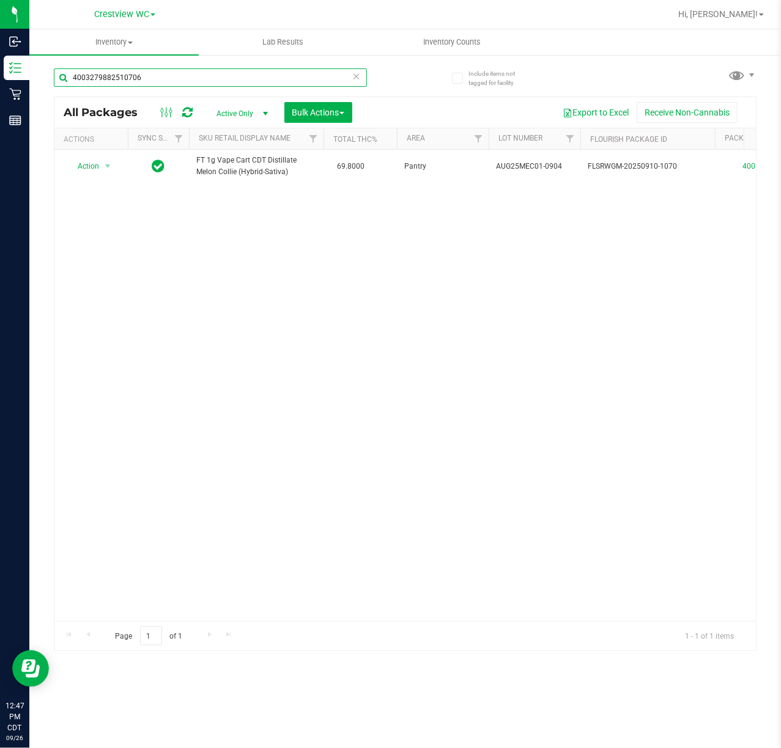
drag, startPoint x: 147, startPoint y: 81, endPoint x: -175, endPoint y: 32, distance: 325.3
click at [0, 32] on html "Inbound Inventory Retail Reports 12:47 PM CDT 09/26/2025 09/26 Crestview WC Hi,…" at bounding box center [390, 374] width 781 height 748
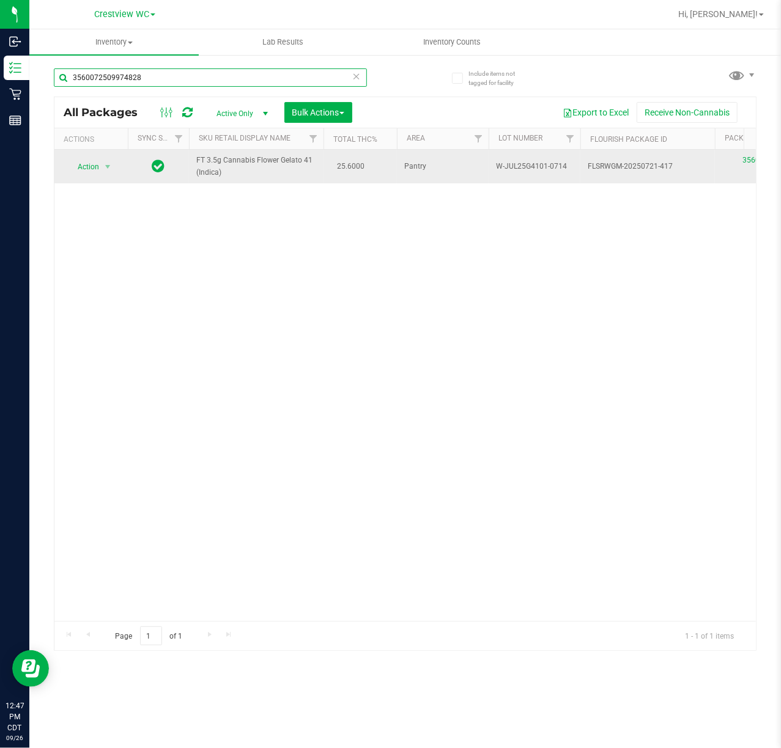
type input "3560072509974828"
click at [104, 161] on span "select" at bounding box center [107, 166] width 15 height 17
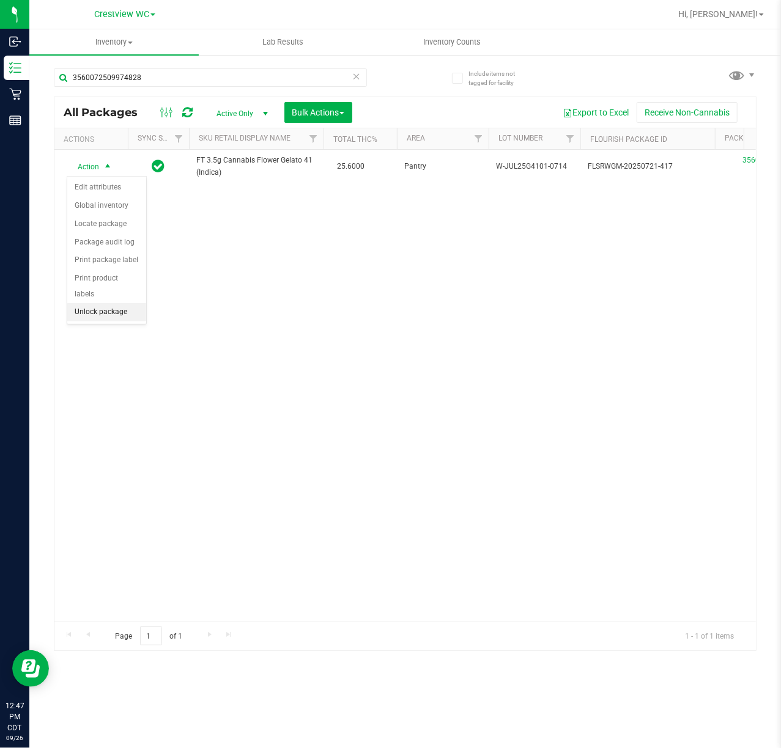
click at [102, 312] on li "Unlock package" at bounding box center [106, 312] width 79 height 18
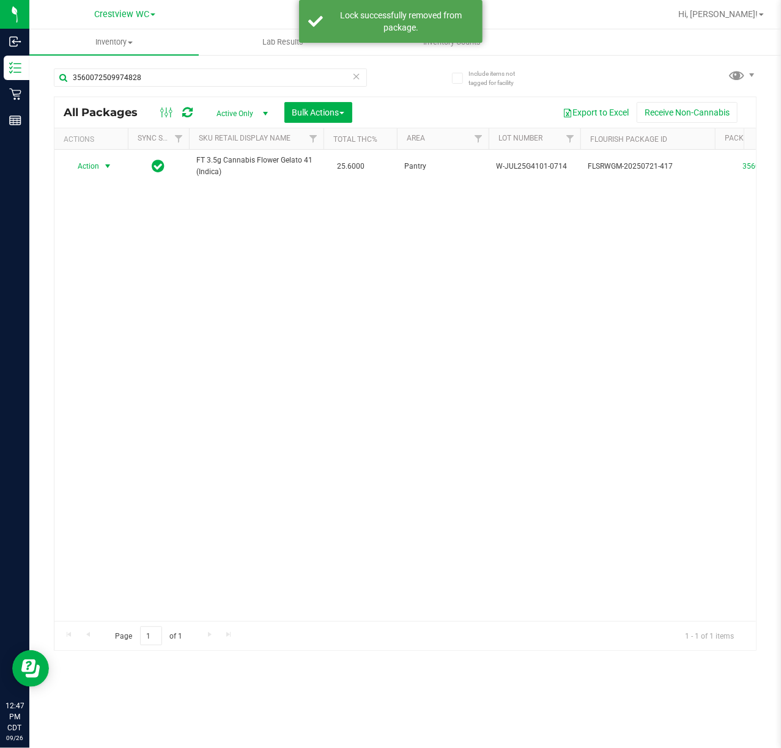
click at [103, 164] on span "select" at bounding box center [108, 166] width 10 height 10
click at [96, 300] on li "Print package label" at bounding box center [114, 296] width 95 height 18
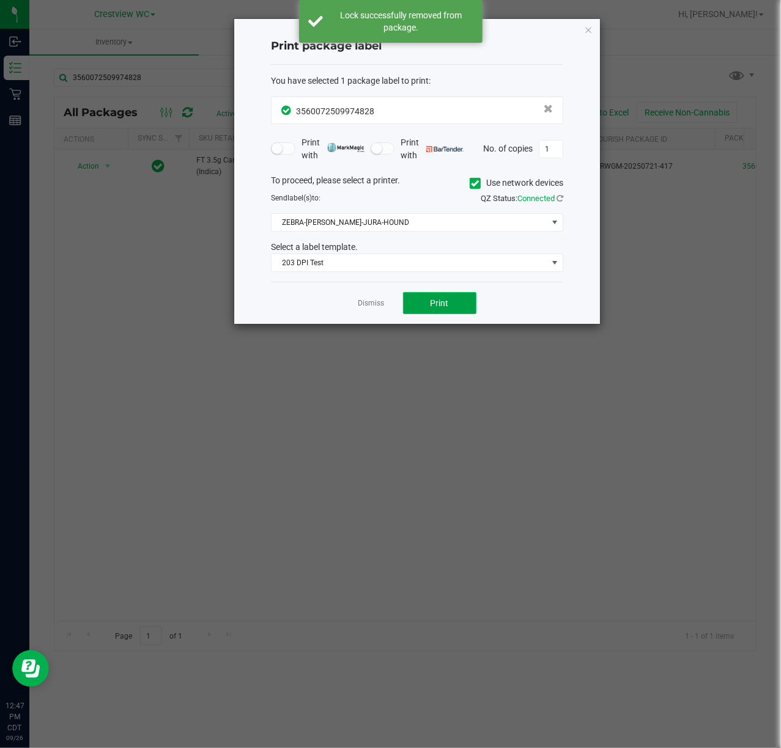
click at [427, 302] on button "Print" at bounding box center [439, 303] width 73 height 22
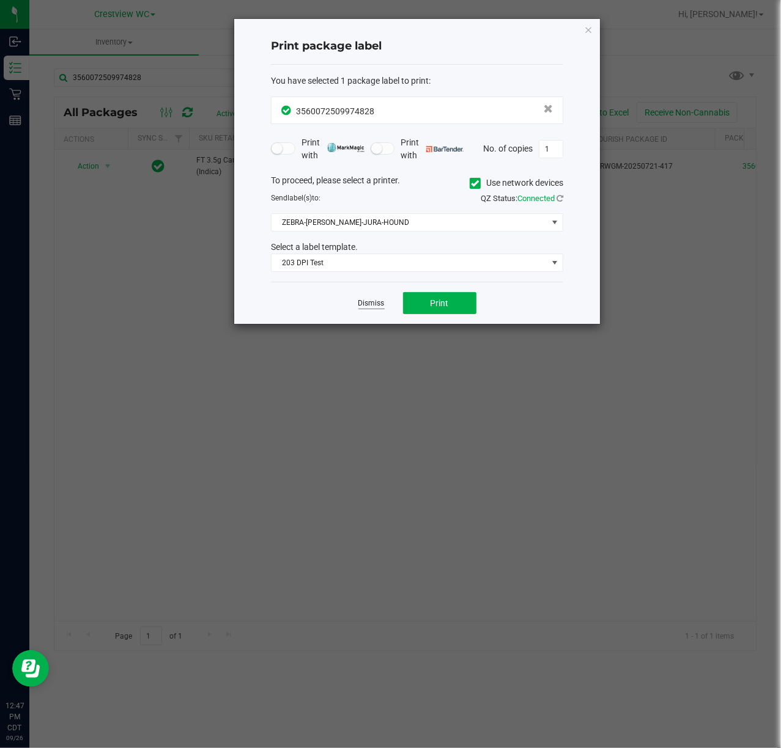
click at [380, 301] on link "Dismiss" at bounding box center [371, 303] width 26 height 10
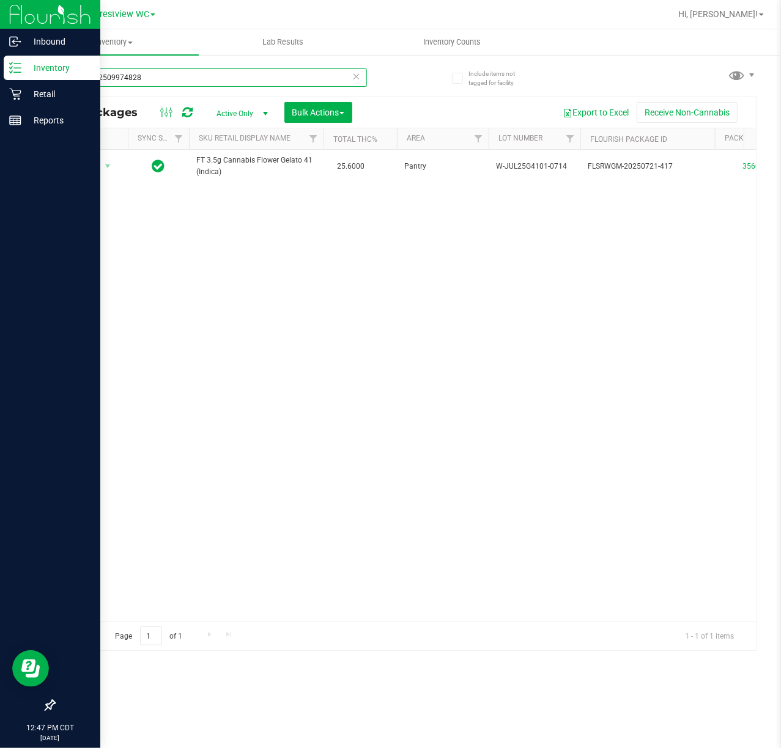
drag, startPoint x: 182, startPoint y: 79, endPoint x: 10, endPoint y: 79, distance: 171.8
click at [10, 79] on div "Inbound Inventory Retail Reports 12:47 PM CDT 09/26/2025 09/26 Crestview WC Hi,…" at bounding box center [390, 374] width 781 height 748
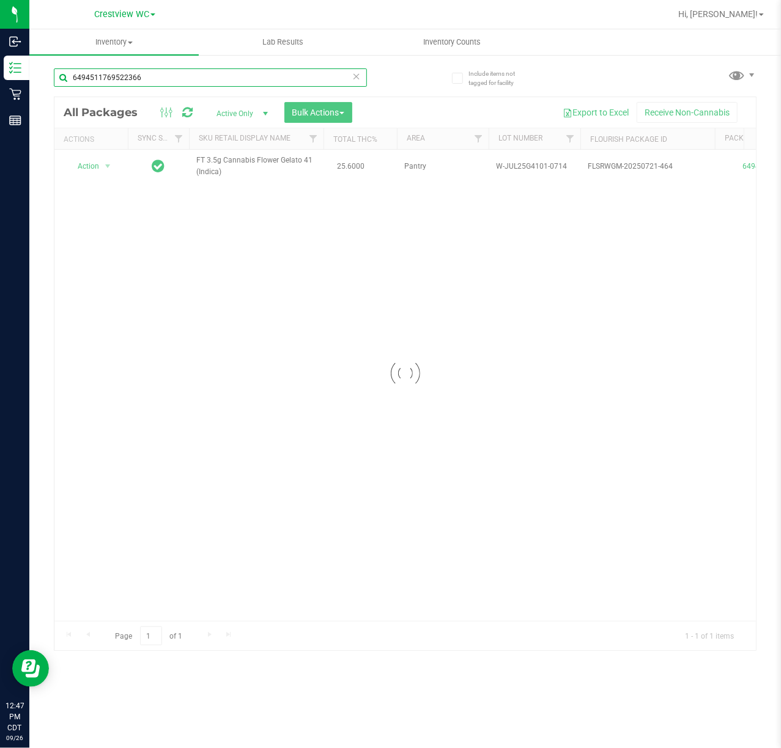
type input "6494511769522366"
click at [106, 164] on div at bounding box center [404, 373] width 701 height 553
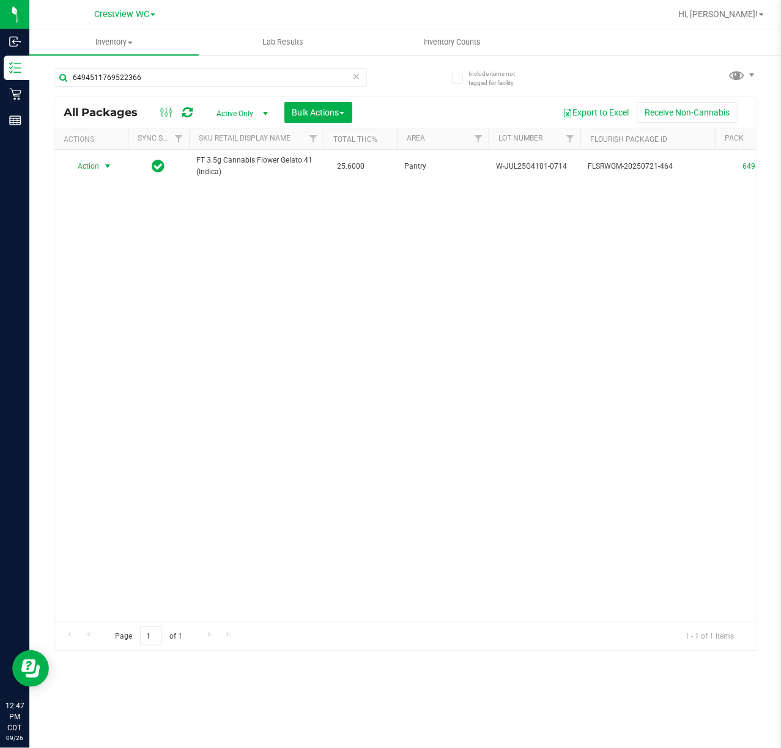
click at [106, 164] on span "select" at bounding box center [108, 166] width 10 height 10
click at [121, 294] on li "Print package label" at bounding box center [114, 296] width 95 height 18
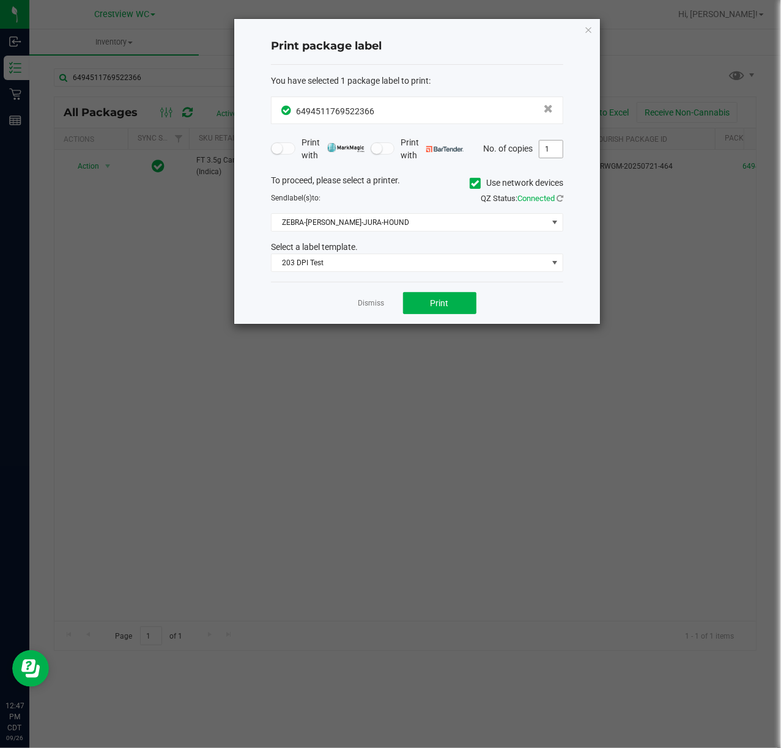
click at [556, 145] on input "1" at bounding box center [550, 149] width 23 height 17
type input "2"
click at [421, 304] on button "Print" at bounding box center [439, 303] width 73 height 22
click at [589, 26] on icon "button" at bounding box center [588, 29] width 9 height 15
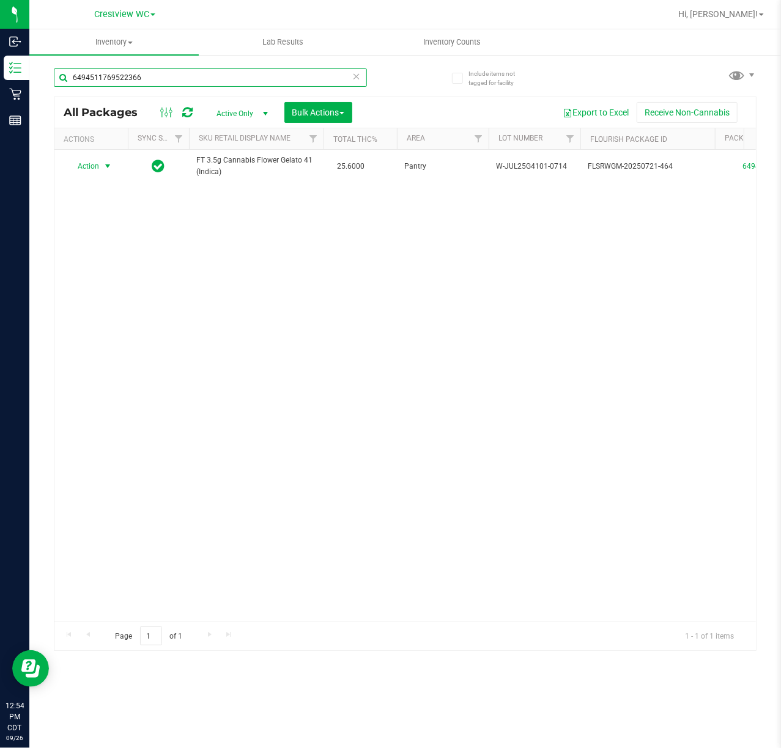
click at [171, 73] on input "6494511769522366" at bounding box center [210, 77] width 313 height 18
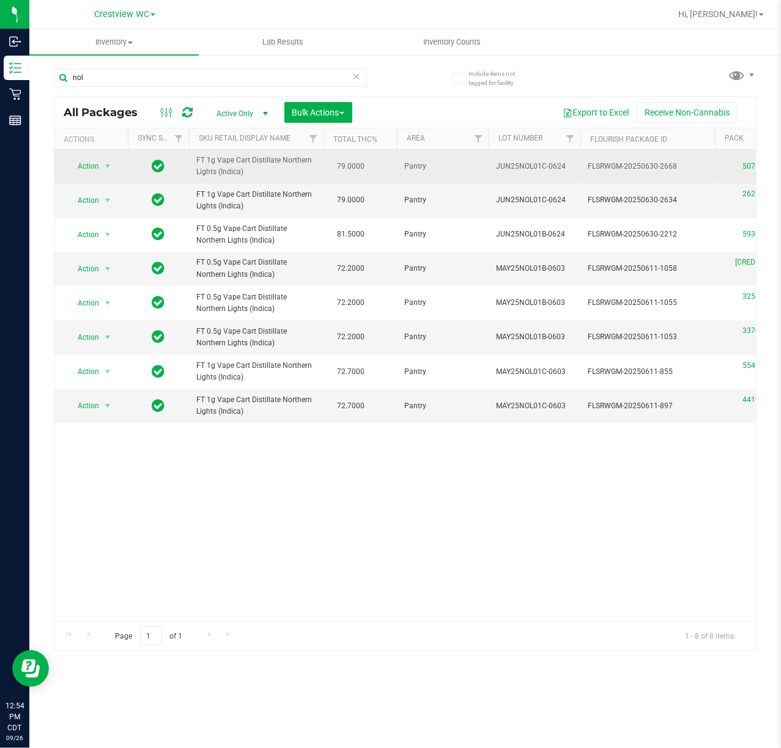
drag, startPoint x: 243, startPoint y: 179, endPoint x: 245, endPoint y: 172, distance: 6.8
click at [245, 172] on td "FT 1g Vape Cart Distillate Northern Lights (Indica)" at bounding box center [256, 167] width 135 height 34
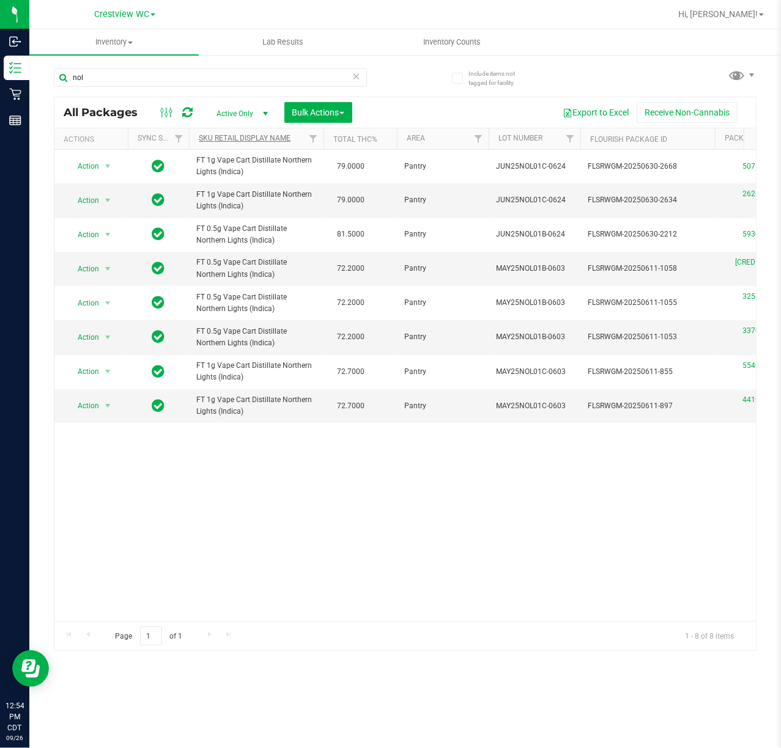
copy span "FT 1g Vape Cart Distillate Northern Lights (Indica)"
click at [204, 83] on input "nol" at bounding box center [210, 77] width 313 height 18
paste input "FT 1g Vape Cart Distillate Northern Lights (Indica)"
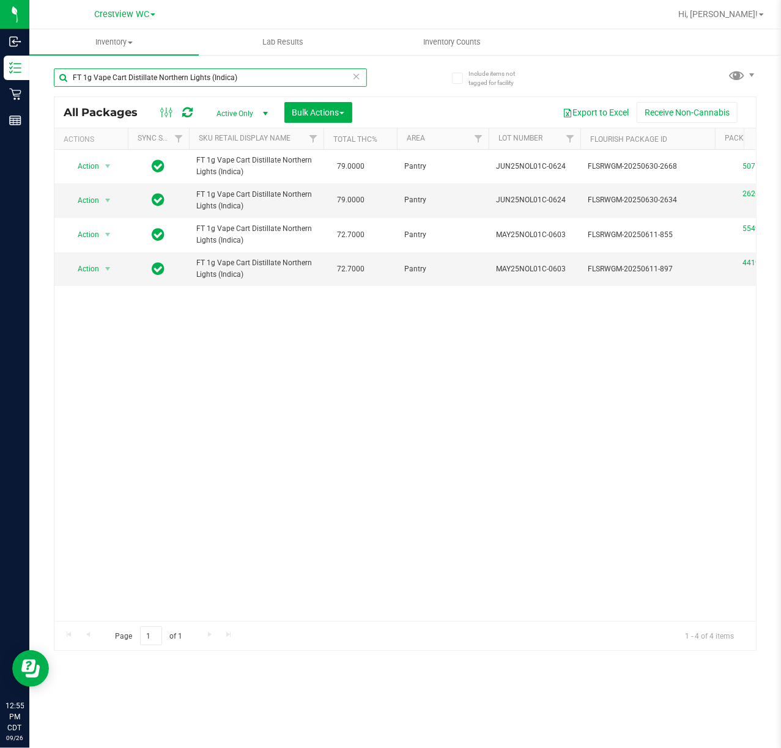
click at [271, 84] on input "FT 1g Vape Cart Distillate Northern Lights (Indica)" at bounding box center [210, 77] width 313 height 18
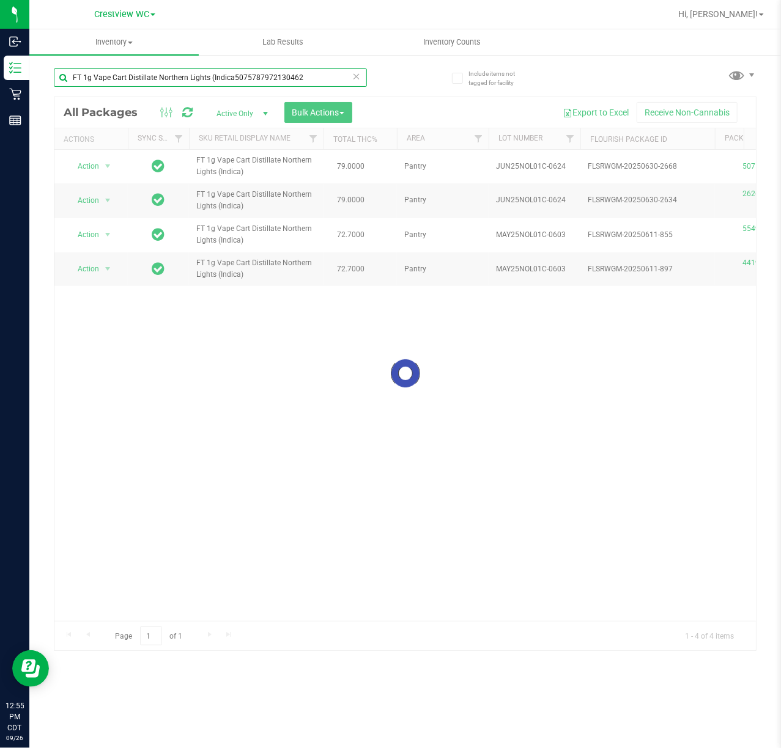
click at [309, 75] on input "FT 1g Vape Cart Distillate Northern Lights (Indica5075787972130462" at bounding box center [210, 77] width 313 height 18
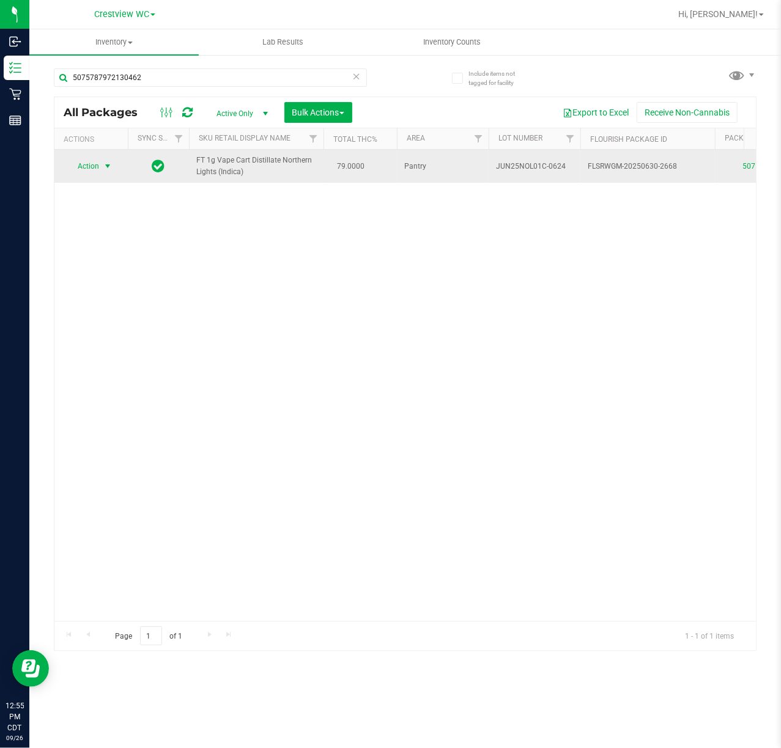
click at [101, 162] on span "select" at bounding box center [107, 166] width 15 height 17
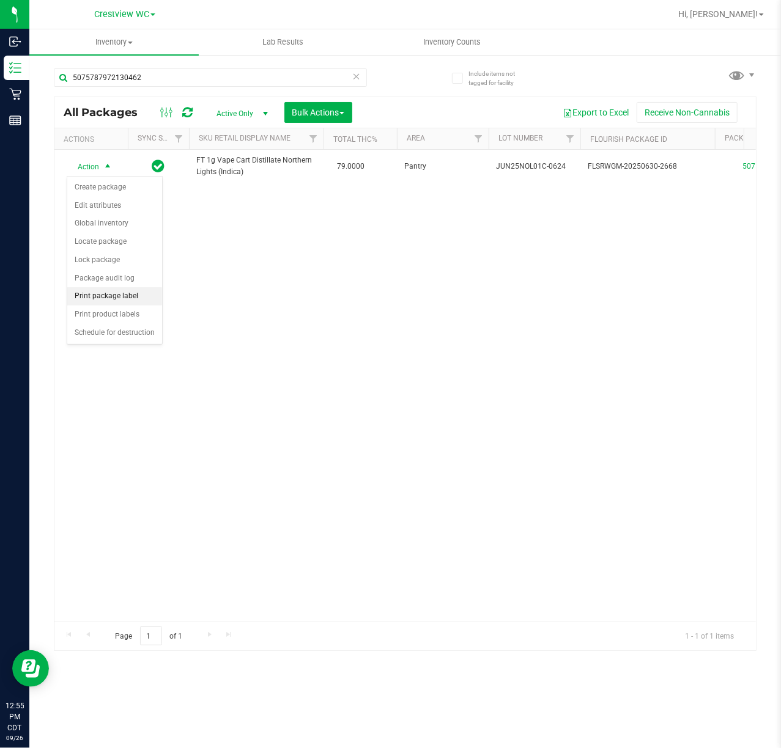
click at [130, 305] on li "Print package label" at bounding box center [114, 296] width 95 height 18
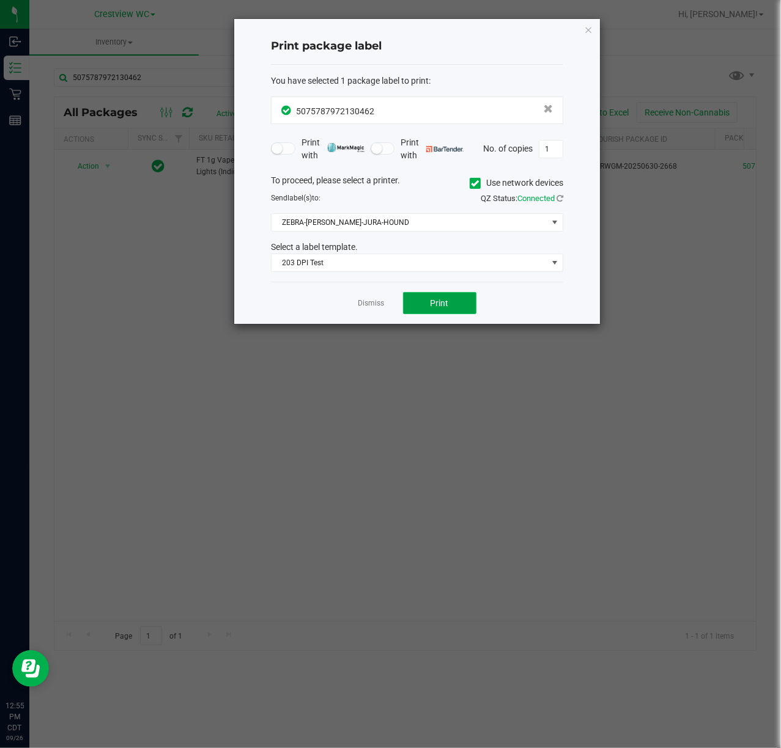
click at [433, 308] on span "Print" at bounding box center [439, 303] width 18 height 10
drag, startPoint x: 588, startPoint y: 27, endPoint x: 566, endPoint y: 32, distance: 22.7
click at [588, 28] on icon "button" at bounding box center [588, 29] width 9 height 15
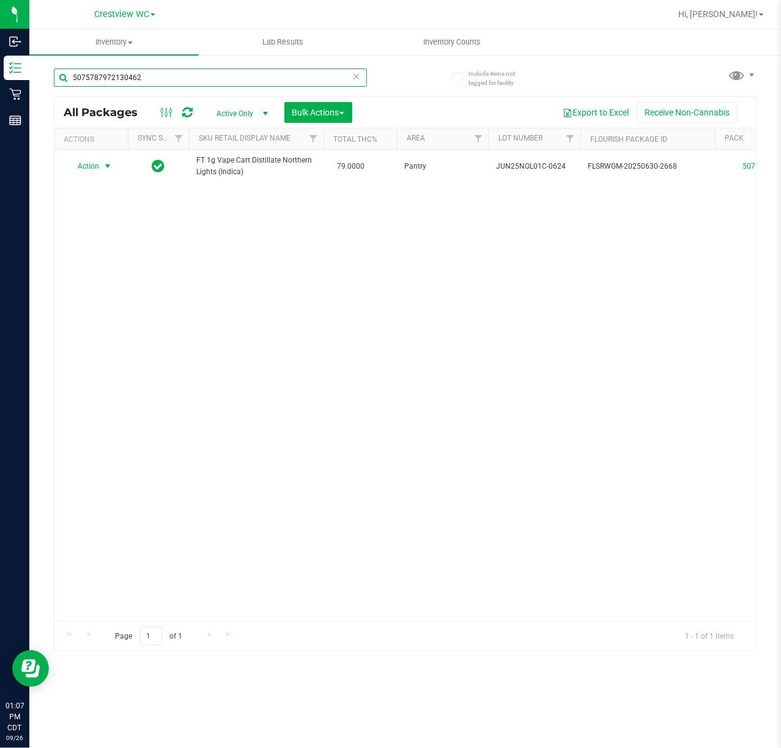
click at [174, 77] on input "5075787972130462" at bounding box center [210, 77] width 313 height 18
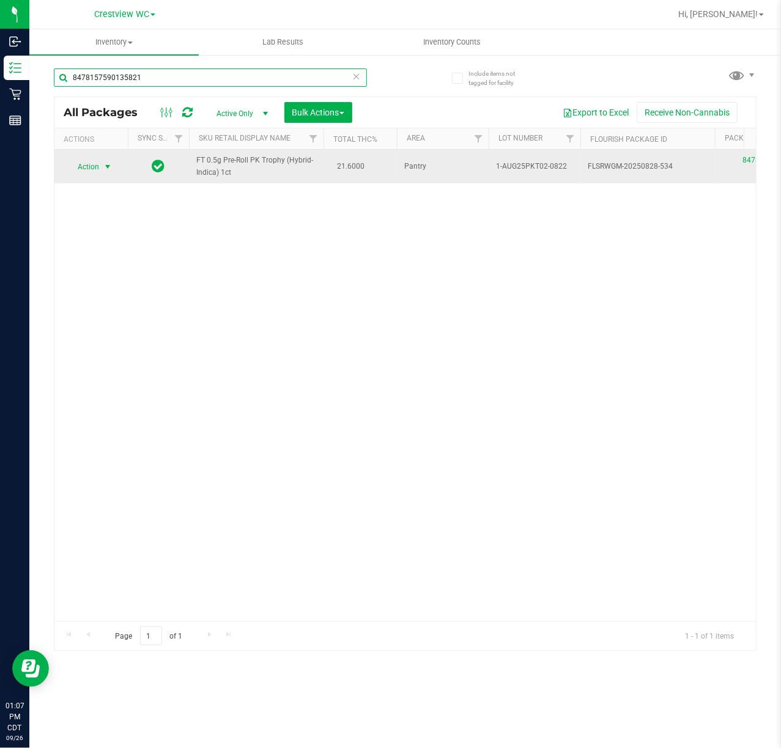
type input "8478157590135821"
click at [97, 164] on span "Action" at bounding box center [83, 166] width 33 height 17
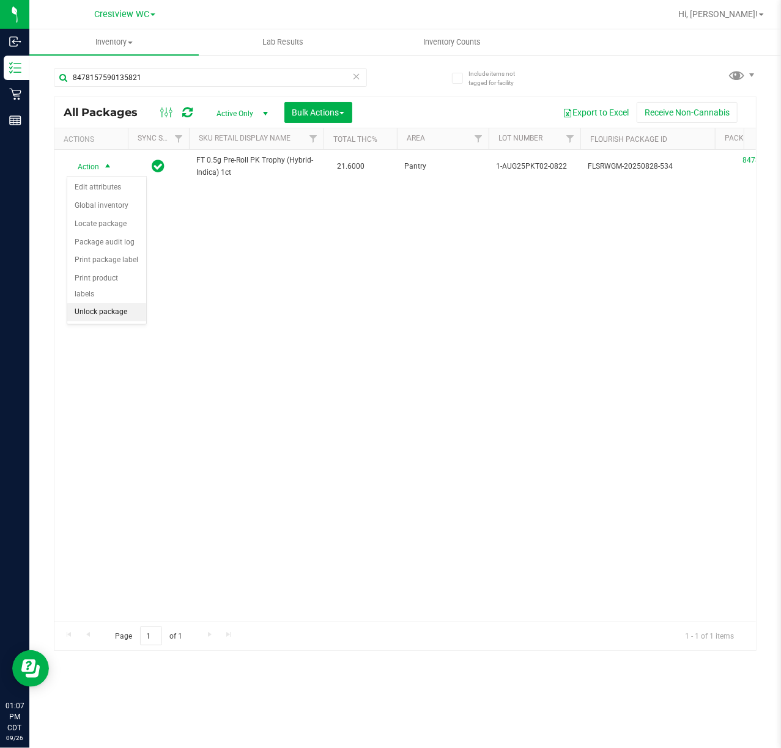
click at [113, 322] on li "Unlock package" at bounding box center [106, 312] width 79 height 18
click at [192, 77] on input "8478157590135821" at bounding box center [210, 77] width 313 height 18
click at [103, 169] on span "select" at bounding box center [108, 166] width 10 height 10
click at [121, 300] on li "Print package label" at bounding box center [114, 296] width 95 height 18
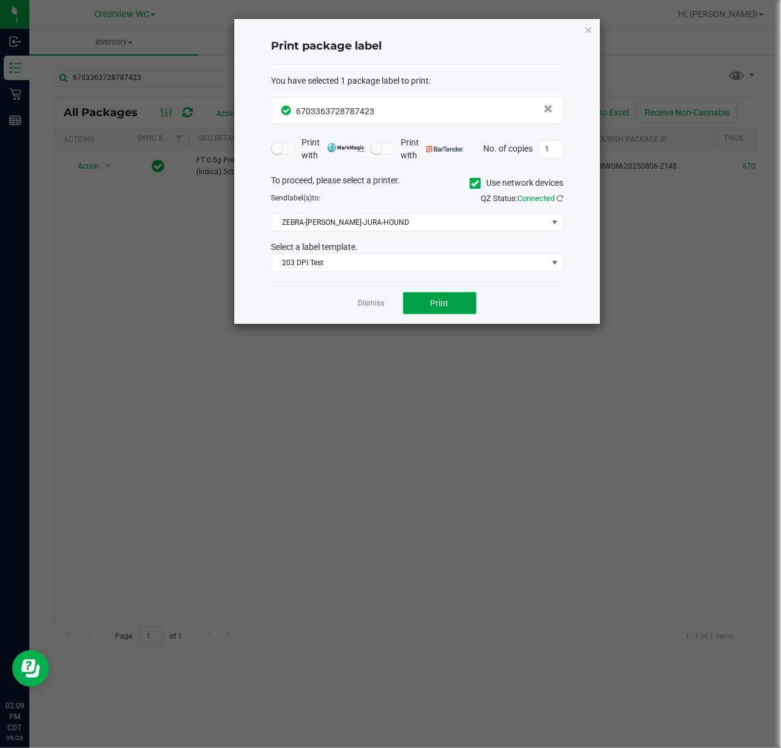
click at [433, 305] on span "Print" at bounding box center [439, 303] width 18 height 10
click at [587, 29] on icon "button" at bounding box center [588, 29] width 9 height 15
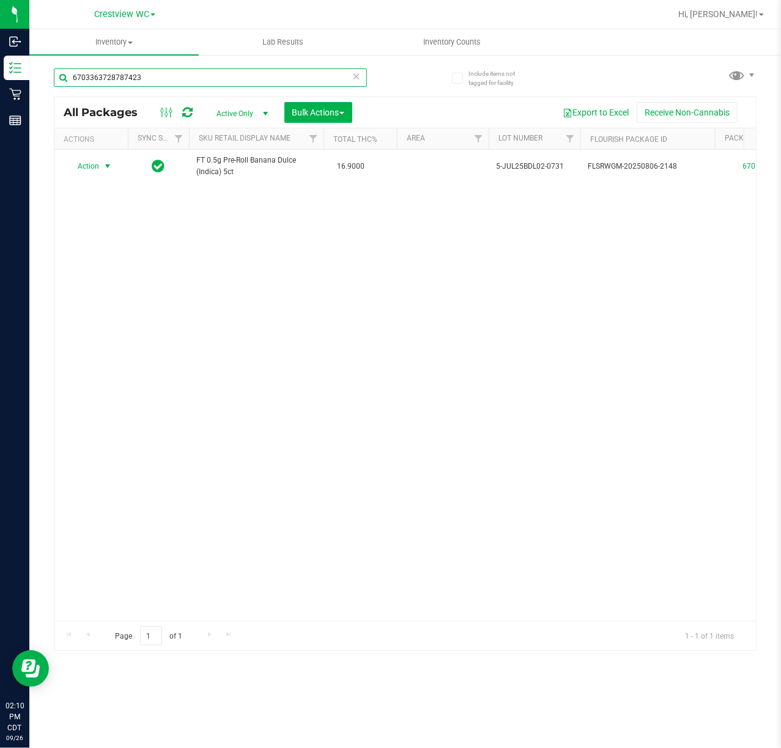
click at [238, 79] on input "6703363728787423" at bounding box center [210, 77] width 313 height 18
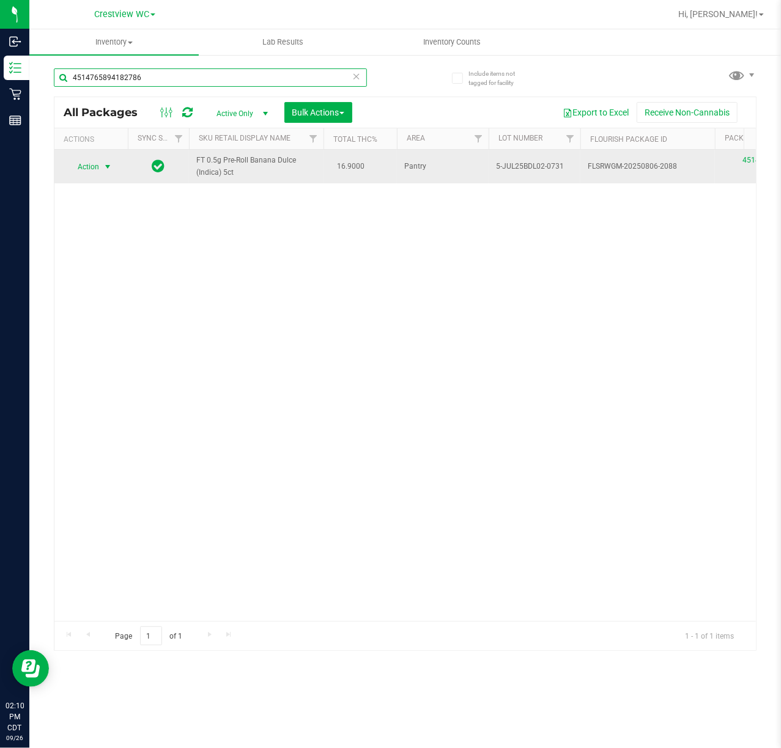
type input "4514765894182786"
click at [76, 171] on span "Action" at bounding box center [83, 166] width 33 height 17
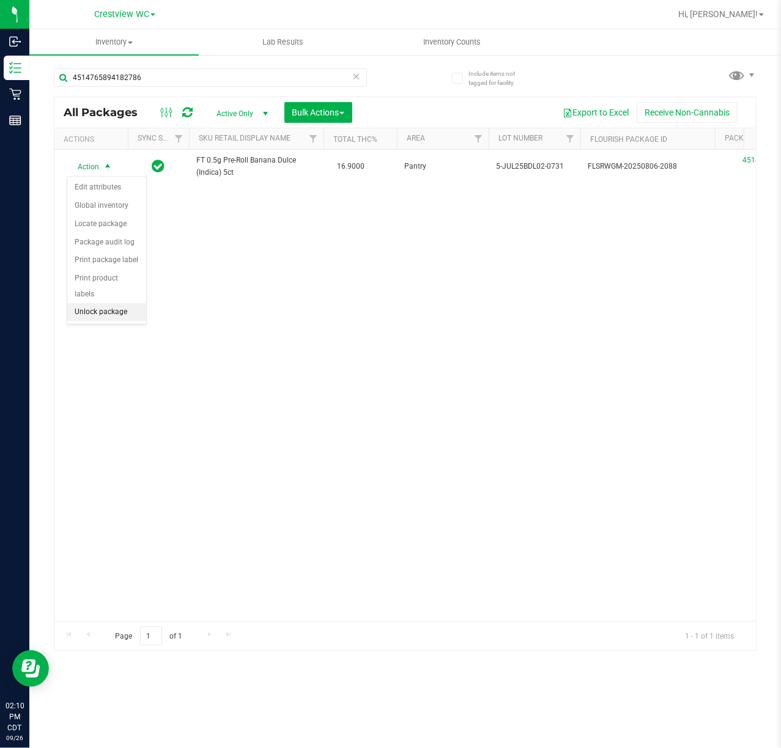
click at [103, 320] on li "Unlock package" at bounding box center [106, 312] width 79 height 18
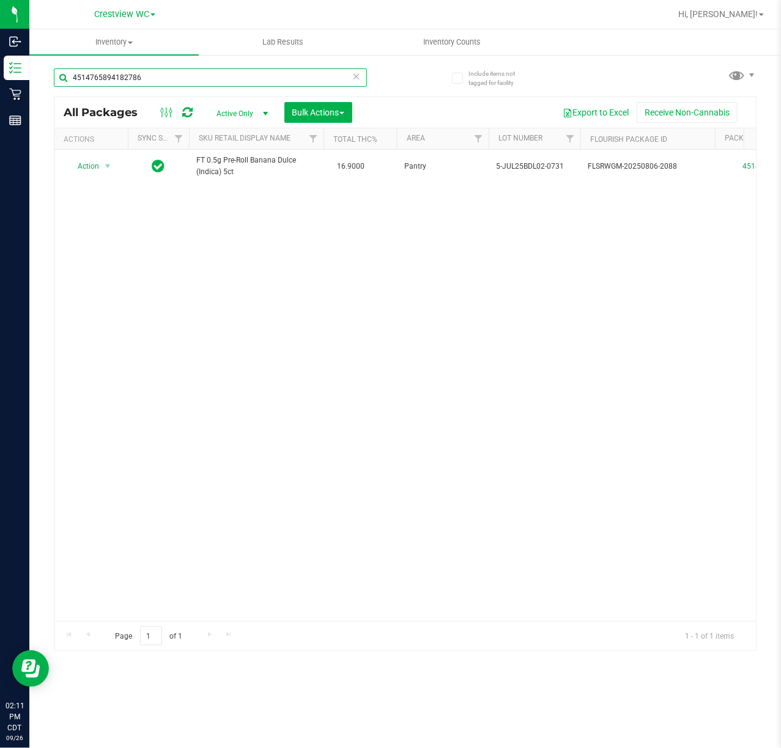
click at [171, 73] on input "4514765894182786" at bounding box center [210, 77] width 313 height 18
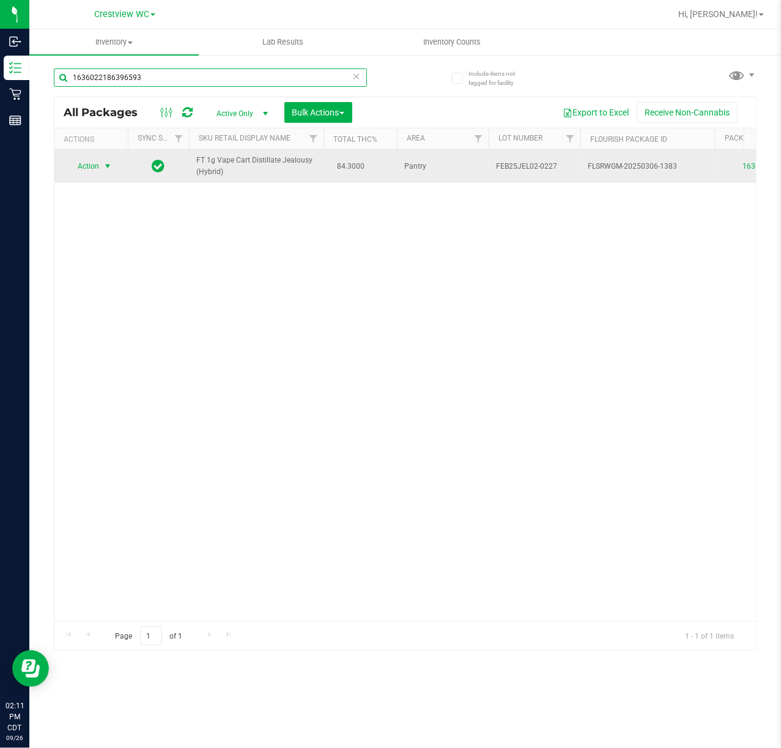
type input "1636022186396593"
click at [101, 167] on span "select" at bounding box center [107, 166] width 15 height 17
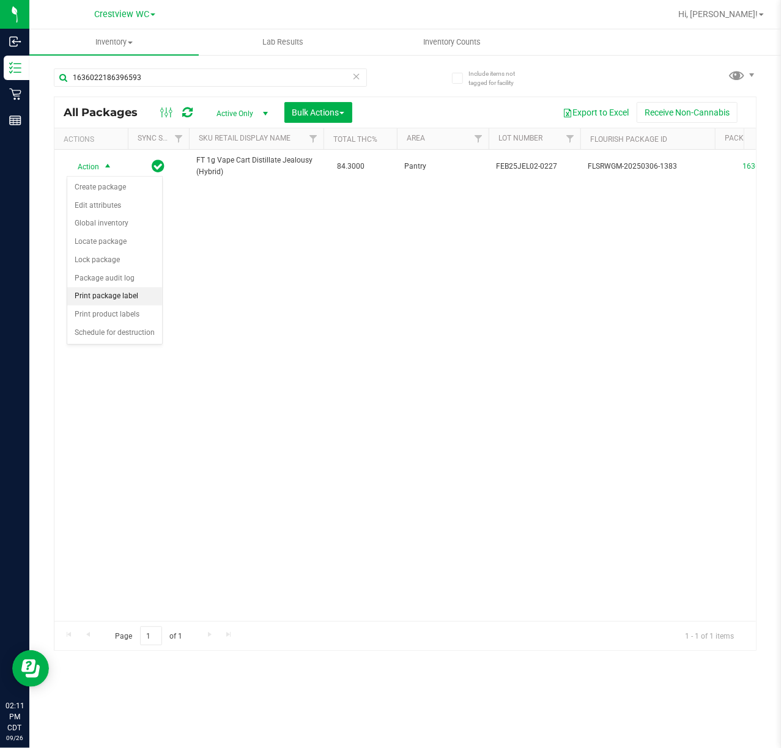
click at [109, 299] on li "Print package label" at bounding box center [114, 296] width 95 height 18
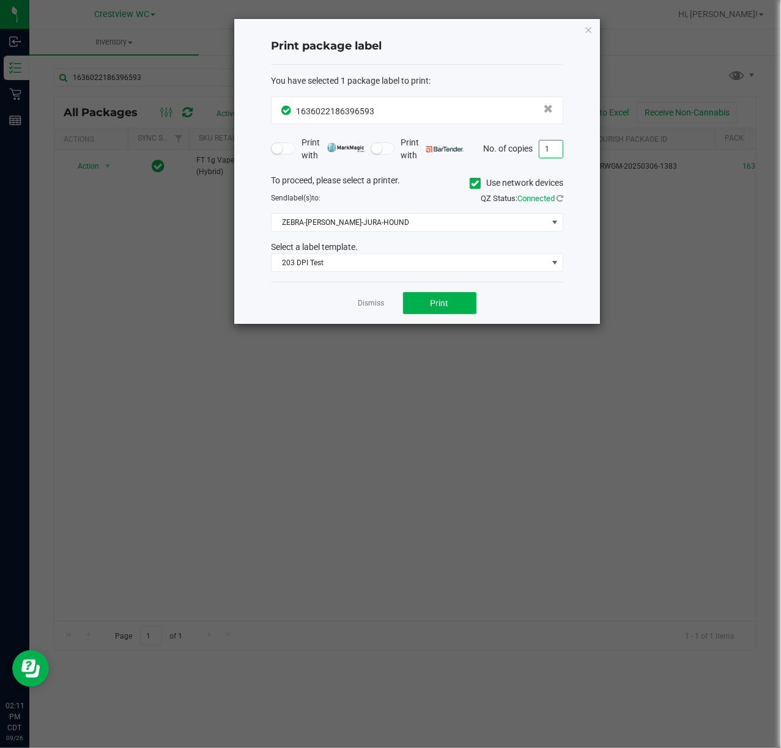
click at [548, 153] on input "1" at bounding box center [550, 149] width 23 height 17
type input "2"
click at [465, 291] on div "Dismiss Print" at bounding box center [417, 303] width 292 height 42
click at [468, 309] on button "Print" at bounding box center [439, 303] width 73 height 22
click at [455, 312] on button "Print" at bounding box center [439, 303] width 73 height 22
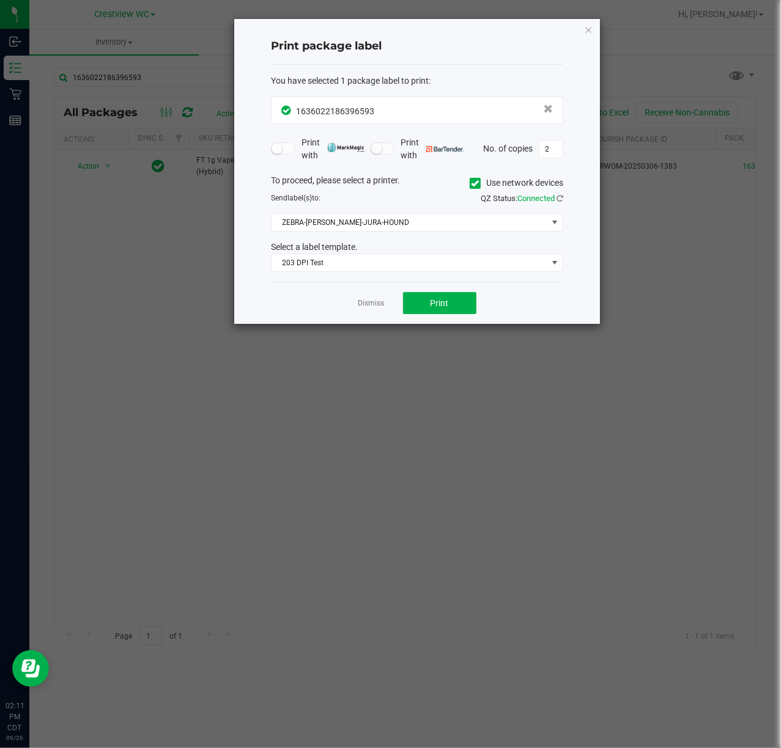
click at [583, 30] on div "Print package label You have selected 1 package label to print : 16360221863965…" at bounding box center [417, 171] width 366 height 305
click at [583, 29] on div "Print package label You have selected 1 package label to print : 16360221863965…" at bounding box center [417, 171] width 366 height 305
click at [593, 29] on div "Print package label You have selected 1 package label to print : 16360221863965…" at bounding box center [417, 171] width 366 height 305
click at [590, 29] on icon "button" at bounding box center [588, 29] width 9 height 15
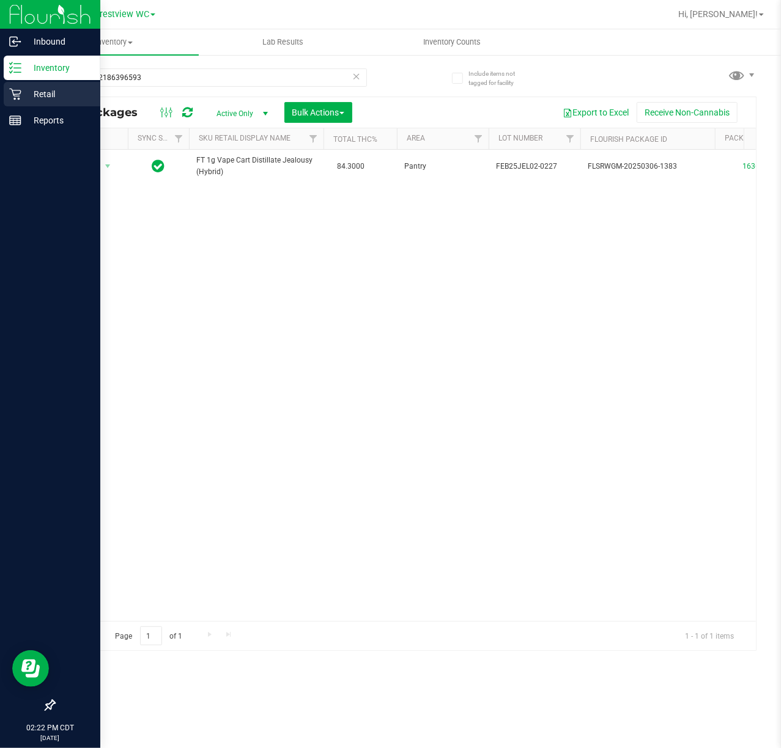
click at [12, 88] on icon at bounding box center [15, 94] width 12 height 12
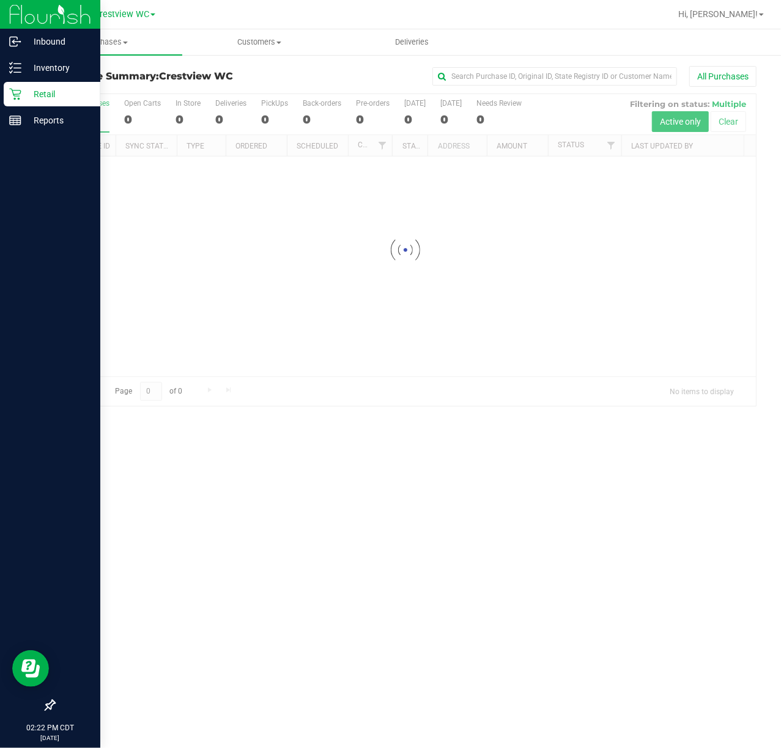
click at [225, 122] on div at bounding box center [404, 250] width 701 height 312
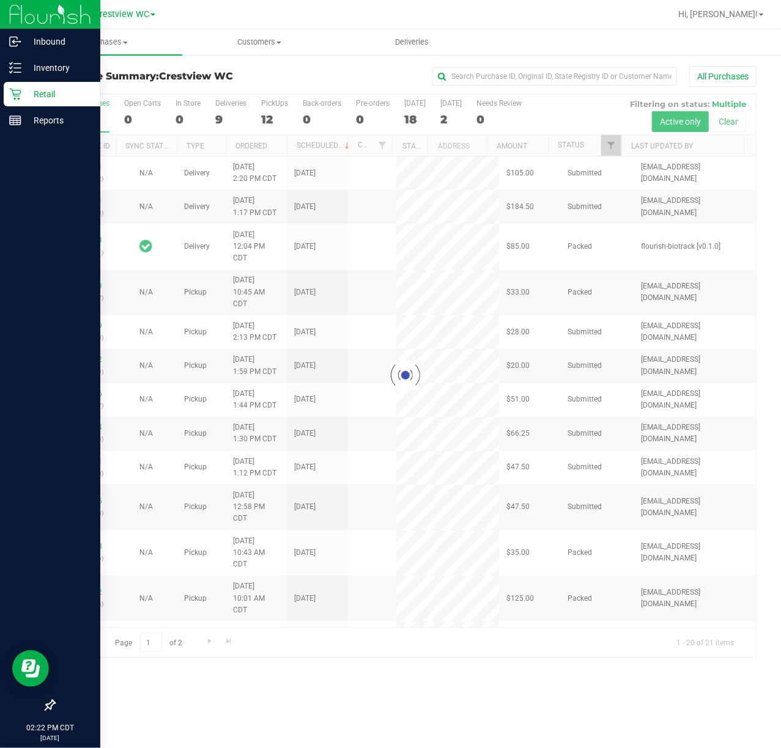
click at [213, 115] on div at bounding box center [404, 375] width 701 height 563
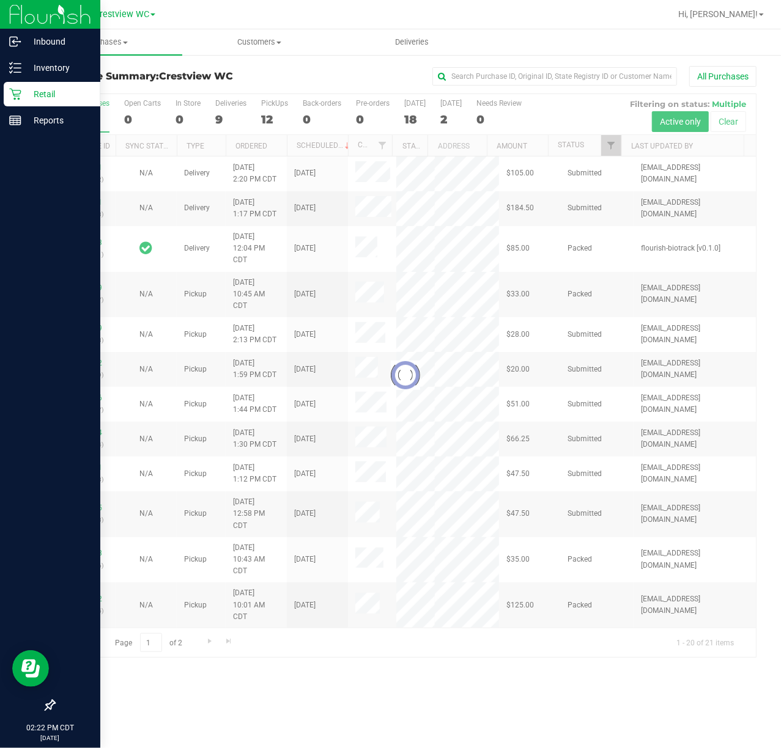
click at [226, 128] on div at bounding box center [404, 375] width 701 height 563
click at [231, 120] on div at bounding box center [404, 375] width 701 height 563
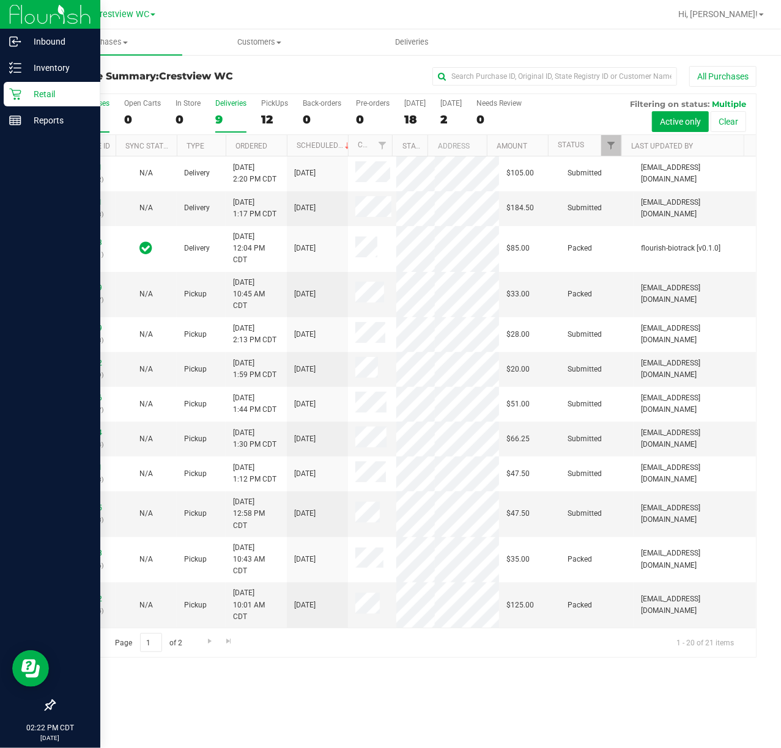
click at [226, 104] on div "Deliveries" at bounding box center [230, 103] width 31 height 9
click at [0, 0] on input "Deliveries 9" at bounding box center [0, 0] width 0 height 0
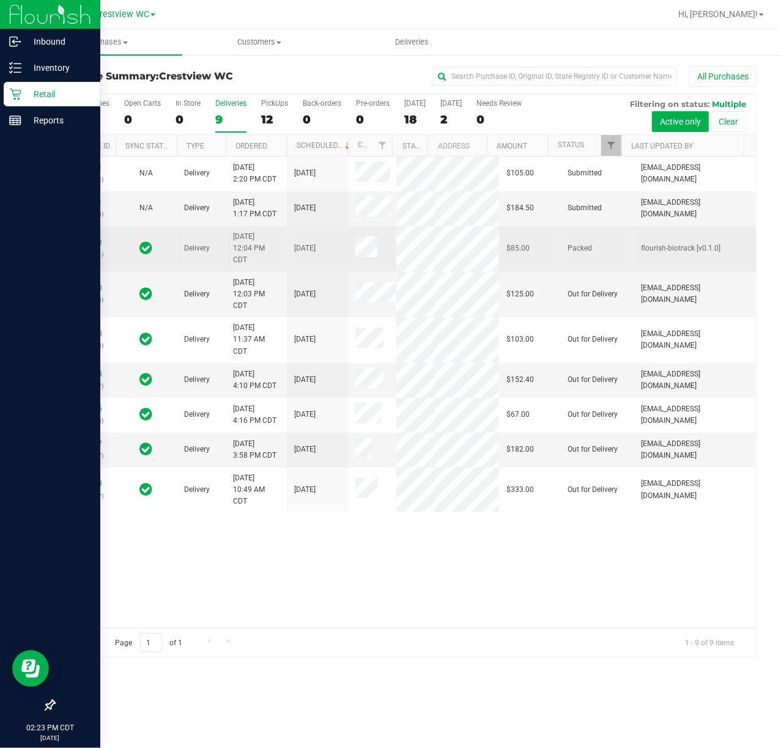
click at [715, 272] on td "flourish-biotrack [v0.1.0]" at bounding box center [694, 249] width 122 height 46
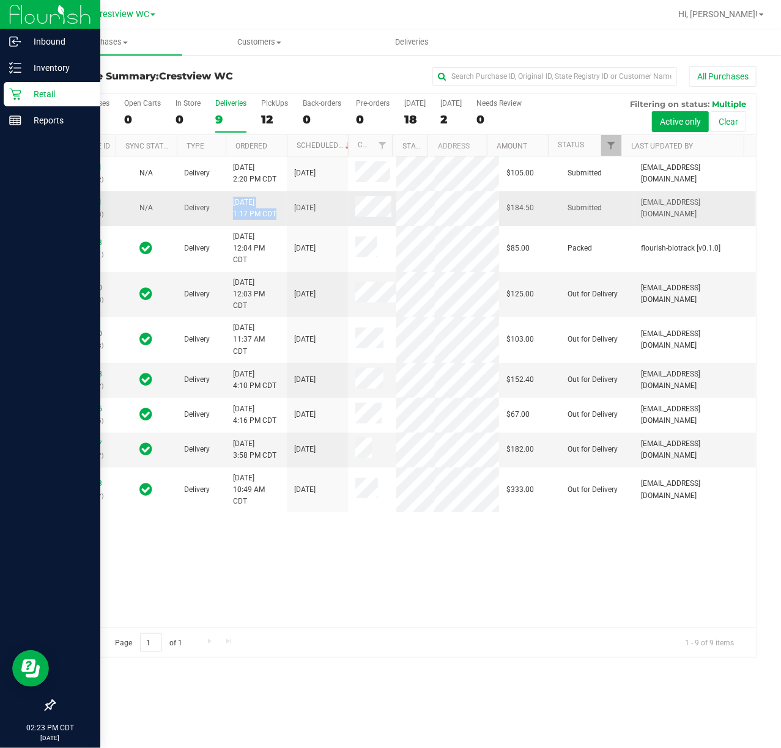
drag, startPoint x: 247, startPoint y: 247, endPoint x: 277, endPoint y: 248, distance: 30.0
click at [277, 226] on tr "12009541 (328063663) N/A Delivery [DATE] 1:17 PM CDT 9/27/2025 $184.50 Submitte…" at bounding box center [404, 208] width 701 height 35
click at [277, 226] on td "[DATE] 1:17 PM CDT" at bounding box center [256, 208] width 61 height 35
drag, startPoint x: 263, startPoint y: 245, endPoint x: 226, endPoint y: 248, distance: 36.8
click at [226, 226] on td "[DATE] 1:17 PM CDT" at bounding box center [256, 208] width 61 height 35
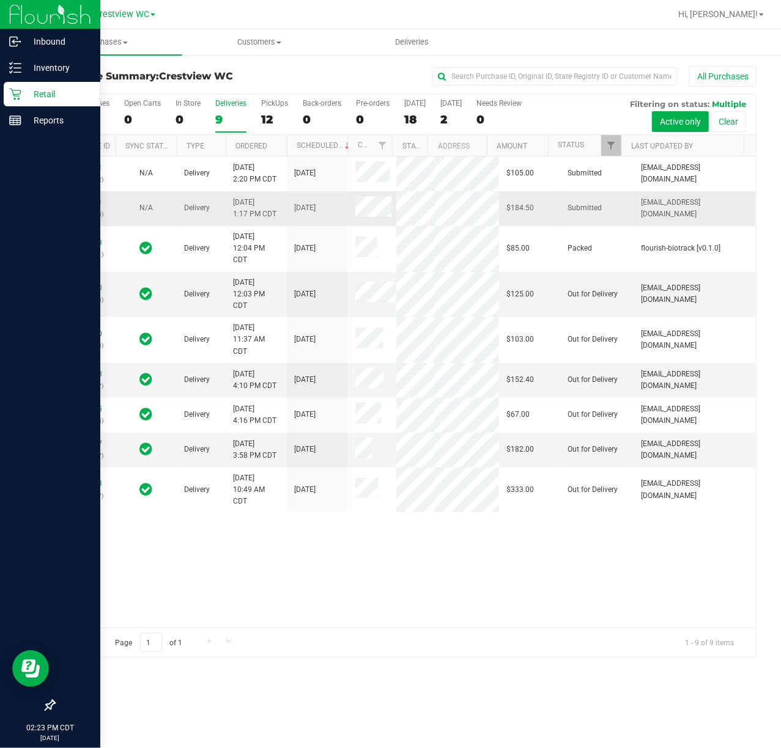
click at [279, 226] on td "[DATE] 1:17 PM CDT" at bounding box center [256, 208] width 61 height 35
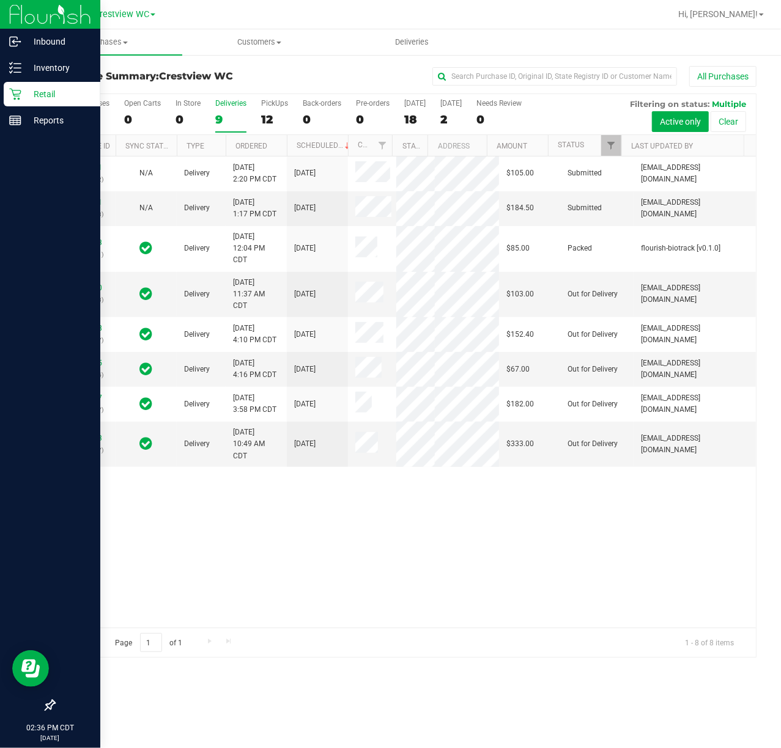
click at [231, 117] on div "9" at bounding box center [230, 120] width 31 height 14
click at [0, 0] on input "Deliveries 9" at bounding box center [0, 0] width 0 height 0
click at [618, 153] on div at bounding box center [621, 145] width 6 height 21
click at [614, 148] on span "Filter" at bounding box center [611, 146] width 10 height 10
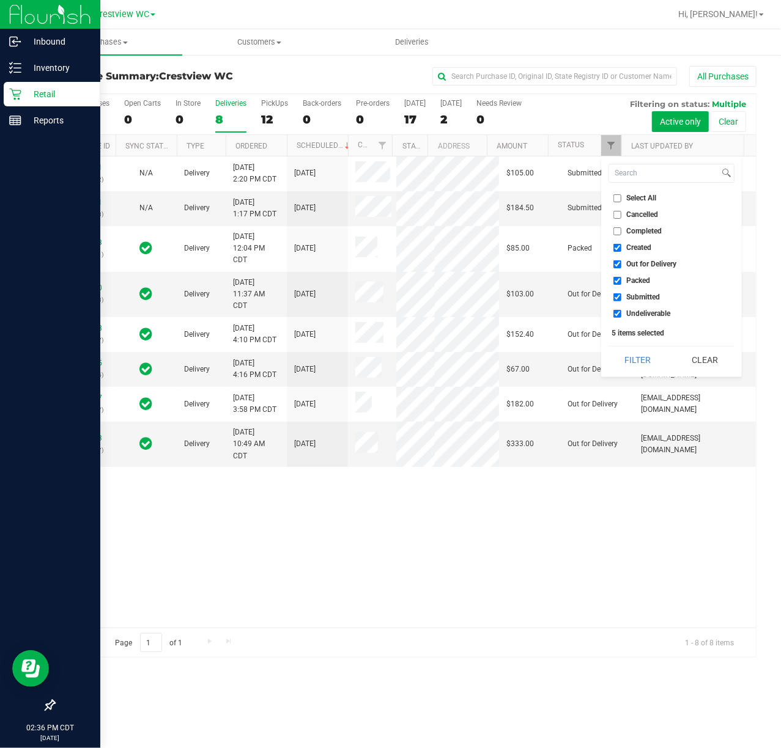
click at [627, 245] on span "Created" at bounding box center [639, 247] width 25 height 7
click at [621, 245] on input "Created" at bounding box center [617, 248] width 8 height 8
checkbox input "false"
click at [630, 260] on span "Out for Delivery" at bounding box center [652, 263] width 50 height 7
click at [621, 260] on input "Out for Delivery" at bounding box center [617, 264] width 8 height 8
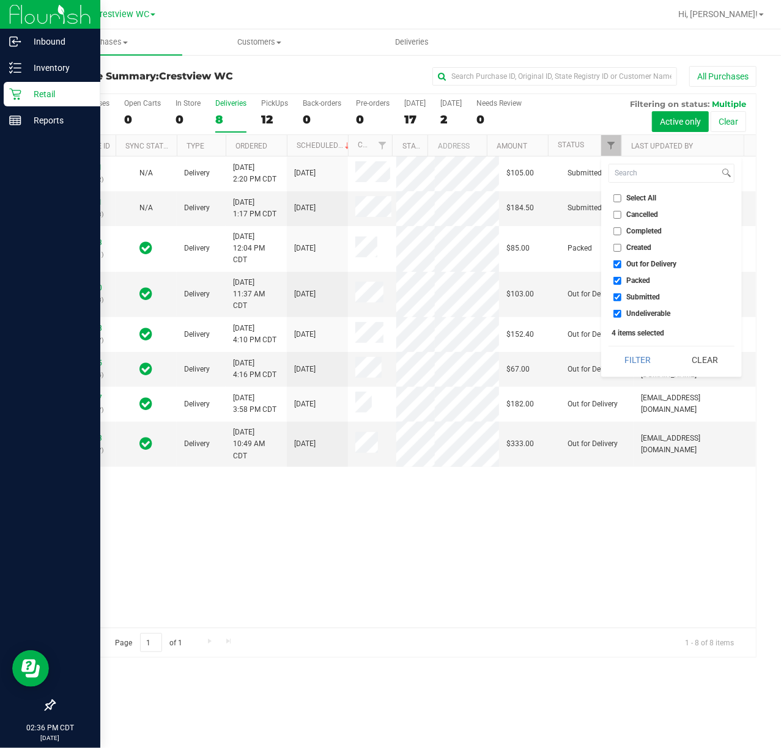
checkbox input "false"
click at [629, 282] on span "Packed" at bounding box center [639, 280] width 24 height 7
click at [621, 282] on input "Packed" at bounding box center [617, 281] width 8 height 8
checkbox input "false"
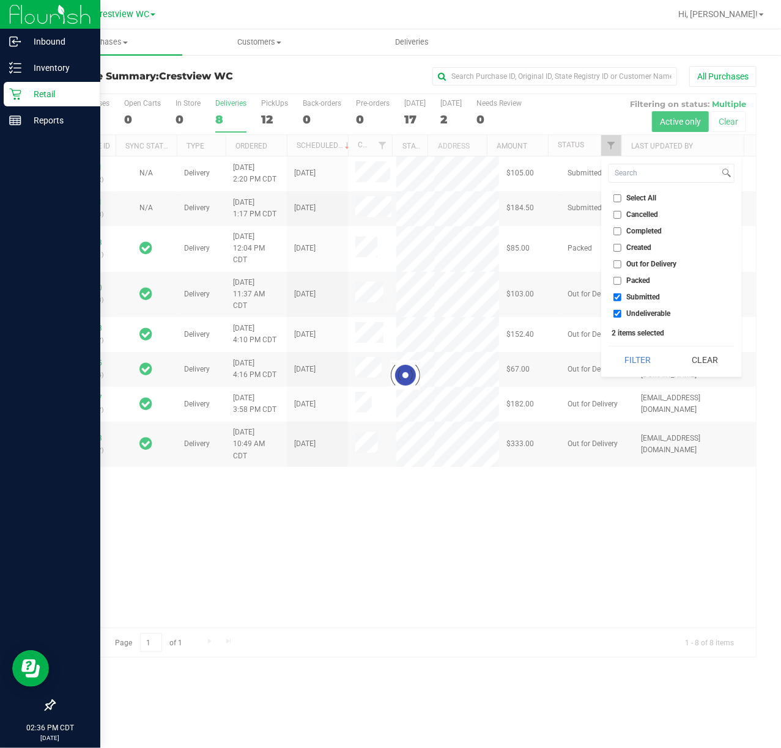
click at [637, 313] on span "Undeliverable" at bounding box center [649, 313] width 44 height 7
click at [621, 313] on input "Undeliverable" at bounding box center [617, 314] width 8 height 8
checkbox input "false"
click at [629, 363] on button "Filter" at bounding box center [637, 360] width 59 height 27
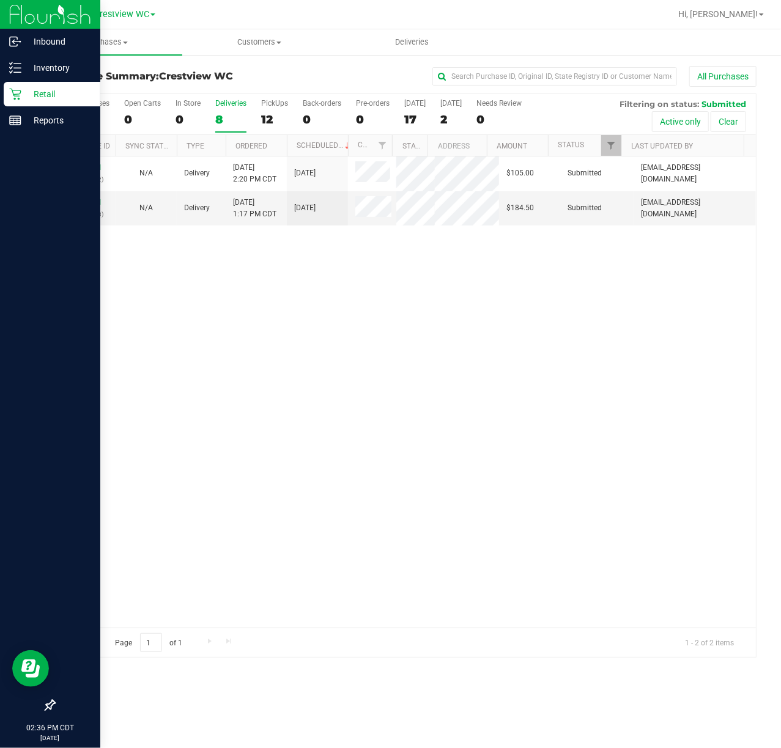
click at [331, 355] on div "12010071 (328099632) N/A Delivery [DATE] 2:20 PM CDT 10/2/2025 $105.00 Submitte…" at bounding box center [404, 392] width 701 height 471
click at [260, 120] on div "All Purchases 7 Open Carts 0 In Store 0 Deliveries 2 PickUps 5 Back-orders 0 Pr…" at bounding box center [404, 114] width 701 height 41
click at [265, 120] on div "5" at bounding box center [274, 120] width 27 height 14
click at [0, 0] on input "PickUps 5" at bounding box center [0, 0] width 0 height 0
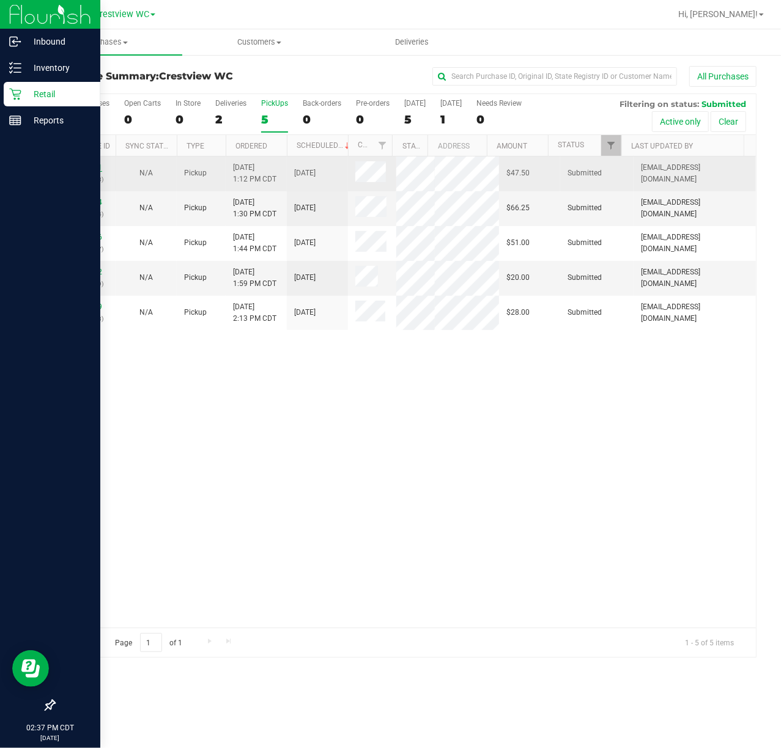
click at [78, 171] on link "12009501" at bounding box center [85, 167] width 34 height 9
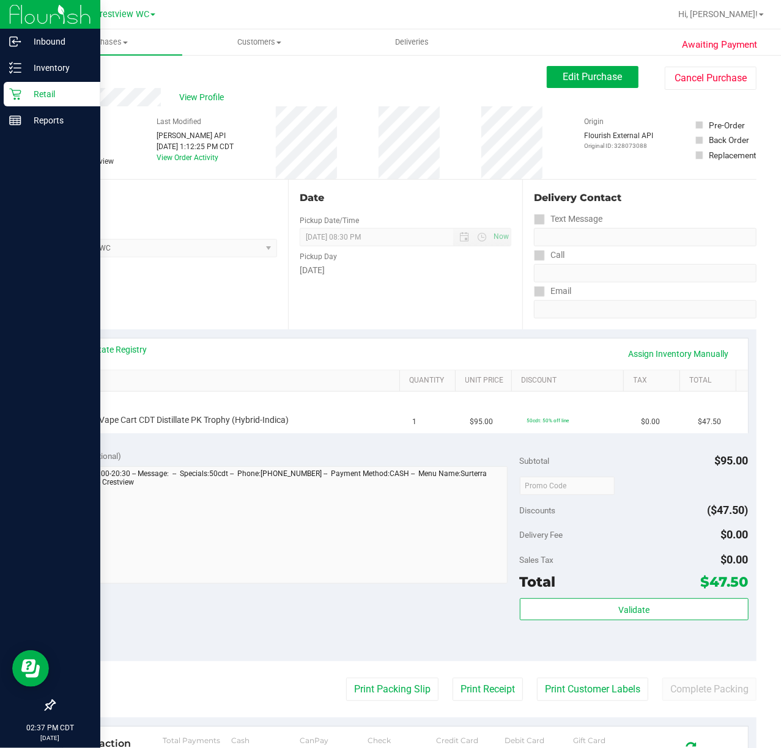
click at [196, 348] on div "View State Registry Assign Inventory Manually" at bounding box center [405, 354] width 663 height 21
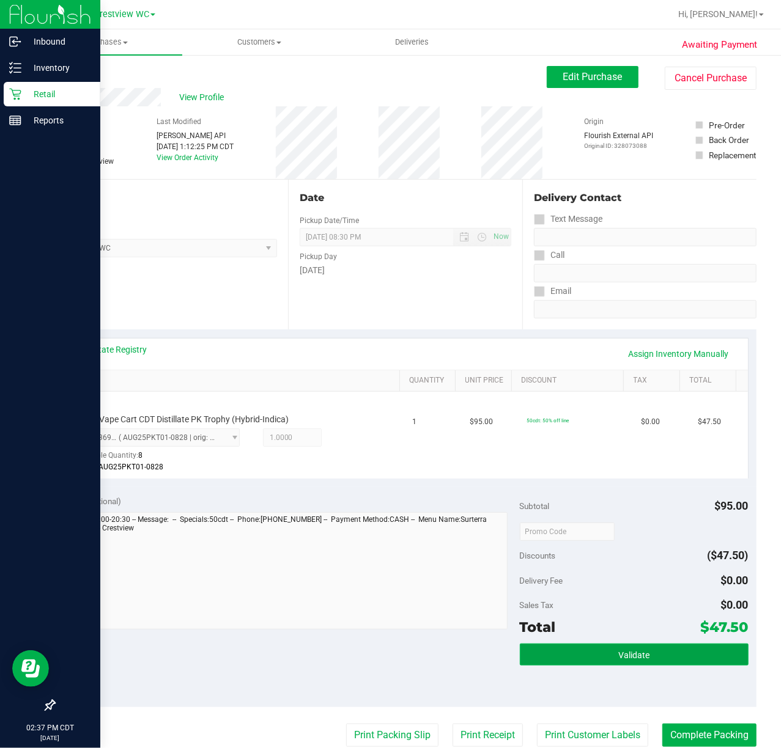
click at [651, 656] on button "Validate" at bounding box center [634, 655] width 229 height 22
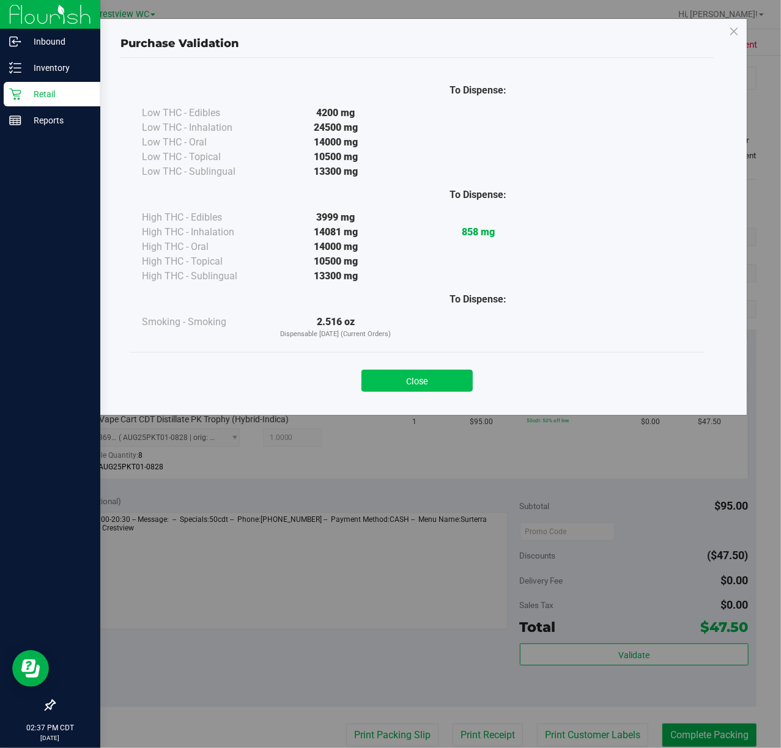
click at [439, 384] on button "Close" at bounding box center [416, 381] width 111 height 22
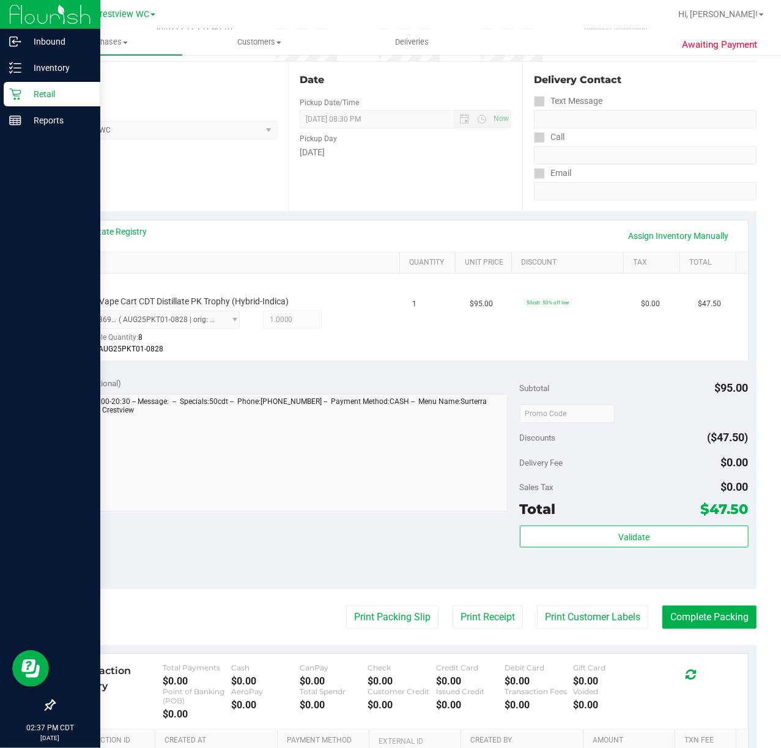
scroll to position [135, 0]
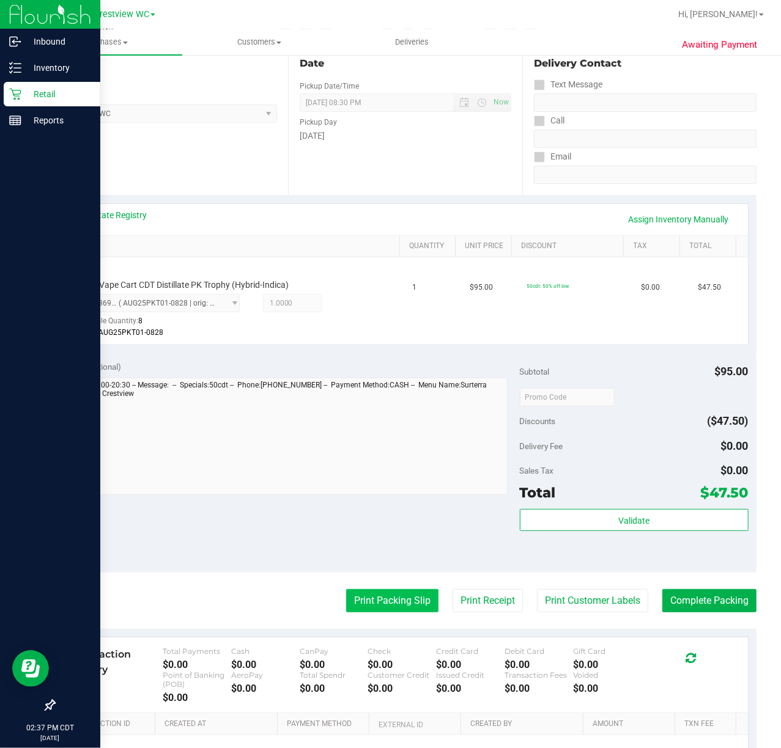
click at [373, 605] on button "Print Packing Slip" at bounding box center [392, 600] width 92 height 23
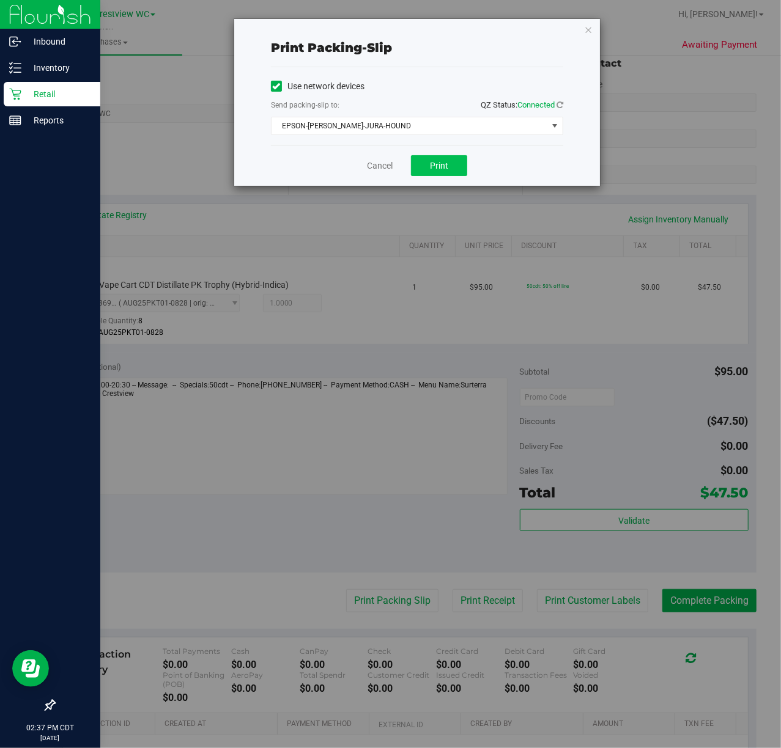
click at [457, 168] on button "Print" at bounding box center [439, 165] width 56 height 21
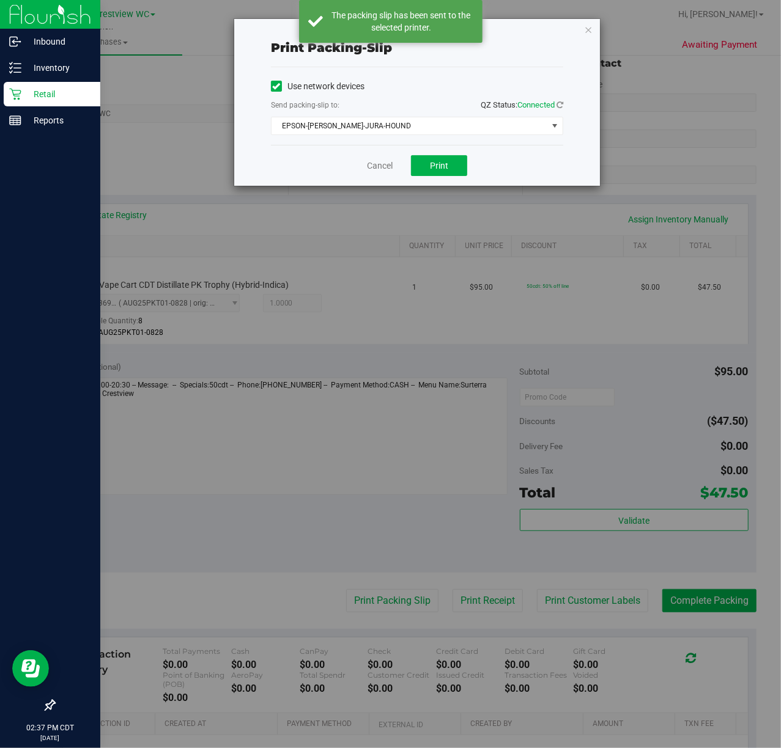
click at [571, 37] on div "Print packing-slip Use network devices Send packing-slip to: QZ Status: Connect…" at bounding box center [417, 102] width 366 height 167
click at [586, 32] on icon "button" at bounding box center [588, 29] width 9 height 15
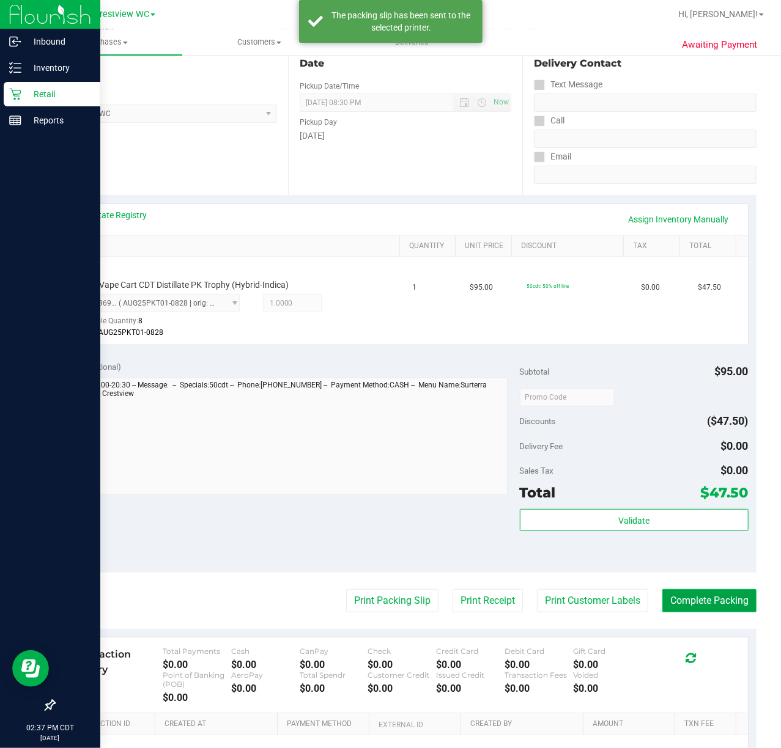
click at [712, 600] on button "Complete Packing" at bounding box center [709, 600] width 94 height 23
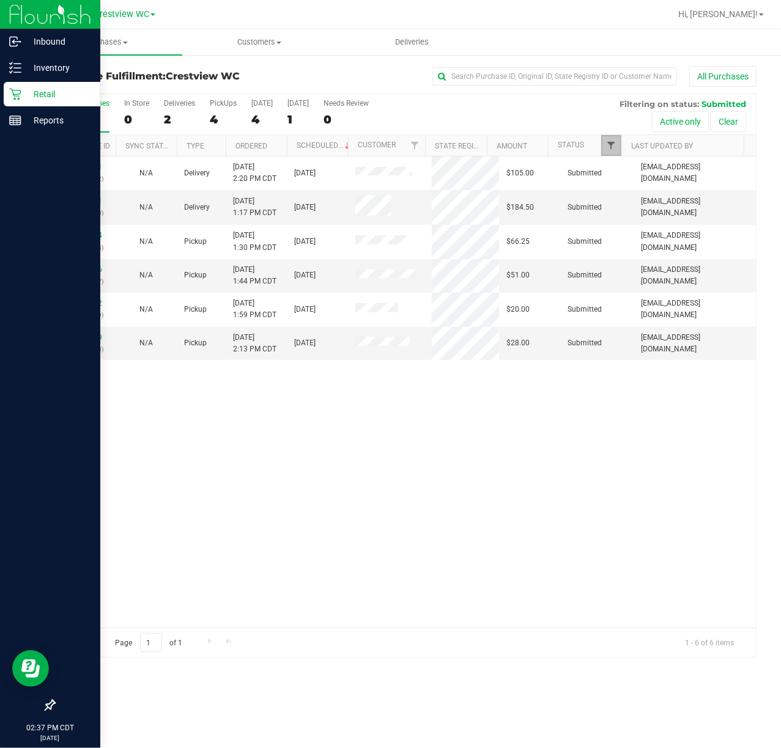
click at [609, 146] on span "Filter" at bounding box center [611, 146] width 10 height 10
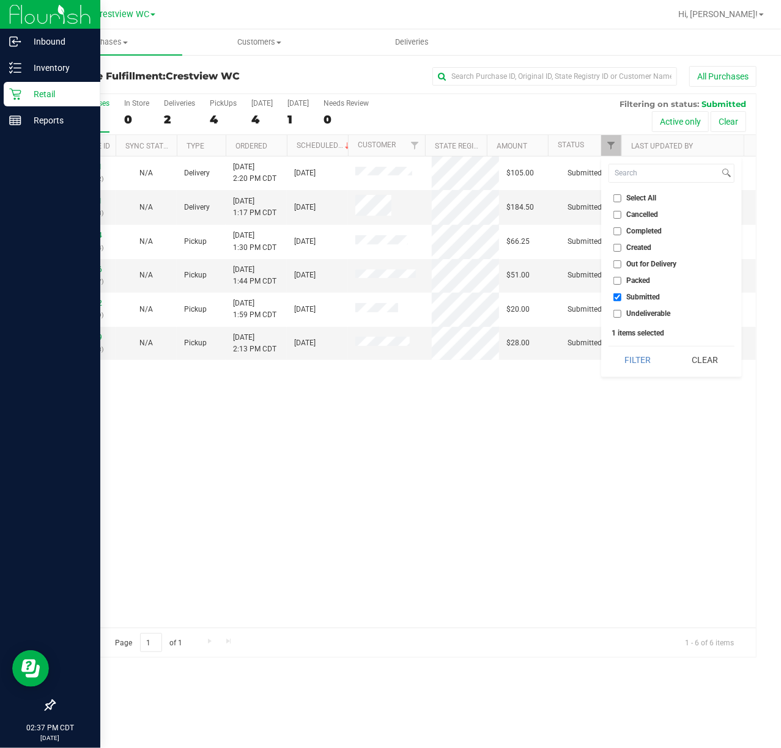
click at [572, 507] on div "12010071 (328099632) N/A Delivery 9/26/2025 2:20 PM CDT 10/2/2025 $105.00 Submi…" at bounding box center [404, 392] width 701 height 471
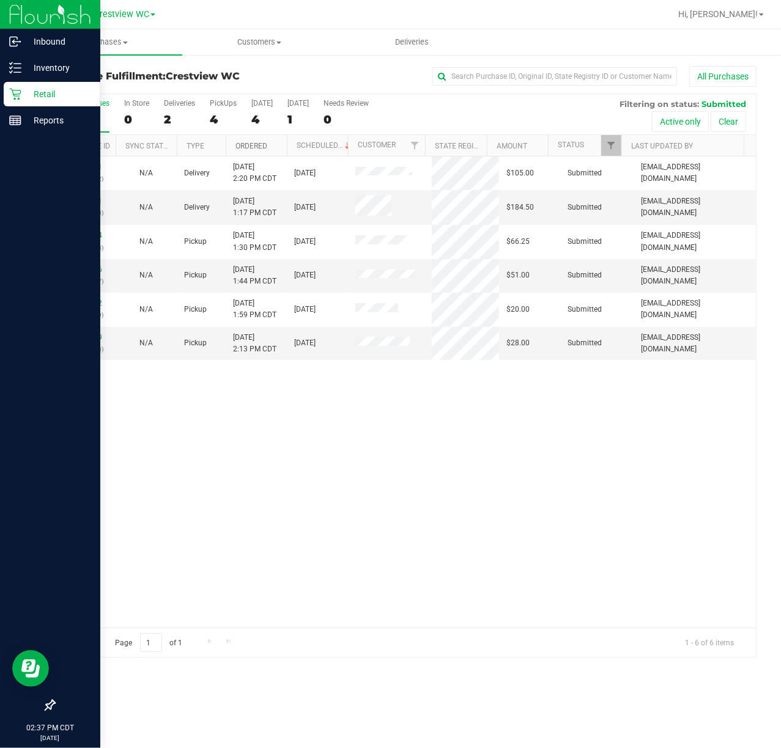
click at [254, 147] on link "Ordered" at bounding box center [251, 146] width 32 height 9
click at [216, 127] on div "4" at bounding box center [223, 120] width 27 height 14
click at [0, 0] on input "PickUps 4" at bounding box center [0, 0] width 0 height 0
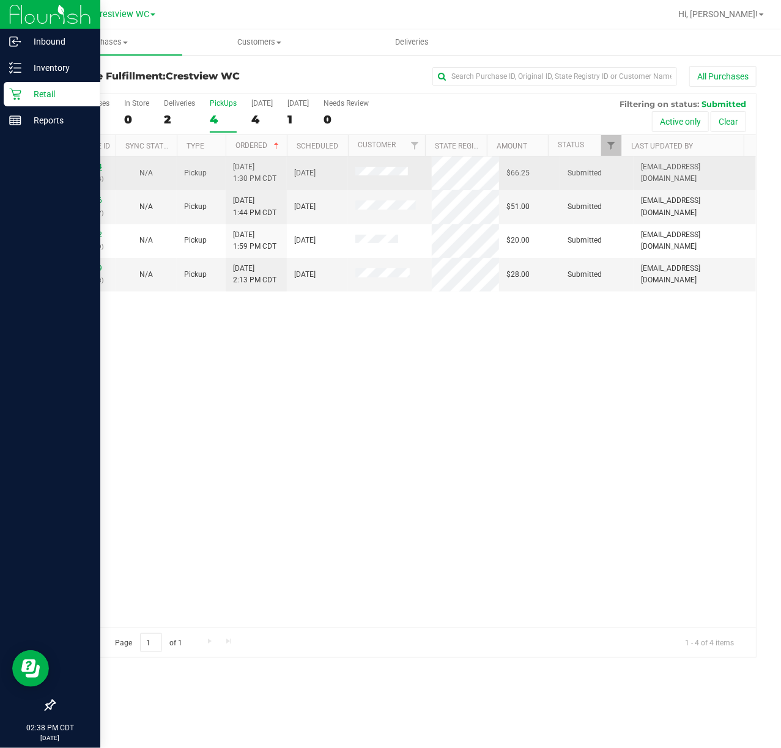
click at [101, 168] on link "12009644" at bounding box center [85, 167] width 34 height 9
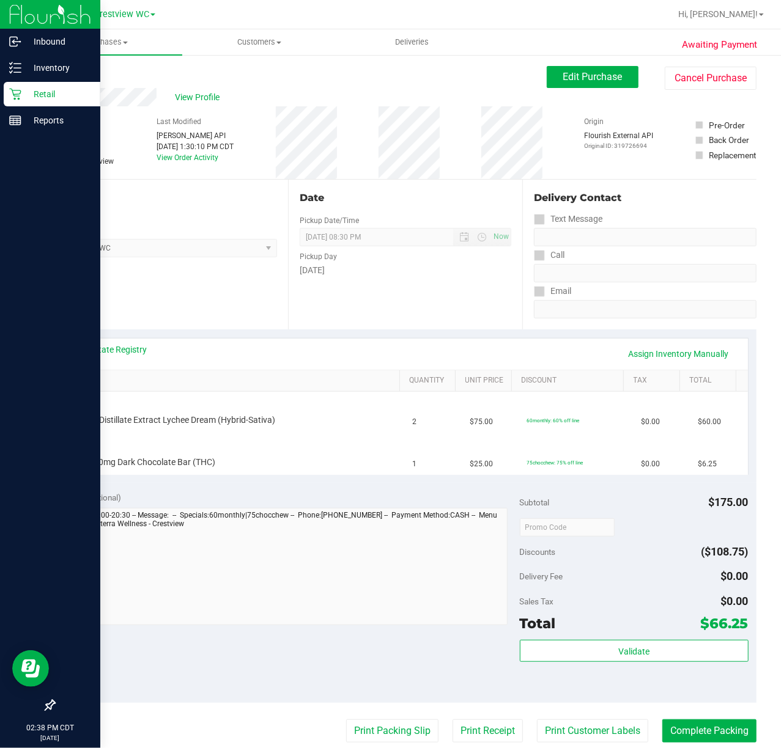
click at [65, 74] on link "Back" at bounding box center [63, 73] width 18 height 9
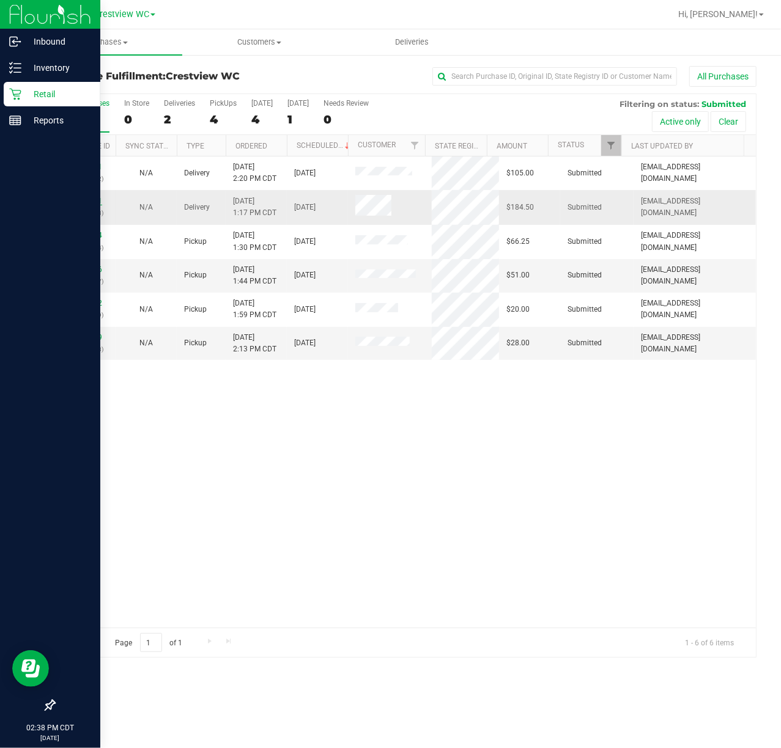
click at [97, 197] on link "12009541" at bounding box center [85, 201] width 34 height 9
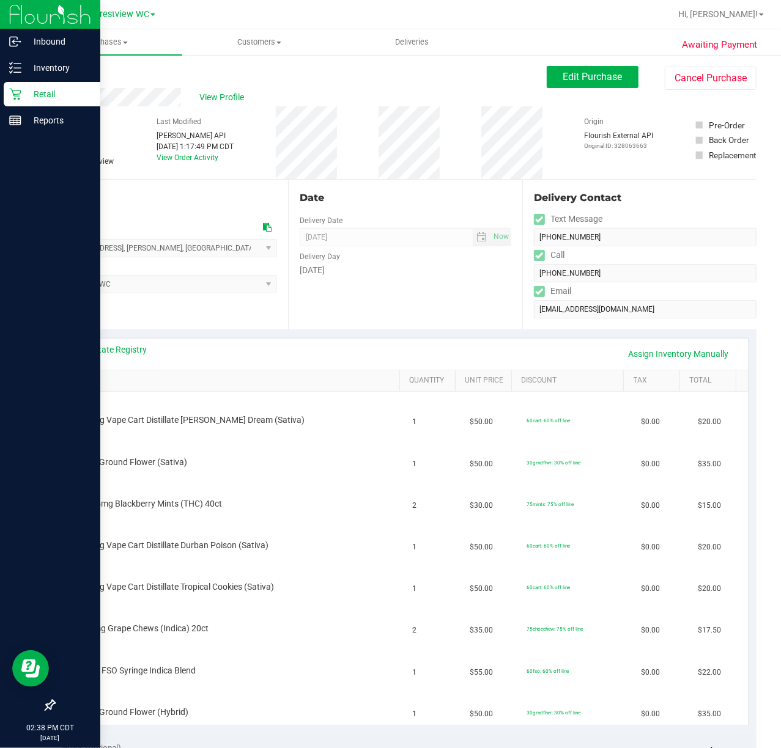
click at [60, 72] on link "Back" at bounding box center [63, 73] width 18 height 9
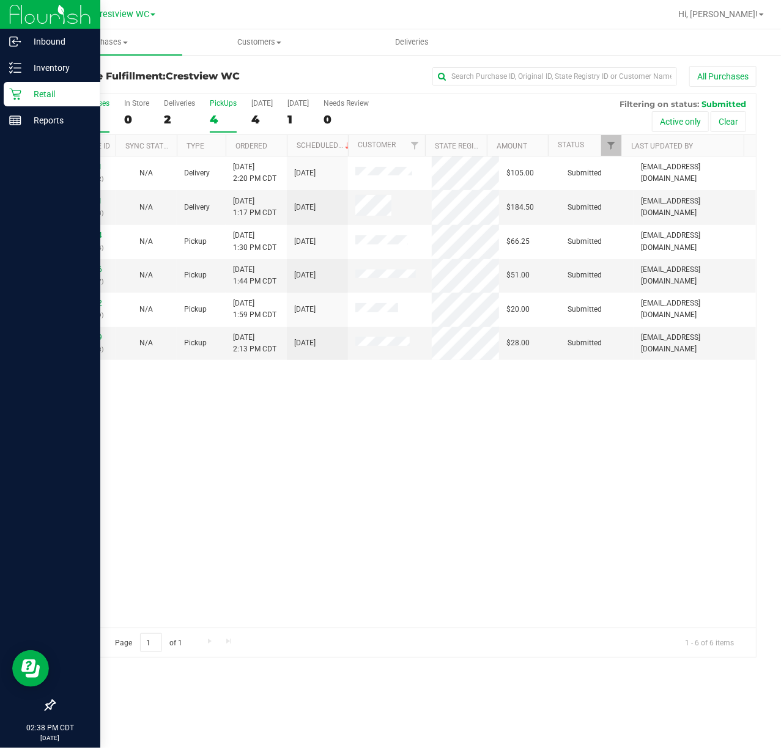
click at [231, 122] on div "4" at bounding box center [223, 120] width 27 height 14
click at [0, 0] on input "PickUps 4" at bounding box center [0, 0] width 0 height 0
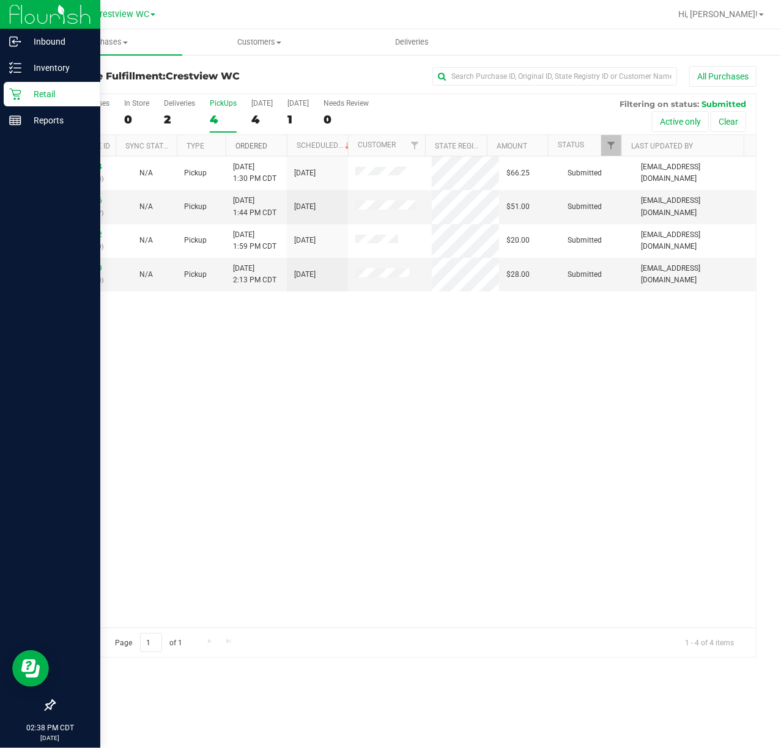
click at [245, 150] on link "Ordered" at bounding box center [251, 146] width 32 height 9
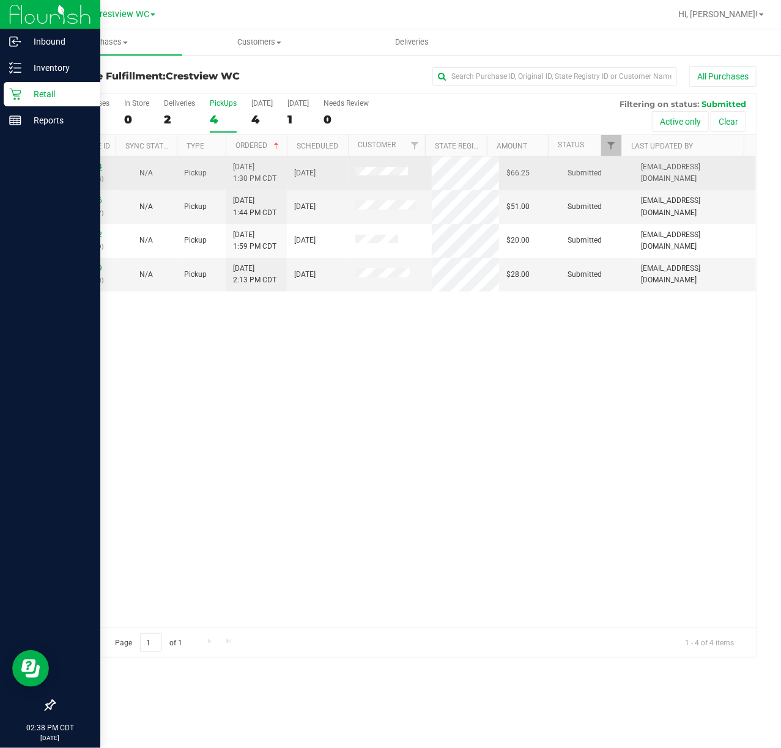
click at [99, 170] on link "12009644" at bounding box center [85, 167] width 34 height 9
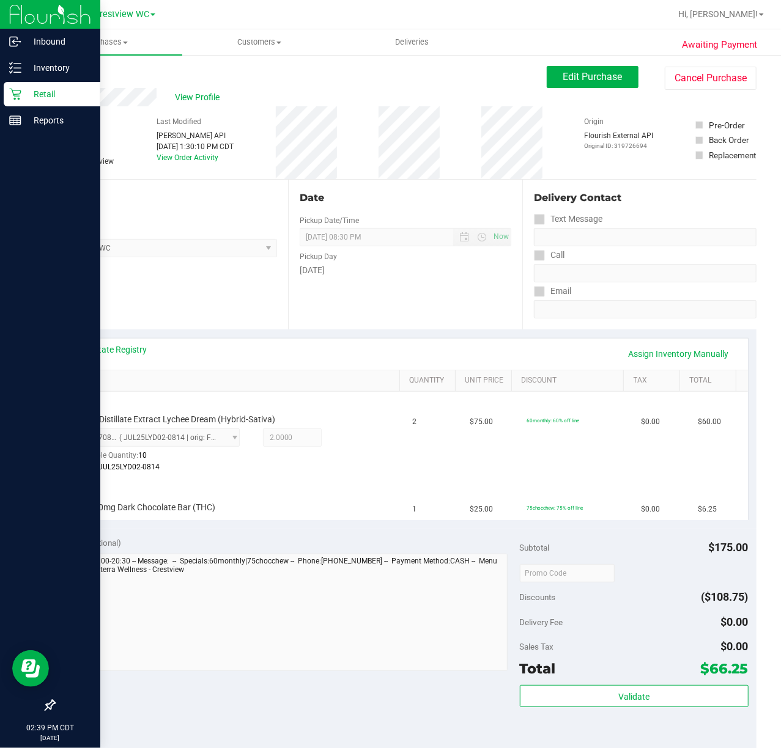
click at [196, 274] on div "Location Pickup Store Crestview WC Select Store [PERSON_NAME][GEOGRAPHIC_DATA] …" at bounding box center [171, 255] width 234 height 150
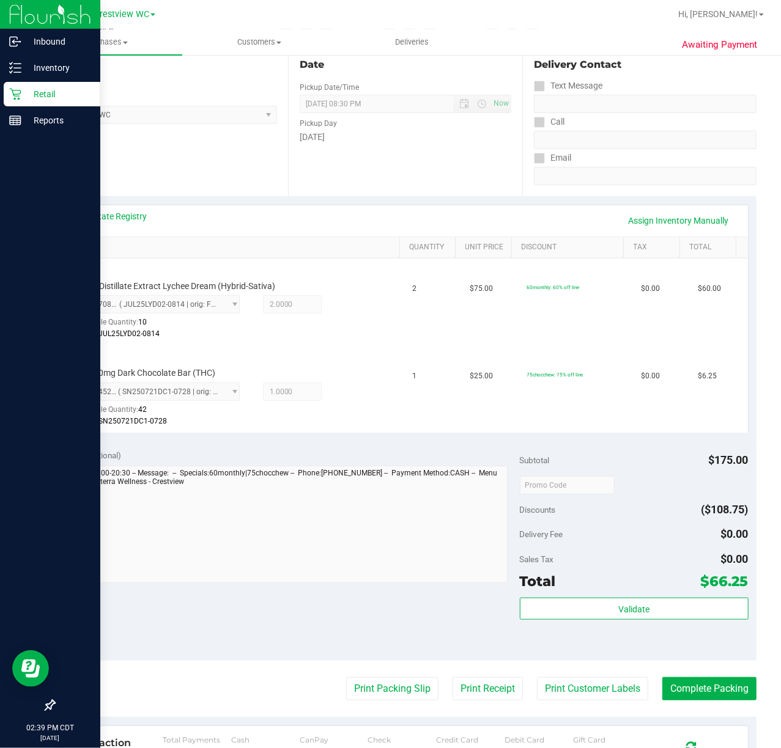
scroll to position [135, 0]
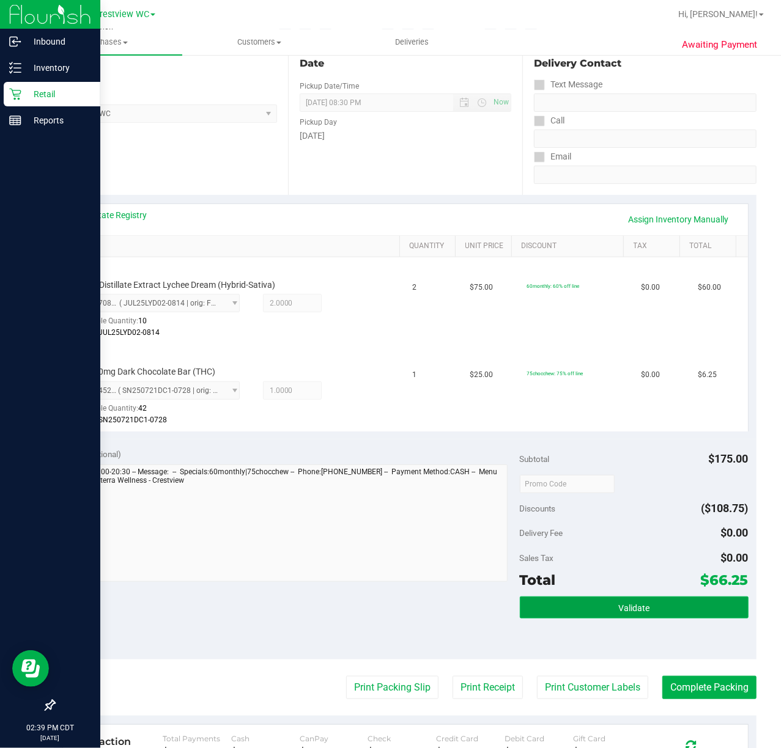
click at [624, 607] on span "Validate" at bounding box center [633, 609] width 31 height 10
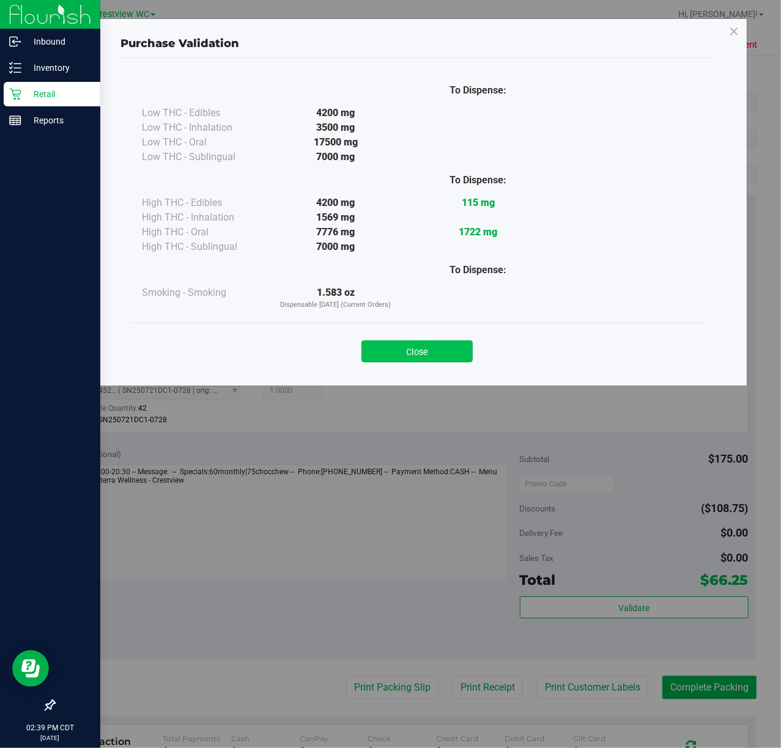
click at [436, 363] on button "Close" at bounding box center [416, 352] width 111 height 22
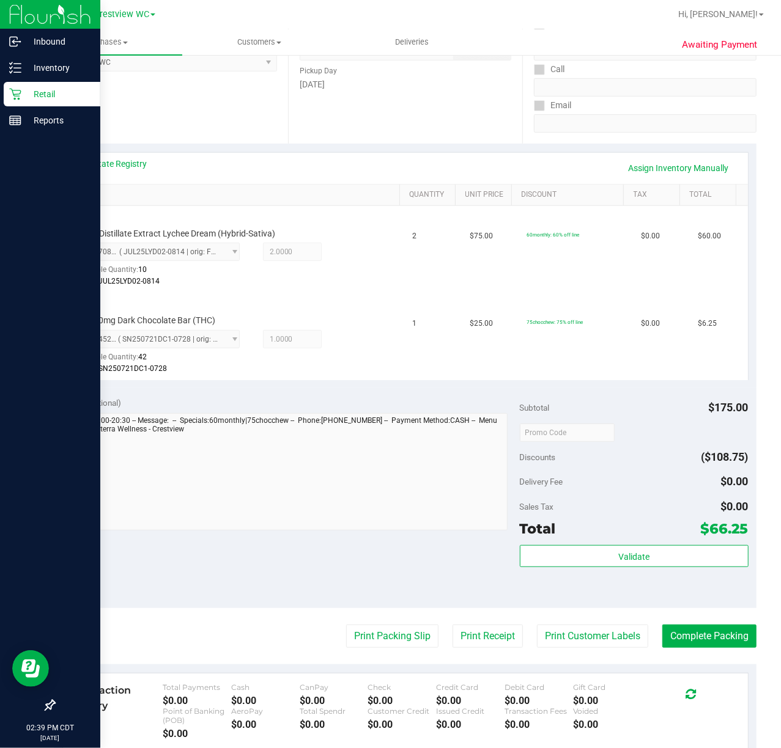
scroll to position [187, 0]
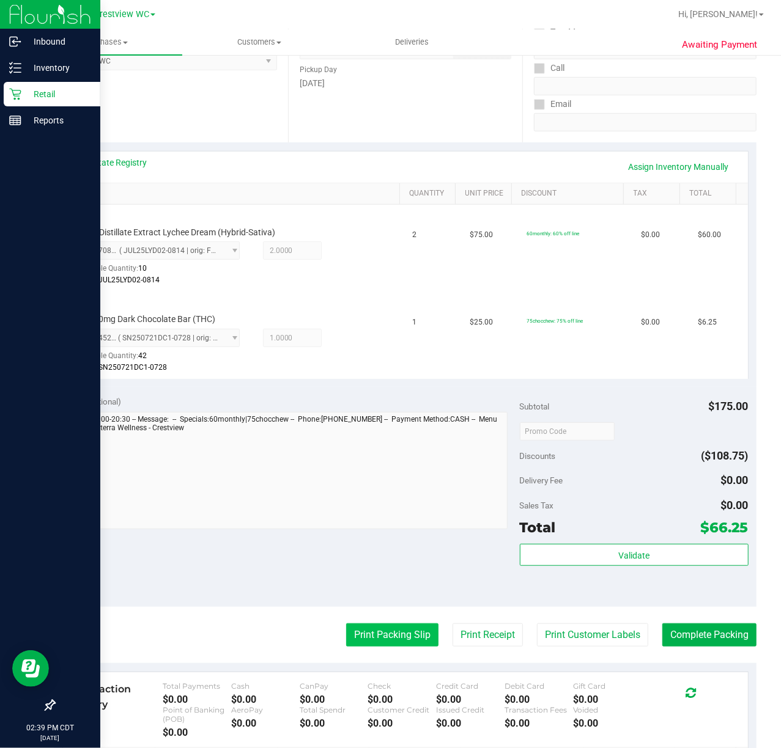
click at [370, 632] on button "Print Packing Slip" at bounding box center [392, 635] width 92 height 23
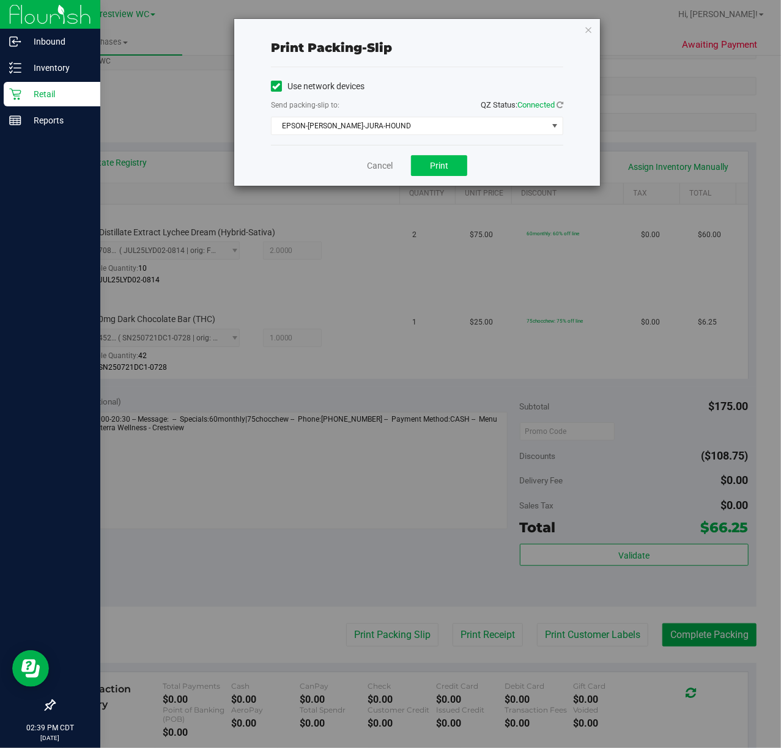
click at [457, 166] on button "Print" at bounding box center [439, 165] width 56 height 21
click at [588, 25] on icon "button" at bounding box center [588, 29] width 9 height 15
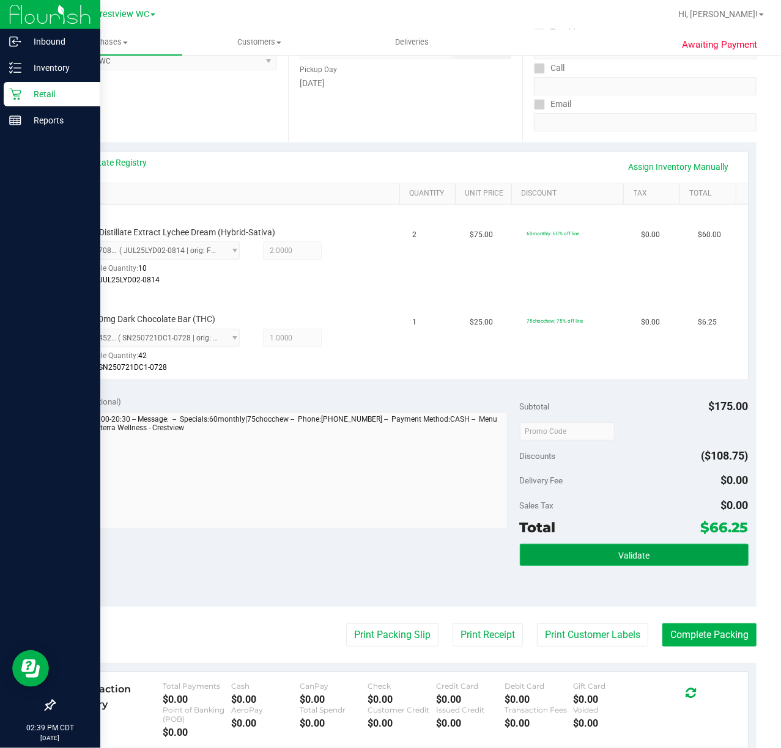
click at [646, 561] on button "Validate" at bounding box center [634, 555] width 229 height 22
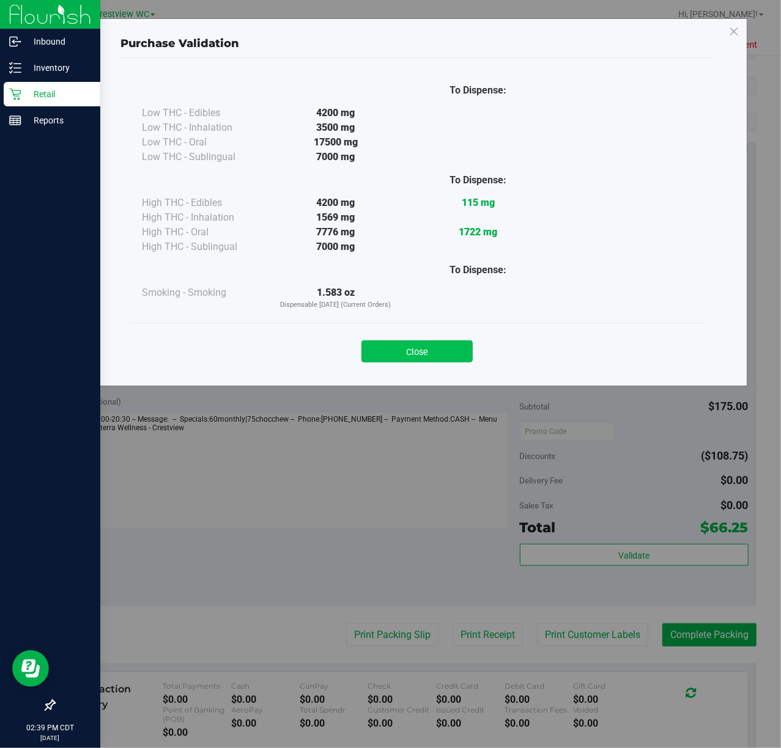
click at [440, 355] on button "Close" at bounding box center [416, 352] width 111 height 22
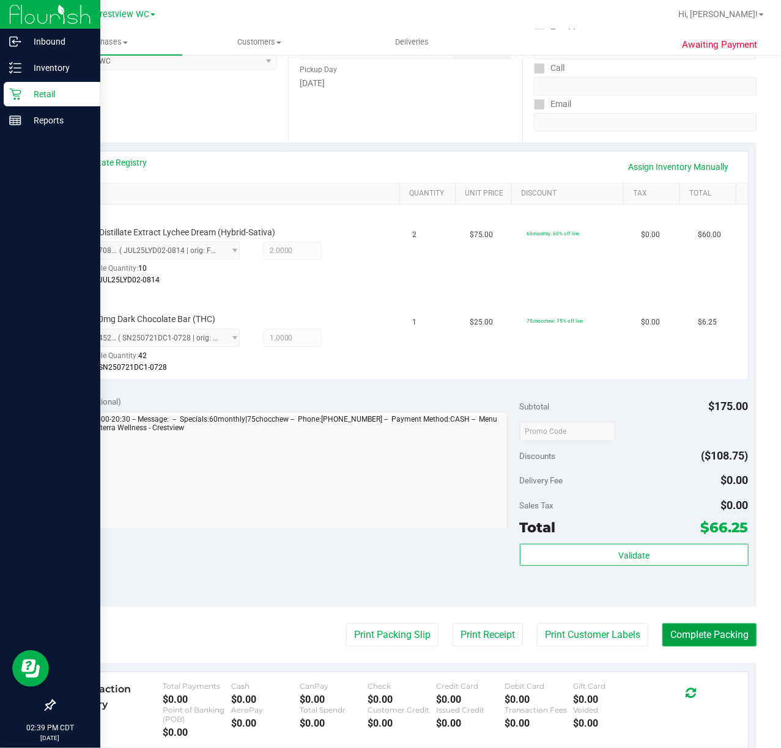
click at [725, 633] on button "Complete Packing" at bounding box center [709, 635] width 94 height 23
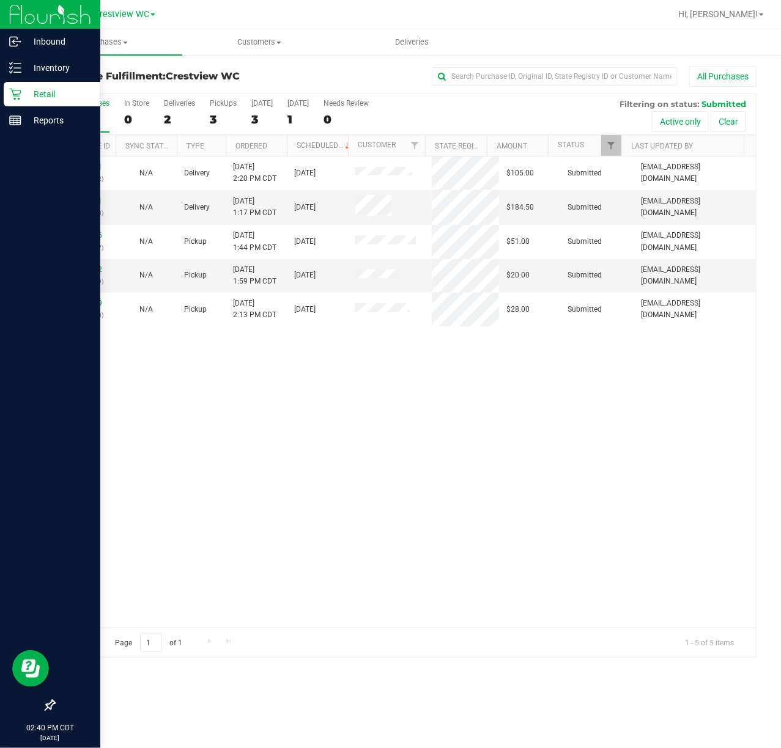
click at [246, 443] on div "12010071 (328099632) N/A Delivery 9/26/2025 2:20 PM CDT 10/2/2025 $105.00 Submi…" at bounding box center [404, 392] width 701 height 471
drag, startPoint x: 197, startPoint y: 421, endPoint x: 225, endPoint y: 412, distance: 29.6
click at [197, 421] on div "12010071 (328099632) N/A Delivery 9/26/2025 2:20 PM CDT 10/2/2025 $105.00 Submi…" at bounding box center [404, 392] width 701 height 471
click at [611, 148] on span "Filter" at bounding box center [611, 146] width 10 height 10
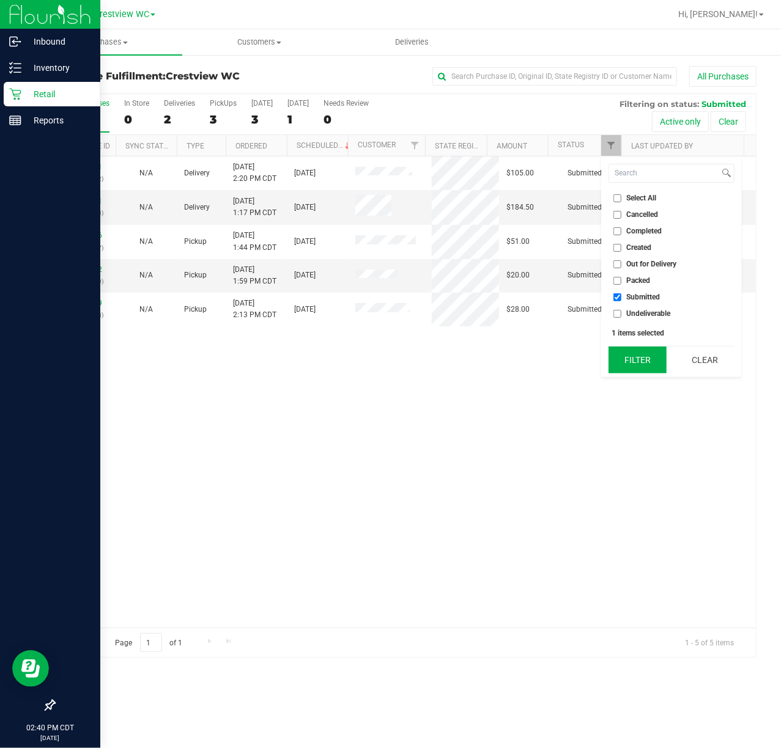
click at [615, 360] on button "Filter" at bounding box center [637, 360] width 59 height 27
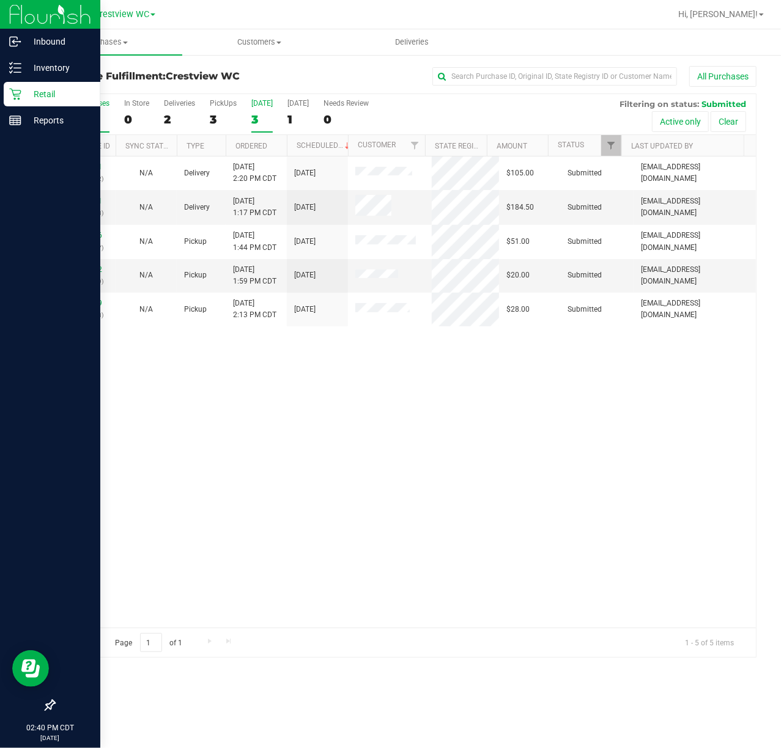
click at [257, 121] on div "3" at bounding box center [261, 120] width 21 height 14
click at [0, 0] on input "Today 3" at bounding box center [0, 0] width 0 height 0
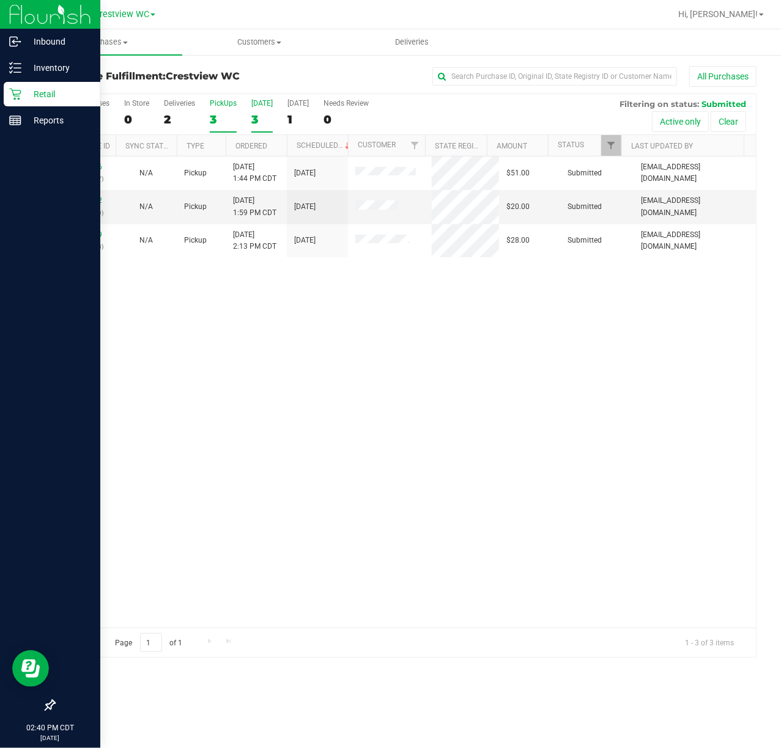
click at [218, 125] on div "3" at bounding box center [223, 120] width 27 height 14
click at [0, 0] on input "PickUps 3" at bounding box center [0, 0] width 0 height 0
click at [248, 348] on div "12009776 (328086637) N/A Pickup 9/26/2025 1:44 PM CDT 9/26/2025 $51.00 Submitte…" at bounding box center [404, 392] width 701 height 471
click at [254, 388] on div "12009776 (328086637) N/A Pickup 9/26/2025 1:44 PM CDT 9/26/2025 $51.00 Submitte…" at bounding box center [404, 392] width 701 height 471
click at [264, 146] on link "Ordered" at bounding box center [251, 146] width 32 height 9
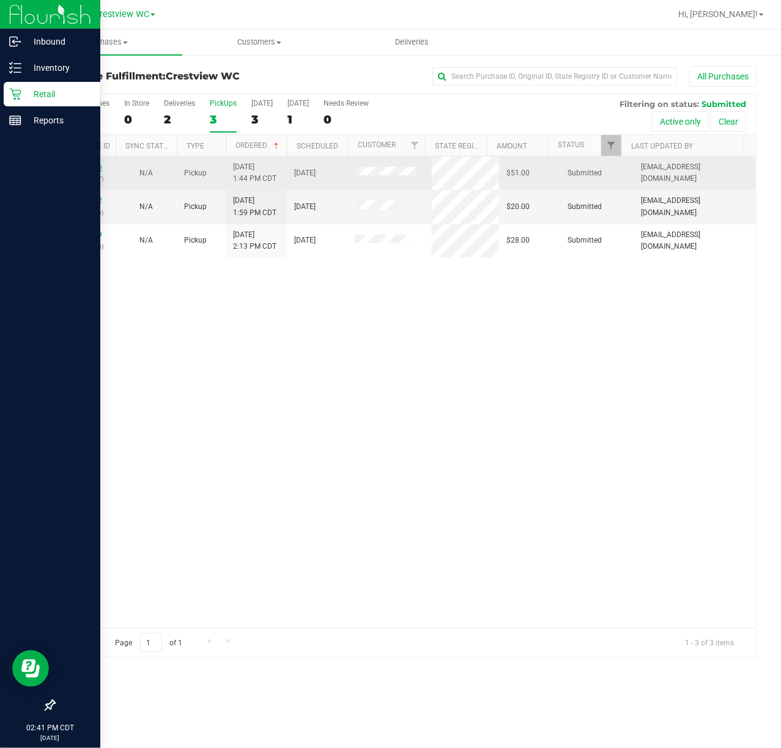
click at [89, 168] on link "12009776" at bounding box center [85, 167] width 34 height 9
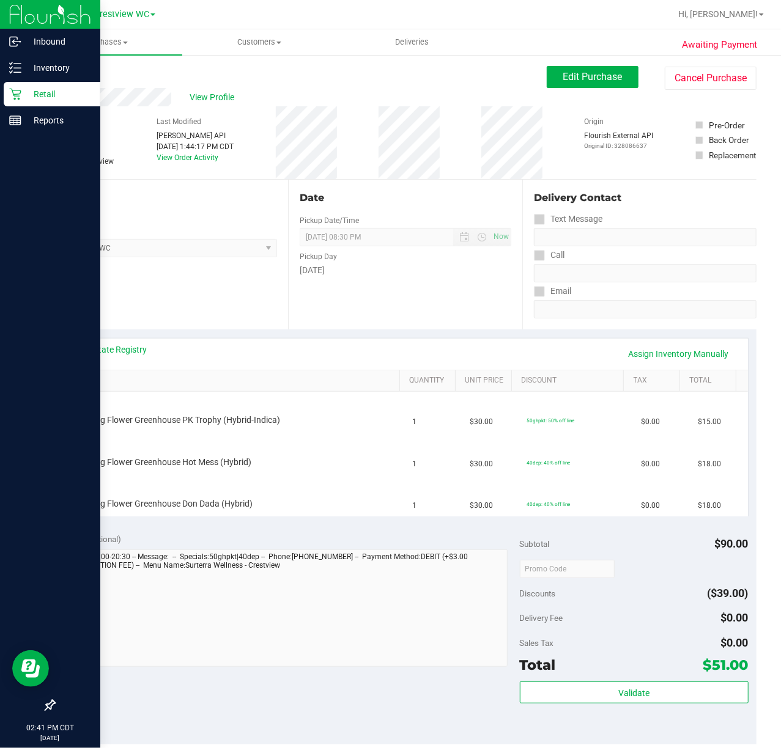
click at [191, 534] on div "Notes (optional)" at bounding box center [290, 539] width 457 height 12
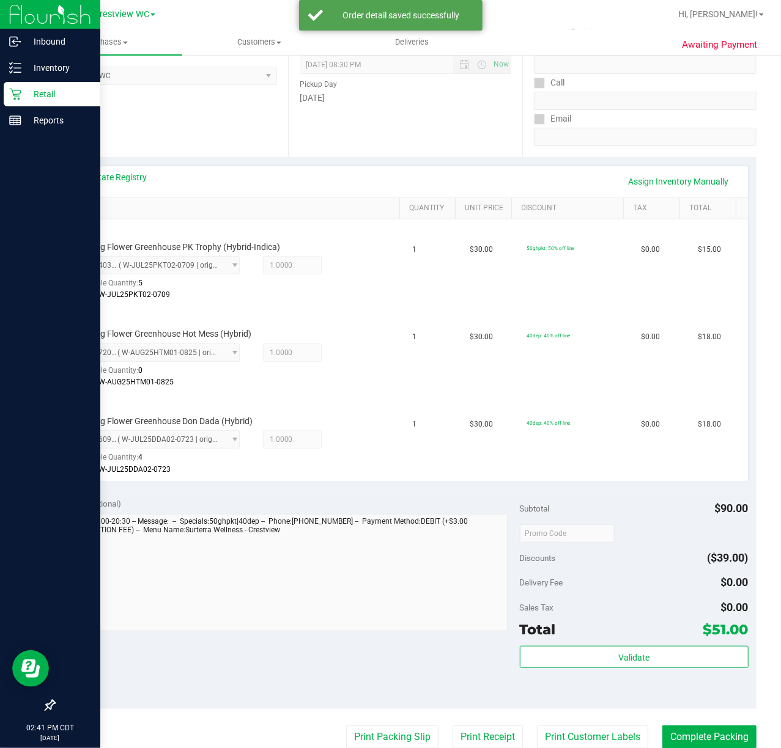
scroll to position [207, 0]
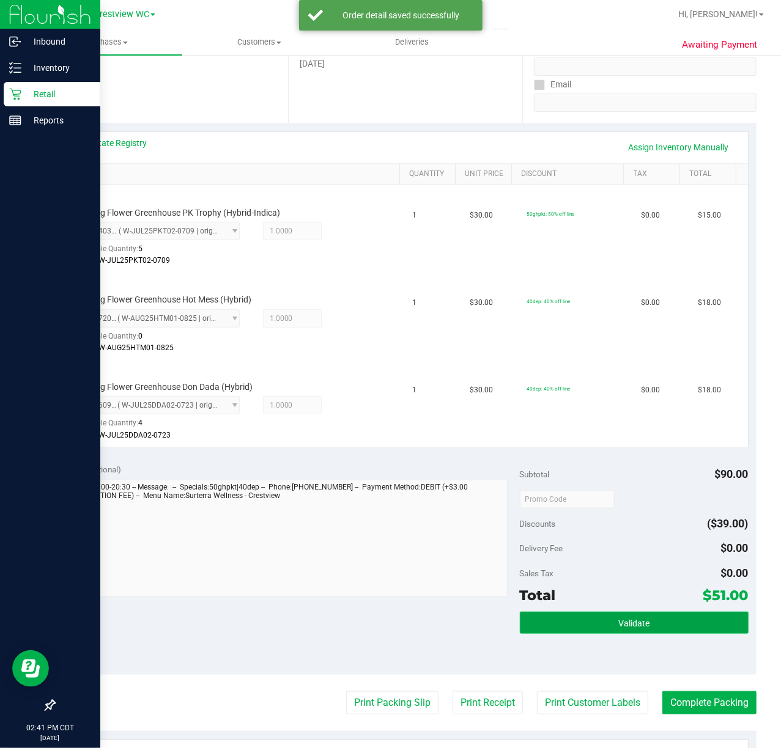
click at [656, 622] on button "Validate" at bounding box center [634, 623] width 229 height 22
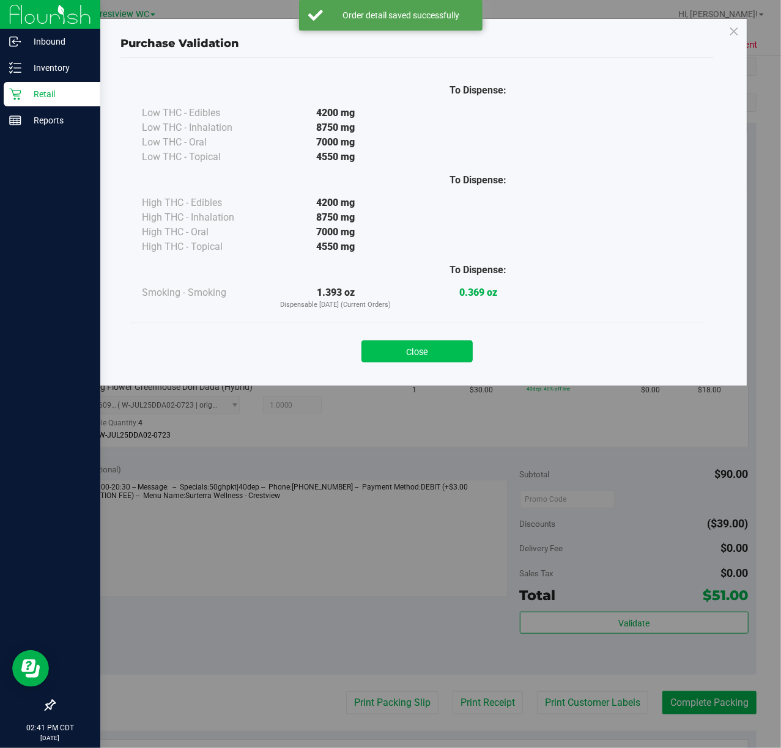
click at [430, 345] on button "Close" at bounding box center [416, 352] width 111 height 22
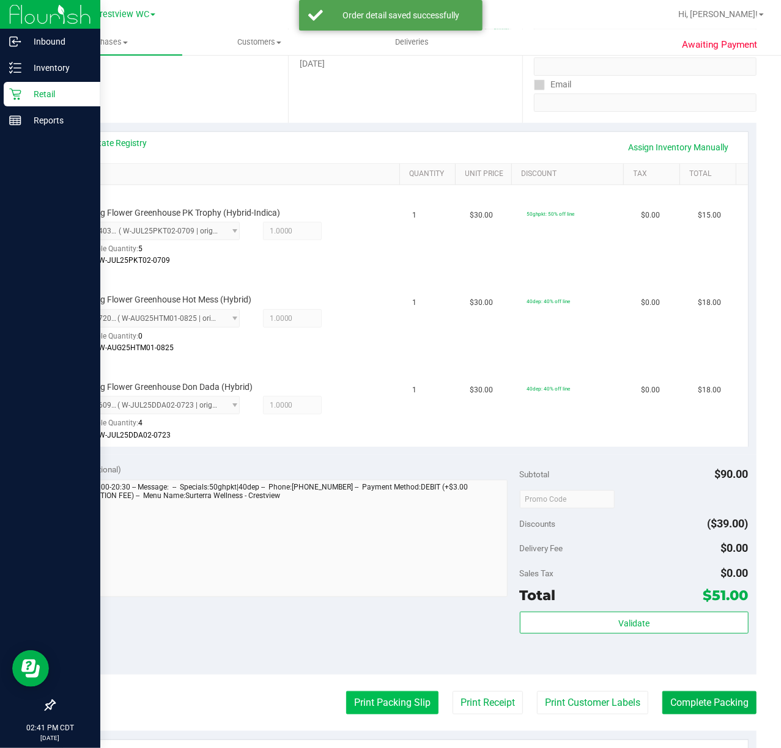
click at [382, 714] on button "Print Packing Slip" at bounding box center [392, 703] width 92 height 23
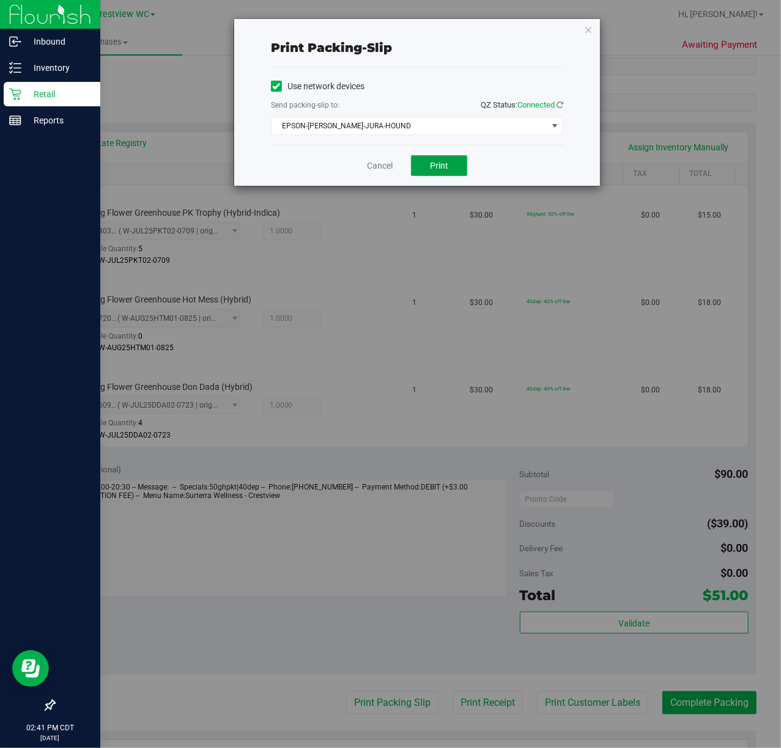
click at [456, 163] on button "Print" at bounding box center [439, 165] width 56 height 21
click at [586, 29] on icon "button" at bounding box center [588, 29] width 9 height 15
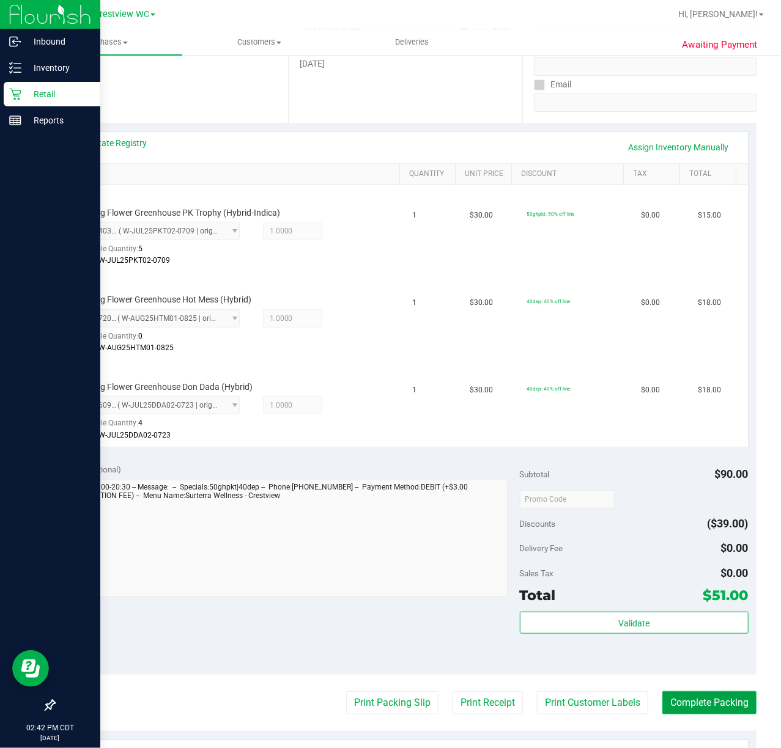
click at [684, 702] on button "Complete Packing" at bounding box center [709, 703] width 94 height 23
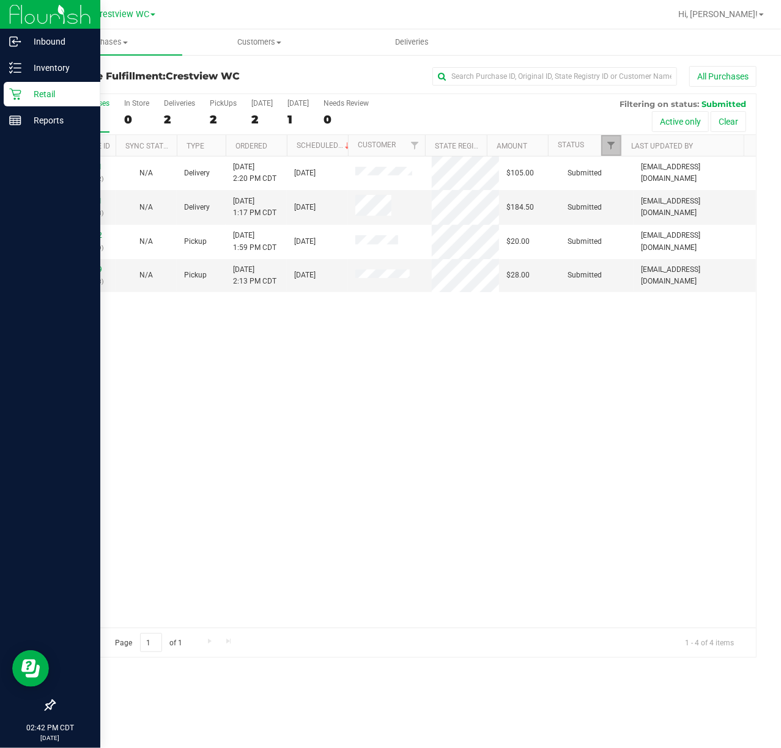
click at [616, 148] on link "Filter" at bounding box center [611, 145] width 20 height 21
click at [526, 343] on div "12010071 (328099632) N/A Delivery 9/26/2025 2:20 PM CDT 10/2/2025 $105.00 Submi…" at bounding box center [404, 392] width 701 height 471
click at [214, 118] on div "2" at bounding box center [223, 120] width 27 height 14
click at [0, 0] on input "PickUps 2" at bounding box center [0, 0] width 0 height 0
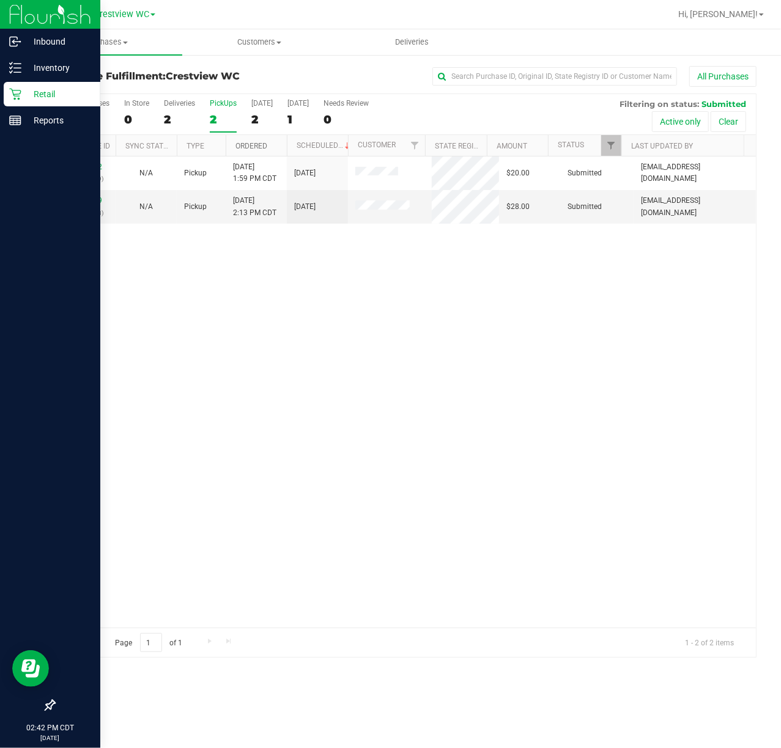
click at [254, 142] on link "Ordered" at bounding box center [251, 146] width 32 height 9
click at [250, 302] on div "12009892 (328092439) N/A Pickup 9/26/2025 1:59 PM CDT 9/26/2025 $20.00 Submitte…" at bounding box center [404, 392] width 701 height 471
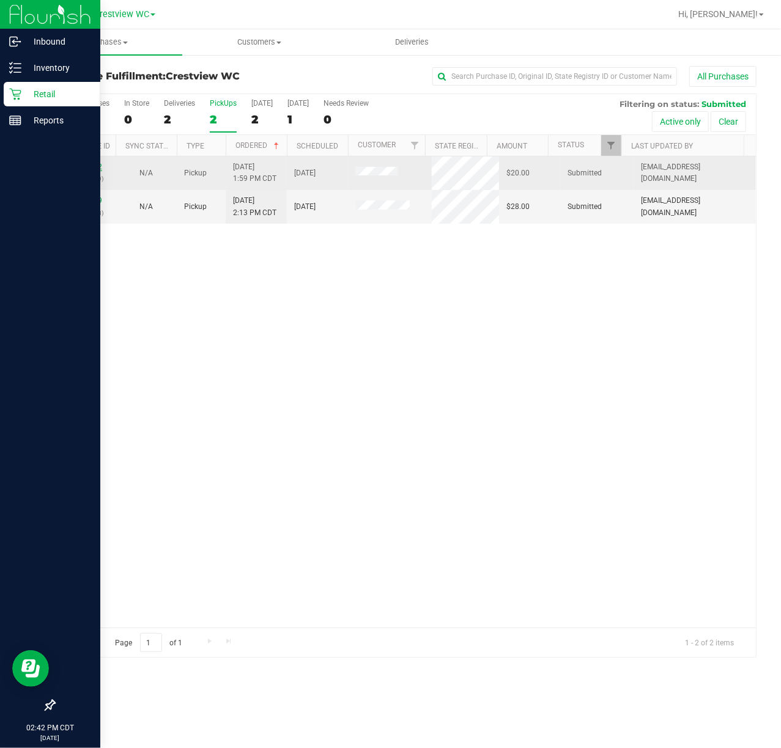
click at [86, 168] on link "12009892" at bounding box center [85, 167] width 34 height 9
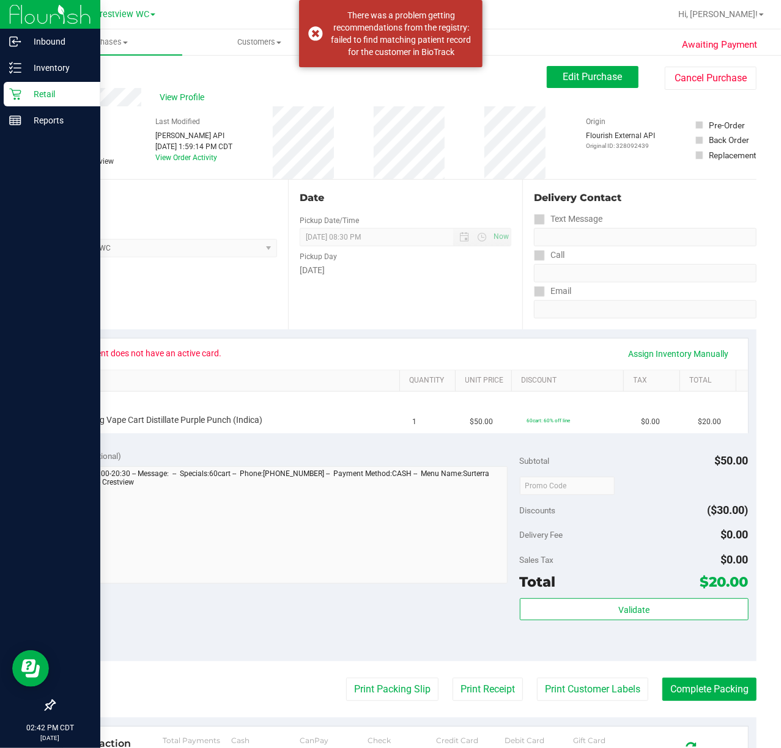
click at [70, 71] on link "Back" at bounding box center [63, 73] width 18 height 9
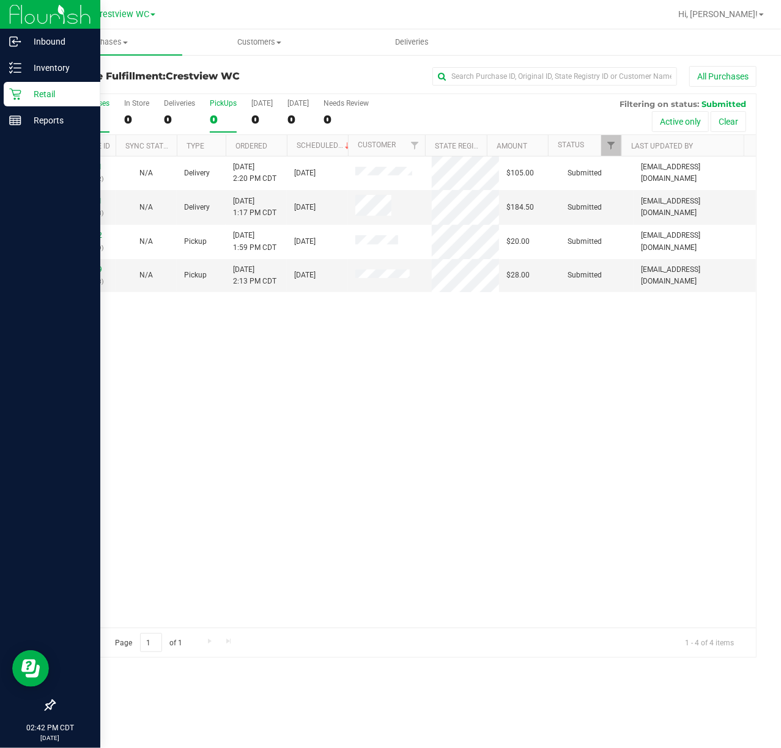
click at [220, 122] on div "0" at bounding box center [223, 120] width 27 height 14
click at [0, 0] on input "PickUps 0" at bounding box center [0, 0] width 0 height 0
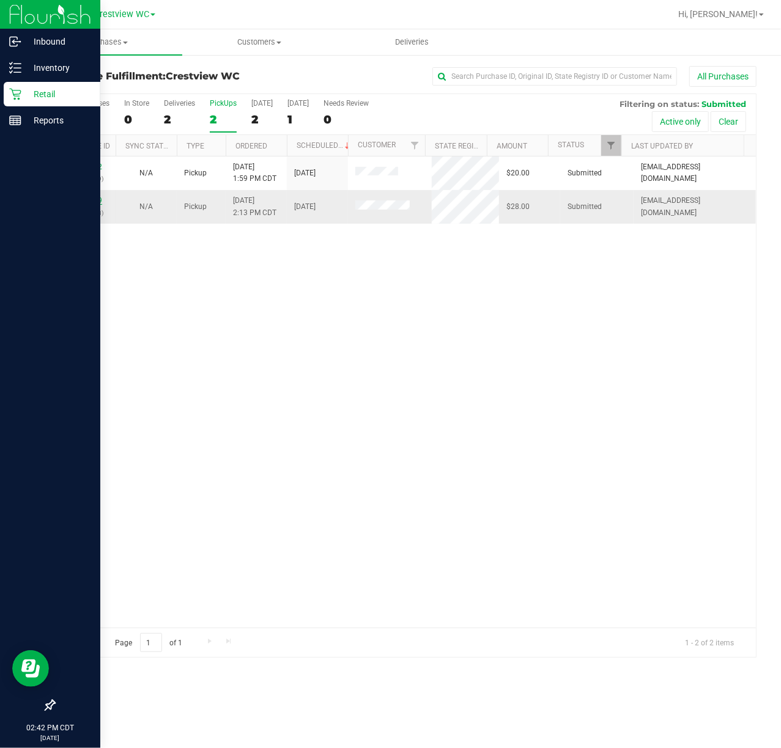
click at [98, 199] on link "12010019" at bounding box center [85, 200] width 34 height 9
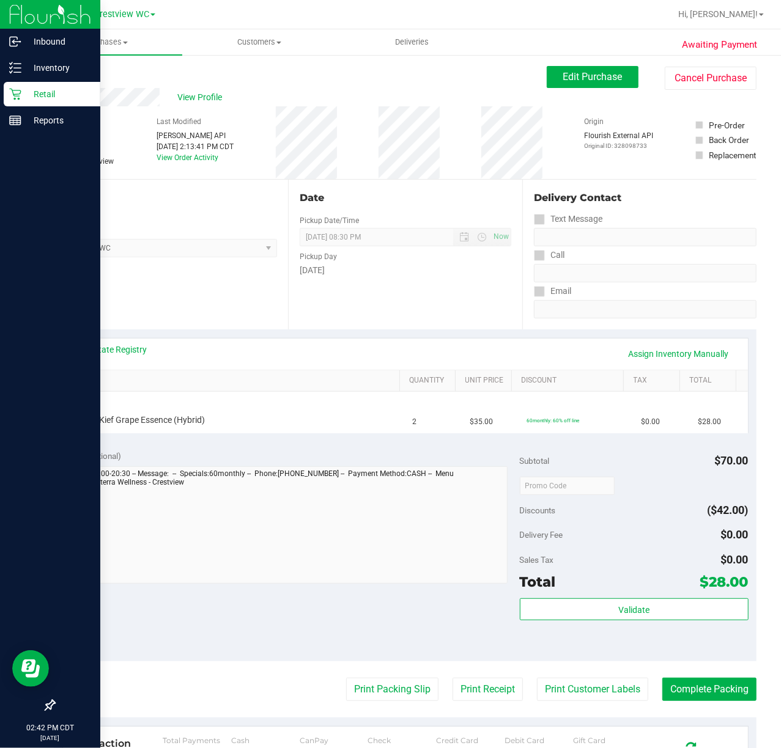
click at [294, 458] on div "Notes (optional)" at bounding box center [290, 456] width 457 height 12
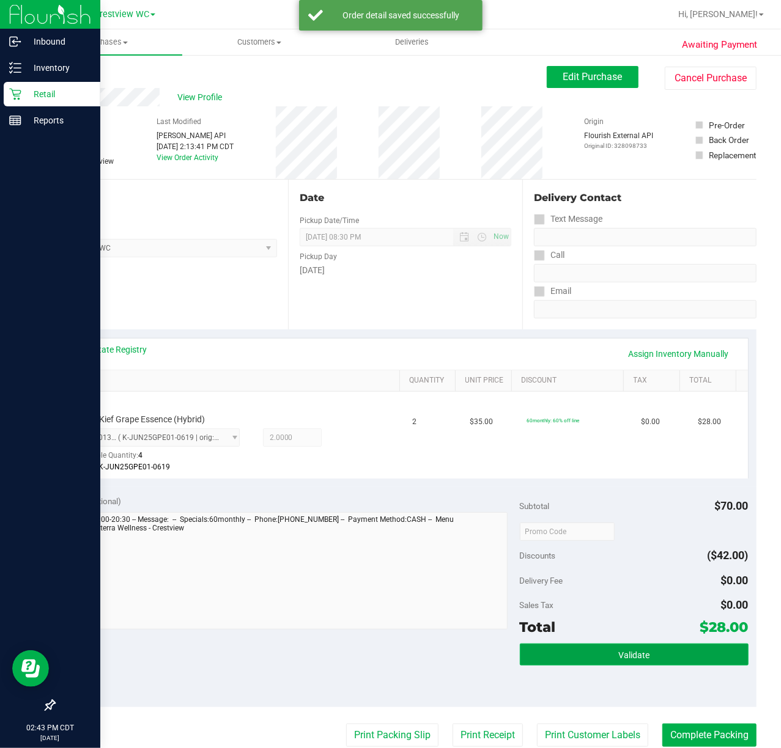
click at [681, 653] on button "Validate" at bounding box center [634, 655] width 229 height 22
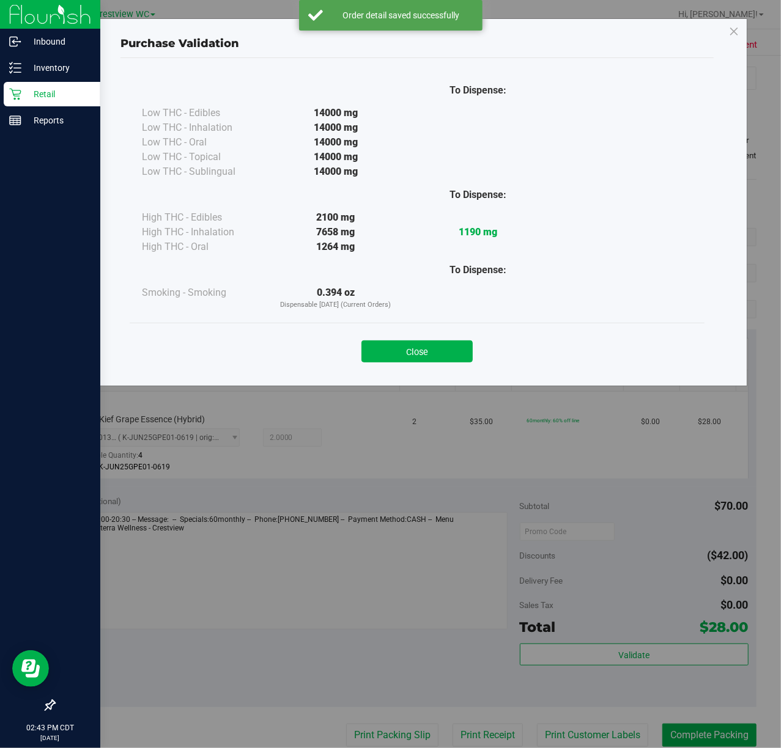
click at [367, 339] on div "Close" at bounding box center [417, 348] width 556 height 31
click at [374, 347] on button "Close" at bounding box center [416, 352] width 111 height 22
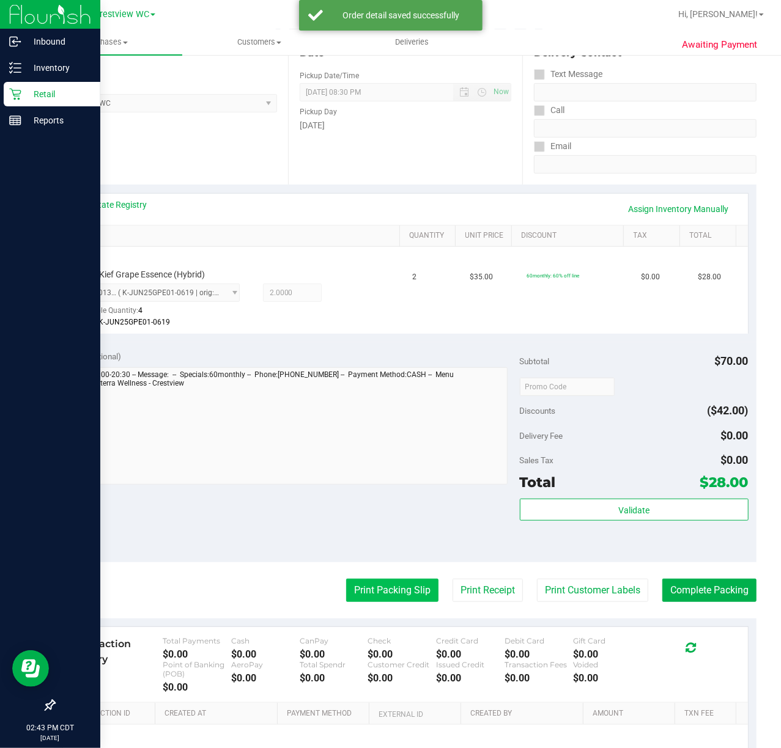
scroll to position [163, 0]
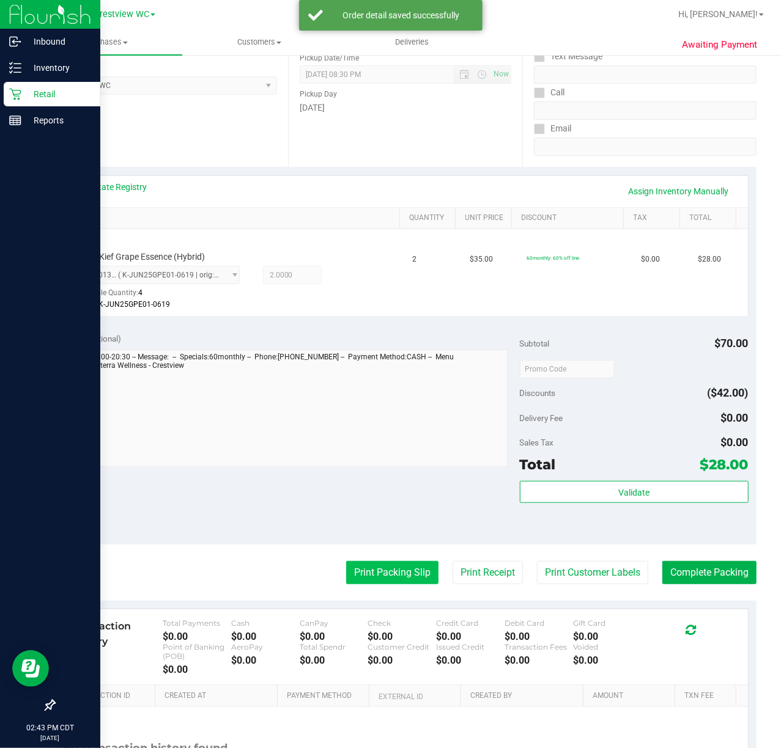
click at [388, 578] on button "Print Packing Slip" at bounding box center [392, 572] width 92 height 23
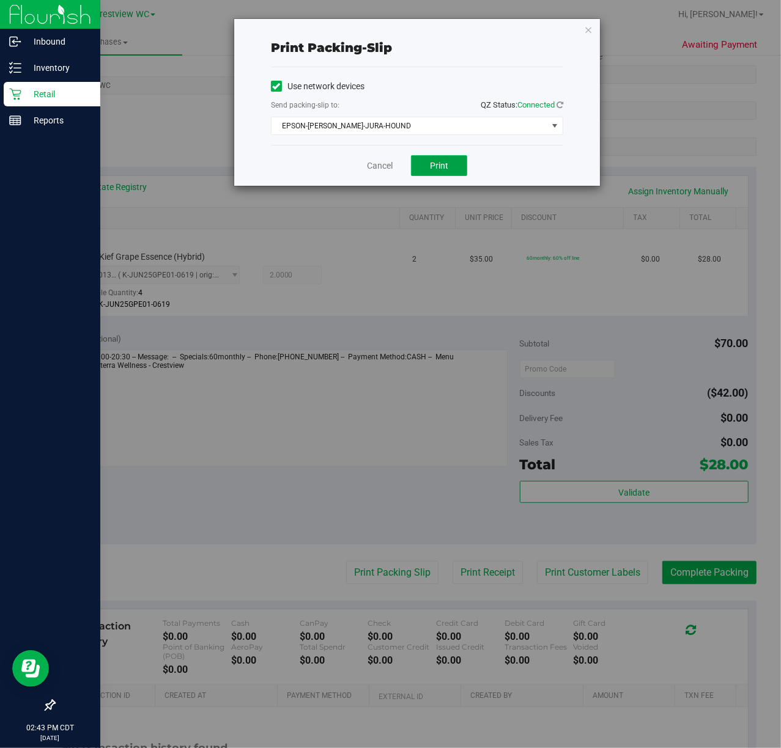
click at [446, 175] on button "Print" at bounding box center [439, 165] width 56 height 21
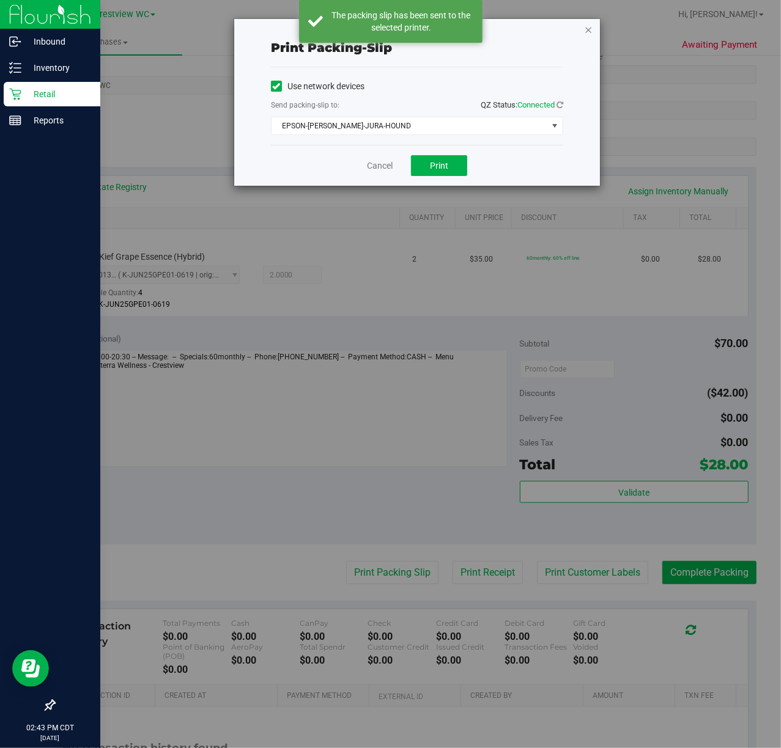
click at [587, 30] on icon "button" at bounding box center [588, 29] width 9 height 15
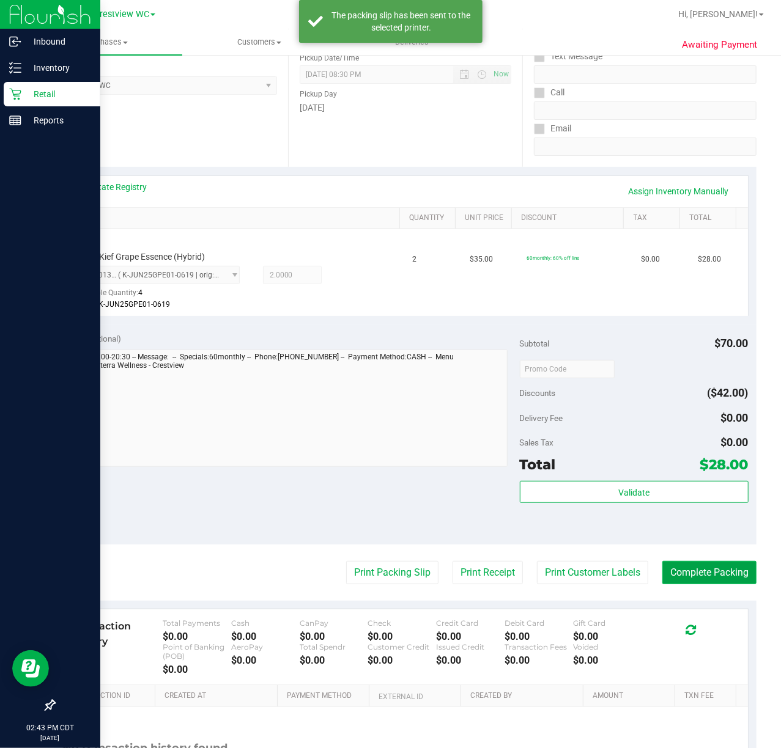
click at [698, 575] on button "Complete Packing" at bounding box center [709, 572] width 94 height 23
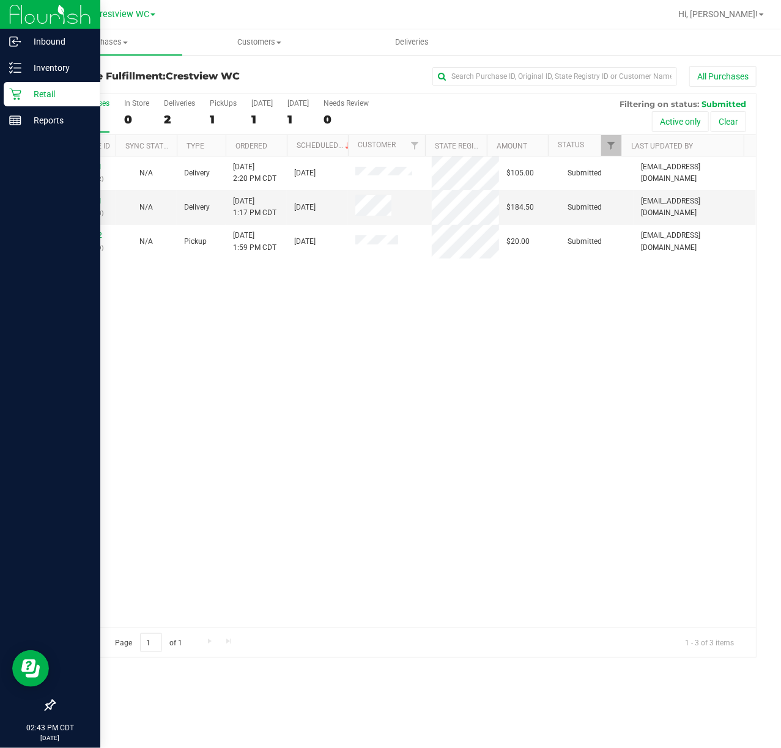
click at [186, 448] on div "12010071 (328099632) N/A Delivery 9/26/2025 2:20 PM CDT 10/2/2025 $105.00 Submi…" at bounding box center [404, 392] width 701 height 471
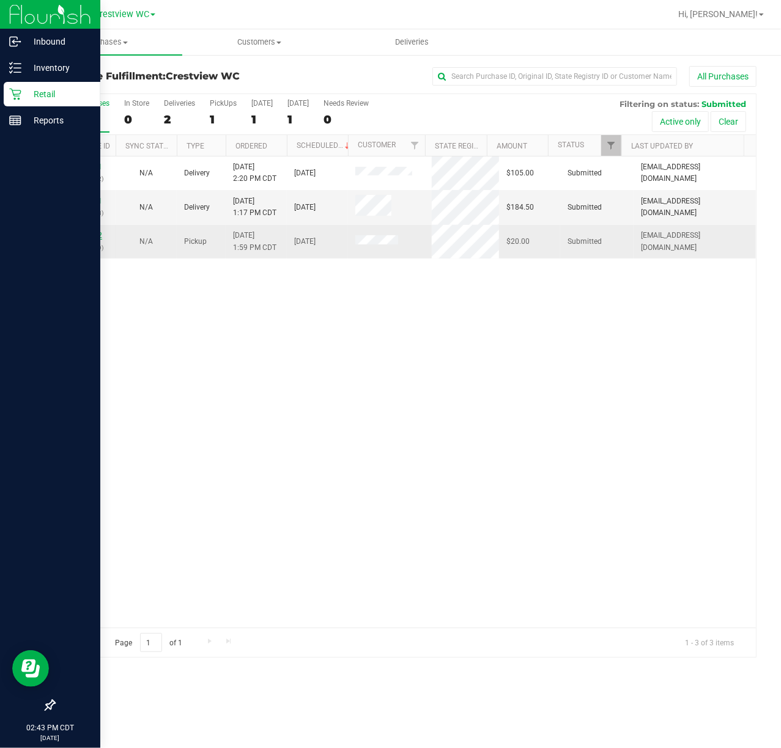
click at [93, 236] on link "12009892" at bounding box center [85, 235] width 34 height 9
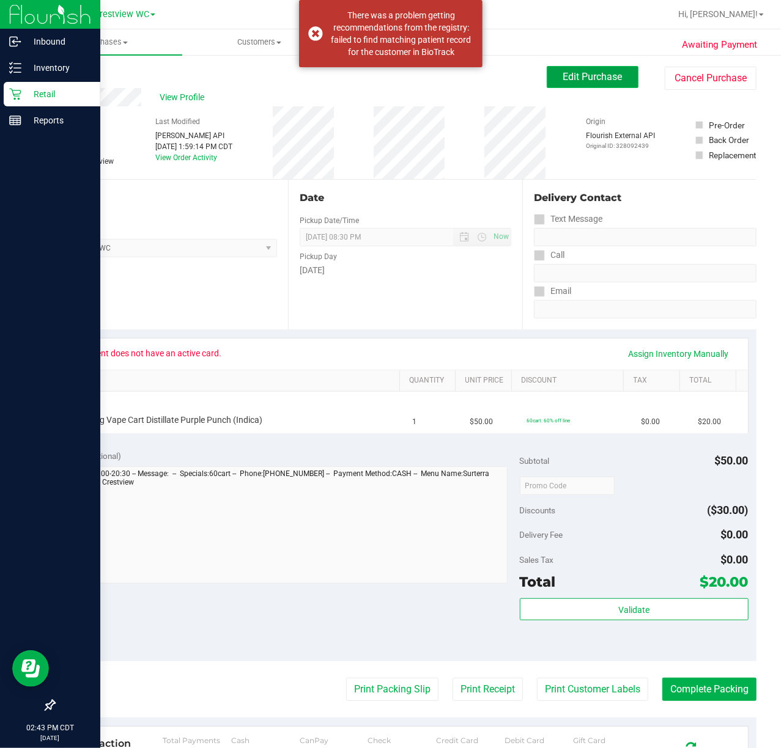
click at [605, 82] on span "Edit Purchase" at bounding box center [592, 77] width 59 height 12
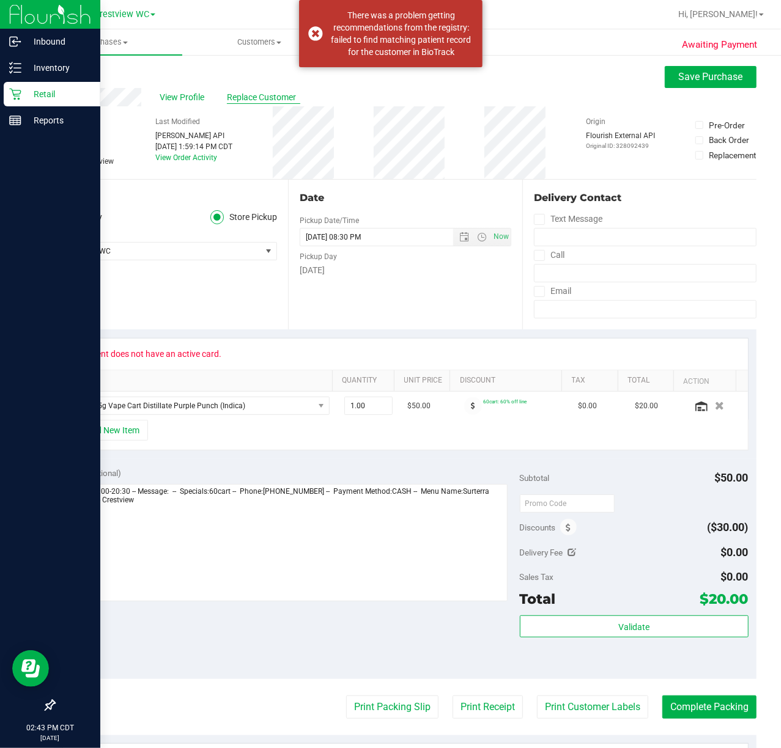
click at [256, 97] on span "Replace Customer" at bounding box center [263, 97] width 73 height 13
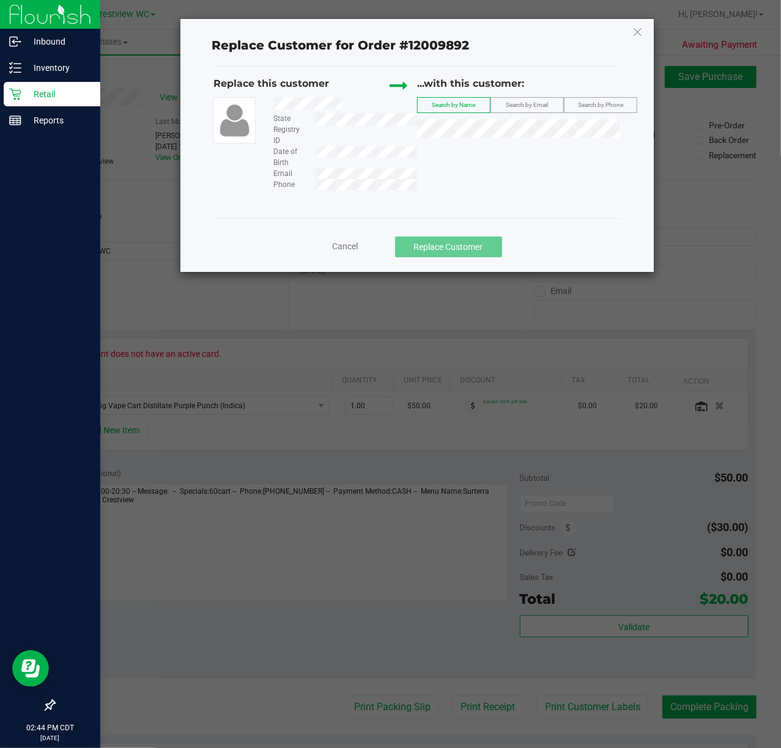
click at [524, 111] on label "Search by Email" at bounding box center [527, 105] width 72 height 15
click at [502, 155] on span "(BLtanner69@gmail.com)" at bounding box center [565, 152] width 142 height 10
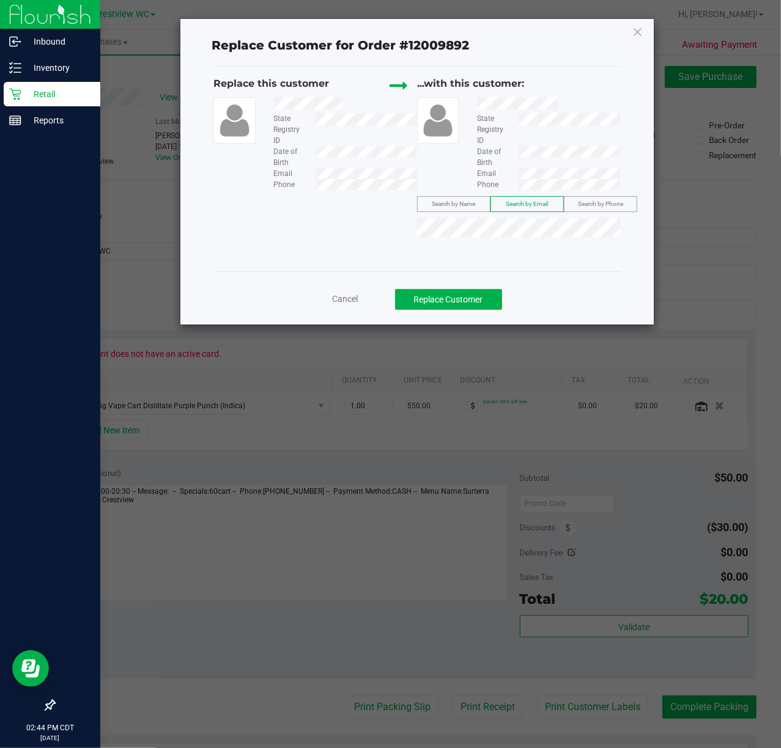
click at [366, 247] on div "Replace this customer State Registry ID Date of Birth Email Phone ...with this …" at bounding box center [416, 169] width 407 height 205
click at [457, 294] on button "Replace Customer" at bounding box center [448, 299] width 107 height 21
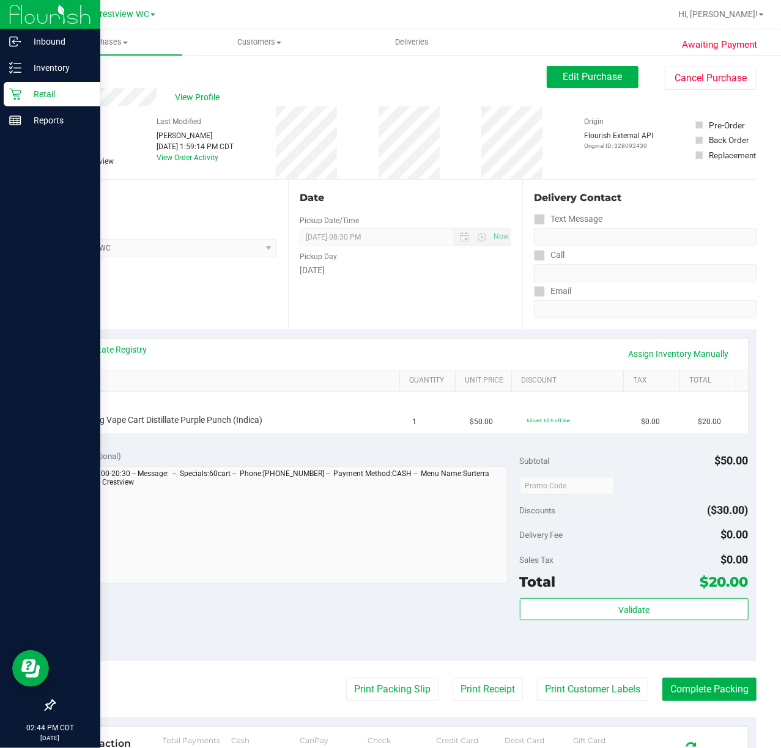
click at [456, 292] on div "Date Pickup Date/Time 09/26/2025 Now 09/26/2025 08:30 PM Now Pickup Day Friday" at bounding box center [405, 255] width 234 height 150
click at [109, 344] on link "View State Registry" at bounding box center [110, 350] width 73 height 12
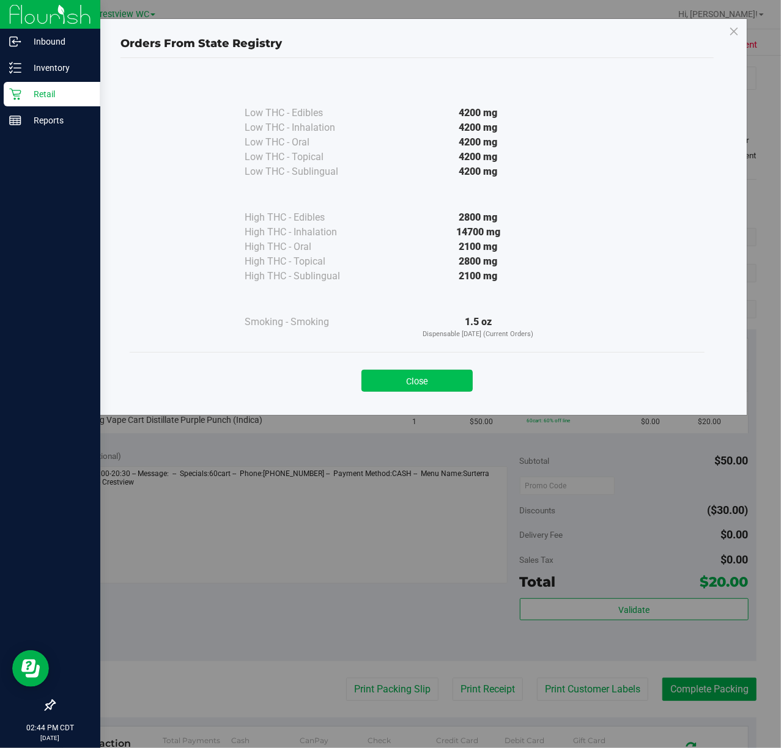
click at [455, 375] on button "Close" at bounding box center [416, 381] width 111 height 22
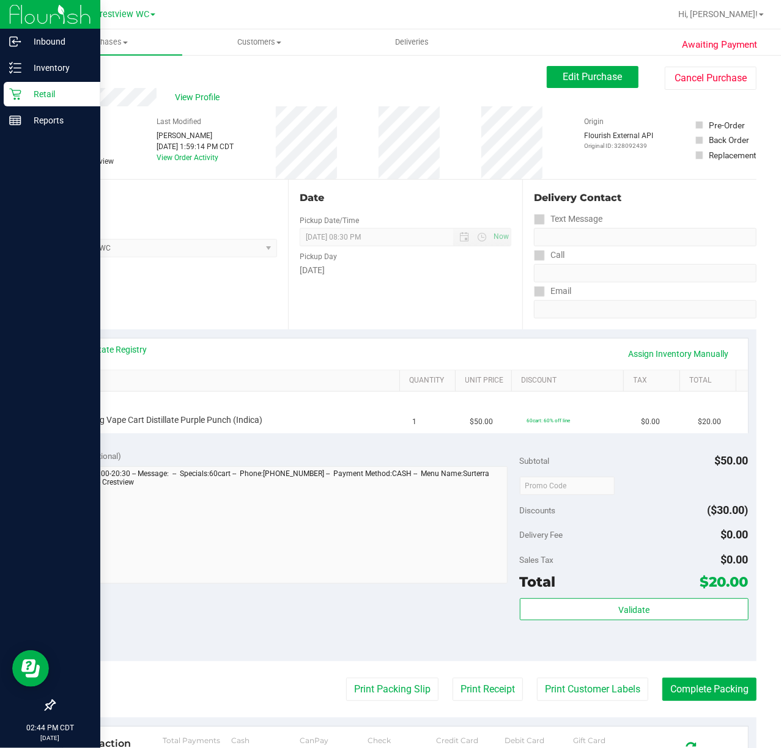
drag, startPoint x: 434, startPoint y: 334, endPoint x: 421, endPoint y: 338, distance: 13.5
click at [434, 333] on div "View State Registry Assign Inventory Manually SKU Quantity Unit Price Discount …" at bounding box center [405, 386] width 703 height 112
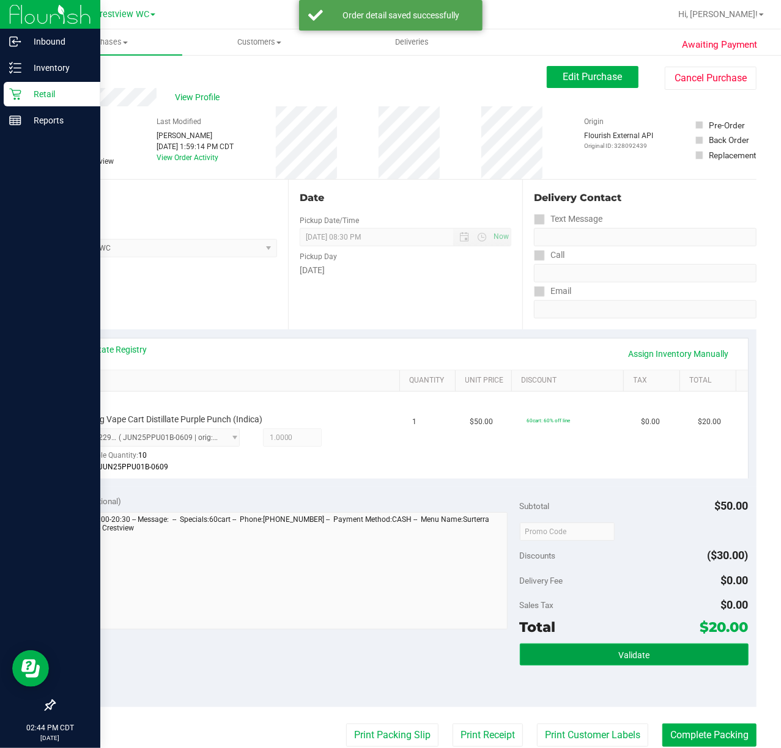
click at [673, 658] on button "Validate" at bounding box center [634, 655] width 229 height 22
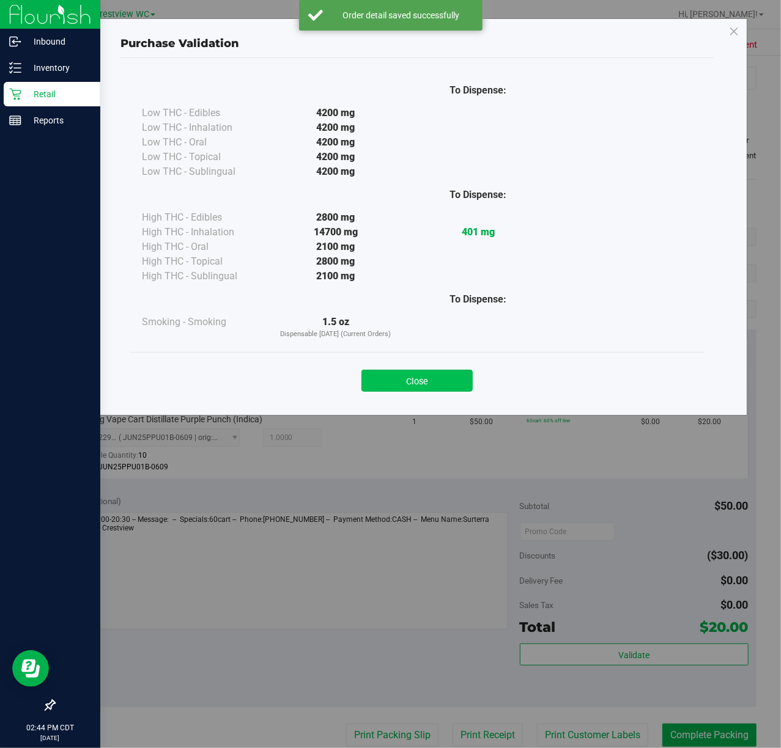
drag, startPoint x: 431, startPoint y: 356, endPoint x: 431, endPoint y: 377, distance: 20.8
click at [431, 364] on div "Close" at bounding box center [417, 377] width 575 height 50
click at [431, 379] on button "Close" at bounding box center [416, 381] width 111 height 22
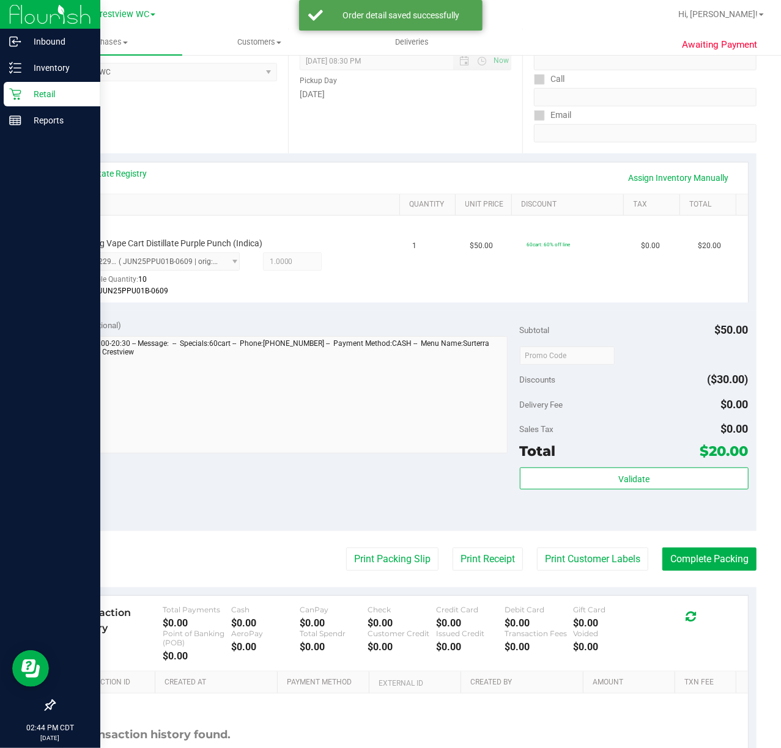
scroll to position [278, 0]
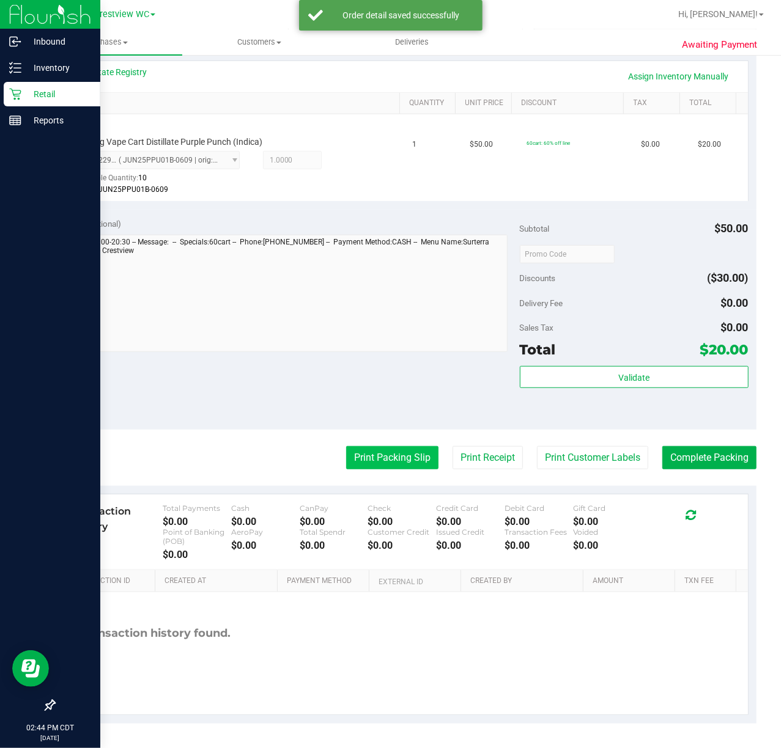
click at [386, 465] on button "Print Packing Slip" at bounding box center [392, 457] width 92 height 23
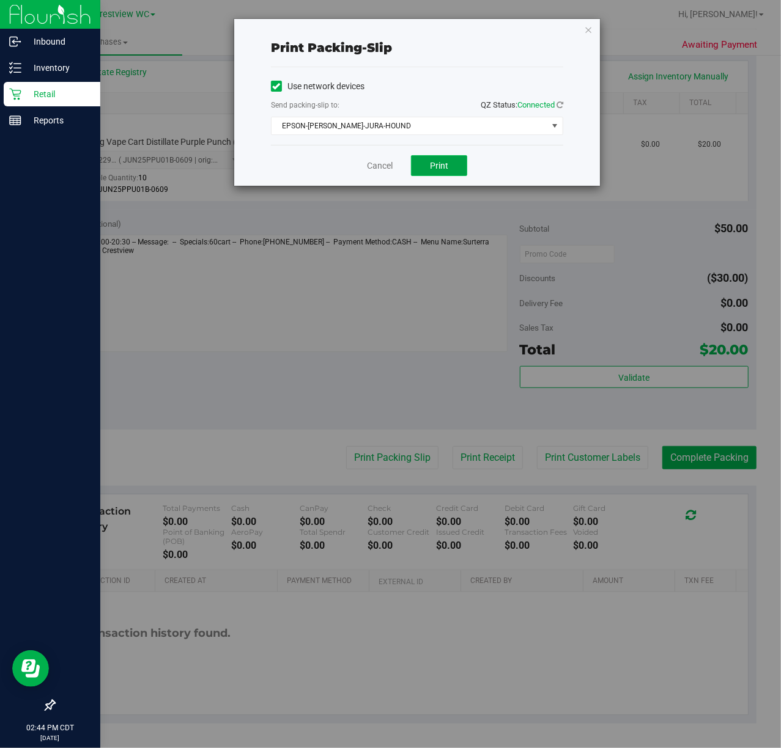
click at [457, 157] on button "Print" at bounding box center [439, 165] width 56 height 21
click at [585, 28] on icon "button" at bounding box center [588, 29] width 9 height 15
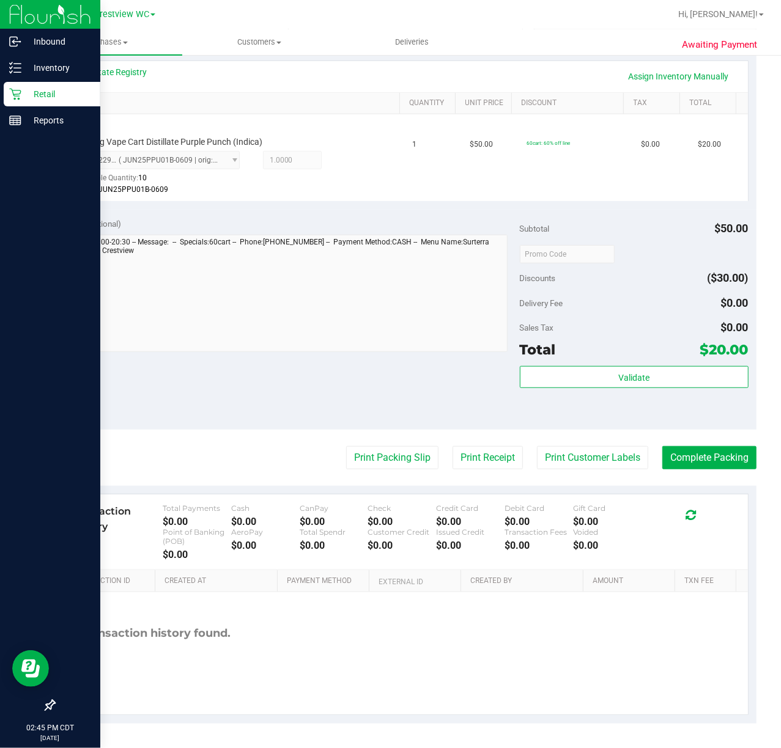
click at [487, 412] on div "Notes (optional) Subtotal $50.00 Discounts ($30.00) Delivery Fee $0.00 Sales Ta…" at bounding box center [405, 320] width 703 height 220
click at [659, 372] on button "Validate" at bounding box center [634, 377] width 229 height 22
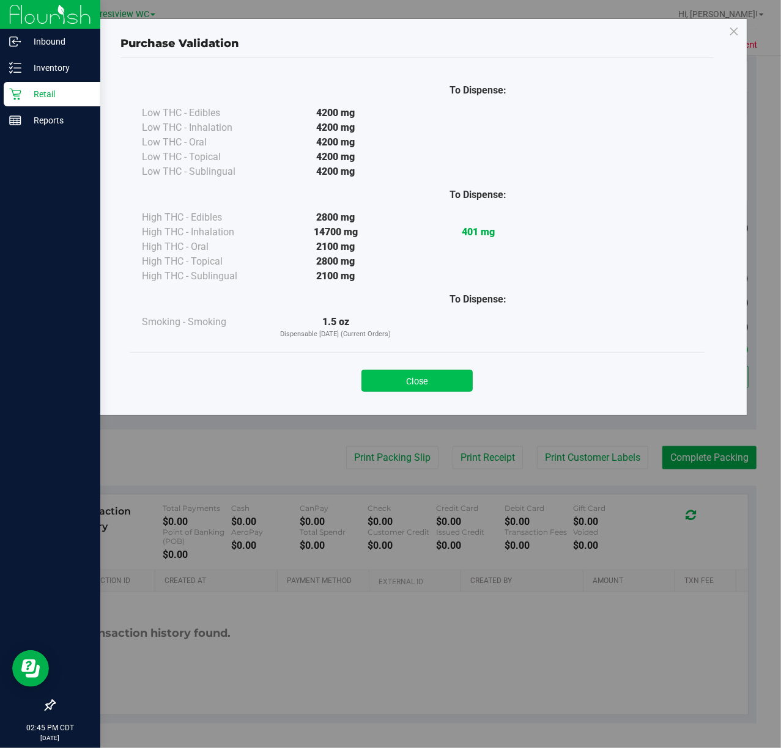
click at [385, 383] on button "Close" at bounding box center [416, 381] width 111 height 22
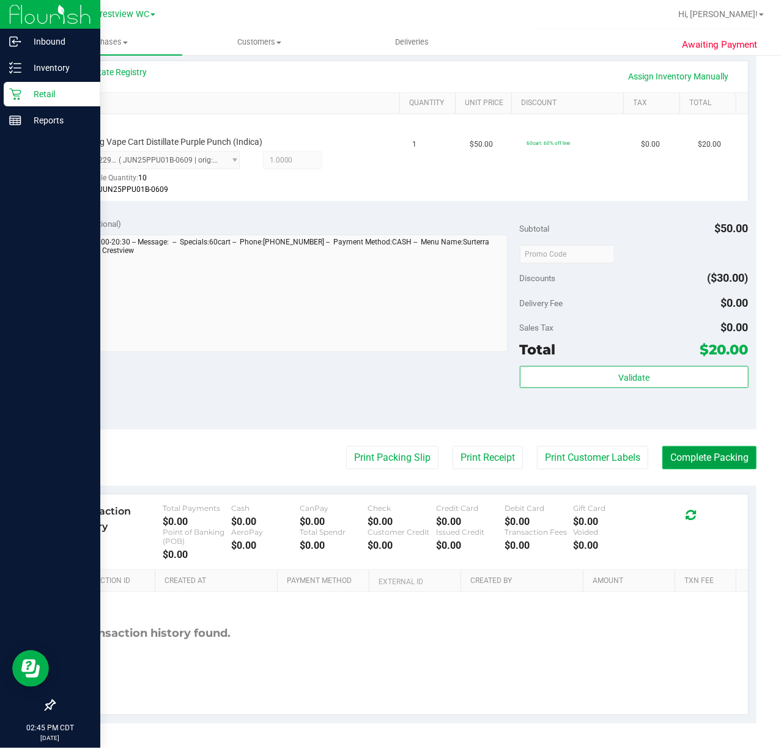
click at [688, 457] on button "Complete Packing" at bounding box center [709, 457] width 94 height 23
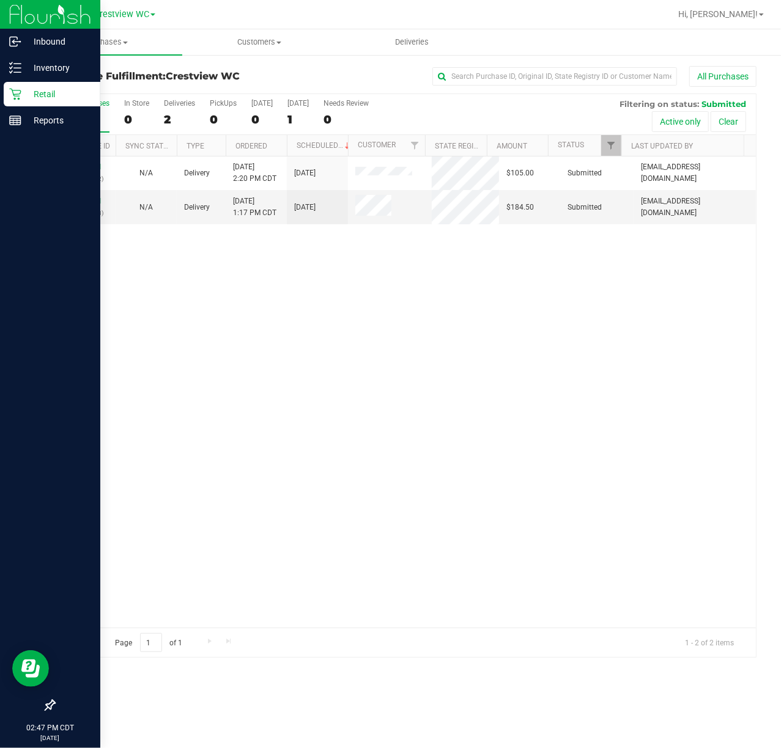
click at [369, 451] on div "12010071 (328099632) N/A Delivery 9/26/2025 2:20 PM CDT 10/2/2025 $105.00 Submi…" at bounding box center [404, 392] width 701 height 471
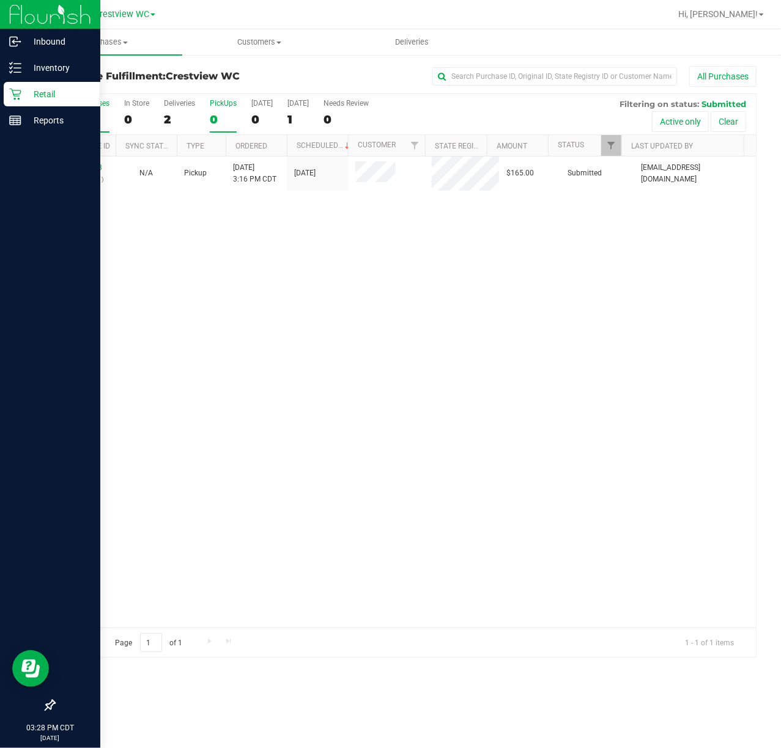
click at [221, 103] on div "PickUps" at bounding box center [223, 103] width 27 height 9
click at [0, 0] on input "PickUps 0" at bounding box center [0, 0] width 0 height 0
click at [301, 287] on div "12010518 (328123101) N/A Pickup [DATE] 3:16 PM CDT 9/26/2025 $165.00 Submitted …" at bounding box center [404, 392] width 701 height 471
click at [346, 297] on div "12010518 (328123101) N/A Pickup [DATE] 3:16 PM CDT 9/26/2025 $165.00 Submitted …" at bounding box center [404, 392] width 701 height 471
click at [32, 72] on p "Inventory" at bounding box center [57, 68] width 73 height 15
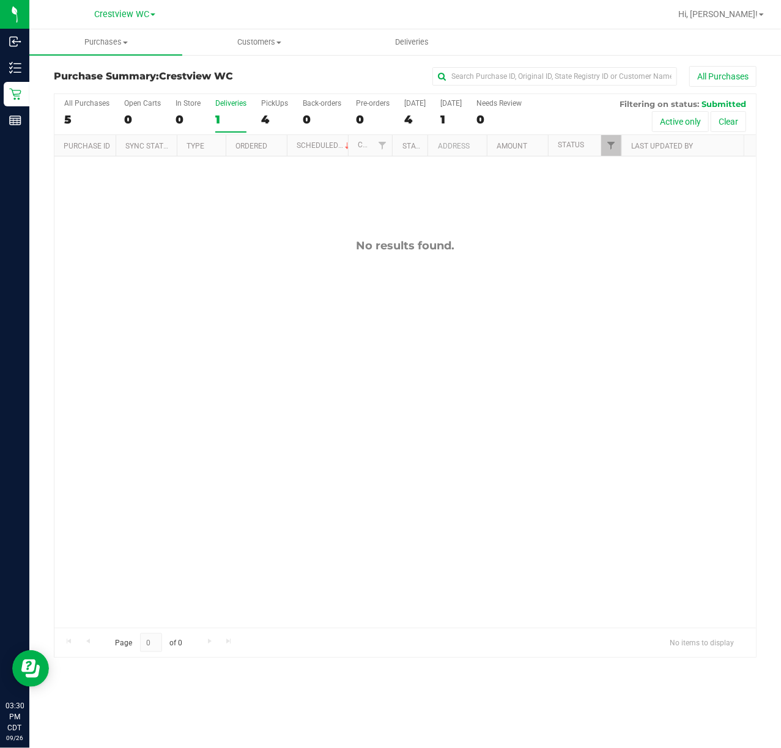
click at [260, 113] on div "All Purchases 5 Open Carts 0 In Store 0 Deliveries 1 PickUps 4 Back-orders 0 Pr…" at bounding box center [404, 114] width 701 height 41
click at [269, 119] on div "4" at bounding box center [274, 120] width 27 height 14
click at [0, 0] on input "PickUps 4" at bounding box center [0, 0] width 0 height 0
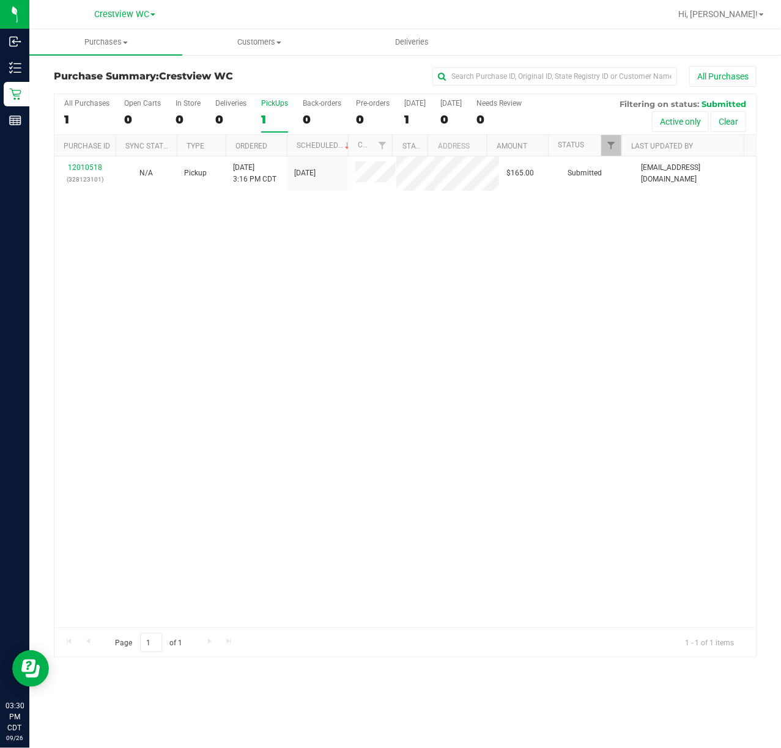
click at [363, 338] on div "12010518 (328123101) N/A Pickup [DATE] 3:16 PM CDT 9/26/2025 $165.00 Submitted …" at bounding box center [404, 392] width 701 height 471
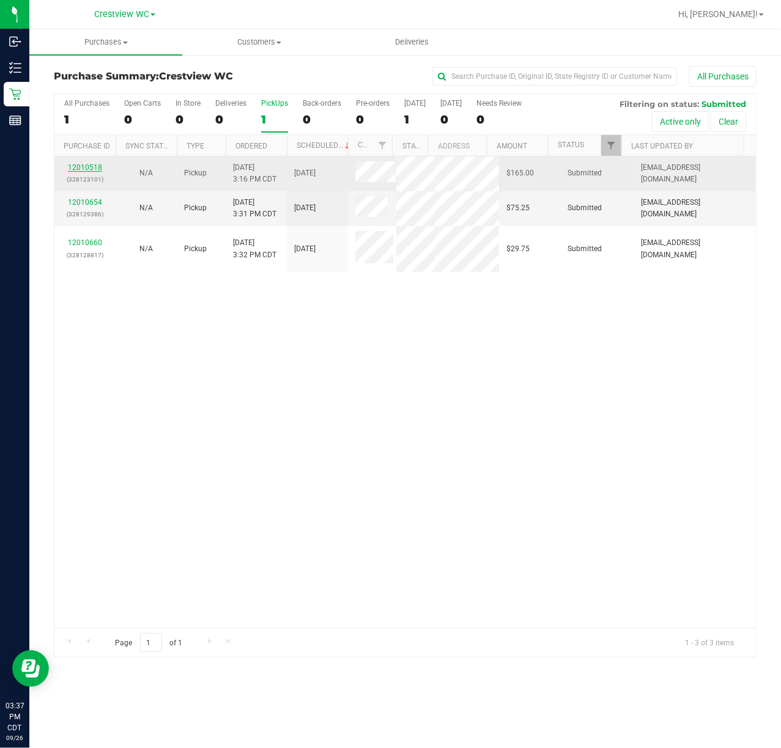
click at [77, 170] on link "12010518" at bounding box center [85, 167] width 34 height 9
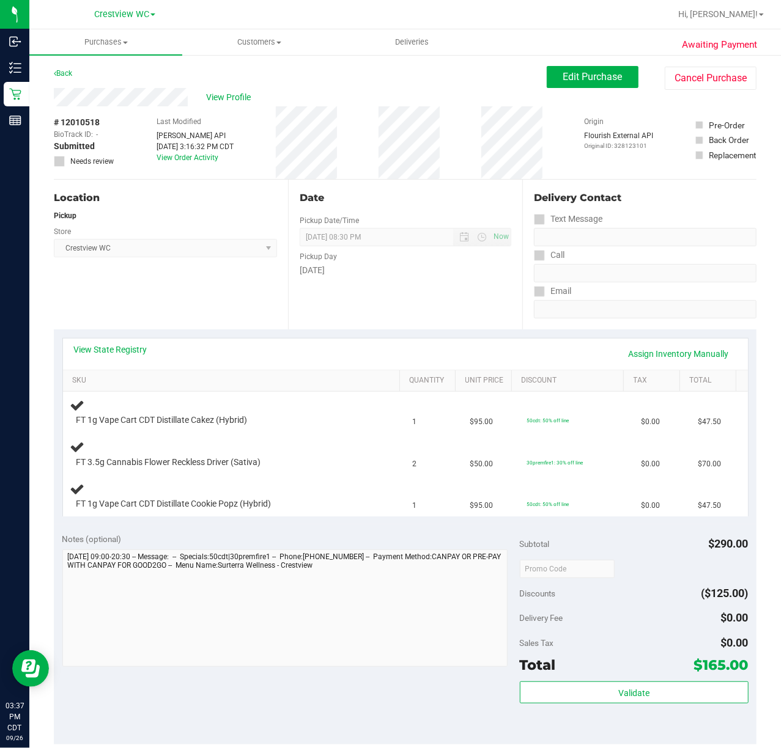
click at [150, 300] on div "Location Pickup Store Crestview WC Select Store [PERSON_NAME][GEOGRAPHIC_DATA] …" at bounding box center [171, 255] width 234 height 150
click at [188, 305] on div "Location Pickup Store Crestview WC Select Store [PERSON_NAME][GEOGRAPHIC_DATA] …" at bounding box center [171, 255] width 234 height 150
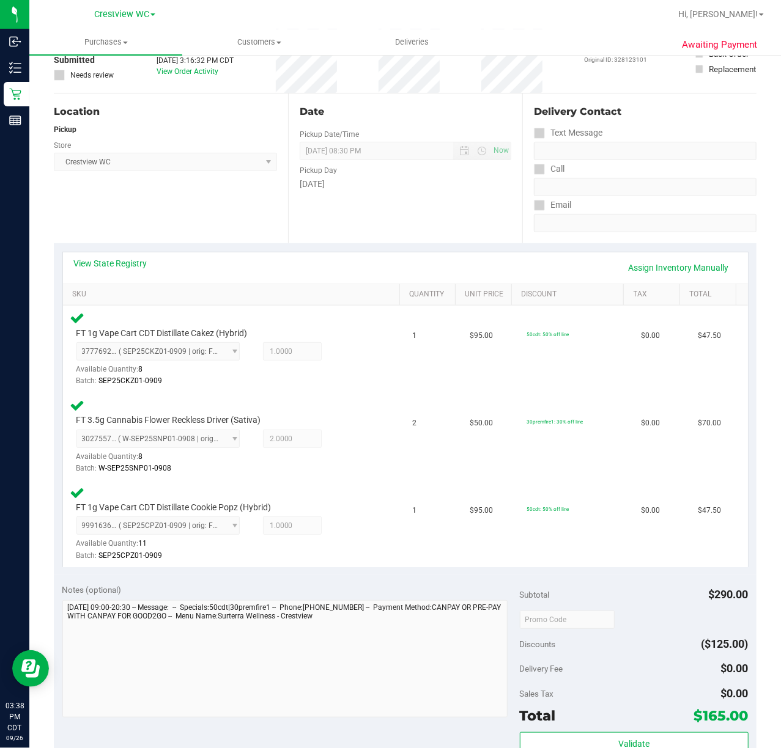
scroll to position [285, 0]
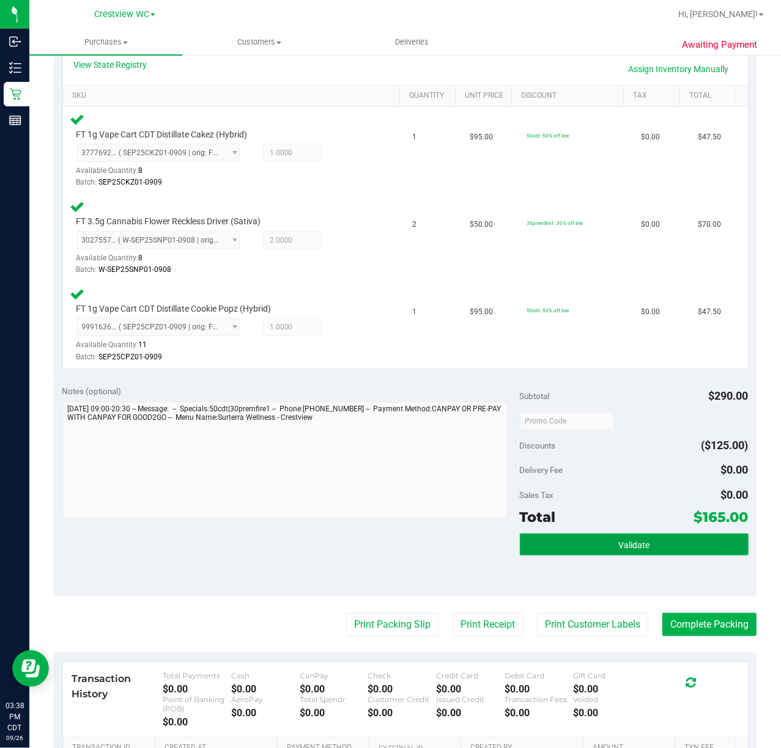
click at [646, 541] on button "Validate" at bounding box center [634, 545] width 229 height 22
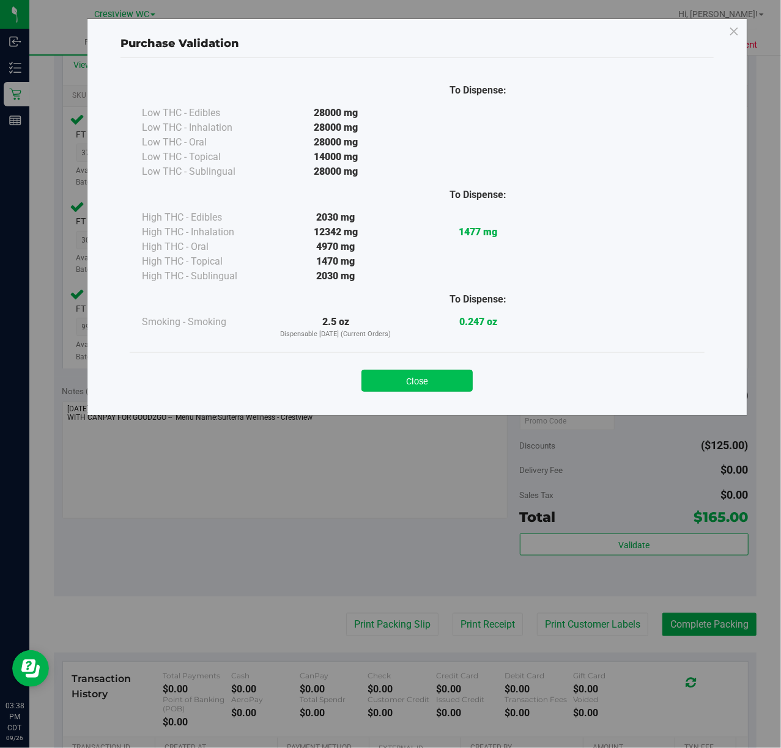
click at [429, 386] on button "Close" at bounding box center [416, 381] width 111 height 22
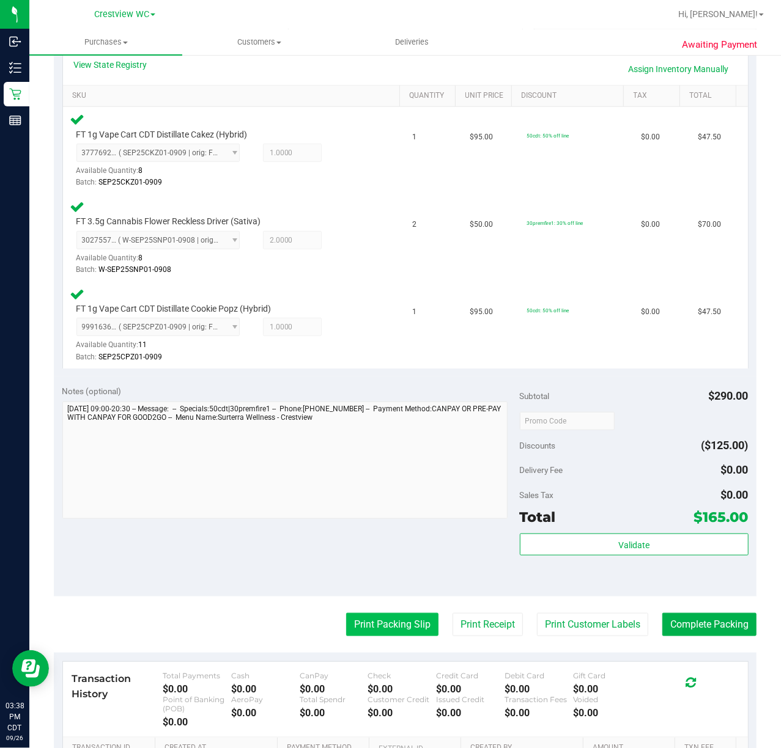
click at [387, 625] on button "Print Packing Slip" at bounding box center [392, 624] width 92 height 23
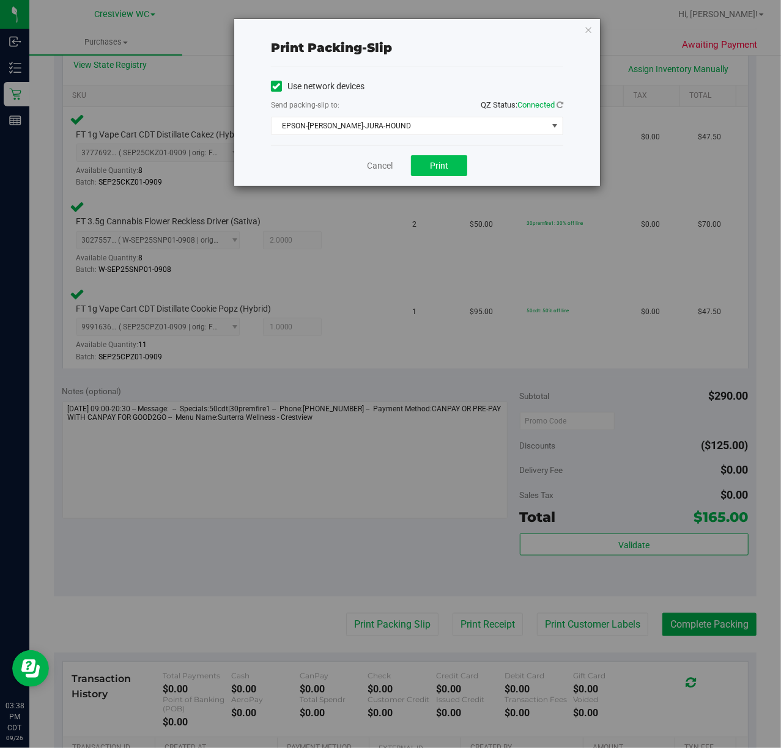
click at [438, 166] on span "Print" at bounding box center [439, 166] width 18 height 10
click at [371, 163] on link "Cancel" at bounding box center [380, 166] width 26 height 13
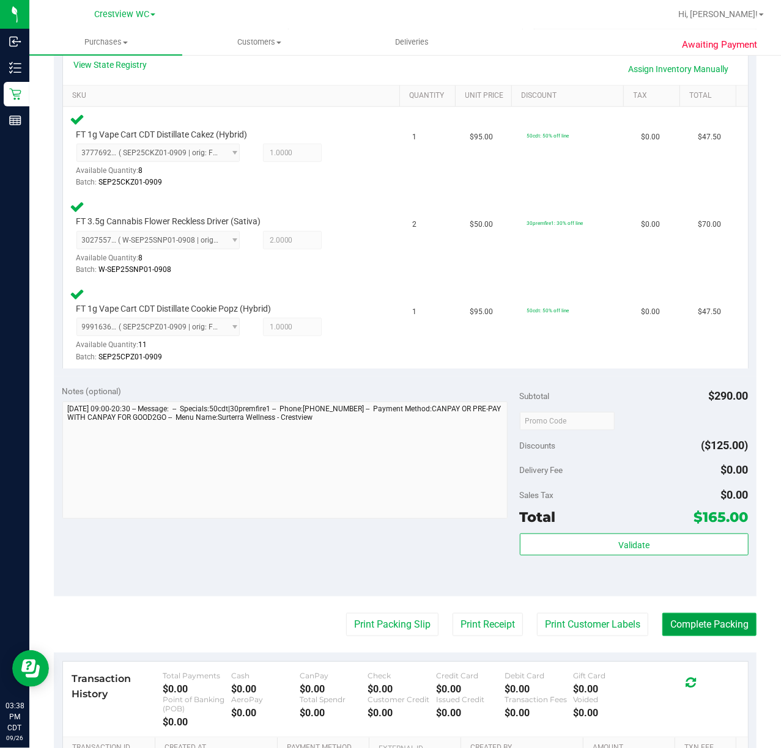
click at [724, 622] on button "Complete Packing" at bounding box center [709, 624] width 94 height 23
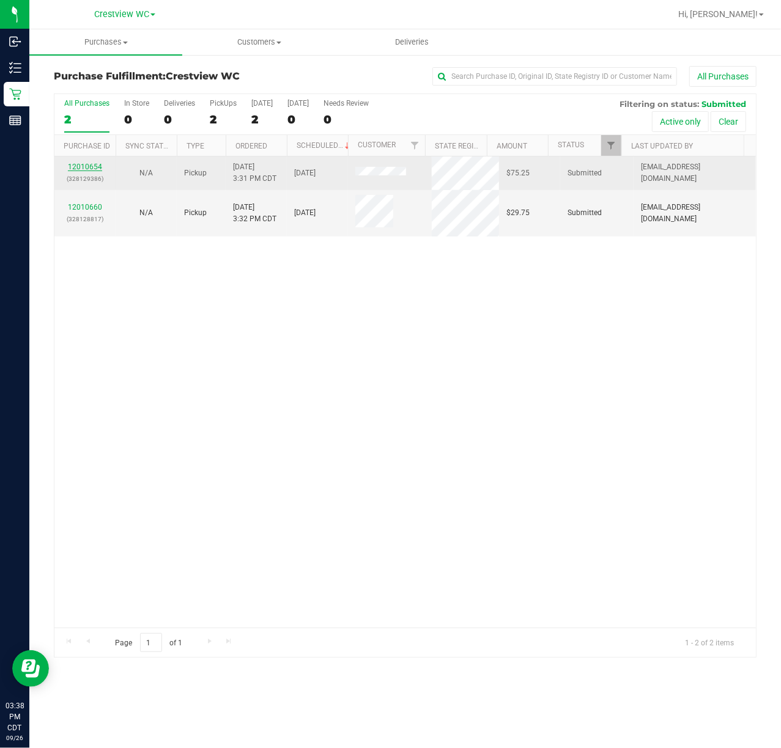
click at [89, 168] on link "12010654" at bounding box center [85, 167] width 34 height 9
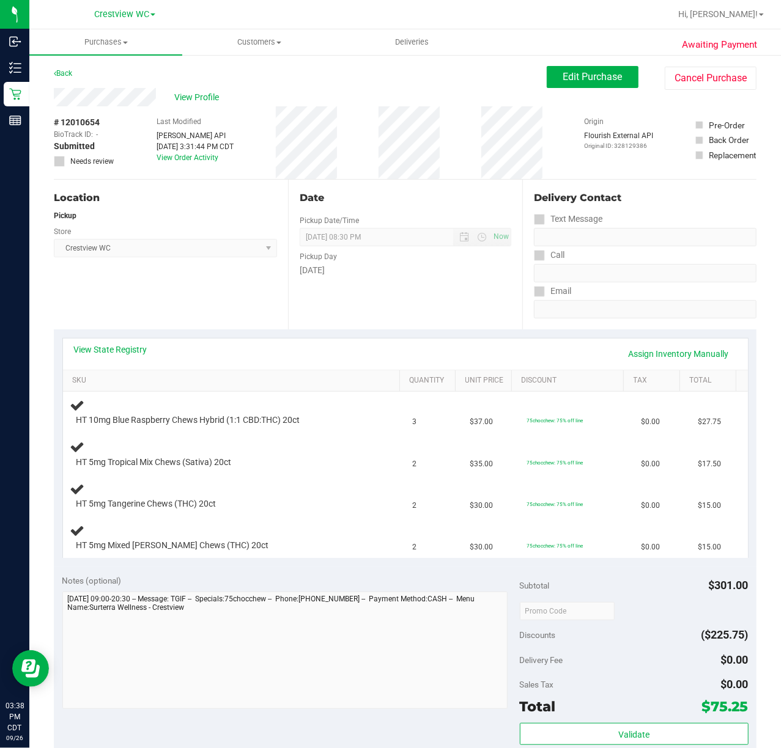
click at [199, 290] on div "Location Pickup Store Crestview WC Select Store [PERSON_NAME][GEOGRAPHIC_DATA] …" at bounding box center [171, 255] width 234 height 150
click at [106, 350] on link "View State Registry" at bounding box center [110, 350] width 73 height 12
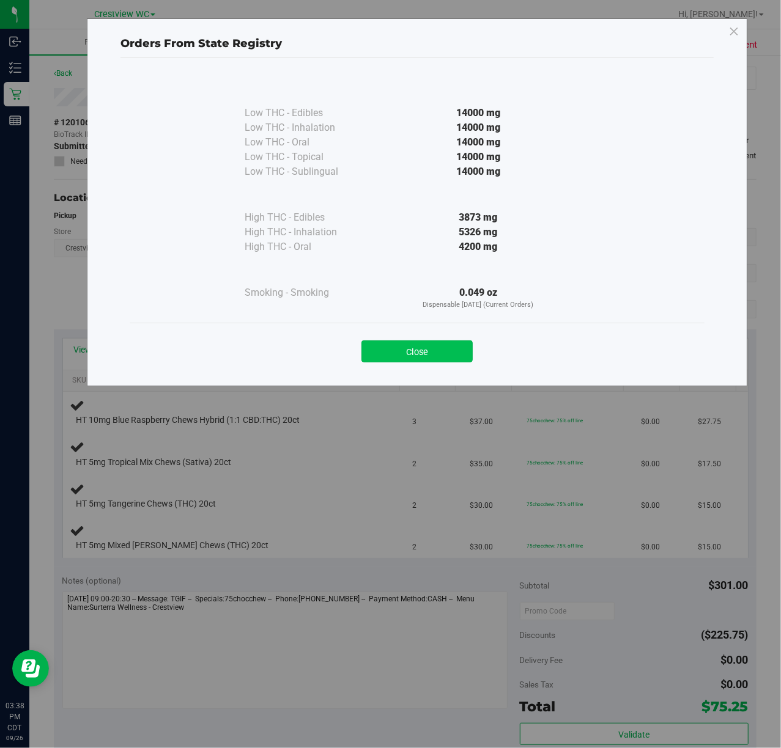
click at [455, 355] on button "Close" at bounding box center [416, 352] width 111 height 22
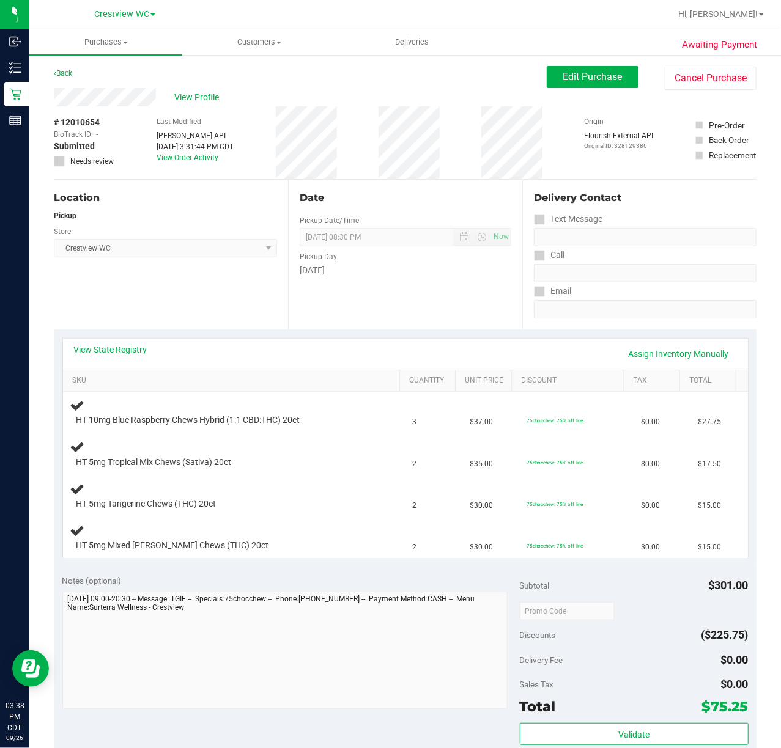
click at [191, 319] on div "Location Pickup Store Crestview WC Select Store [PERSON_NAME][GEOGRAPHIC_DATA] …" at bounding box center [171, 255] width 234 height 150
click at [181, 292] on div "Location Pickup Store Crestview WC Select Store [PERSON_NAME][GEOGRAPHIC_DATA] …" at bounding box center [171, 255] width 234 height 150
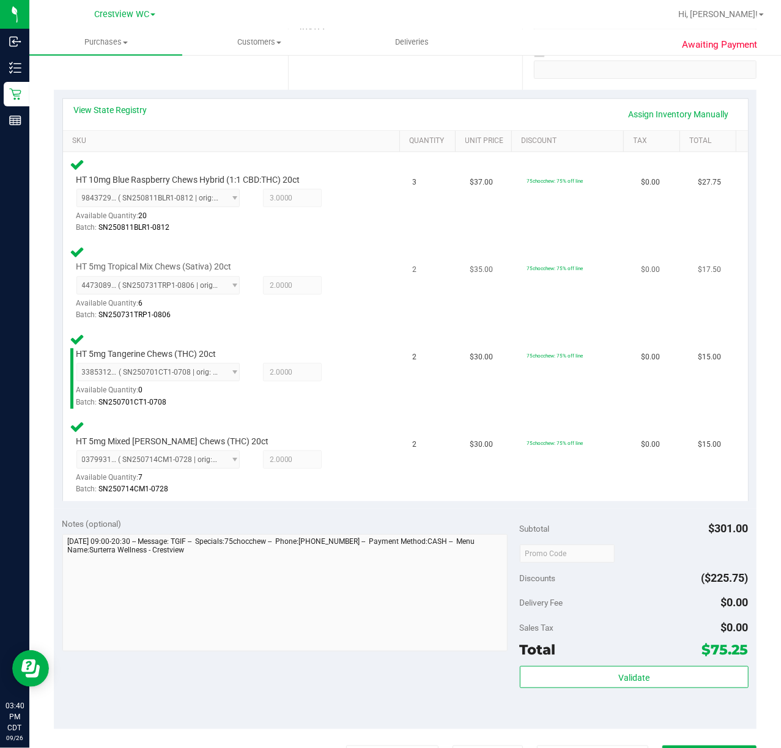
scroll to position [407, 0]
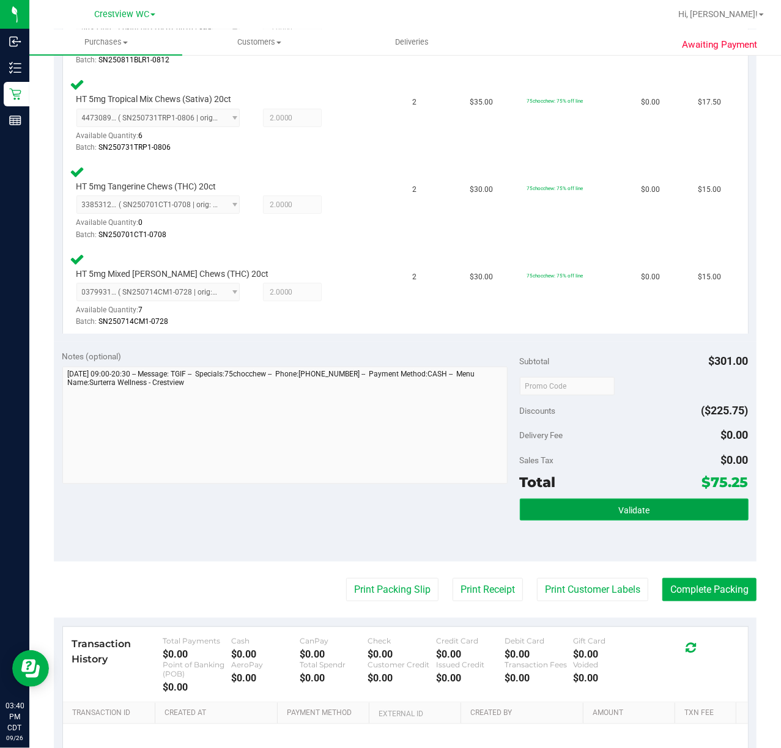
click at [607, 512] on button "Validate" at bounding box center [634, 510] width 229 height 22
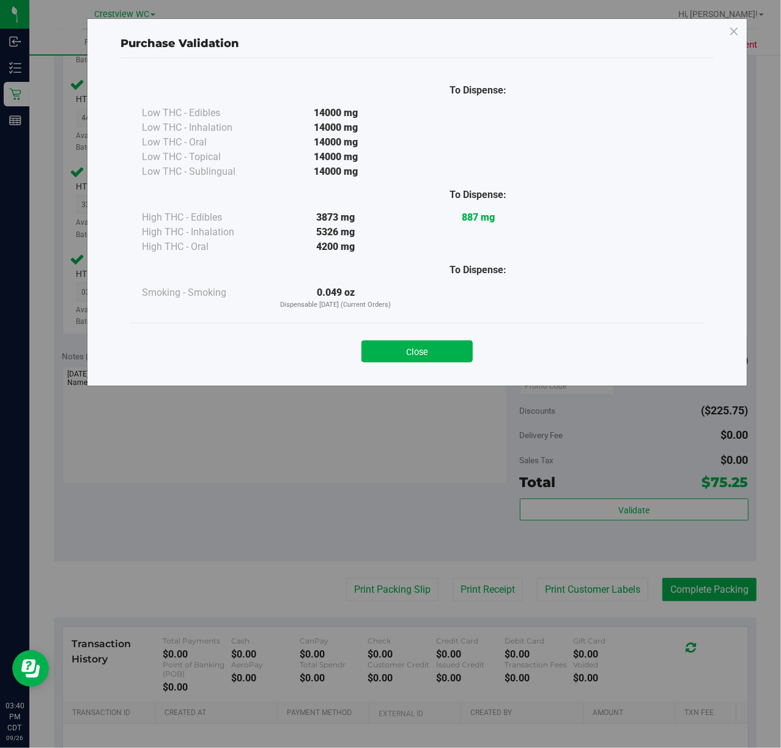
click at [386, 338] on div "Close" at bounding box center [417, 348] width 556 height 31
click at [400, 370] on div "Close" at bounding box center [417, 348] width 575 height 50
click at [401, 356] on button "Close" at bounding box center [416, 352] width 111 height 22
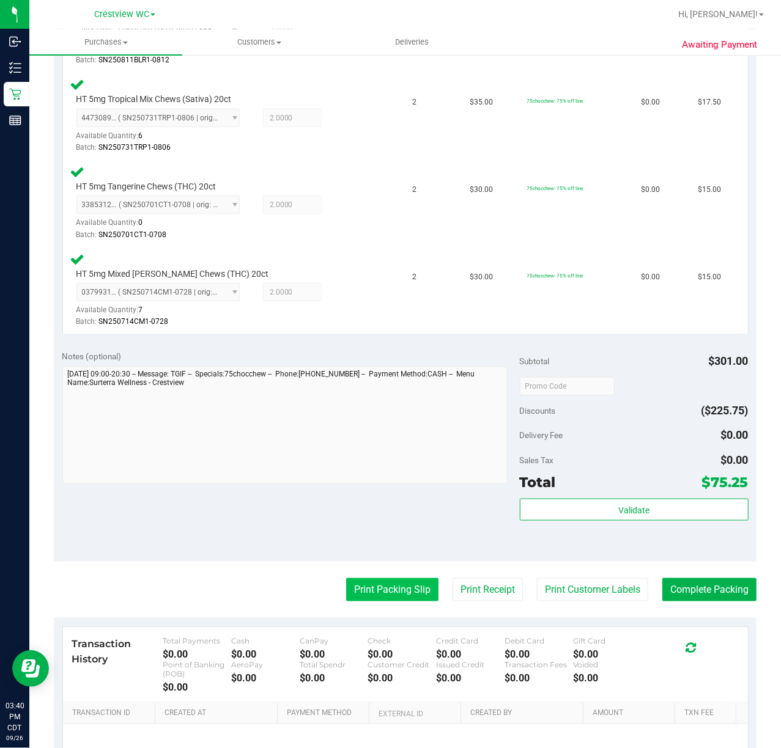
click at [391, 587] on button "Print Packing Slip" at bounding box center [392, 589] width 92 height 23
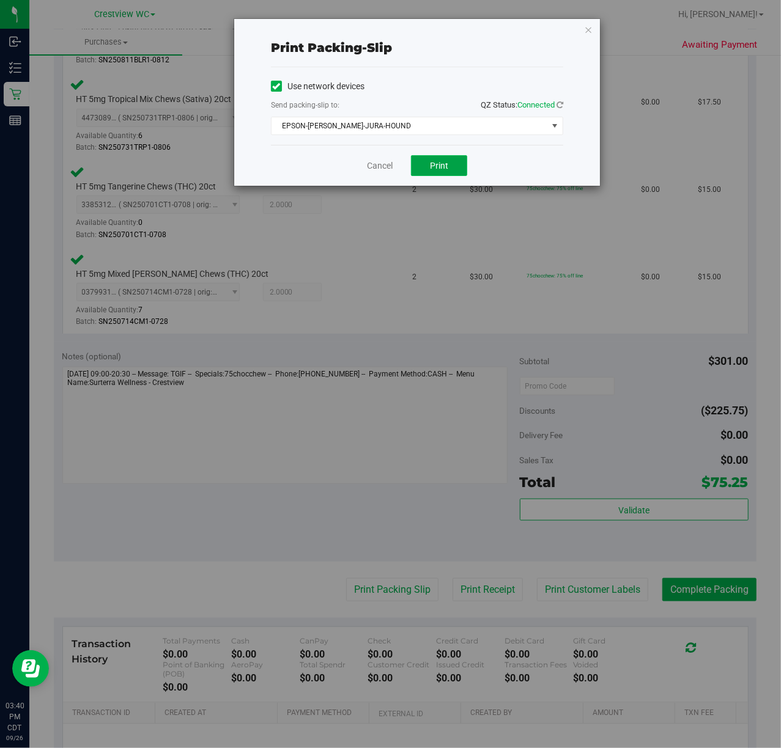
click at [451, 166] on button "Print" at bounding box center [439, 165] width 56 height 21
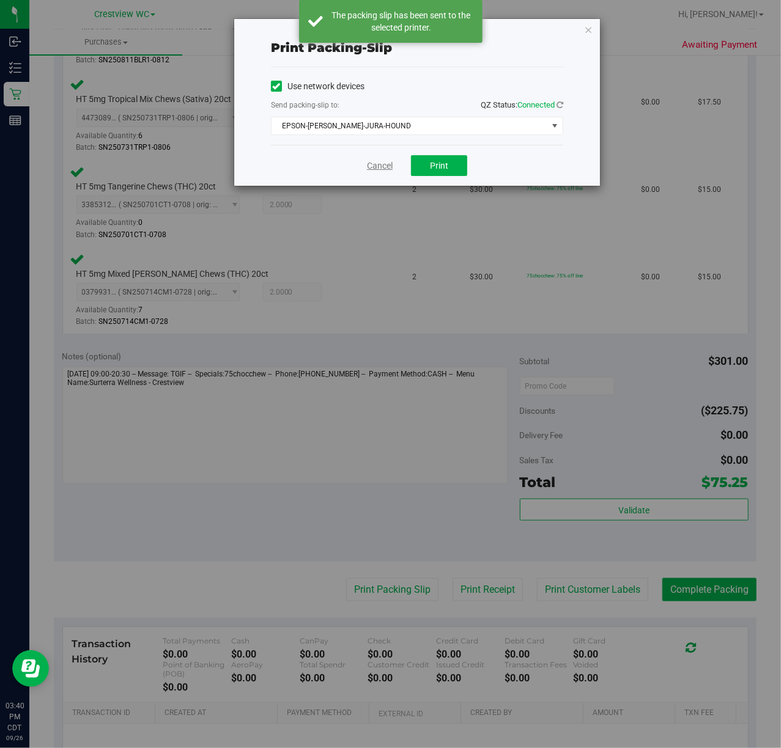
click at [375, 167] on link "Cancel" at bounding box center [380, 166] width 26 height 13
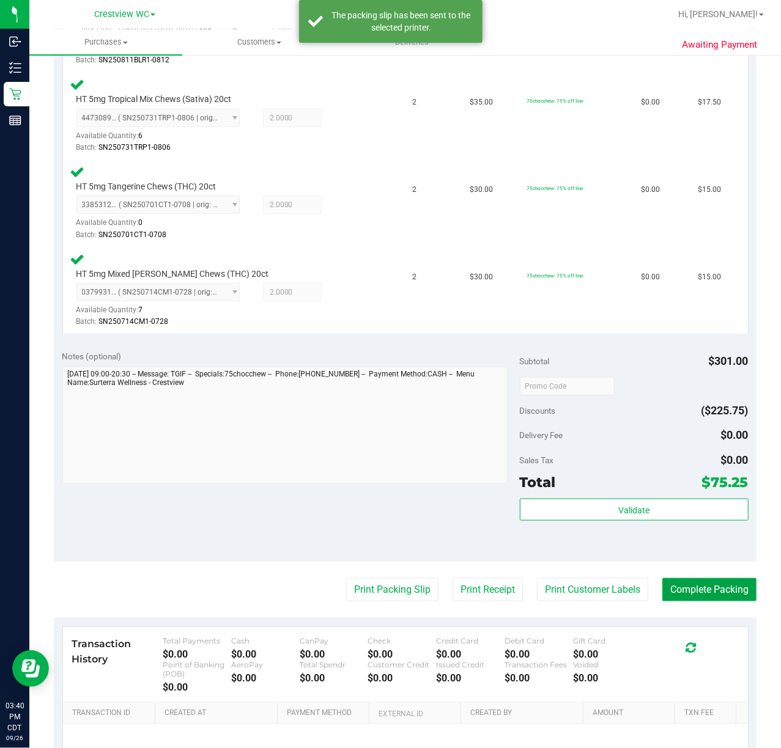
click at [697, 585] on button "Complete Packing" at bounding box center [709, 589] width 94 height 23
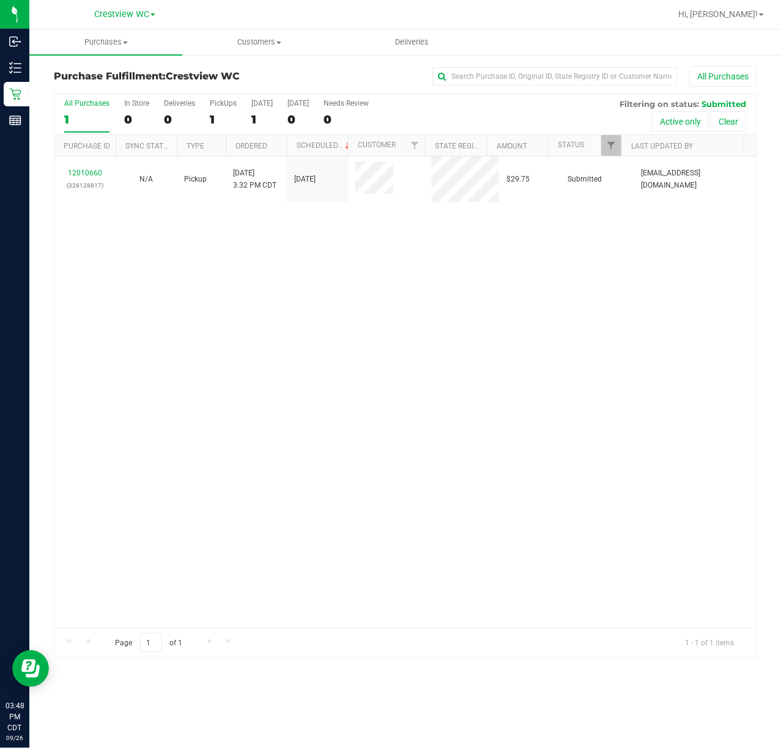
click at [163, 690] on div "Purchases Summary of purchases Fulfillment All purchases Customers All customer…" at bounding box center [405, 388] width 752 height 719
